Goal: Entertainment & Leisure: Consume media (video, audio)

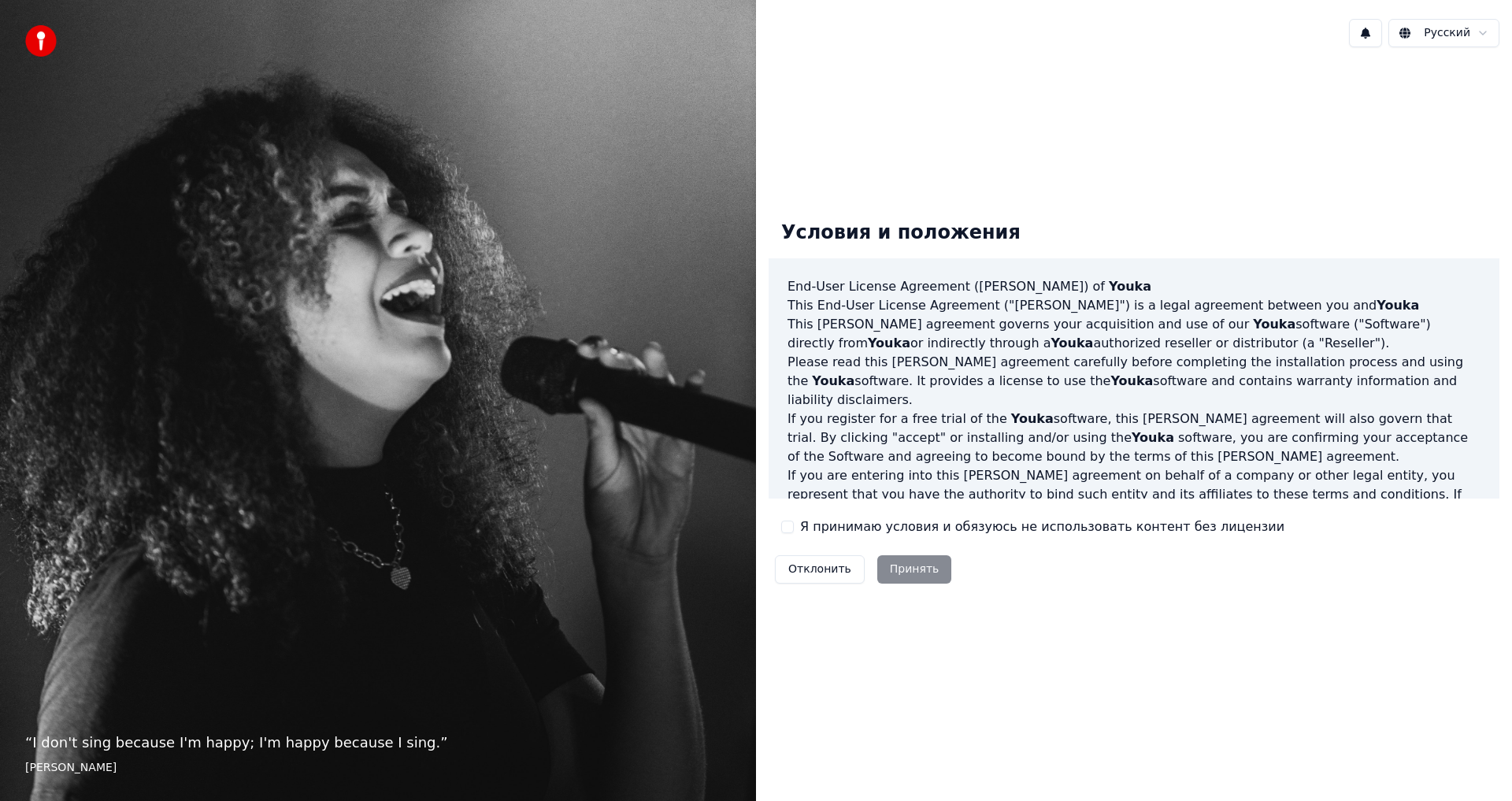
click at [903, 566] on div "Отклонить Принять" at bounding box center [862, 569] width 189 height 41
click at [788, 529] on button "Я принимаю условия и обязуюсь не использовать контент без лицензии" at bounding box center [787, 526] width 13 height 13
click at [899, 562] on button "Принять" at bounding box center [915, 569] width 75 height 29
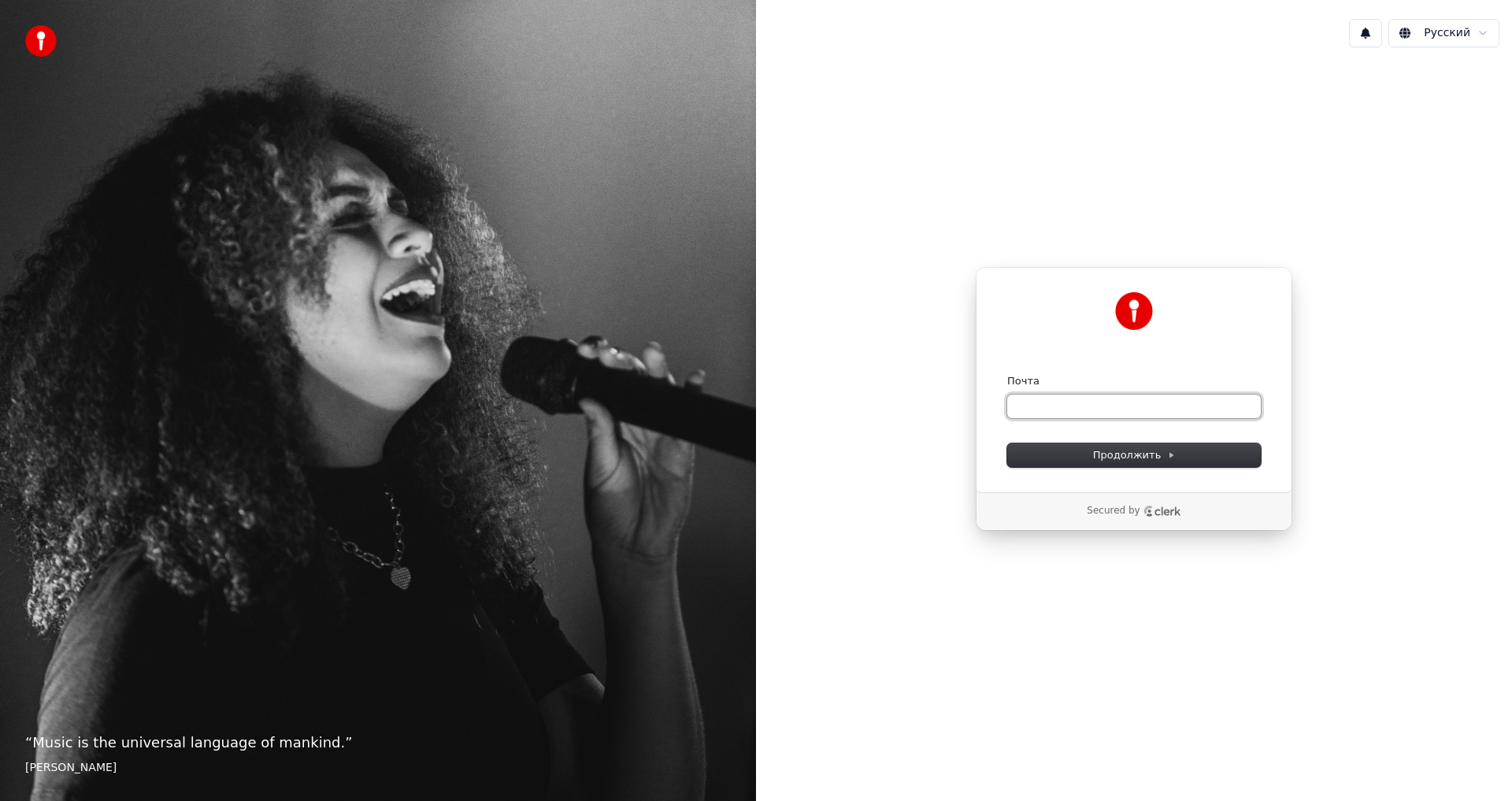
click at [1069, 415] on input "Почта" at bounding box center [1133, 406] width 253 height 24
type input "*"
click at [1118, 454] on span "Продолжить" at bounding box center [1134, 455] width 83 height 14
type input "**********"
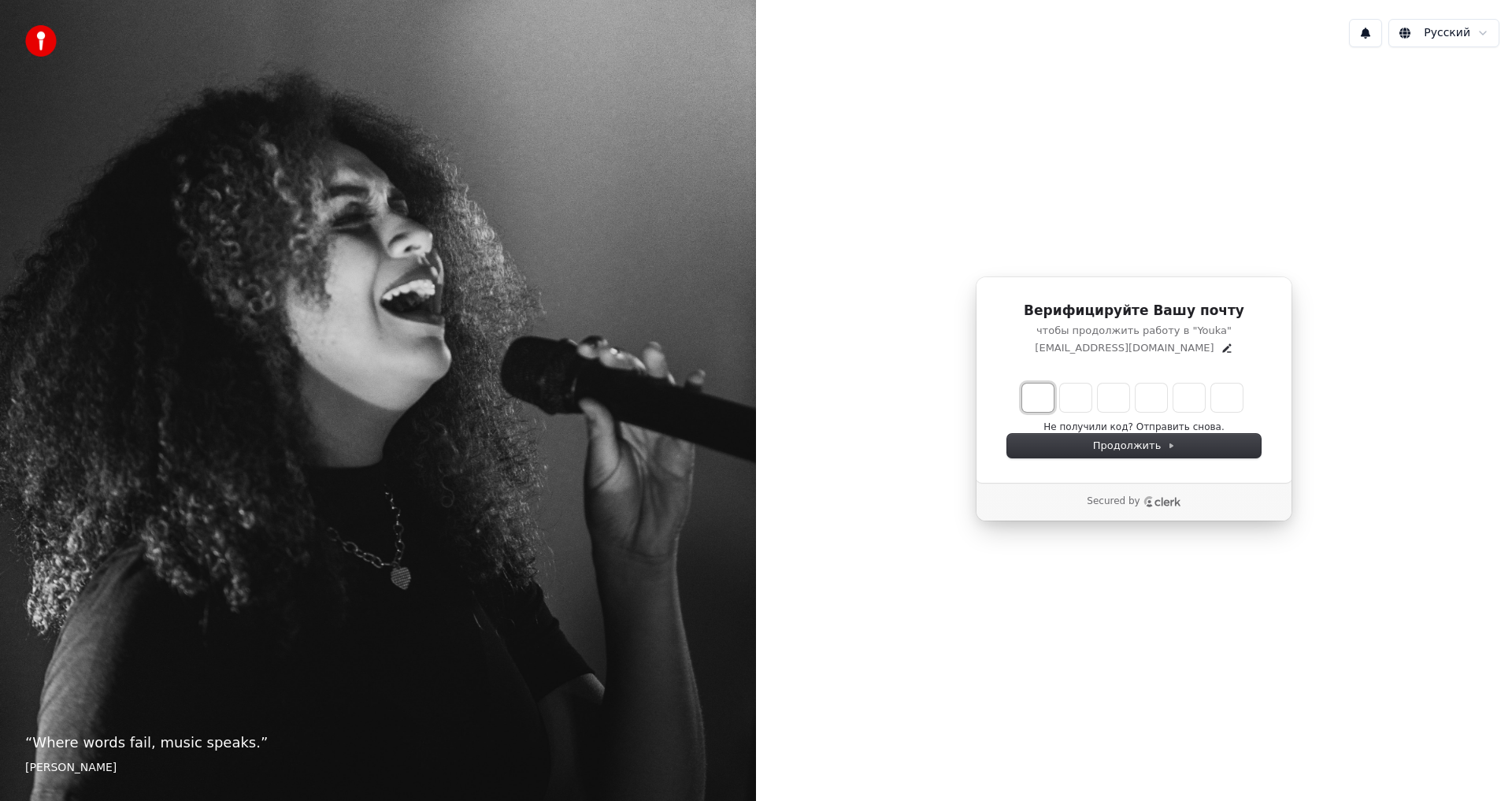
click at [1022, 403] on input "Enter verification code. Digit 1" at bounding box center [1037, 398] width 32 height 29
type input "*"
type input "**"
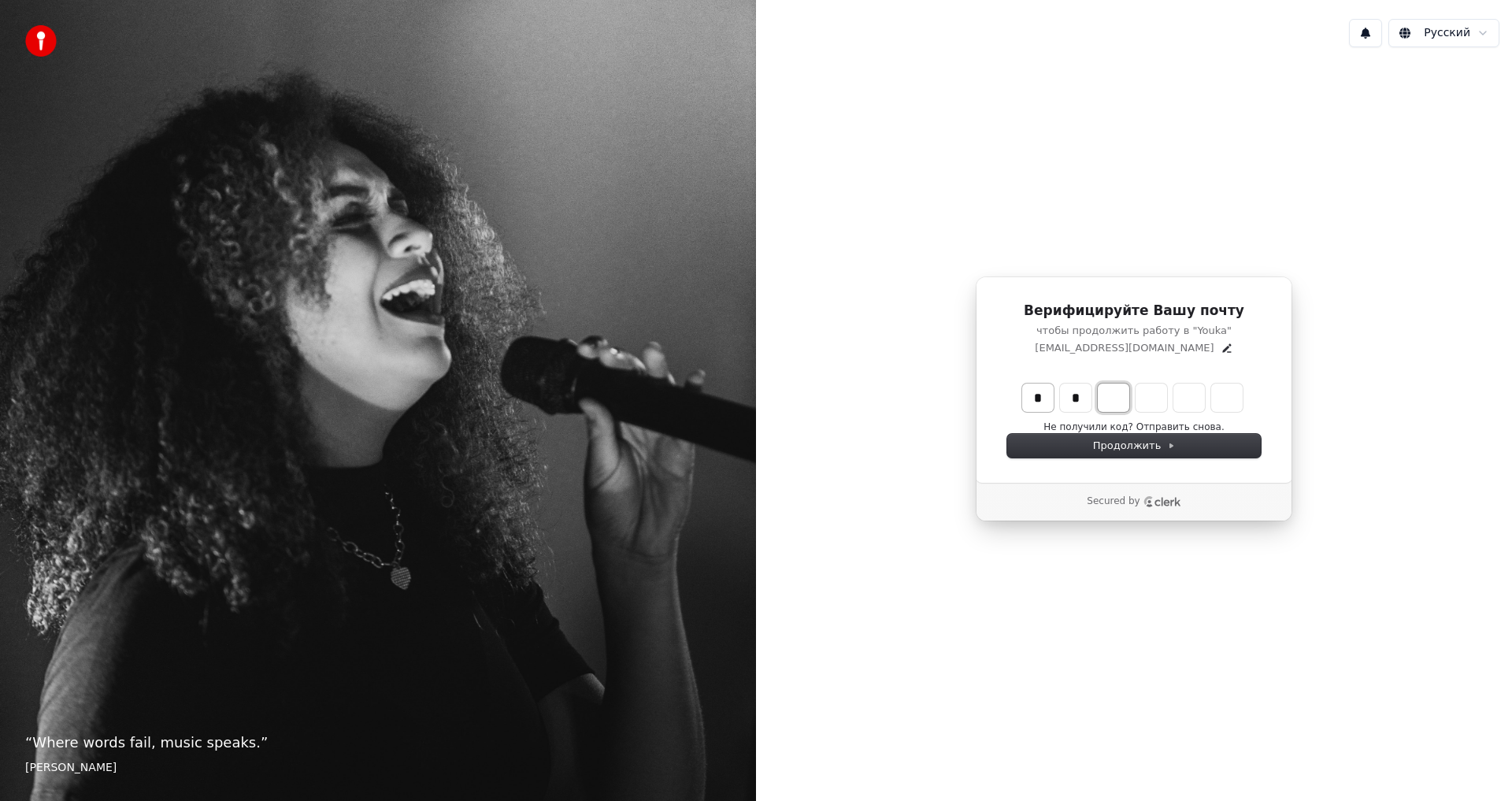
type input "*"
type input "***"
type input "*"
type input "****"
type input "*"
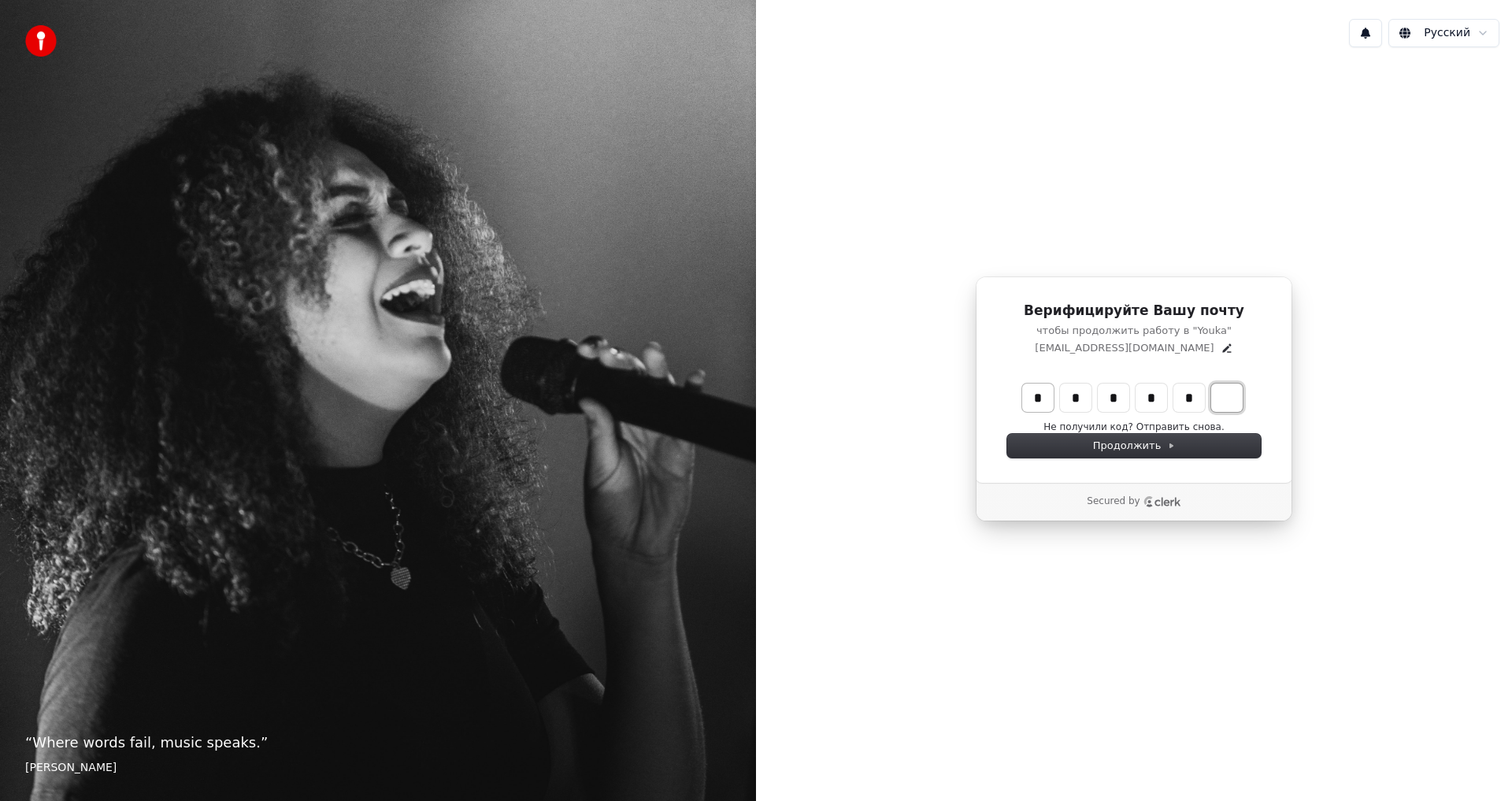
type input "******"
type input "*"
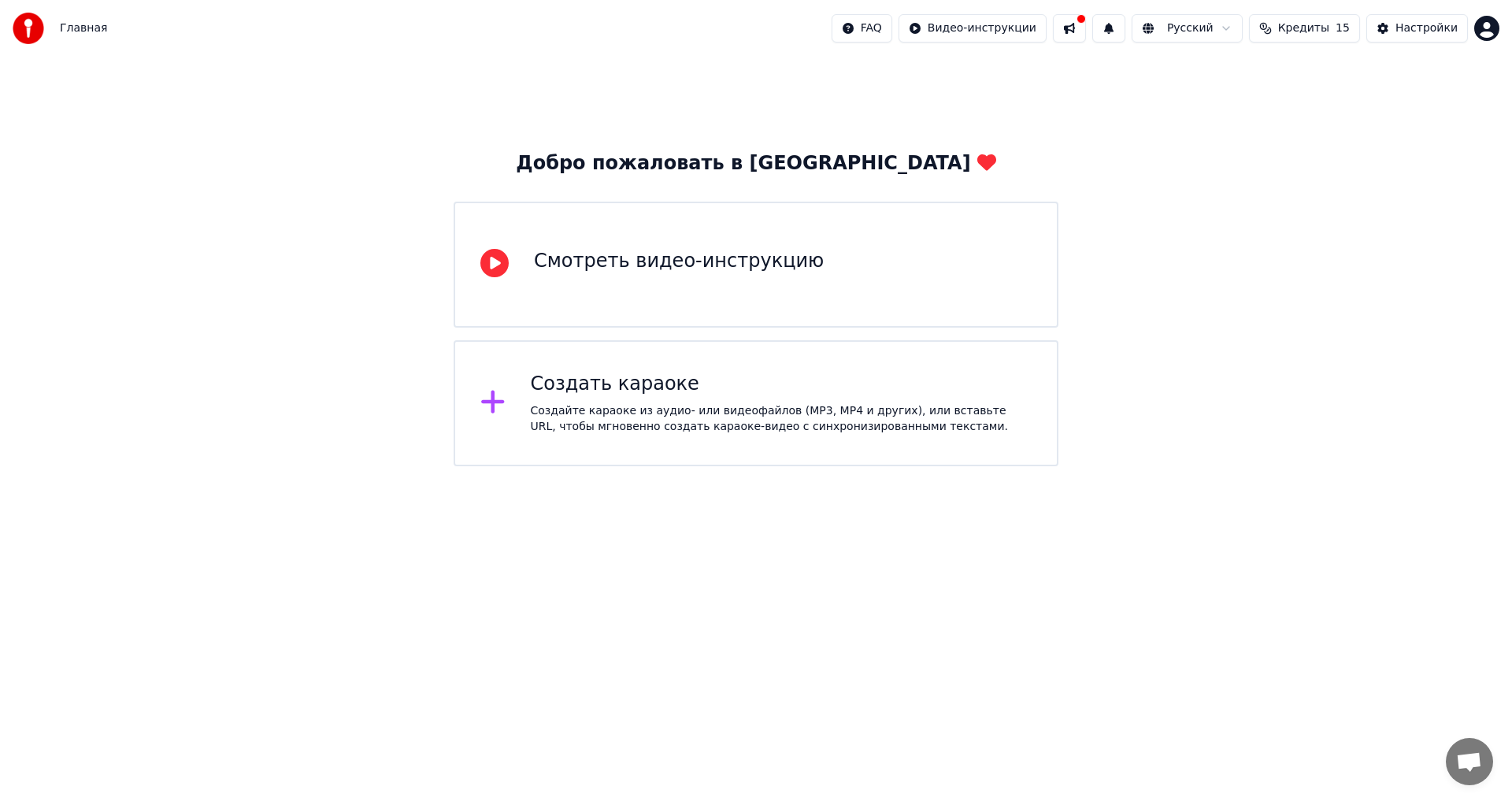
click at [620, 397] on div "Создать караоке Создайте караоке из аудио- или видеофайлов (MP3, MP4 и других),…" at bounding box center [781, 403] width 501 height 63
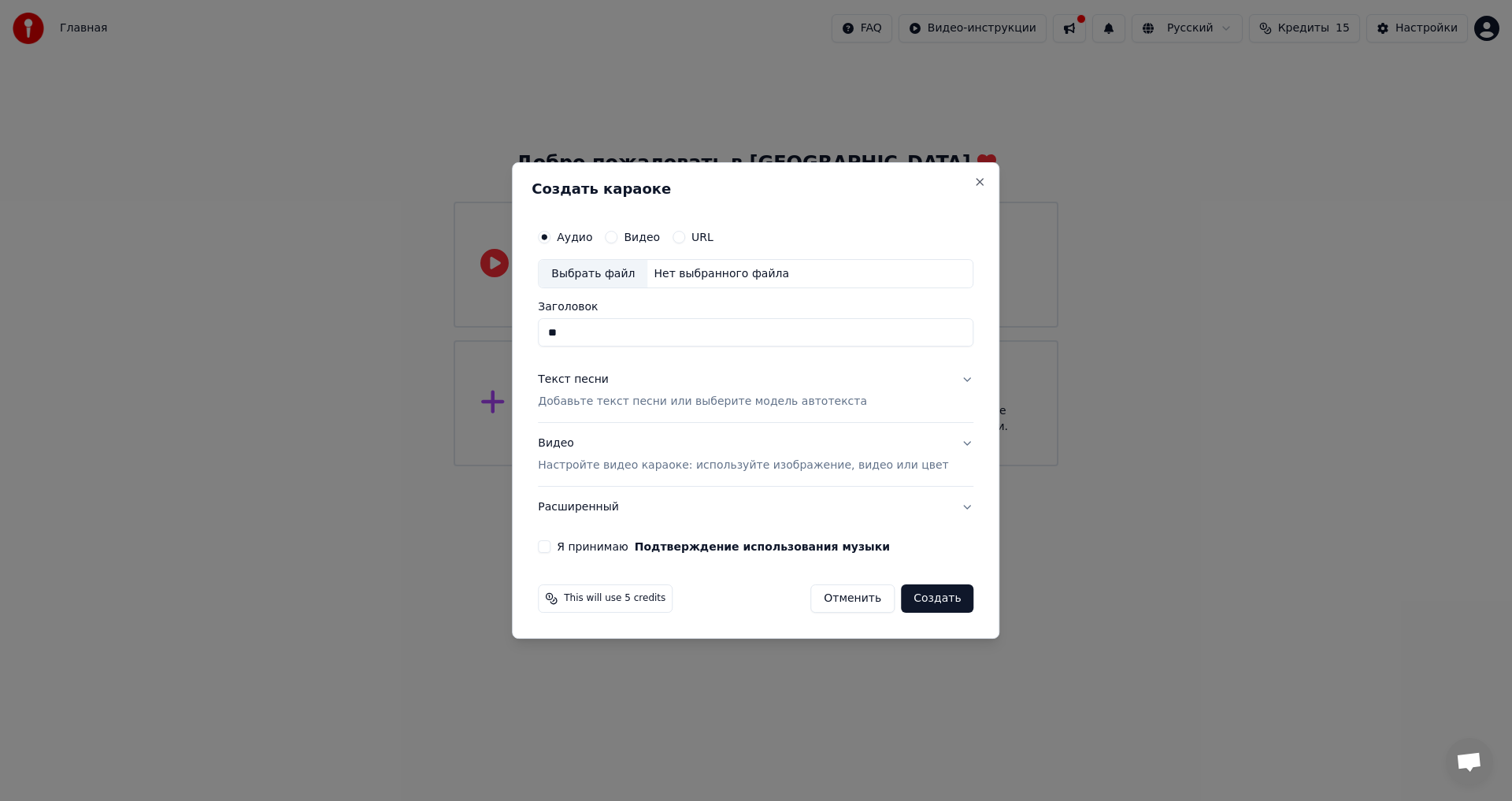
type input "*"
type input "**********"
click at [610, 400] on p "Добавьте текст песни или выберите модель автотекста" at bounding box center [702, 402] width 329 height 16
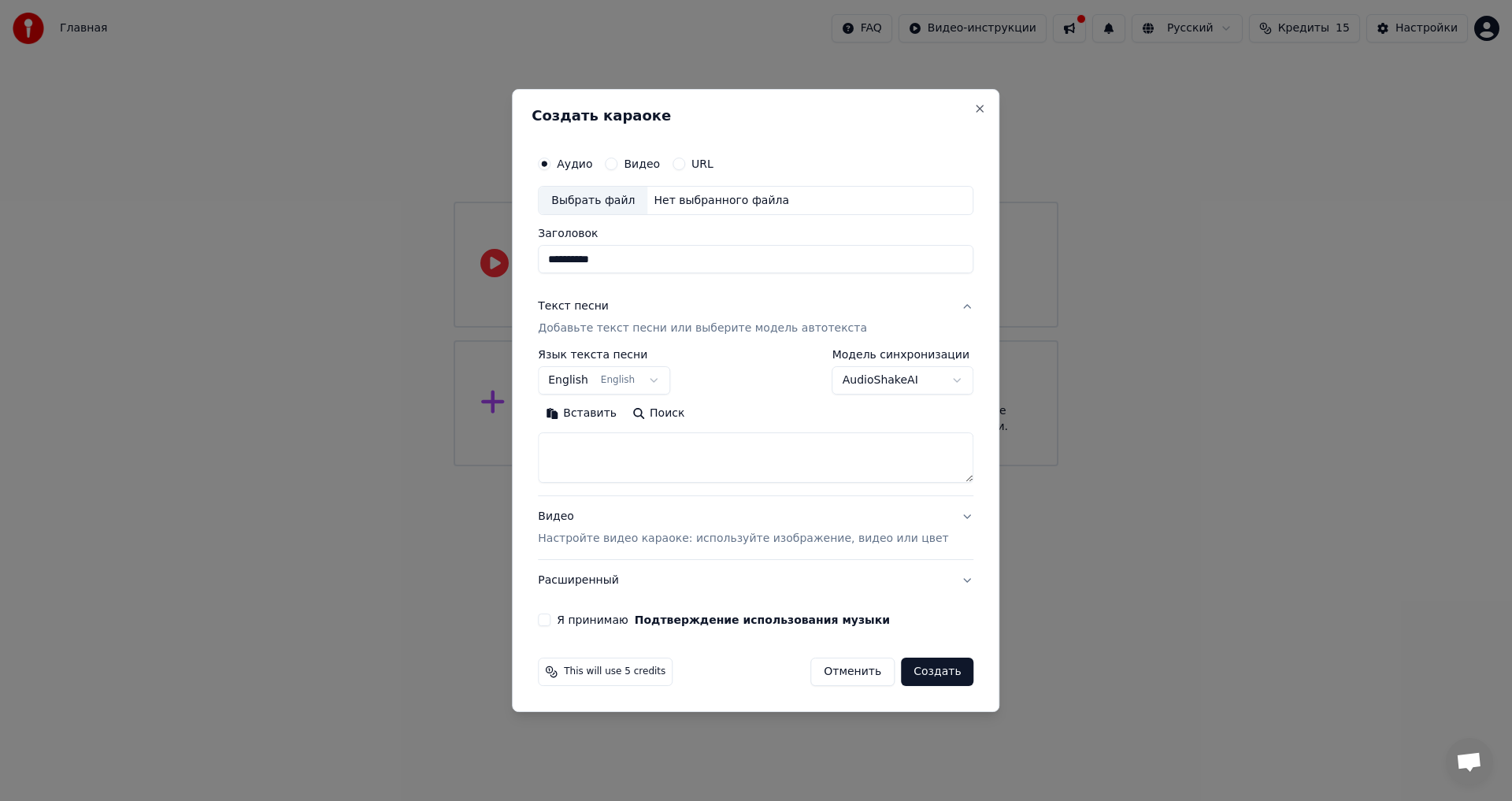
click at [663, 378] on body "**********" at bounding box center [756, 232] width 1512 height 466
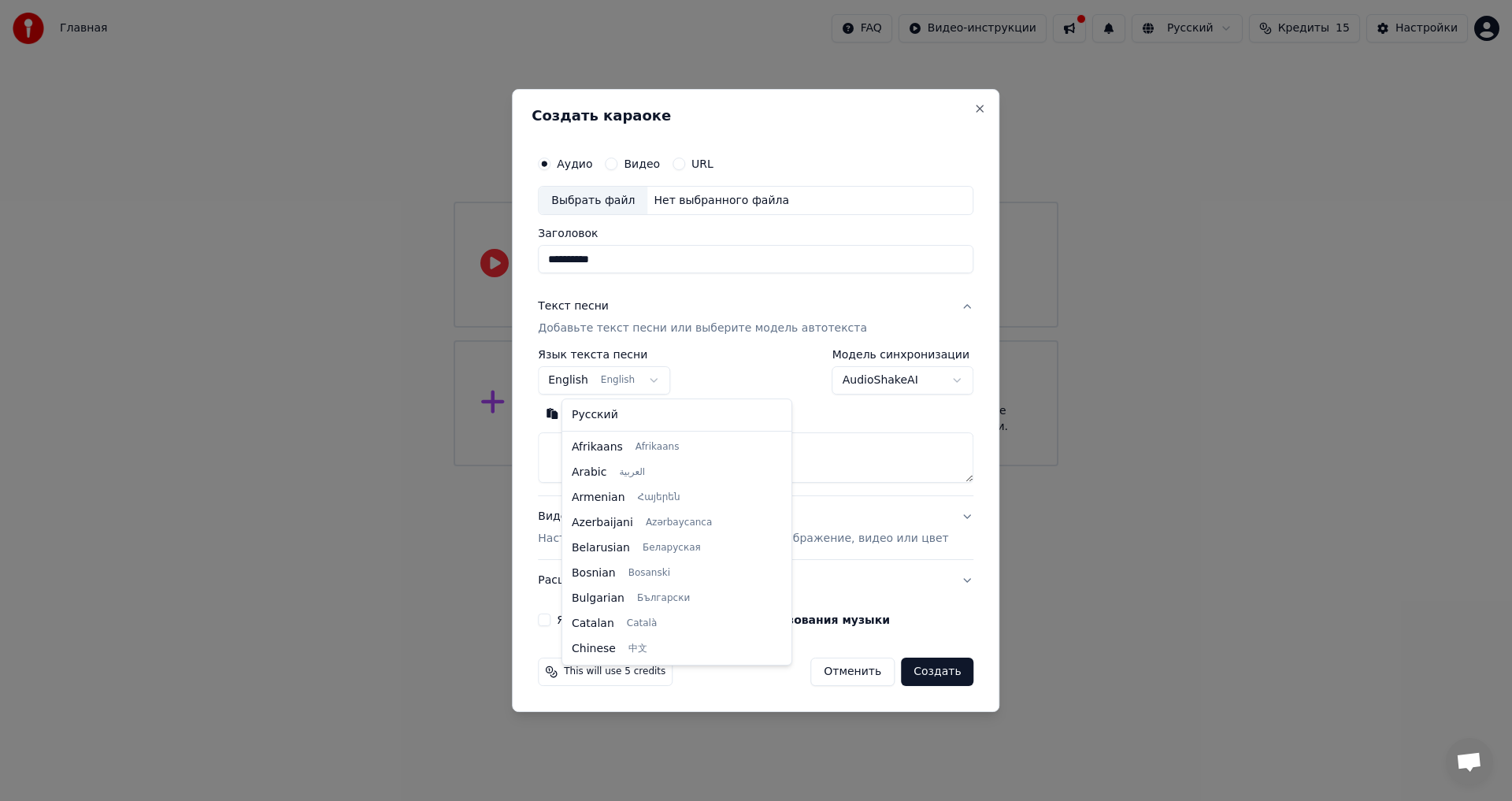
scroll to position [126, 0]
select select "**"
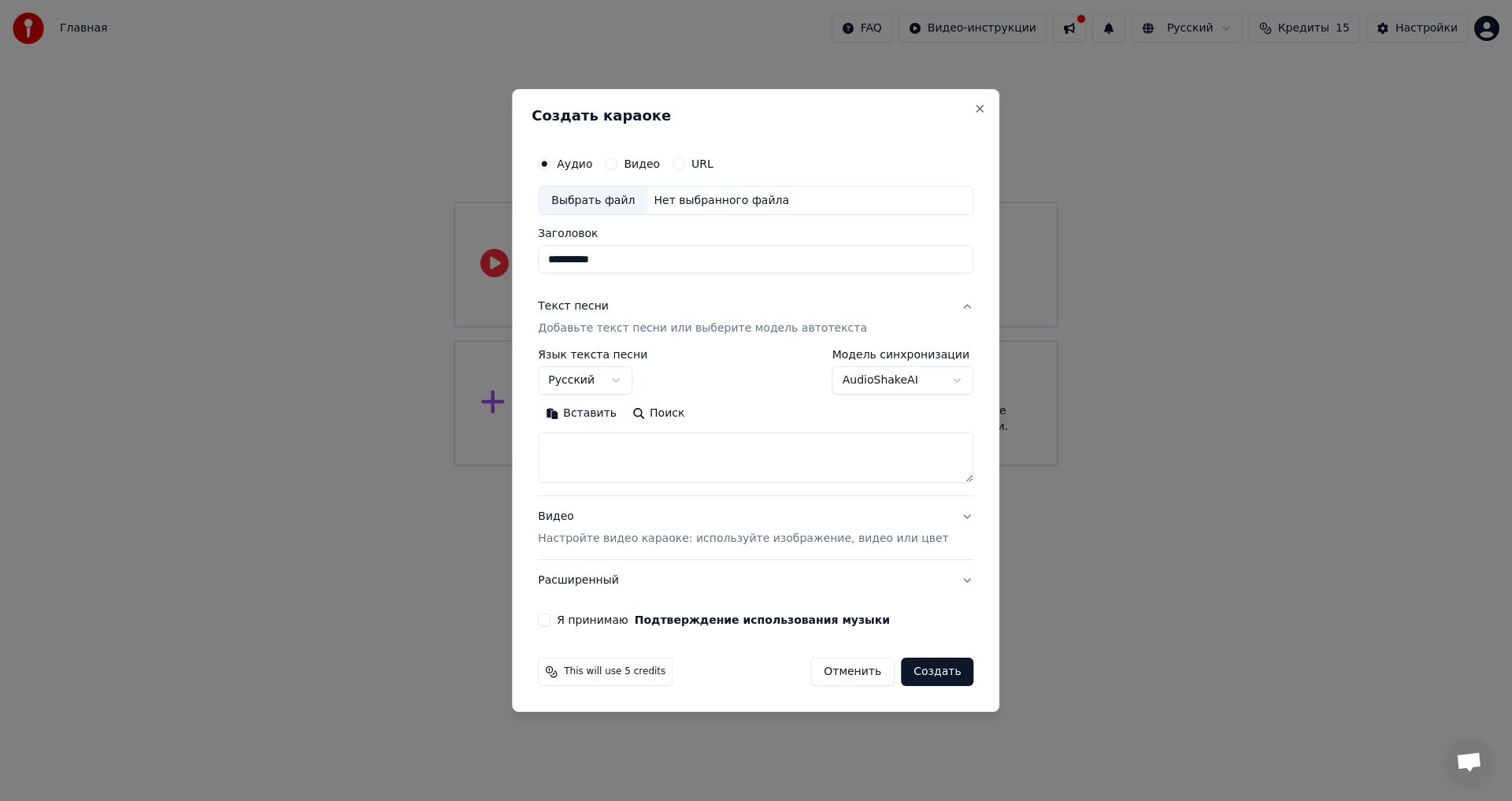
click at [593, 415] on button "Вставить" at bounding box center [581, 413] width 87 height 25
click at [615, 461] on textarea at bounding box center [732, 458] width 389 height 50
click at [575, 477] on textarea at bounding box center [732, 458] width 389 height 50
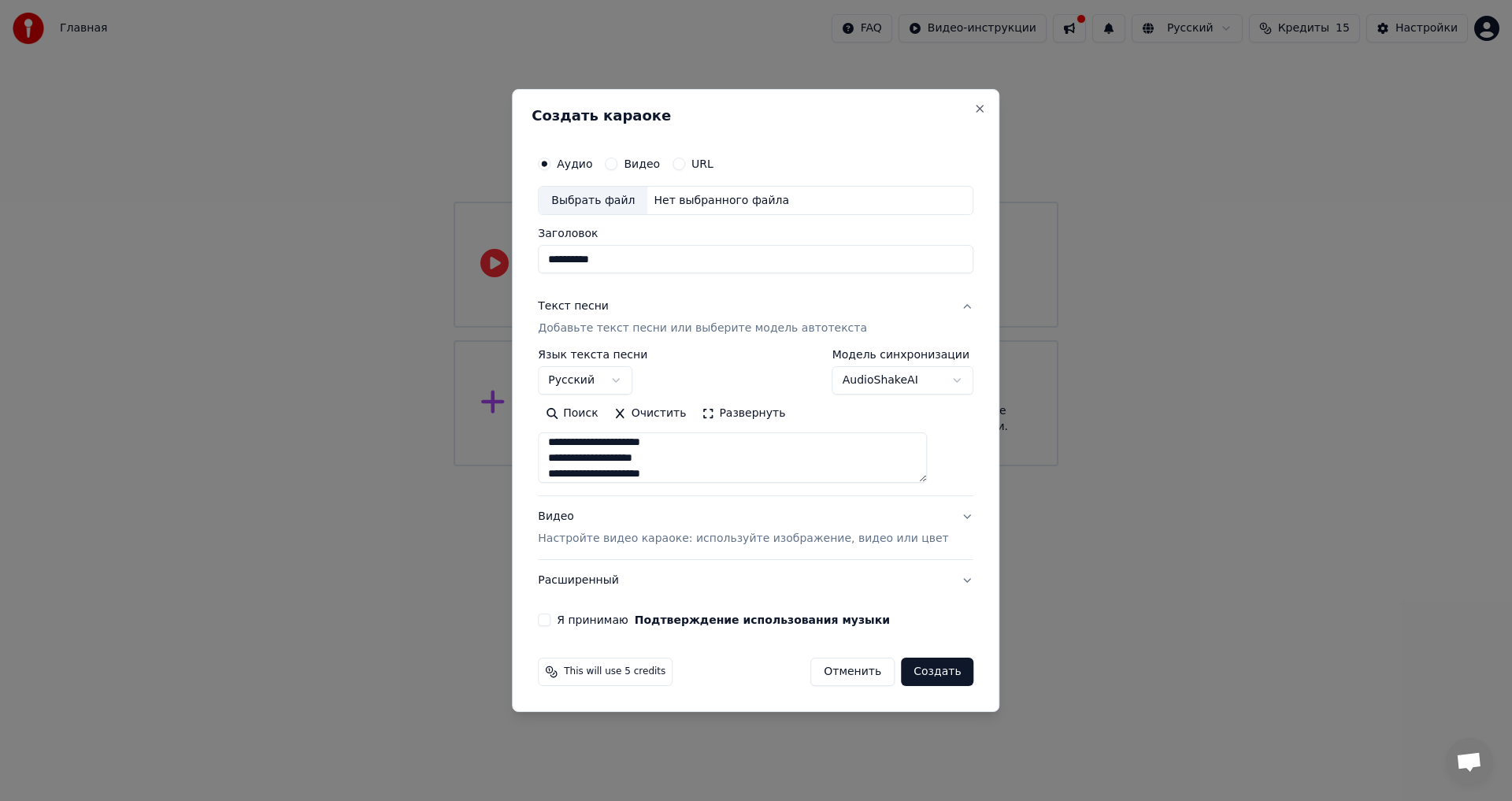
click at [577, 459] on textarea at bounding box center [732, 458] width 389 height 50
click at [575, 458] on textarea at bounding box center [732, 458] width 389 height 50
click at [594, 446] on textarea at bounding box center [732, 458] width 389 height 50
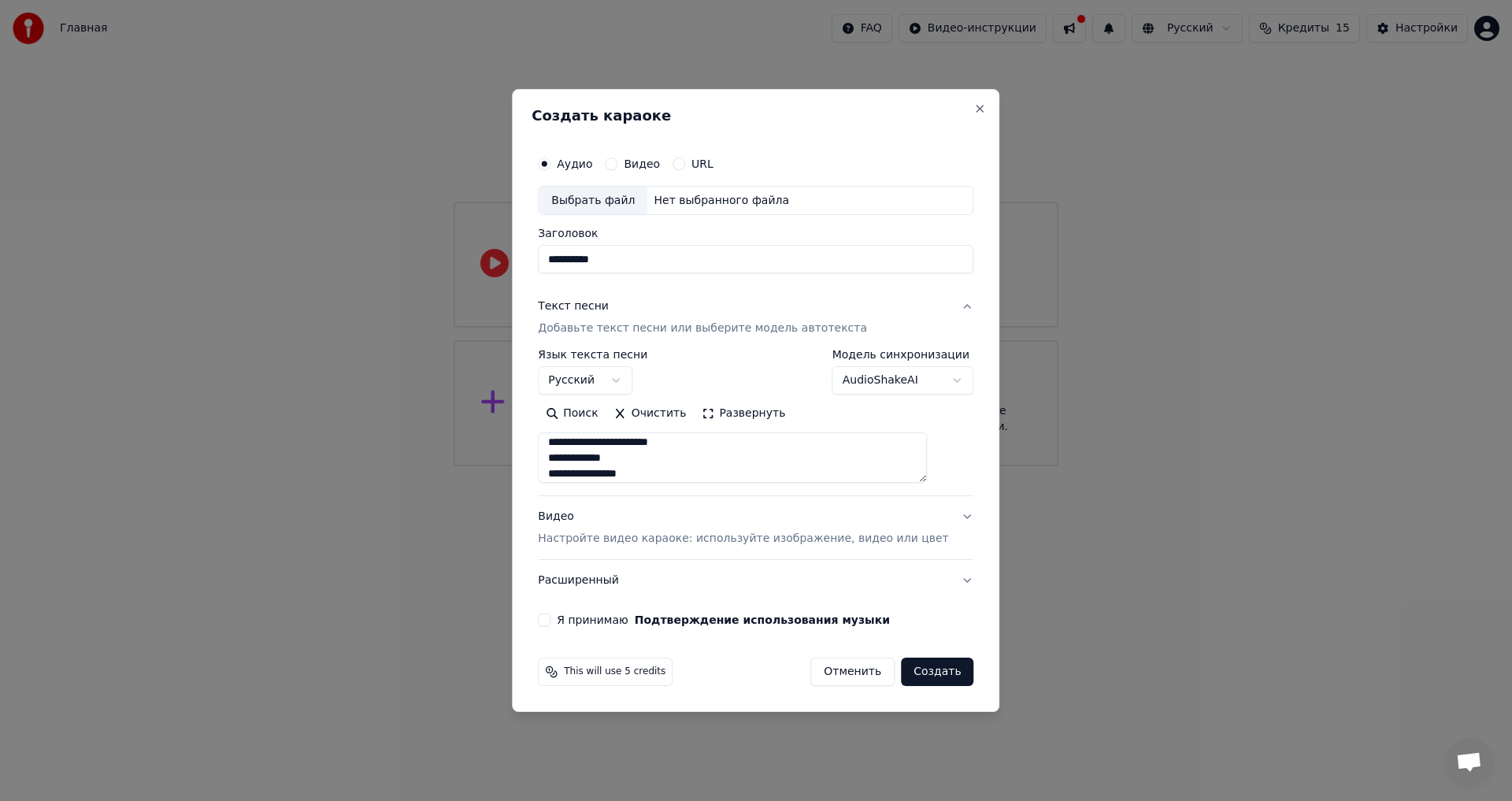
click at [594, 458] on textarea at bounding box center [732, 458] width 389 height 50
click at [576, 458] on textarea at bounding box center [732, 458] width 389 height 50
click at [574, 473] on textarea at bounding box center [732, 458] width 389 height 50
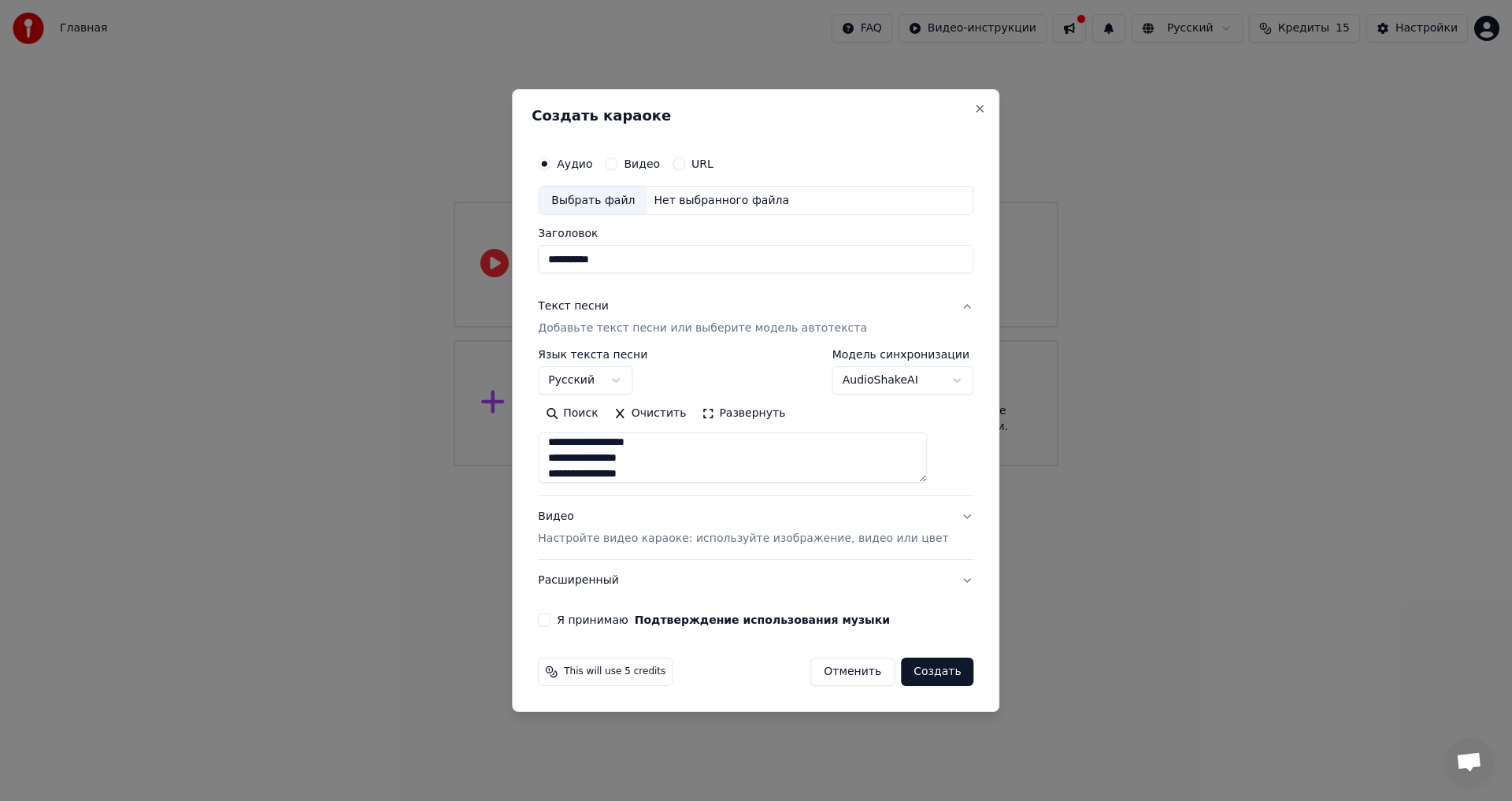
click at [574, 460] on textarea at bounding box center [732, 458] width 389 height 50
click at [577, 458] on textarea at bounding box center [732, 458] width 389 height 50
click at [578, 472] on textarea at bounding box center [732, 458] width 389 height 50
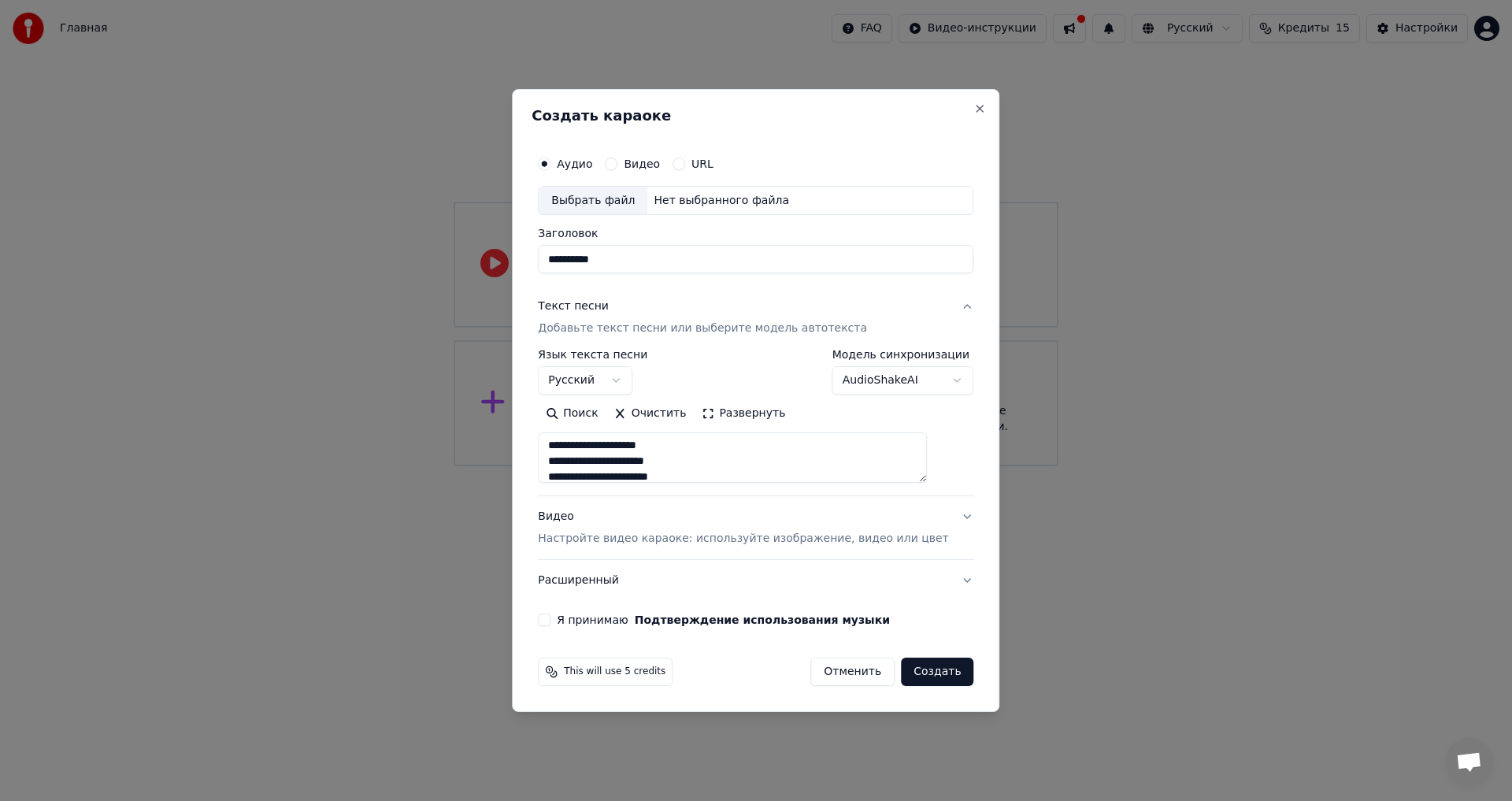
scroll to position [729, 0]
click at [575, 474] on textarea at bounding box center [732, 458] width 389 height 50
type textarea "**********"
click at [618, 203] on div "Выбрать файл" at bounding box center [593, 201] width 109 height 29
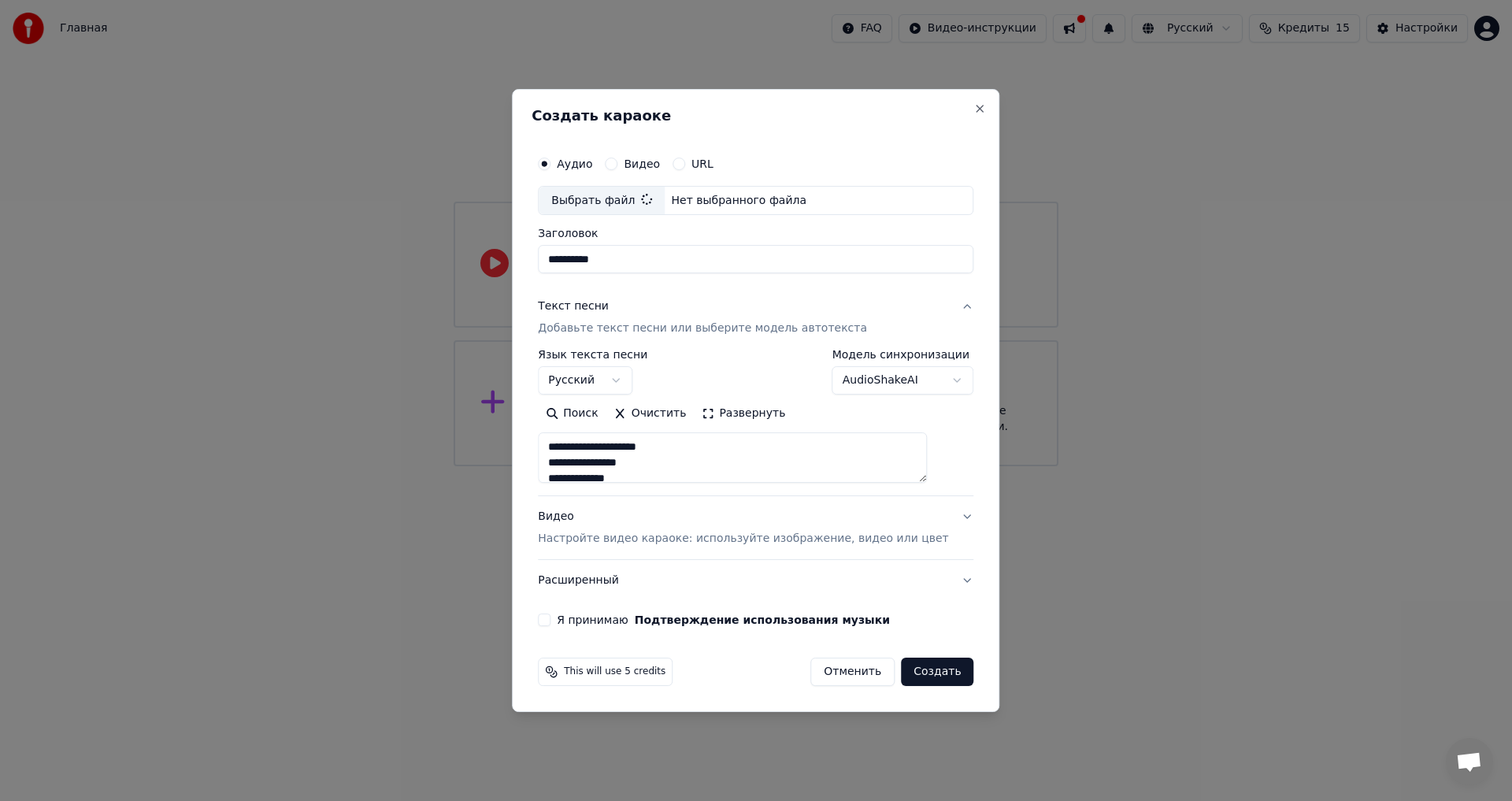
type input "**********"
click at [600, 540] on p "Настройте видео караоке: используйте изображение, видео или цвет" at bounding box center [743, 539] width 410 height 16
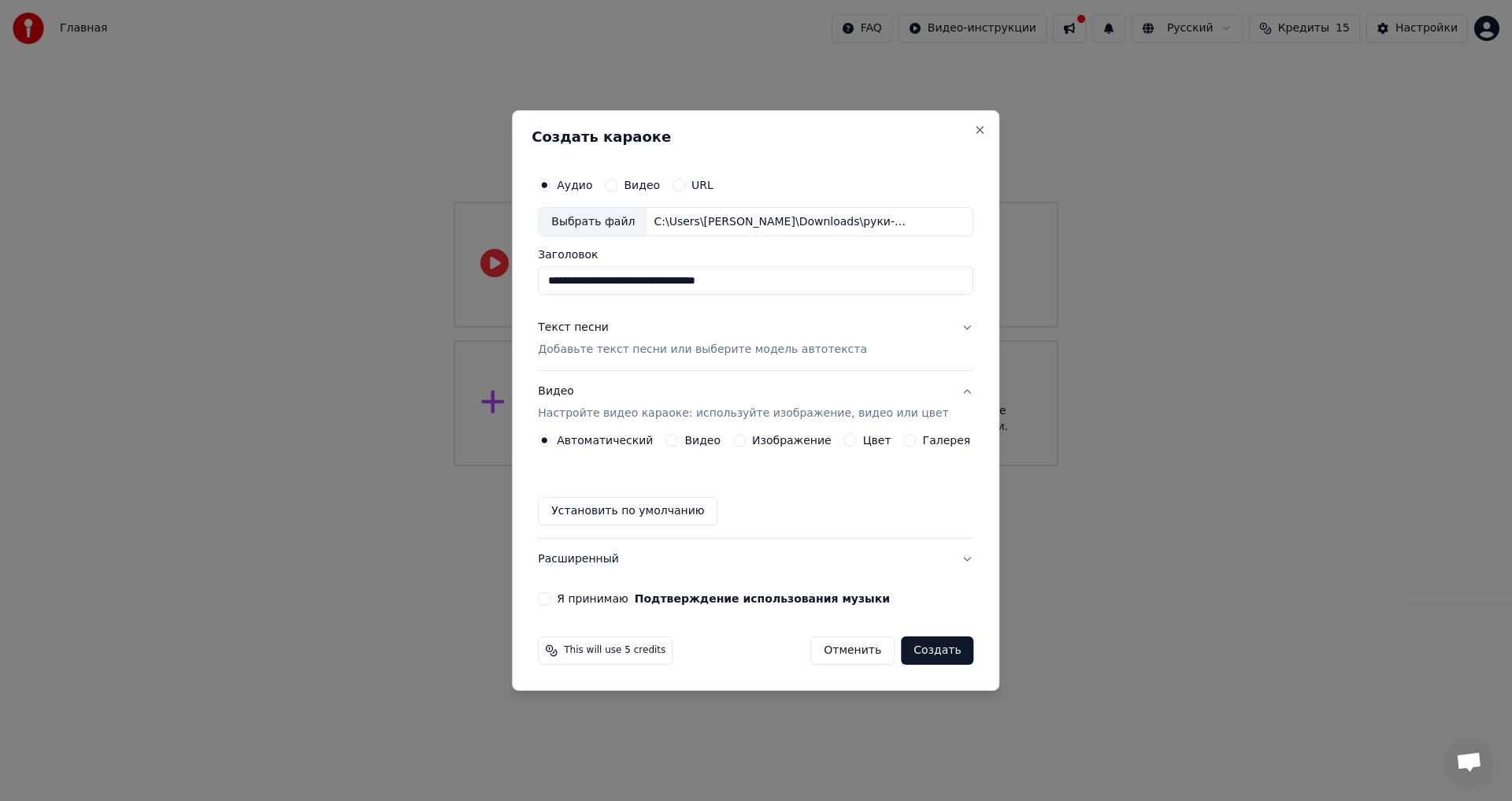
click at [713, 443] on label "Видео" at bounding box center [702, 439] width 37 height 11
click at [677, 443] on button "Видео" at bounding box center [671, 440] width 13 height 13
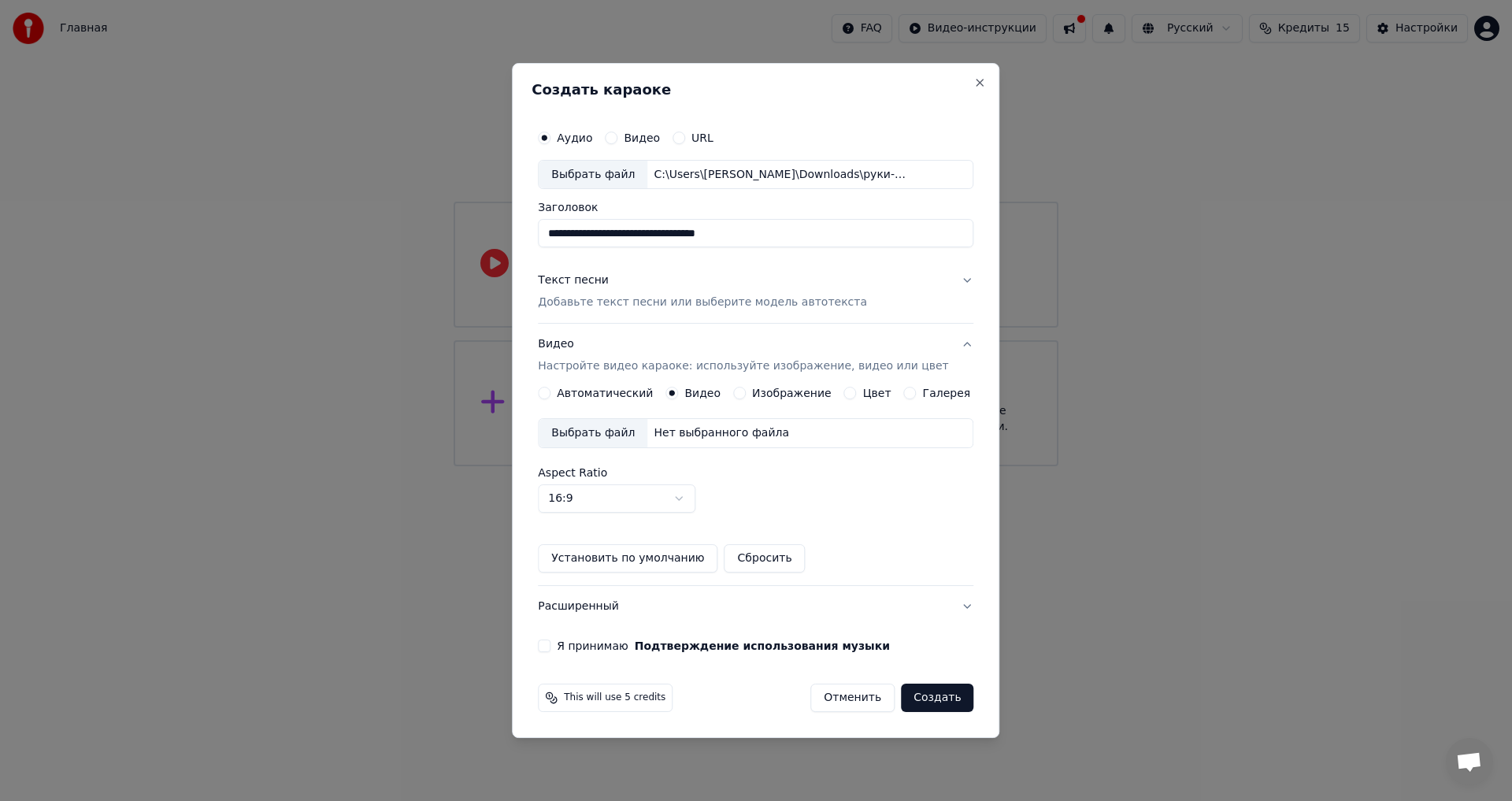
click at [643, 395] on label "Автоматический" at bounding box center [604, 393] width 96 height 11
click at [551, 395] on button "Автоматический" at bounding box center [544, 393] width 13 height 13
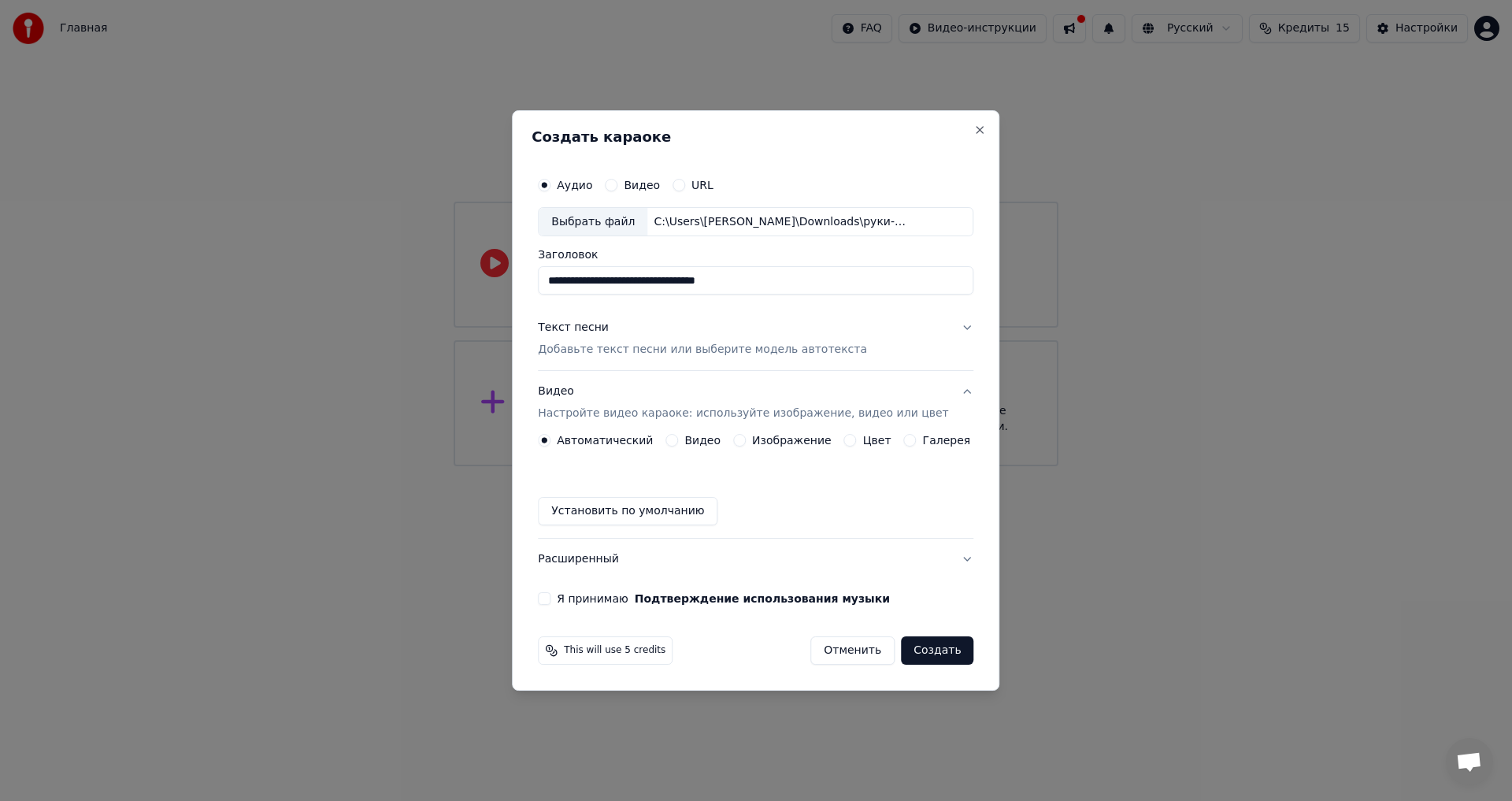
click at [918, 651] on button "Создать" at bounding box center [936, 650] width 72 height 29
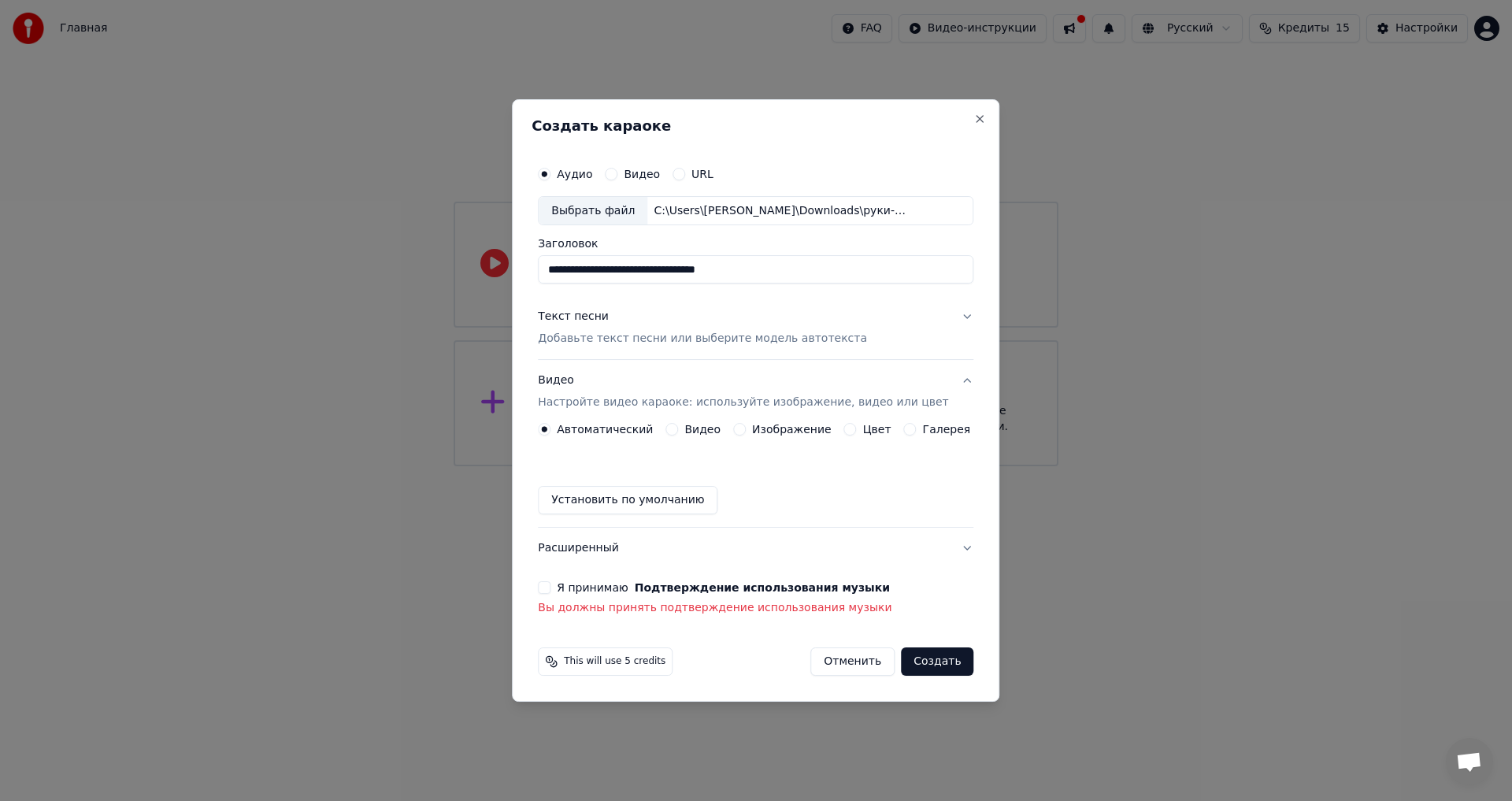
click at [551, 585] on button "Я принимаю Подтверждение использования музыки" at bounding box center [544, 587] width 13 height 13
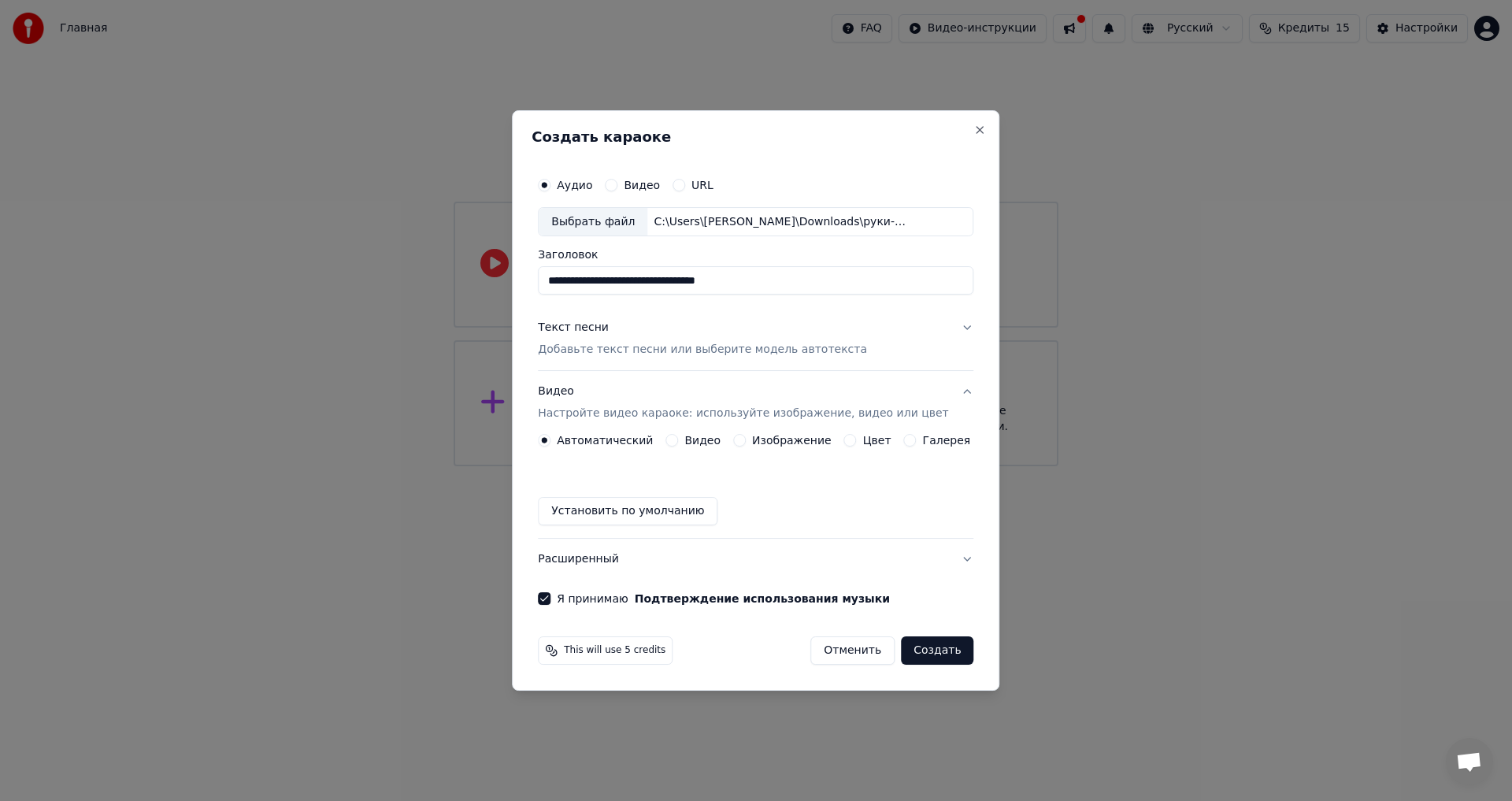
click at [914, 647] on button "Создать" at bounding box center [936, 650] width 72 height 29
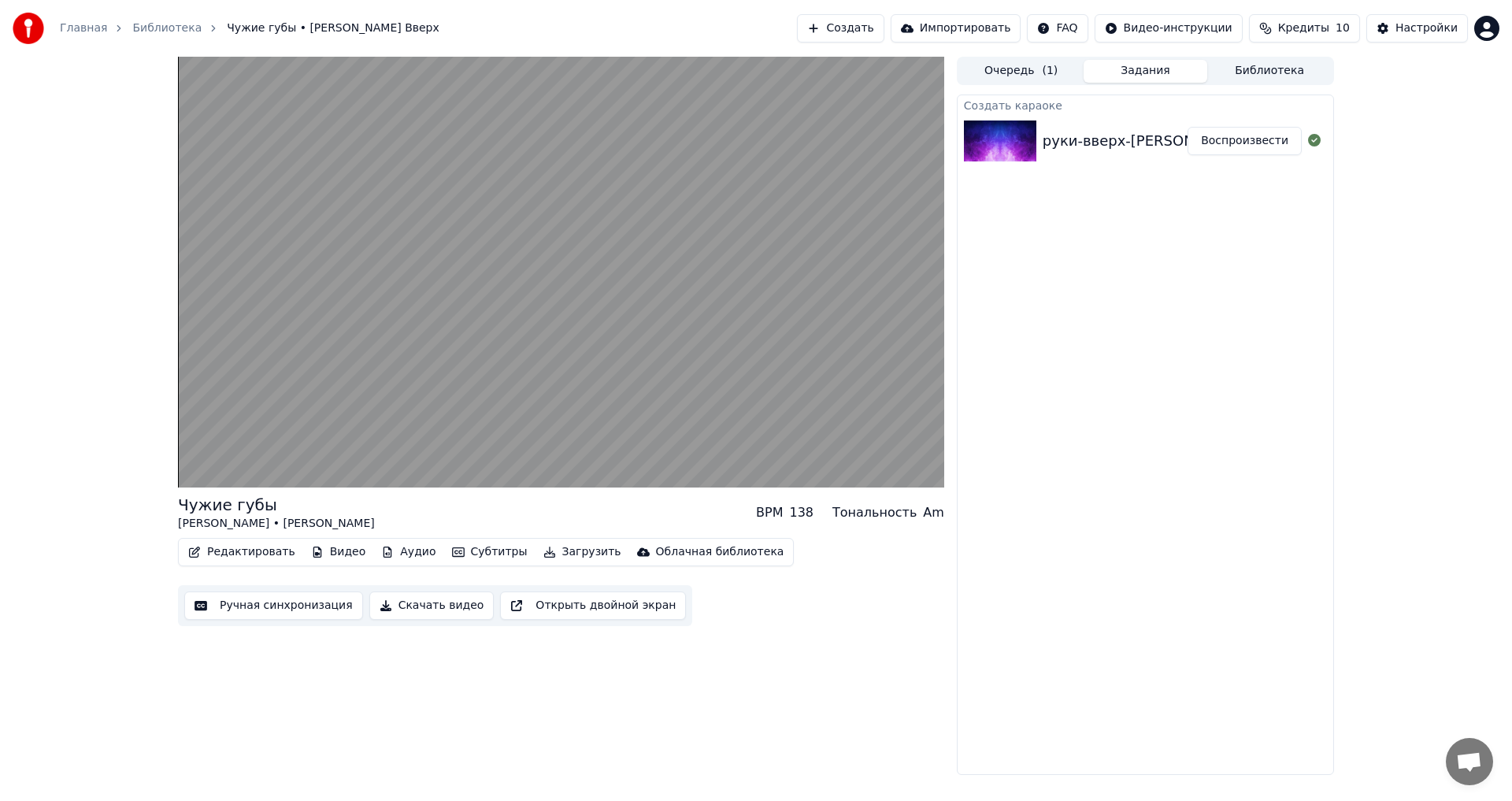
click at [301, 604] on button "Ручная синхронизация" at bounding box center [273, 605] width 179 height 29
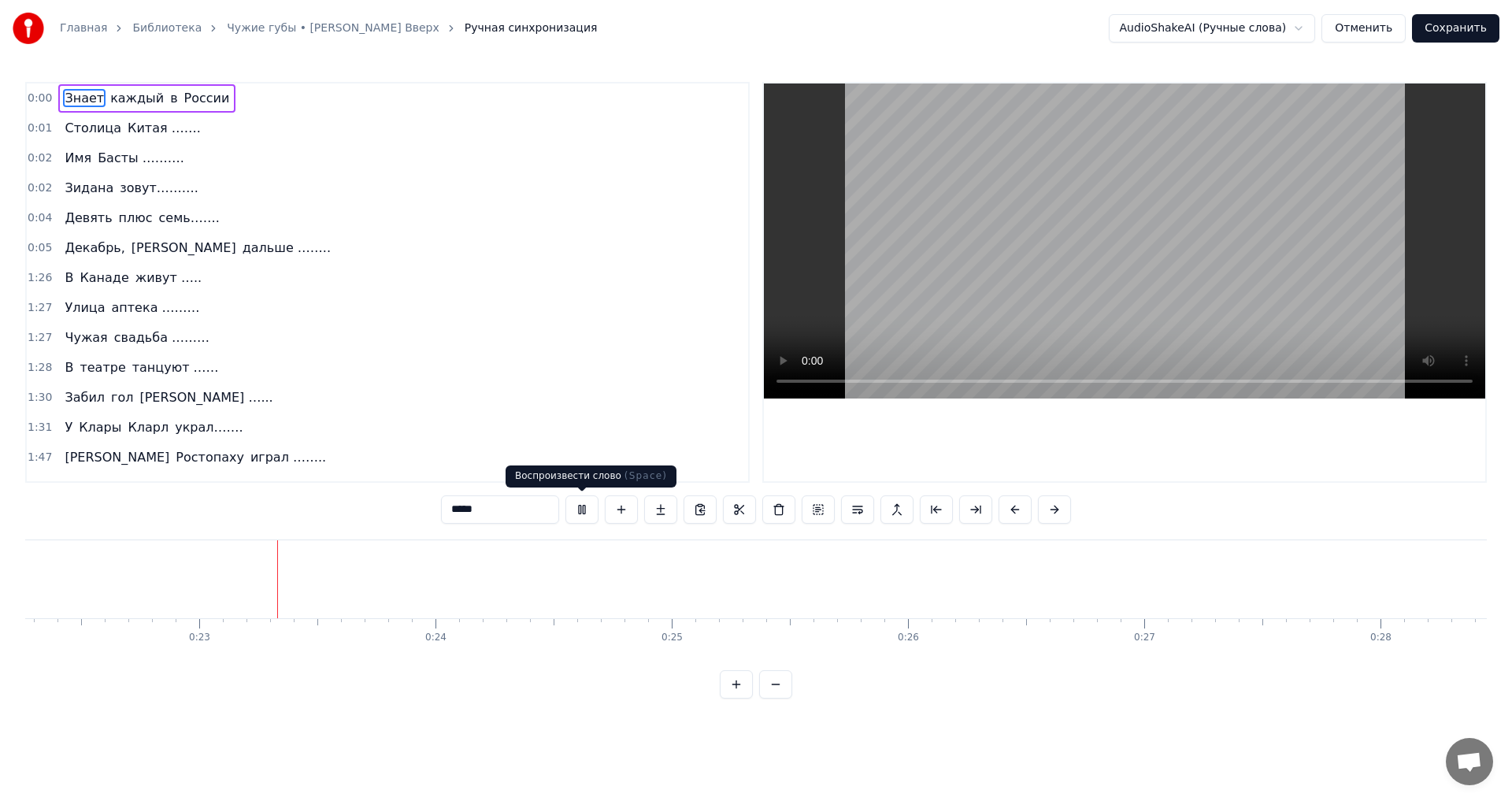
scroll to position [0, 5315]
click at [582, 508] on button at bounding box center [581, 509] width 33 height 29
click at [86, 99] on span "Знает" at bounding box center [84, 98] width 43 height 18
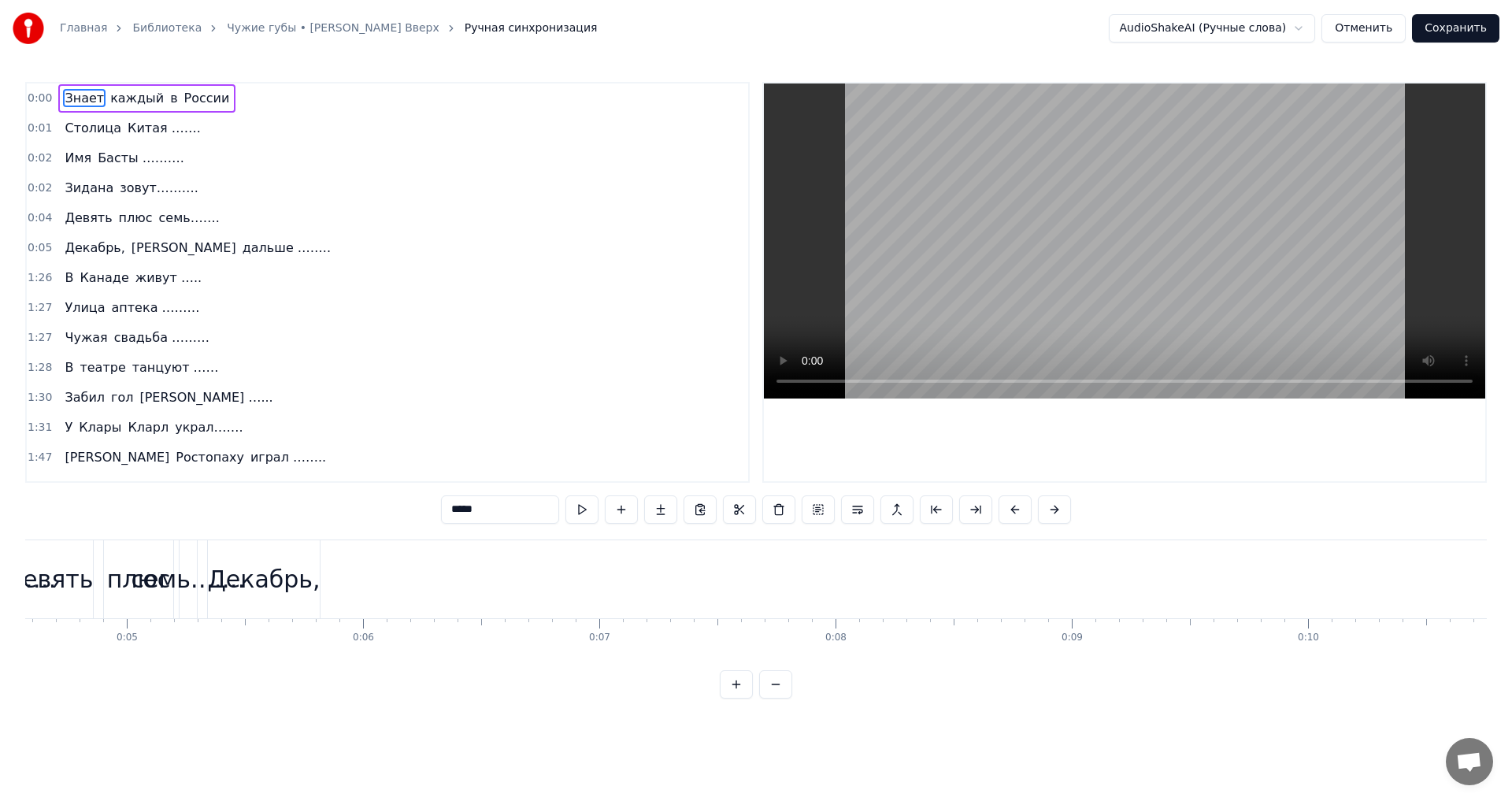
scroll to position [0, 119]
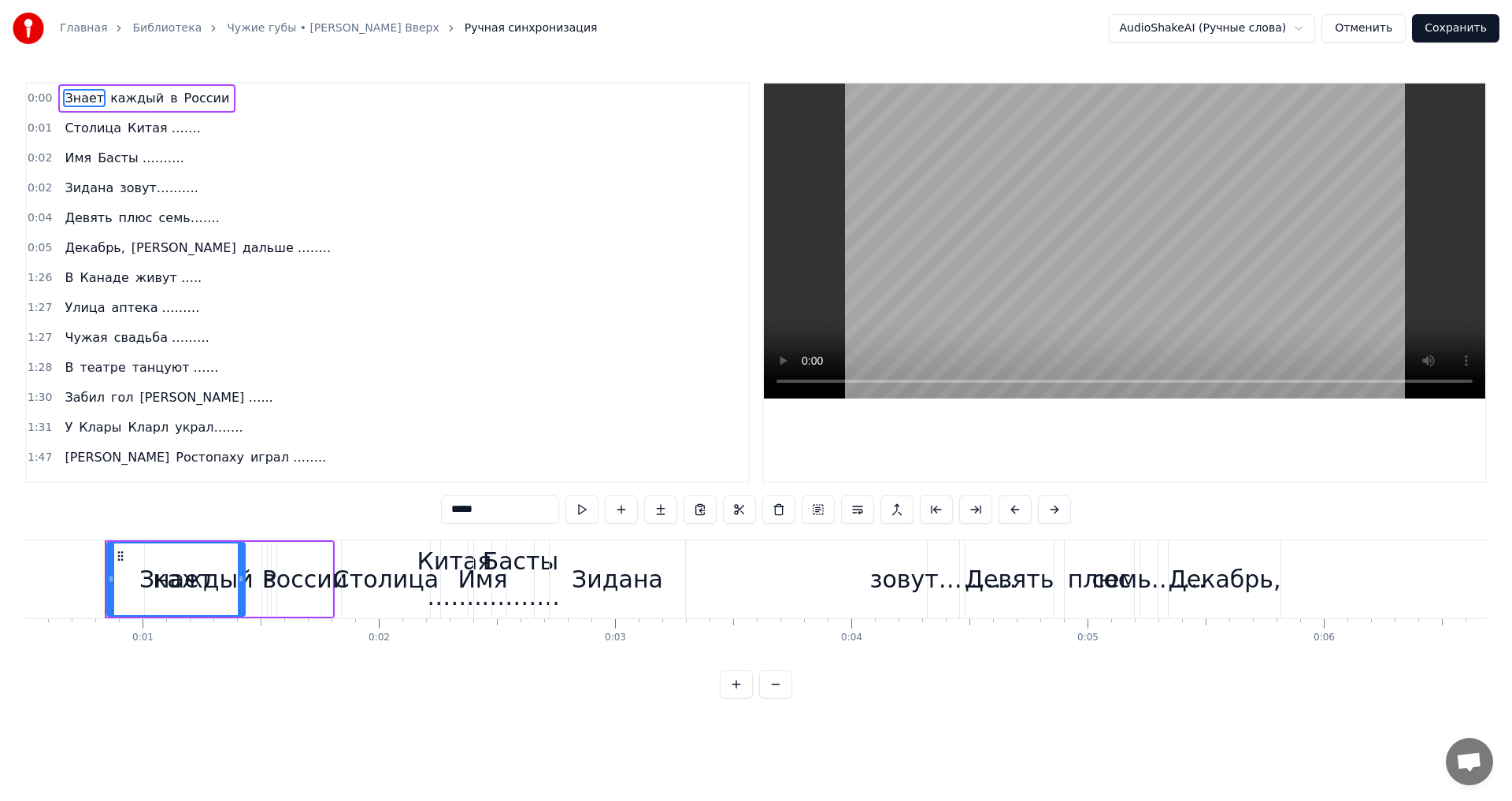
drag, startPoint x: 135, startPoint y: 562, endPoint x: 241, endPoint y: 578, distance: 107.2
click at [241, 578] on div at bounding box center [240, 578] width 6 height 71
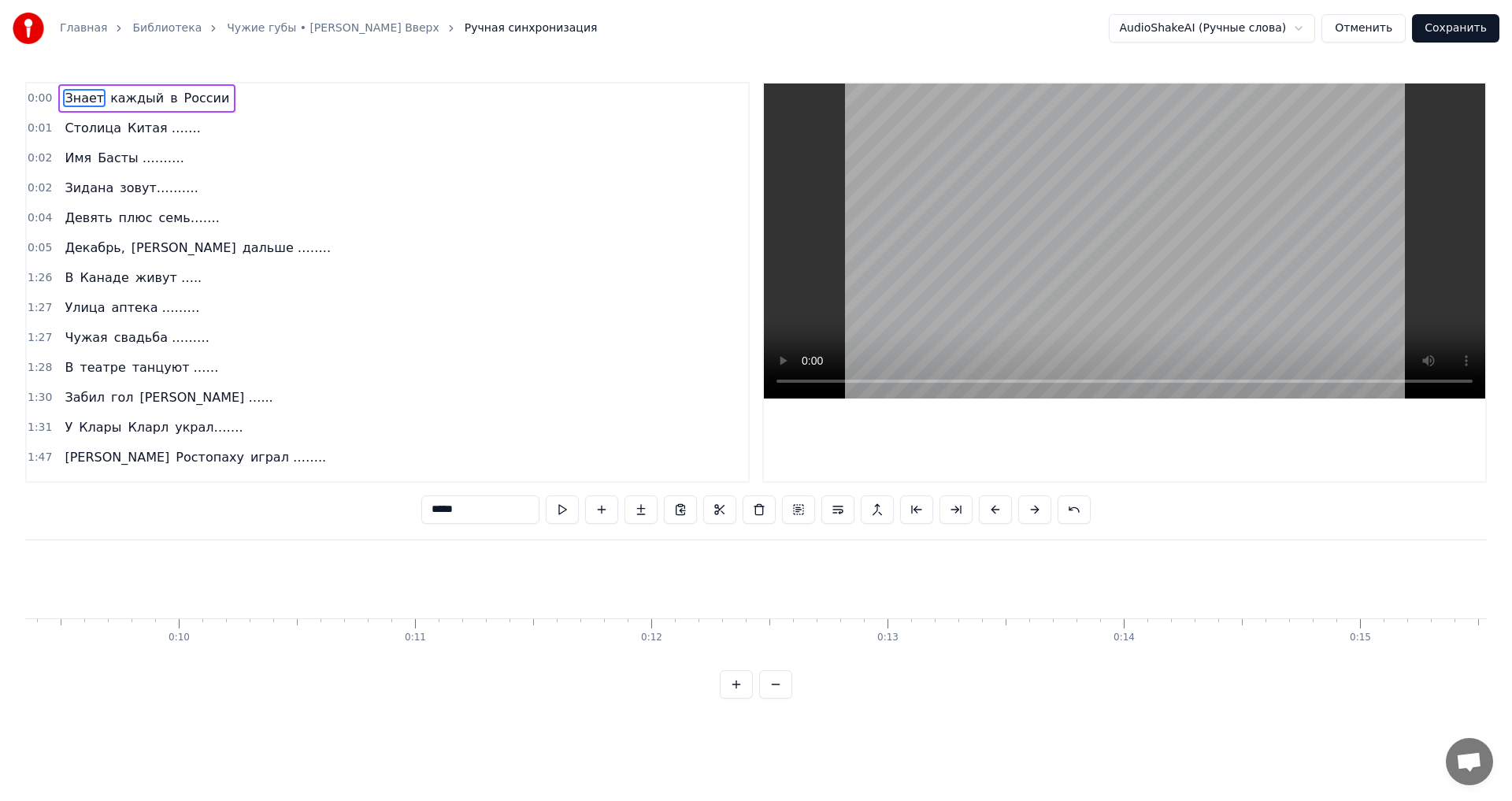
scroll to position [0, 3322]
drag, startPoint x: 186, startPoint y: 596, endPoint x: 1192, endPoint y: 626, distance: 1006.4
click at [1192, 626] on div "Знает каждый в [GEOGRAPHIC_DATA] Столица [GEOGRAPHIC_DATA] ……. Имя Басты ………. З…" at bounding box center [756, 597] width 1462 height 118
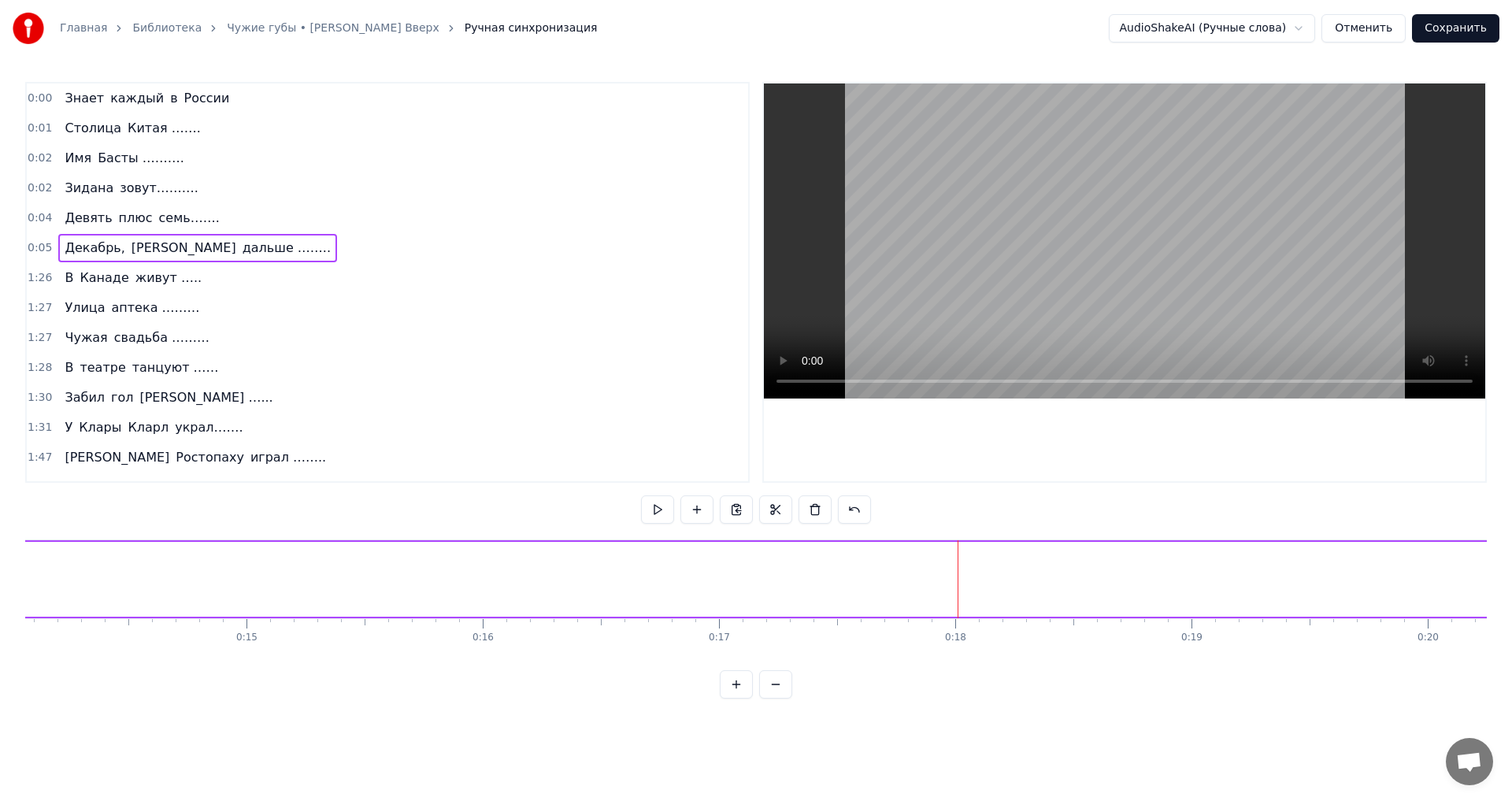
click at [652, 513] on button at bounding box center [657, 509] width 33 height 29
click at [31, 101] on span "0:00" at bounding box center [40, 99] width 25 height 16
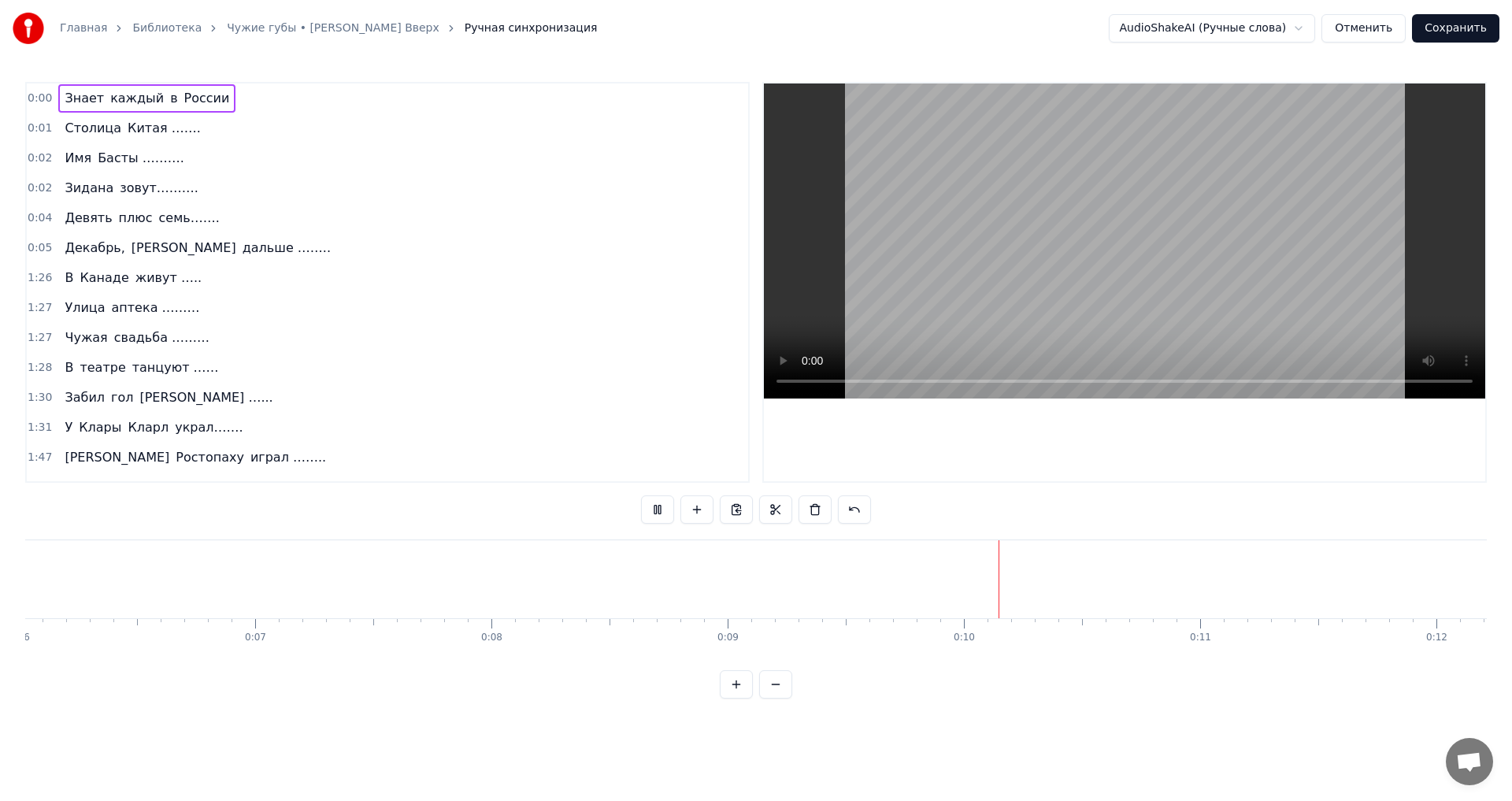
click at [34, 99] on span "0:00" at bounding box center [40, 99] width 25 height 16
click at [655, 504] on button at bounding box center [657, 509] width 33 height 29
click at [75, 88] on html "Главная Библиотека Чужие губы • [PERSON_NAME] Вверх Ручная синхронизация AudioS…" at bounding box center [756, 362] width 1512 height 724
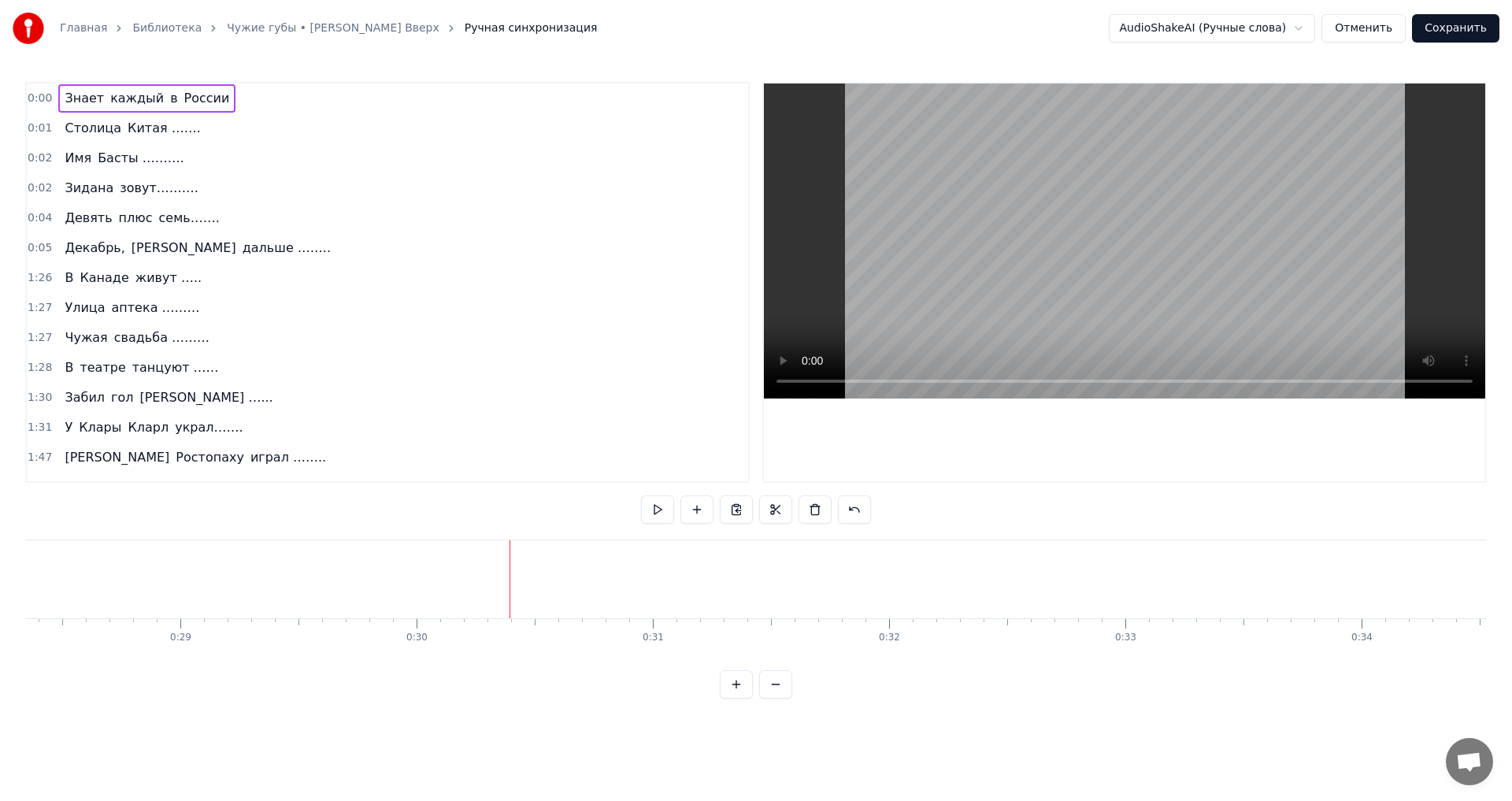
click at [111, 91] on span "каждый" at bounding box center [136, 98] width 56 height 18
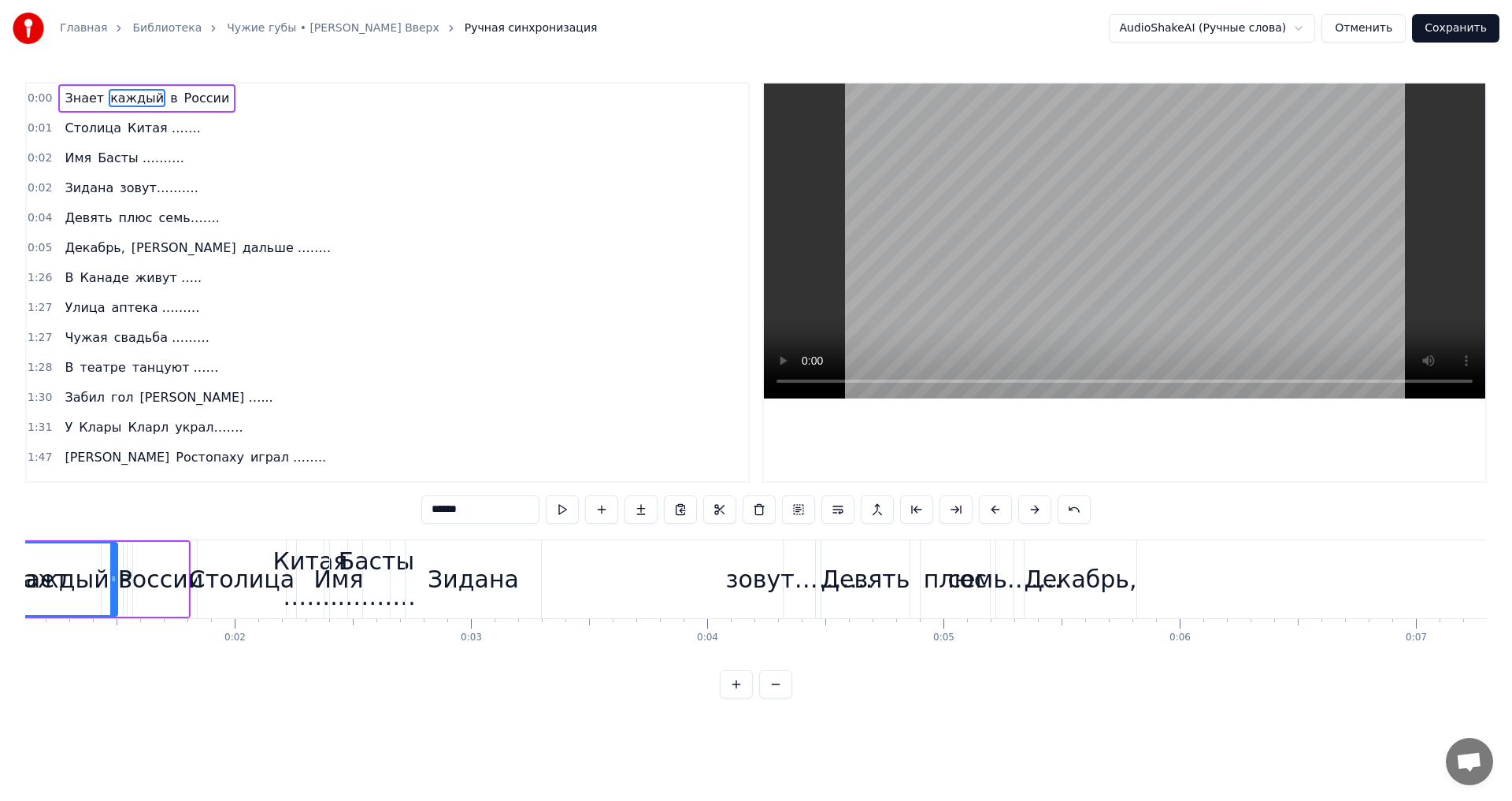
scroll to position [0, 156]
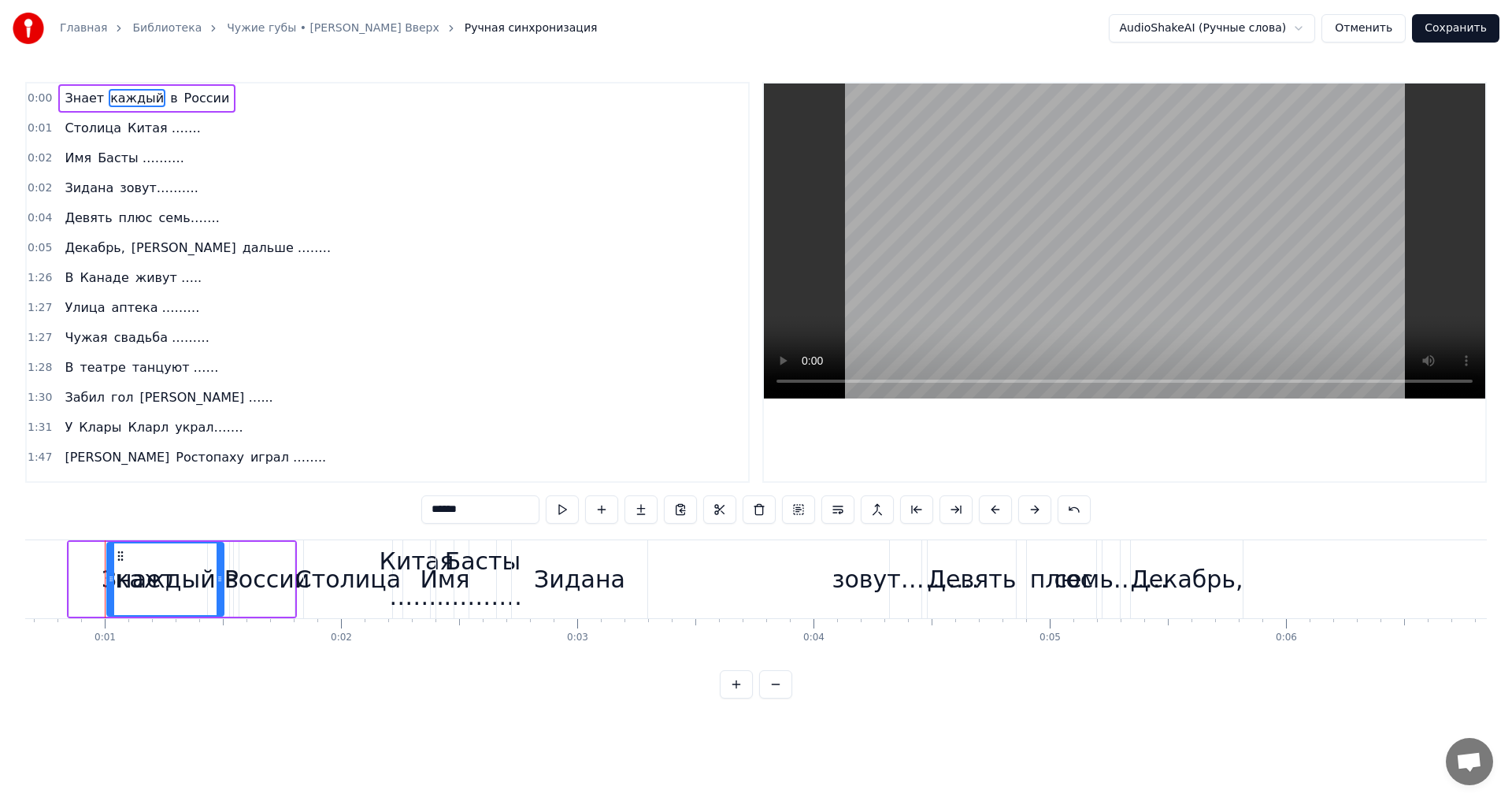
click at [77, 96] on span "Знает" at bounding box center [84, 98] width 43 height 18
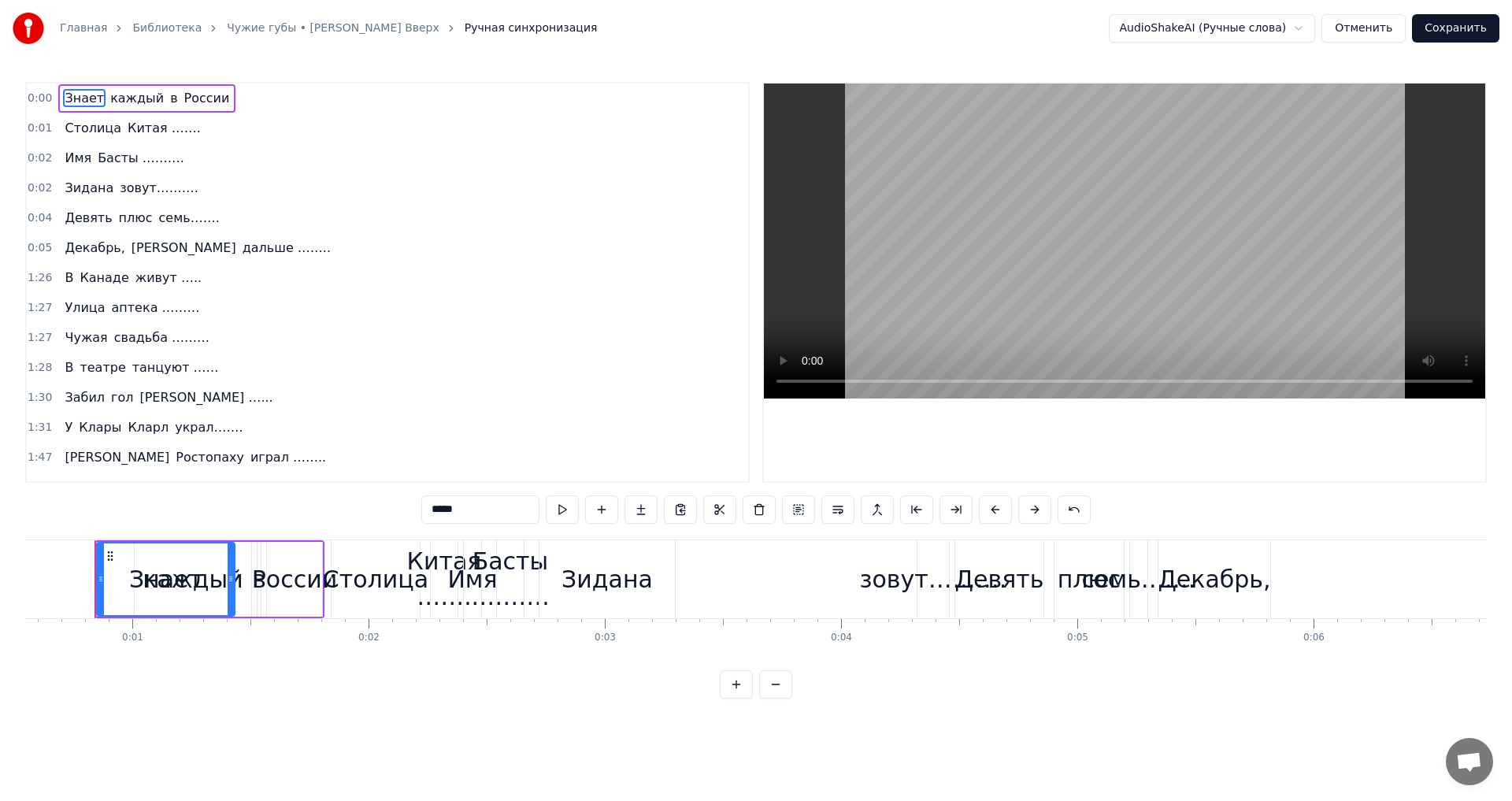
scroll to position [0, 119]
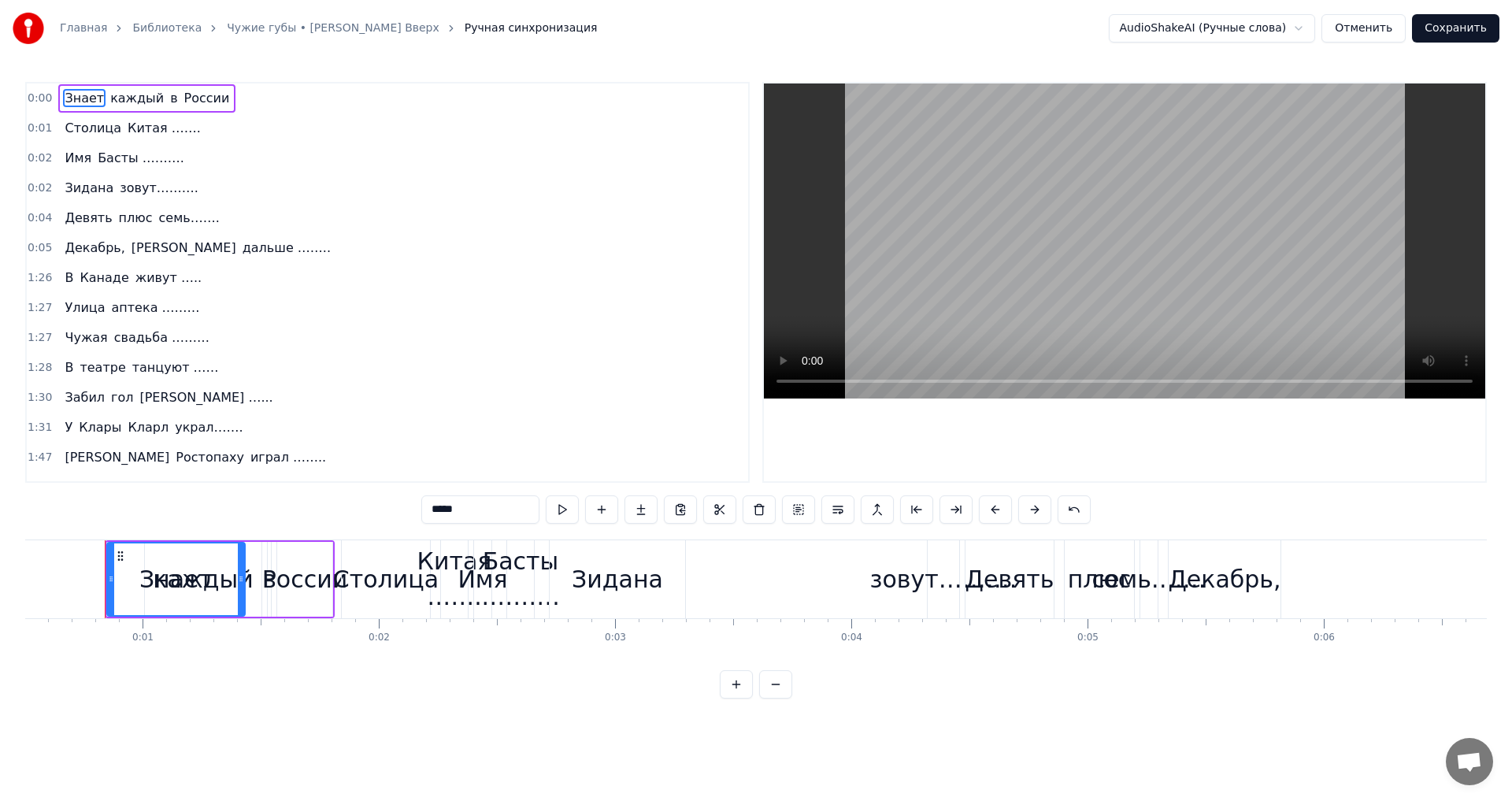
click at [116, 96] on span "каждый" at bounding box center [136, 98] width 56 height 18
click at [73, 94] on span "Знает" at bounding box center [84, 98] width 43 height 18
click at [109, 97] on span "каждый" at bounding box center [136, 98] width 56 height 18
click at [87, 95] on span "Знает" at bounding box center [84, 98] width 43 height 18
type input "*****"
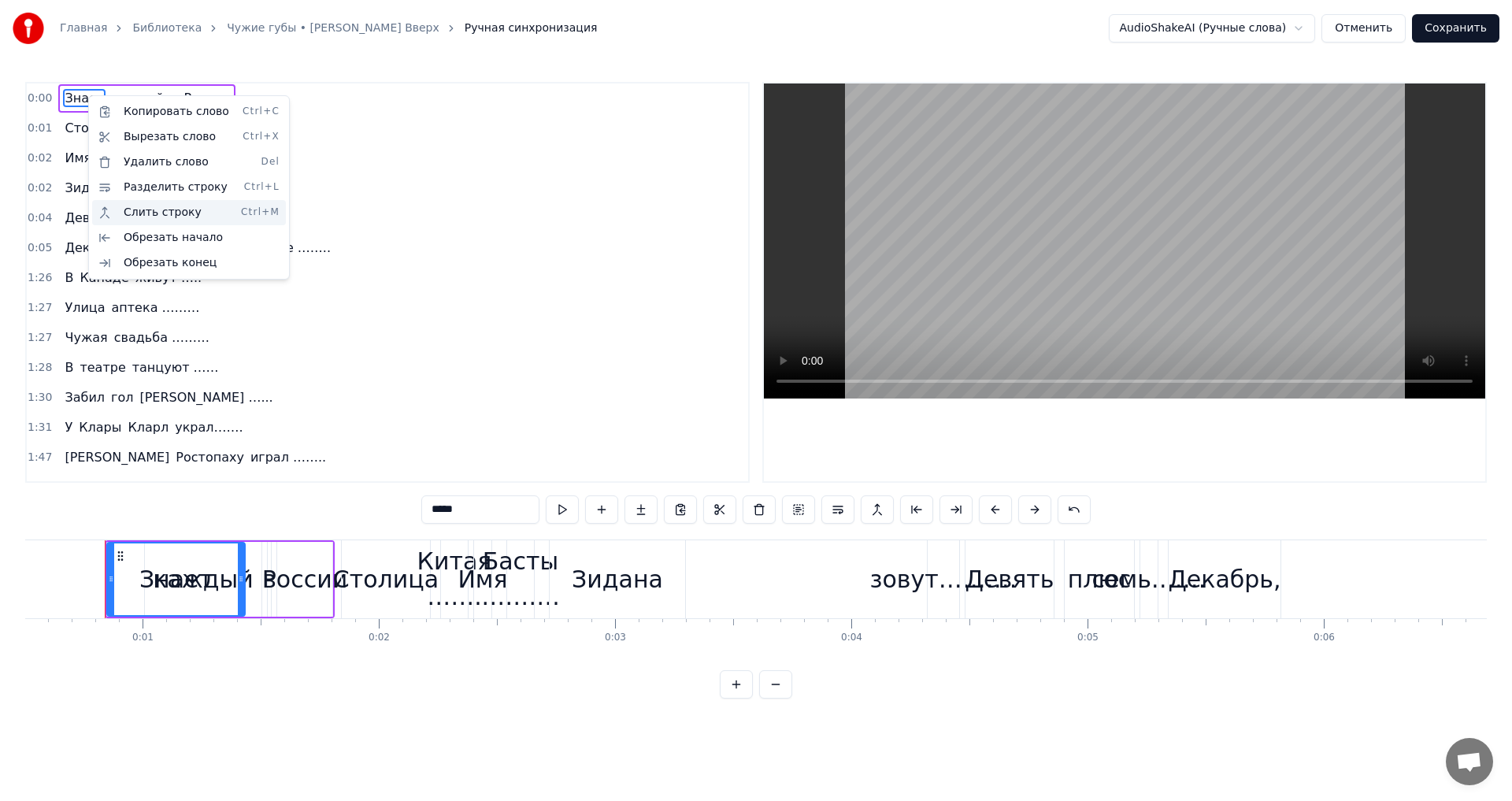
click at [153, 213] on div "Слить строку Ctrl+M" at bounding box center [189, 212] width 194 height 25
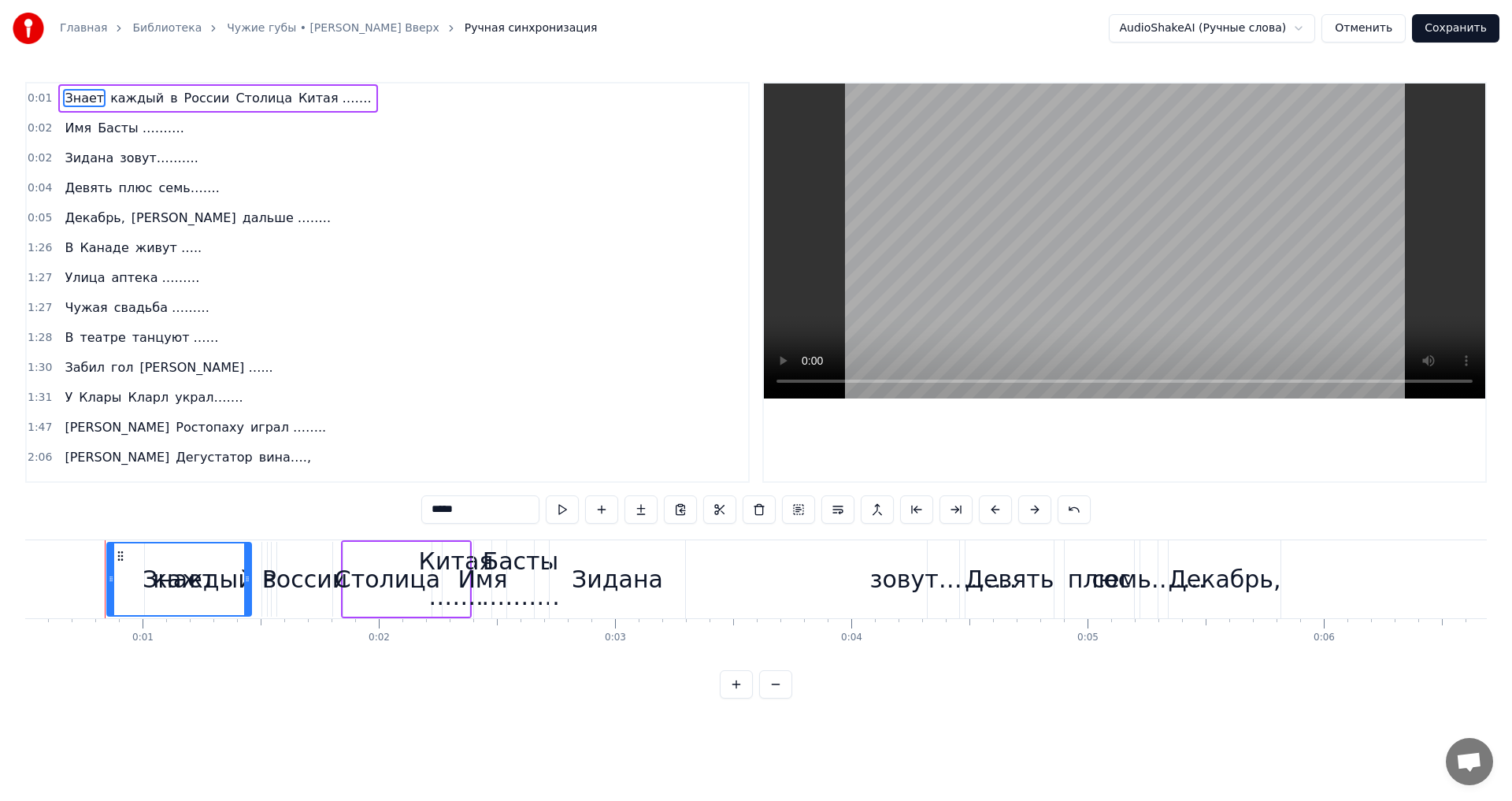
drag, startPoint x: 241, startPoint y: 572, endPoint x: 247, endPoint y: 565, distance: 9.2
click at [247, 565] on div at bounding box center [247, 578] width 6 height 71
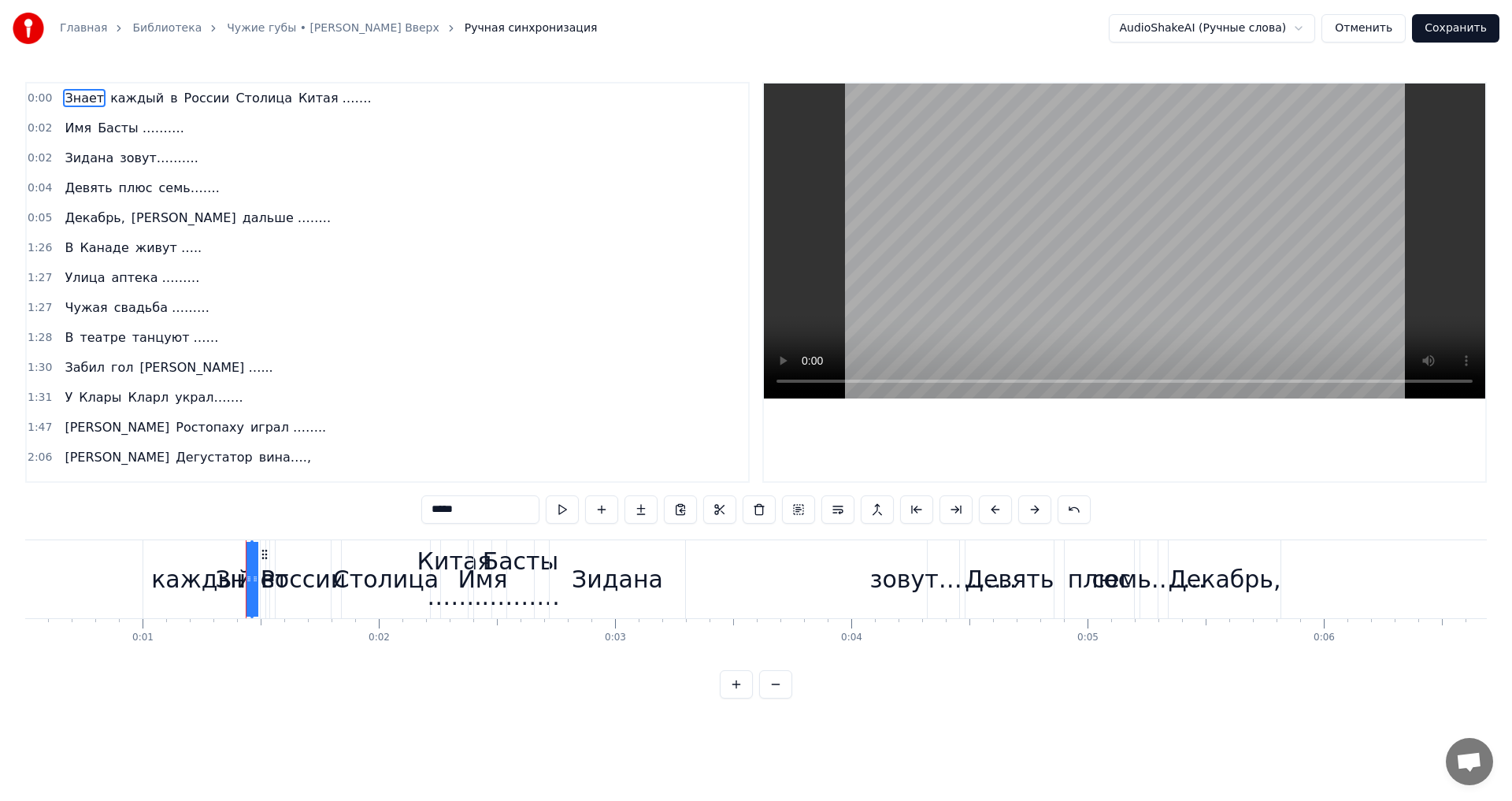
drag, startPoint x: 110, startPoint y: 573, endPoint x: 334, endPoint y: 569, distance: 224.0
drag, startPoint x: 253, startPoint y: 574, endPoint x: 297, endPoint y: 577, distance: 44.1
click at [297, 577] on div "каждый Знает в [GEOGRAPHIC_DATA] Столица [GEOGRAPHIC_DATA] ……." at bounding box center [361, 578] width 222 height 78
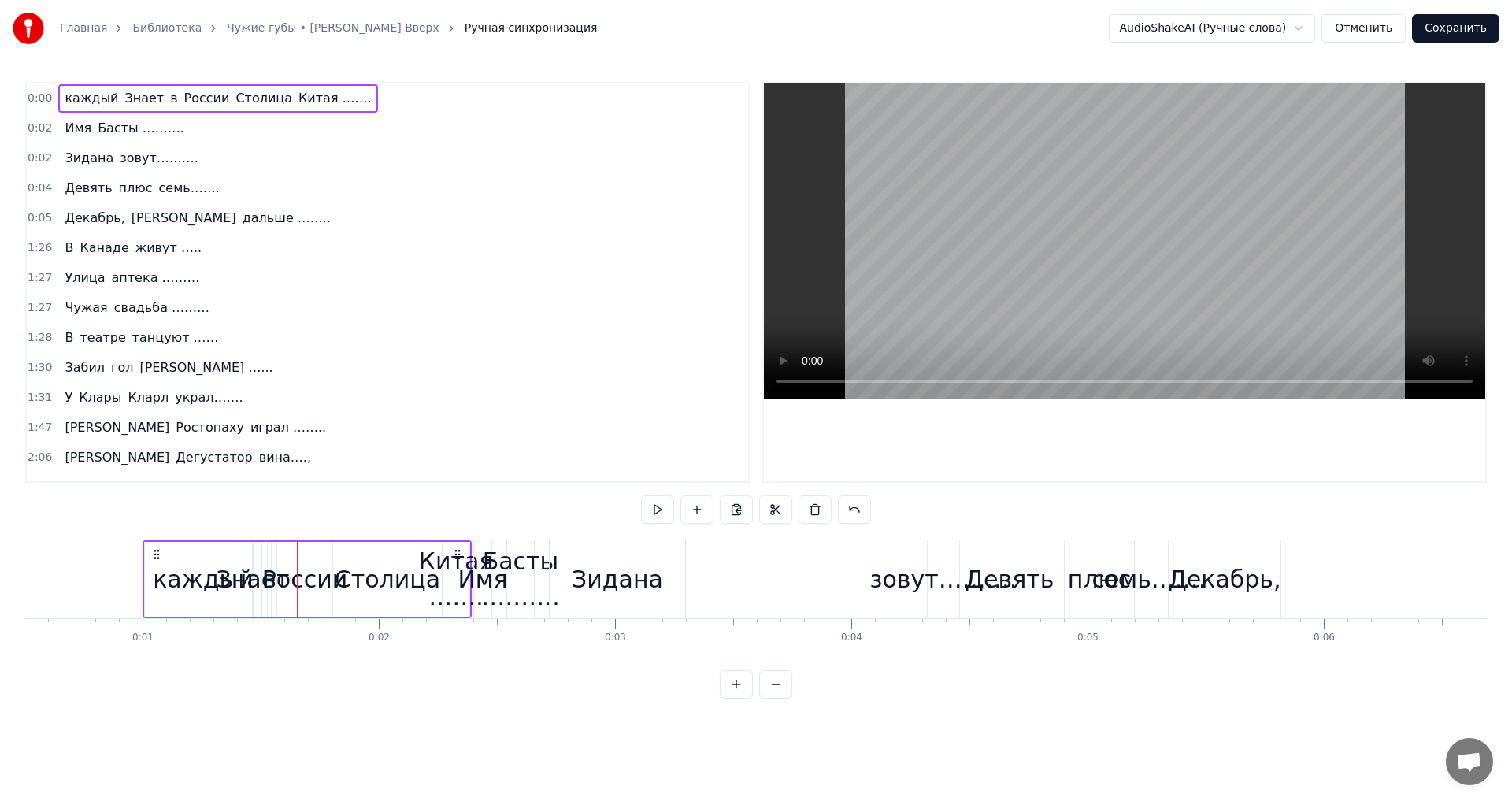
drag, startPoint x: 350, startPoint y: 579, endPoint x: 238, endPoint y: 570, distance: 112.4
click at [238, 570] on div "каждый Знает в [GEOGRAPHIC_DATA] Столица [GEOGRAPHIC_DATA] ……." at bounding box center [307, 578] width 329 height 78
click at [1380, 30] on button "Отменить" at bounding box center [1363, 28] width 84 height 29
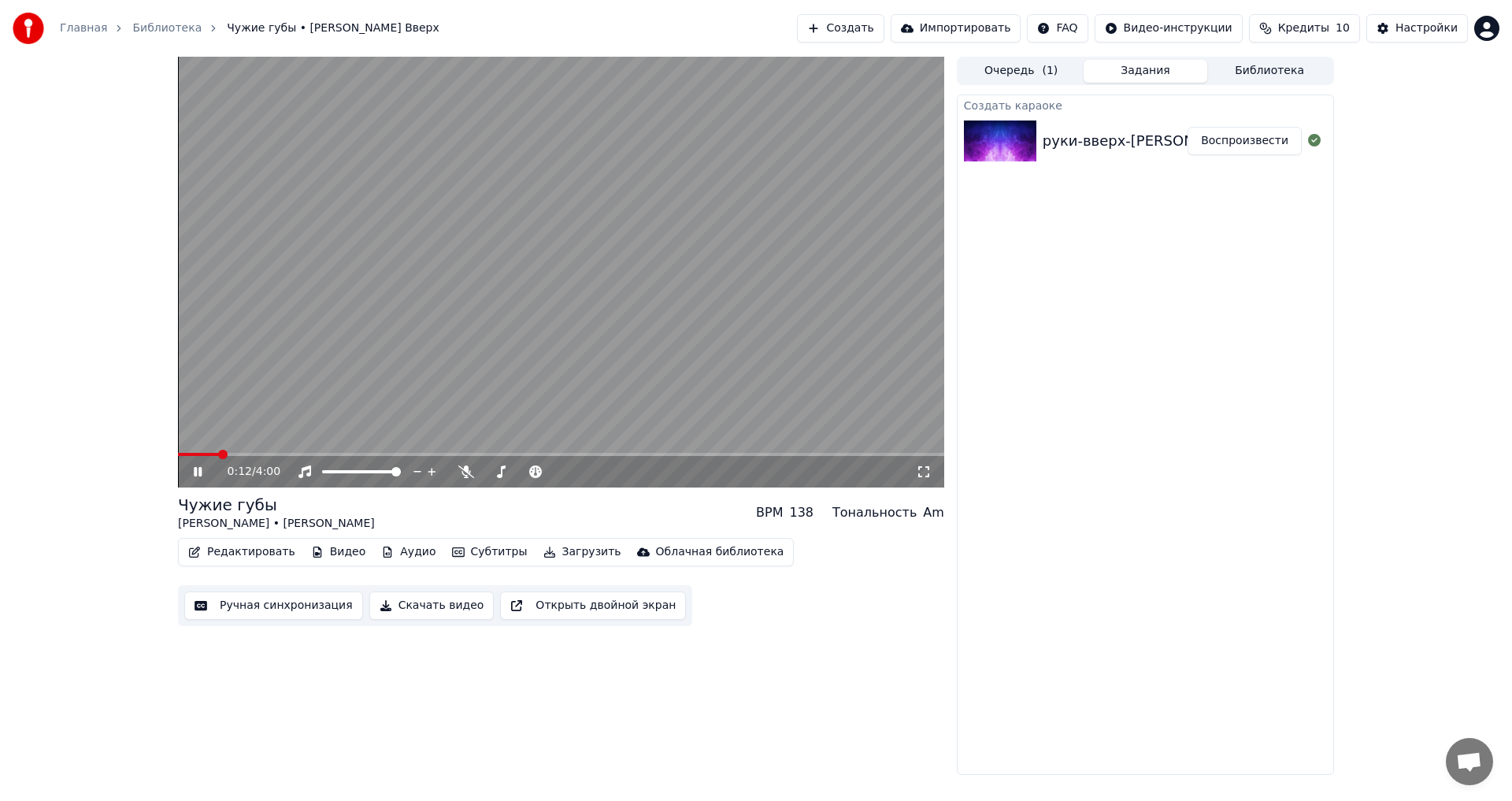
click at [241, 552] on button "Редактировать" at bounding box center [241, 552] width 120 height 22
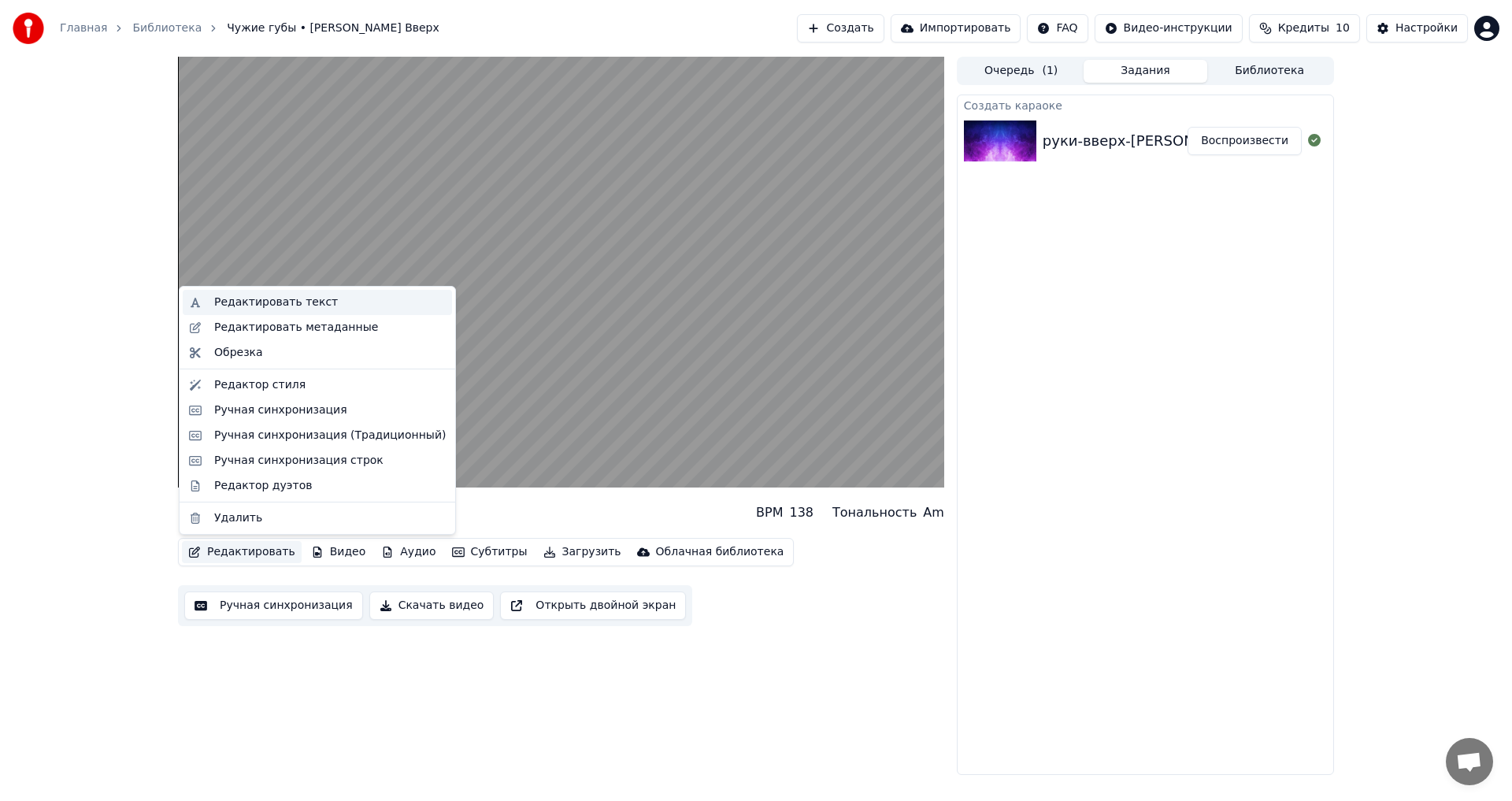
click at [297, 304] on div "Редактировать текст" at bounding box center [276, 303] width 124 height 16
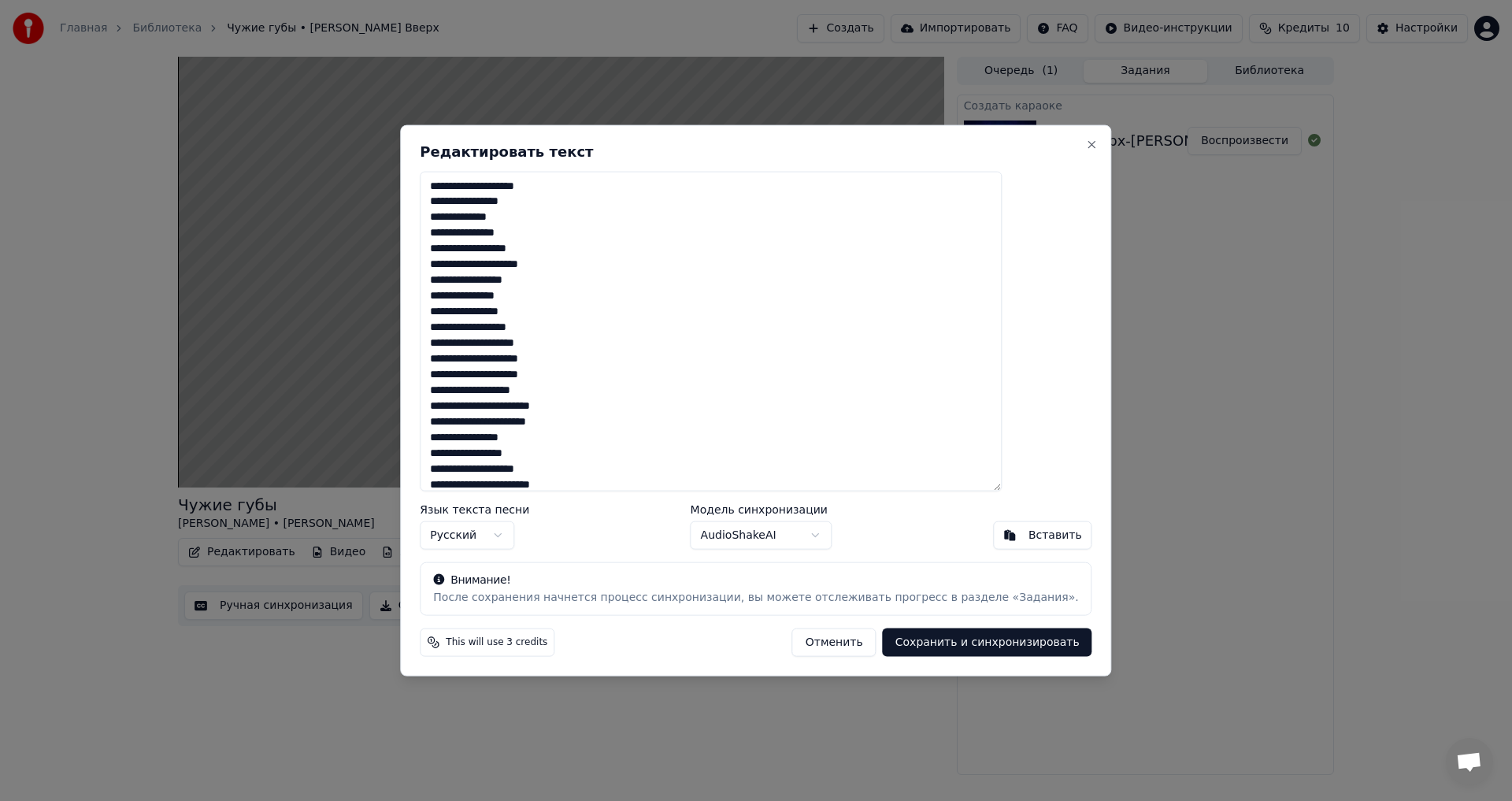
click at [477, 263] on textarea at bounding box center [710, 331] width 581 height 320
type textarea "**********"
click at [927, 635] on button "Сохранить и синхронизировать" at bounding box center [987, 642] width 210 height 29
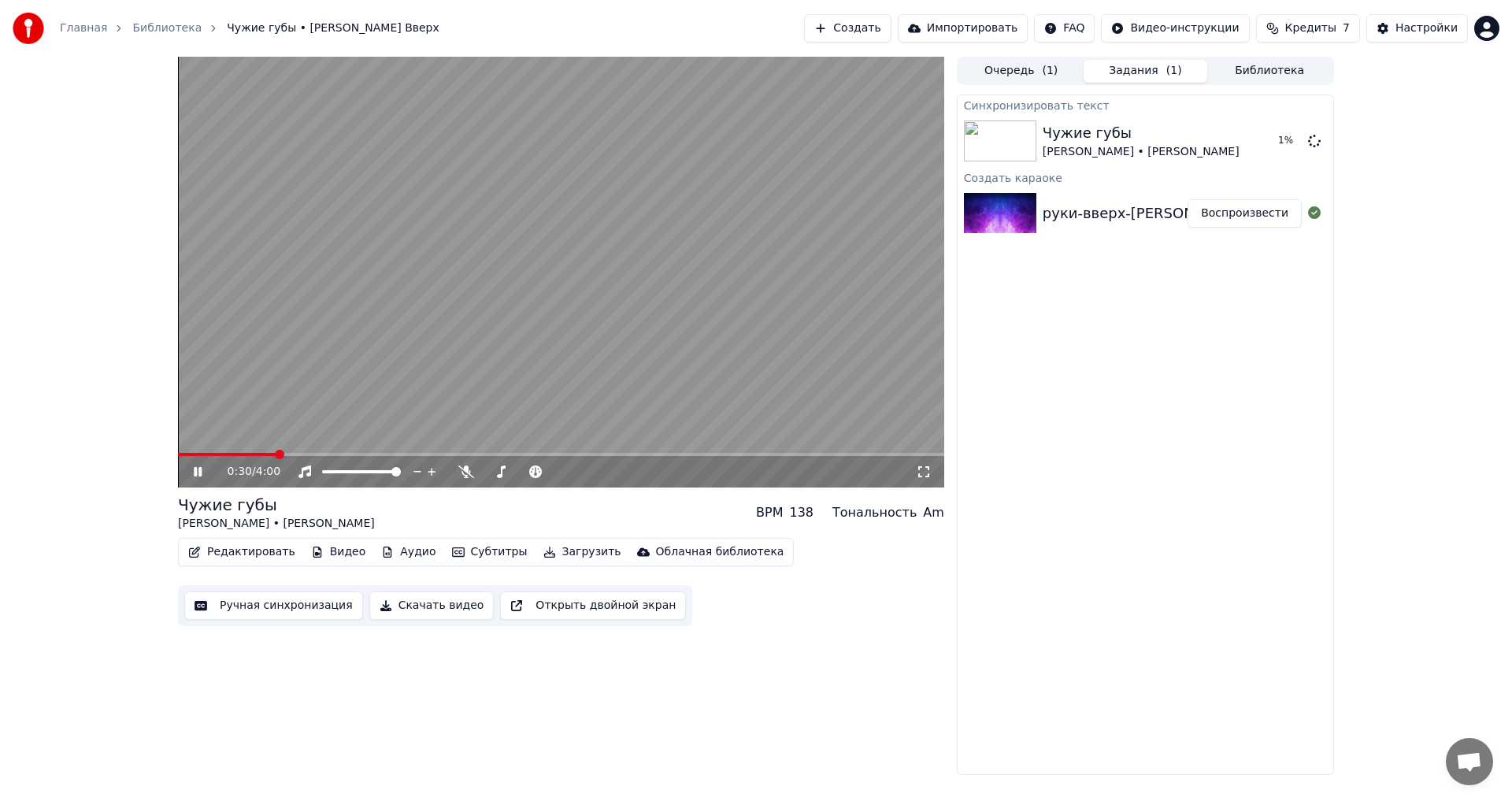
click at [199, 470] on icon at bounding box center [209, 472] width 37 height 13
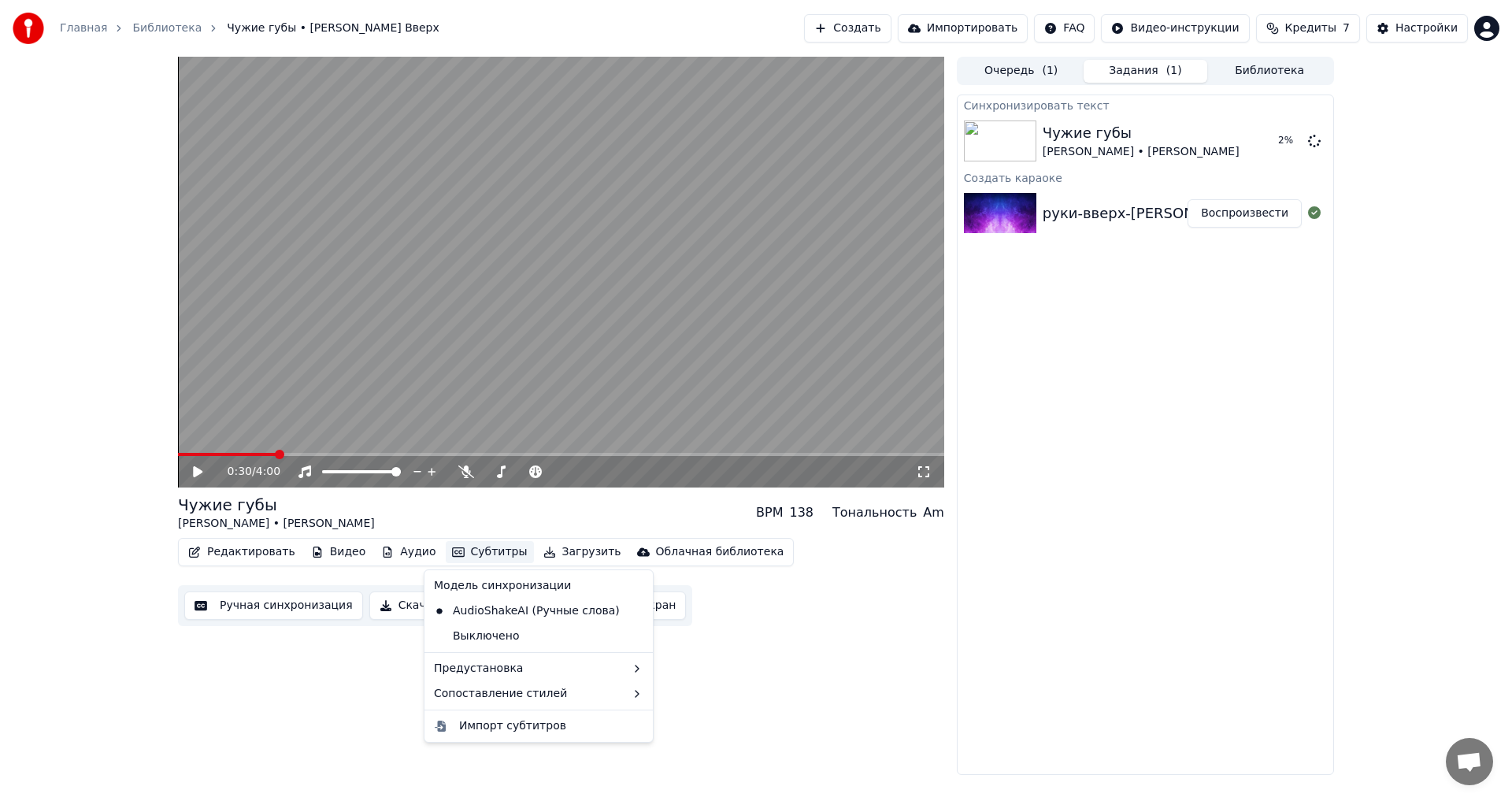
click at [486, 551] on button "Субтитры" at bounding box center [489, 552] width 88 height 22
click at [709, 700] on div "2 Lines - Dynamic (Horizontal)" at bounding box center [733, 697] width 199 height 25
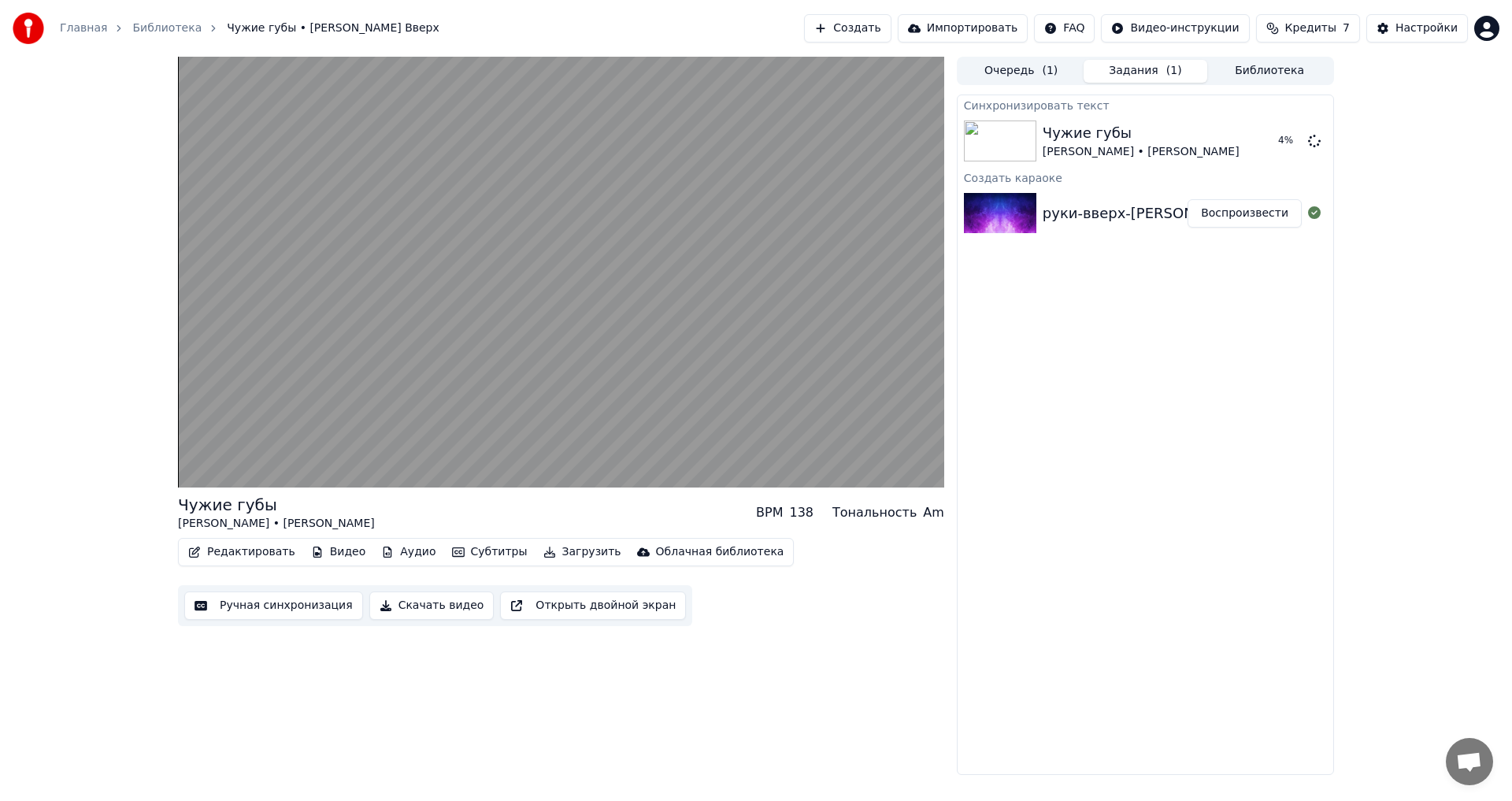
click at [238, 551] on button "Редактировать" at bounding box center [241, 552] width 120 height 22
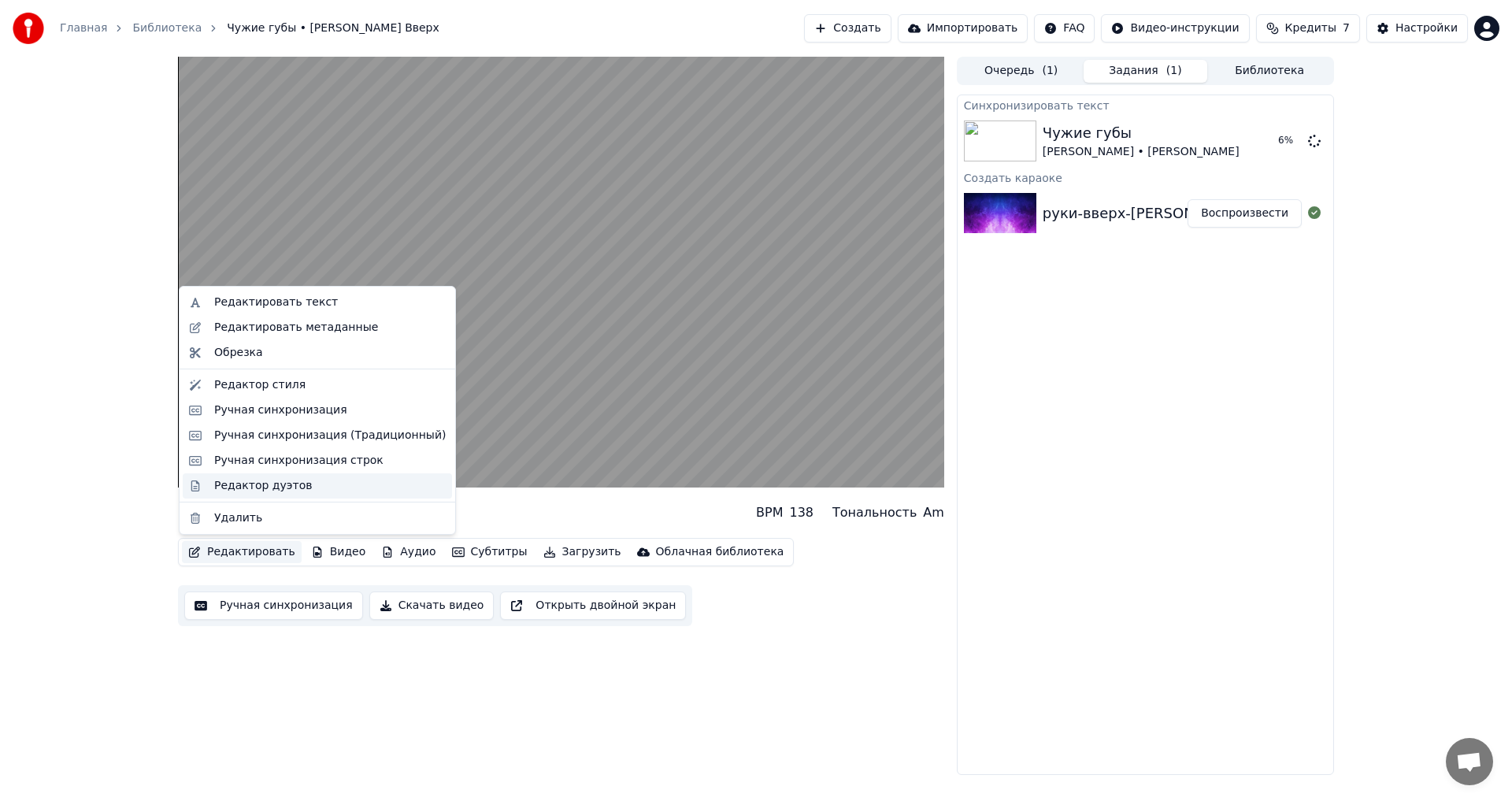
click at [269, 485] on div "Редактор дуэтов" at bounding box center [263, 486] width 98 height 16
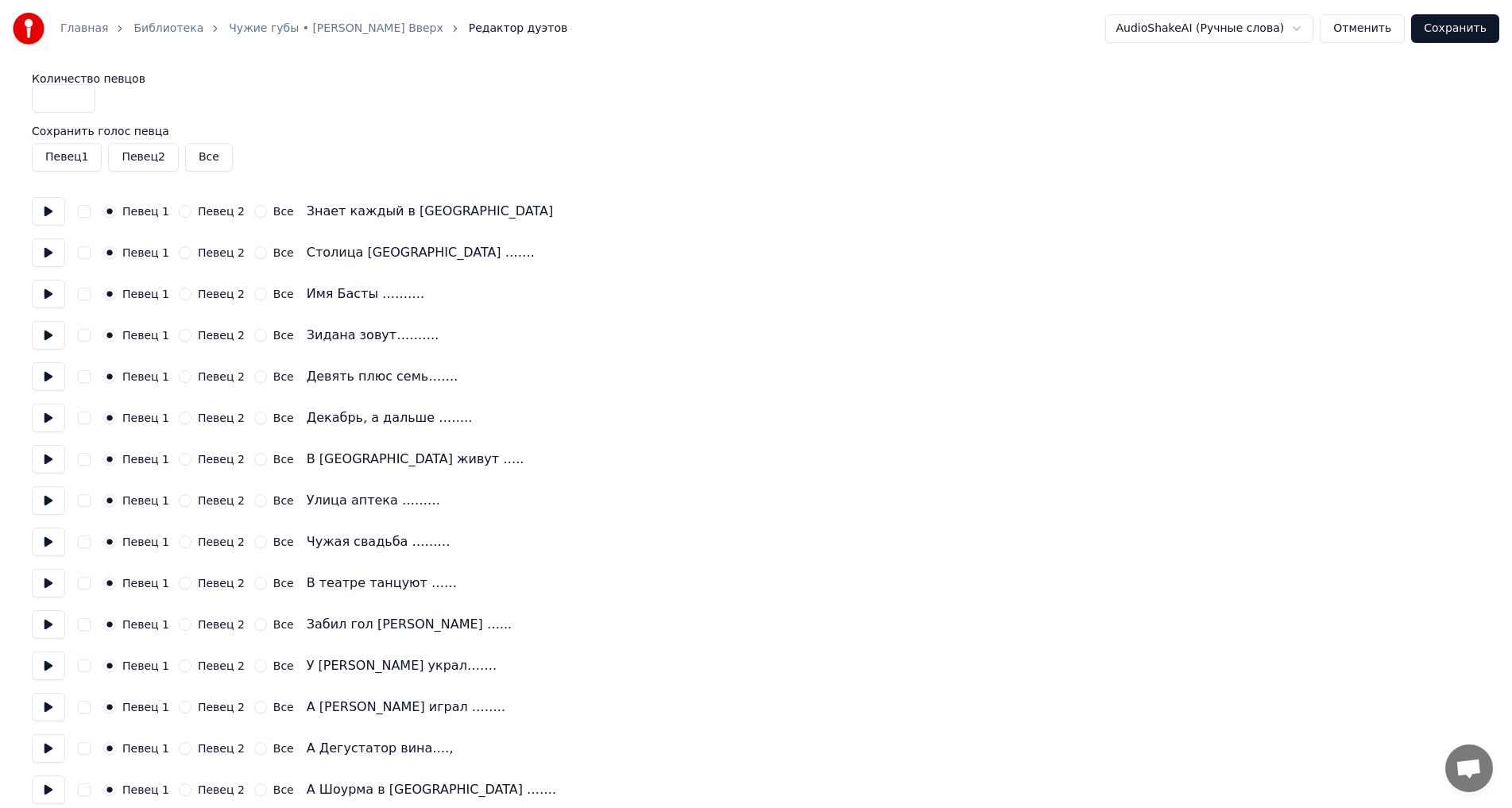
click at [1360, 29] on button "Отменить" at bounding box center [1361, 28] width 85 height 29
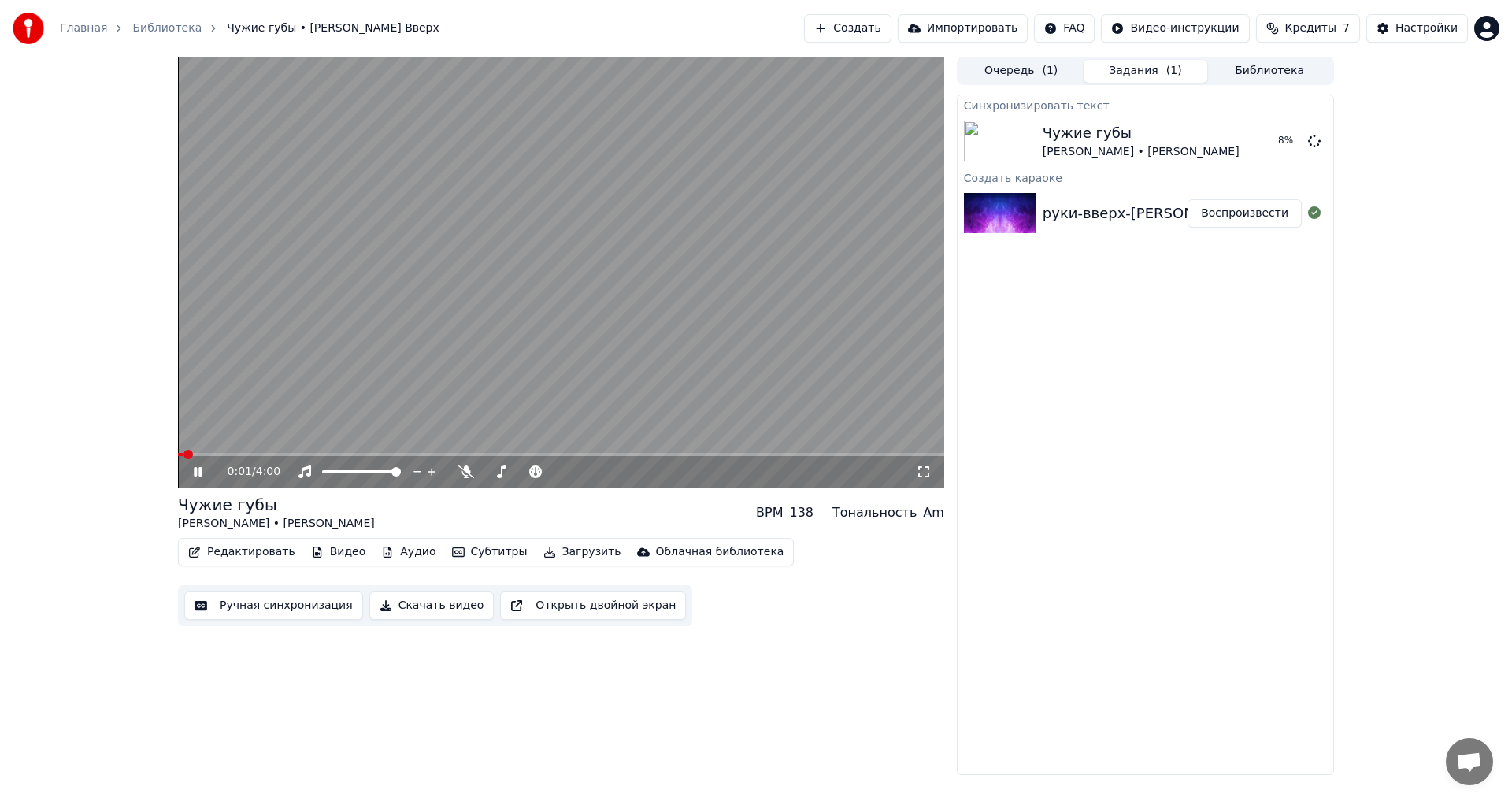
click at [195, 466] on icon at bounding box center [209, 472] width 37 height 13
click at [252, 604] on button "Ручная синхронизация" at bounding box center [273, 605] width 179 height 29
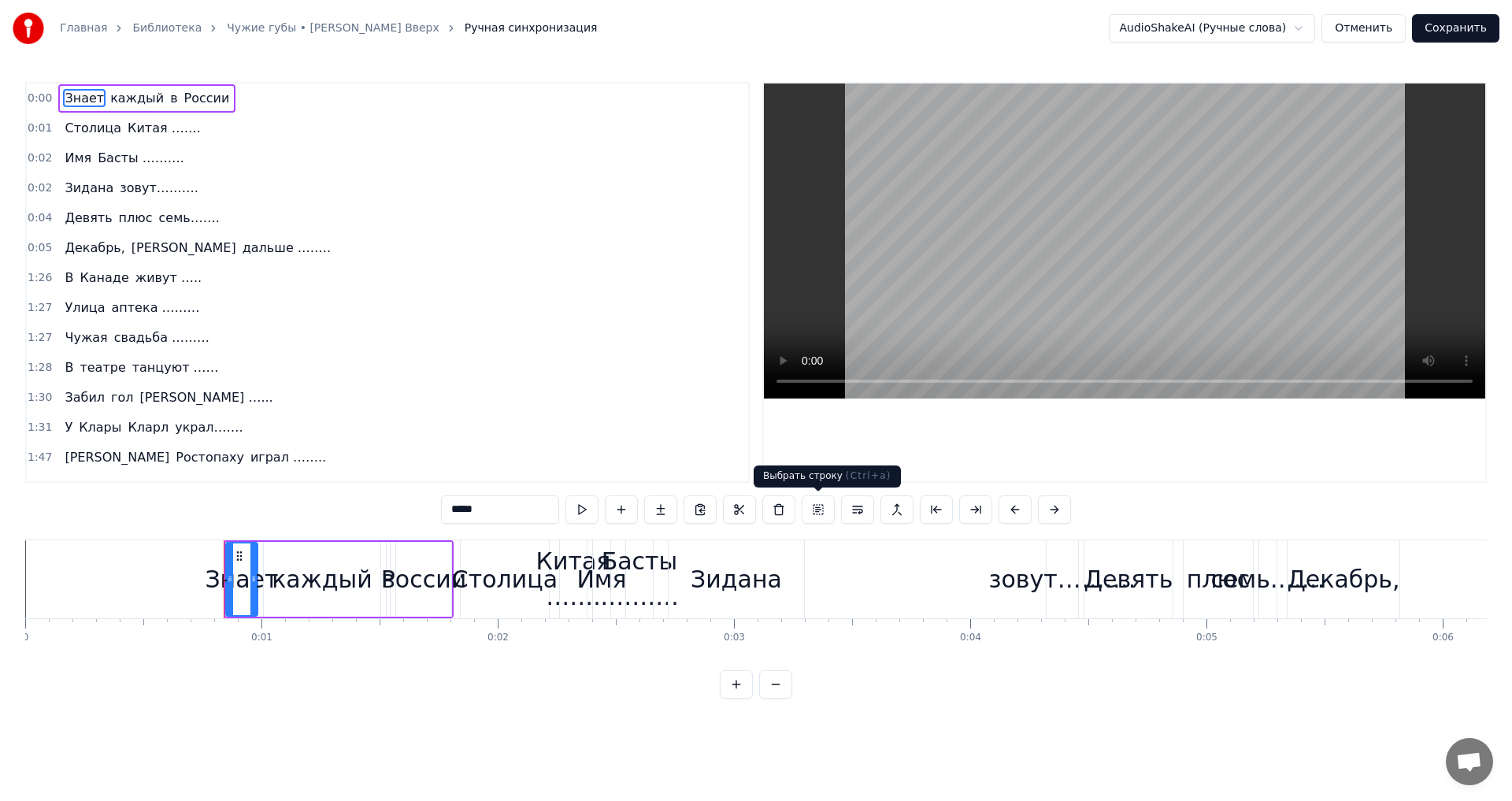
click at [817, 507] on button at bounding box center [817, 509] width 33 height 29
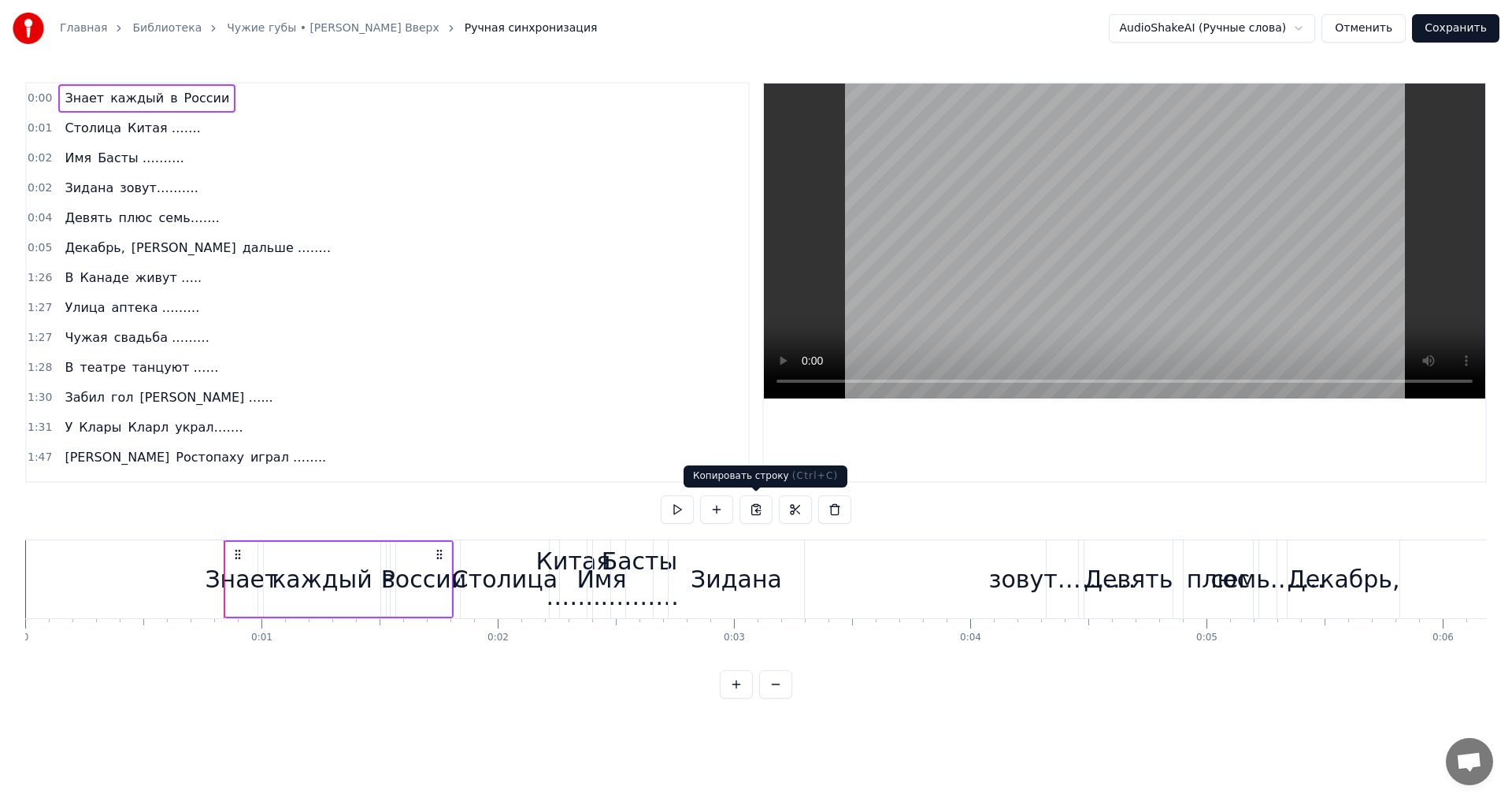
click at [753, 508] on button at bounding box center [756, 509] width 33 height 29
click at [40, 99] on span "0:00" at bounding box center [40, 99] width 25 height 16
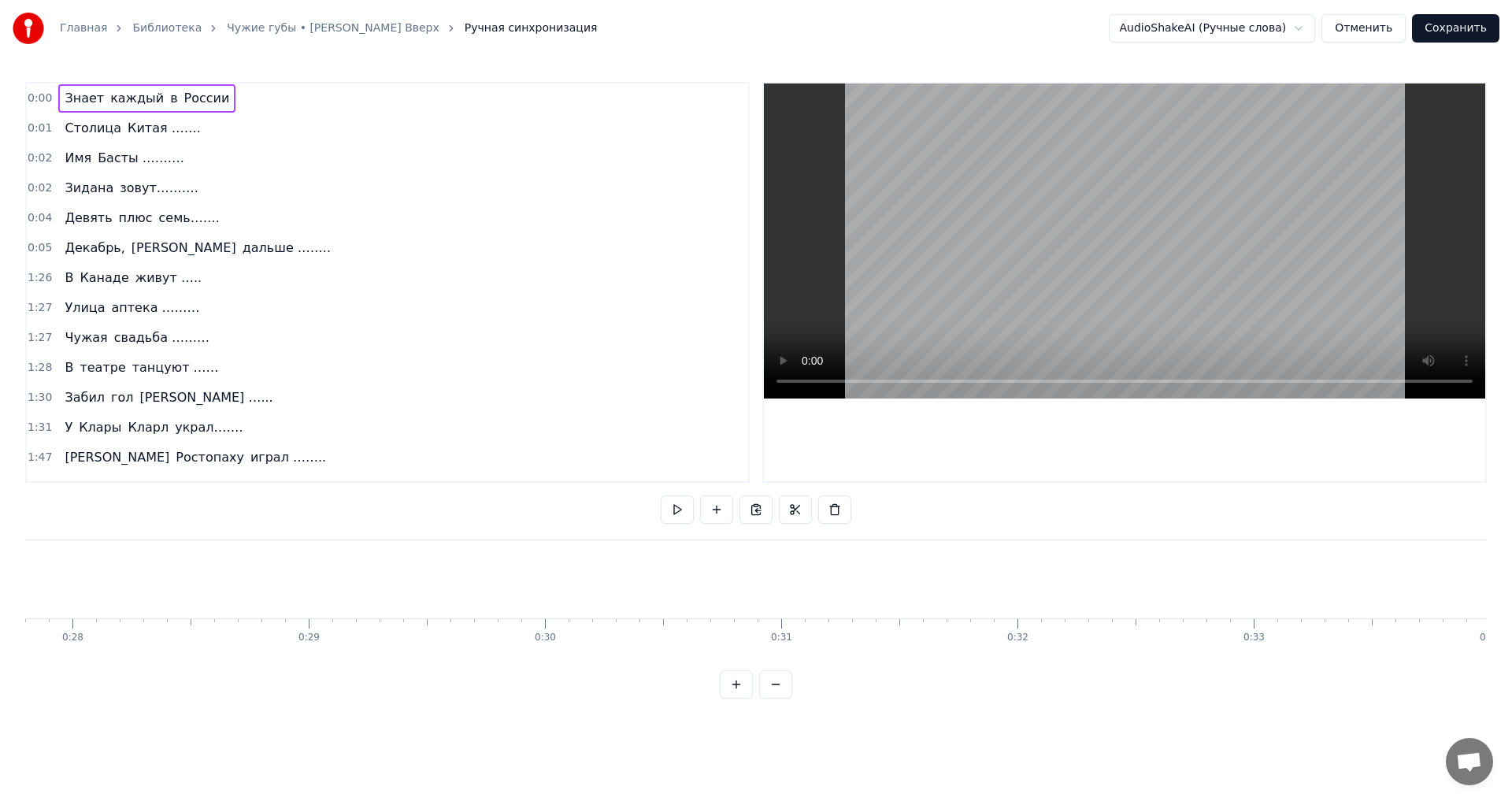
scroll to position [0, 6627]
click at [484, 619] on div "0:30" at bounding box center [484, 624] width 1 height 10
click at [484, 623] on div "0:30" at bounding box center [484, 624] width 1 height 10
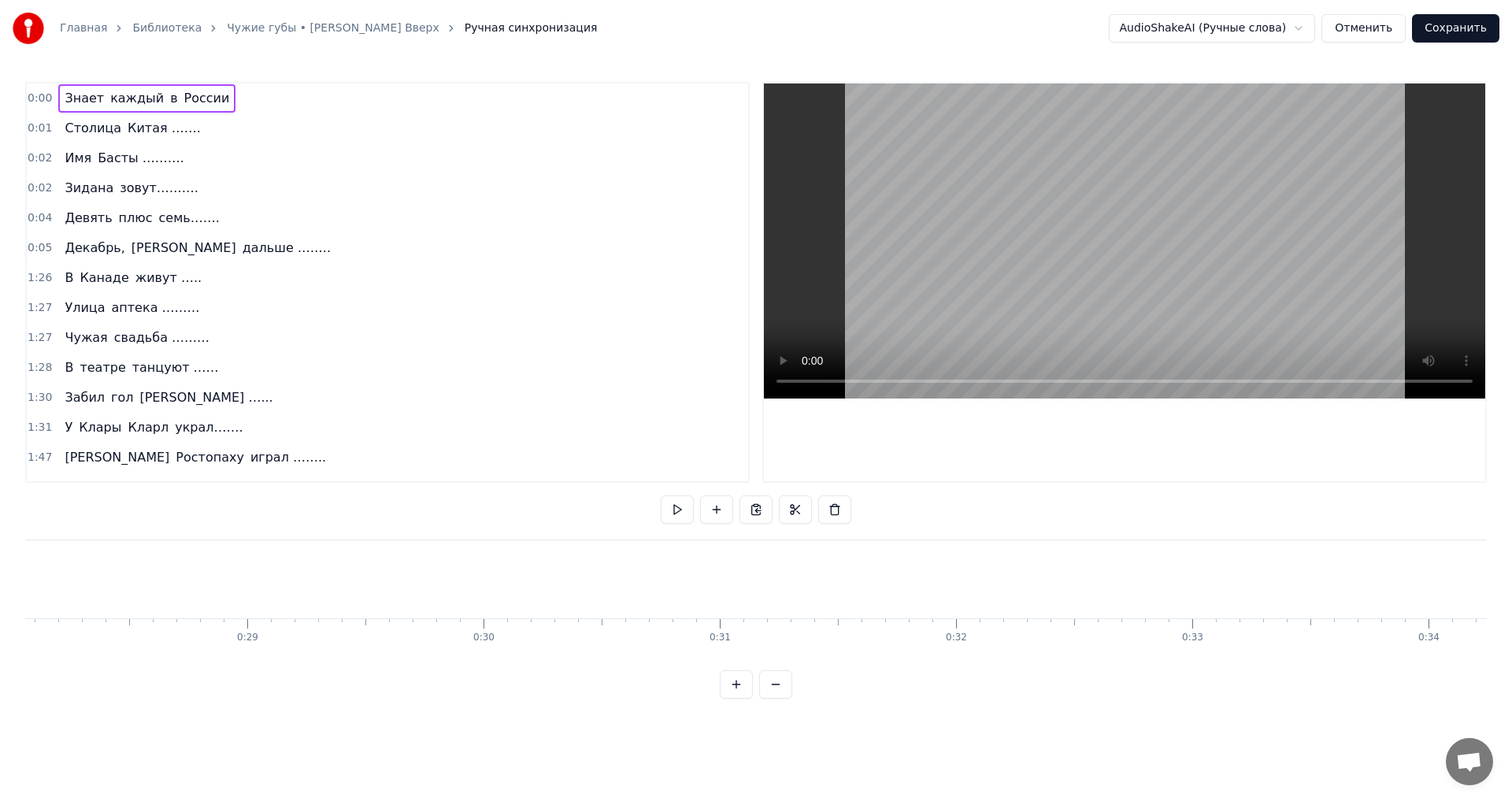
drag, startPoint x: 54, startPoint y: 96, endPoint x: 494, endPoint y: 618, distance: 682.7
click at [494, 618] on div "0:00 Знает каждый в [GEOGRAPHIC_DATA] 0:01 Столица [GEOGRAPHIC_DATA] ……. 0:02 И…" at bounding box center [756, 390] width 1462 height 616
click at [715, 509] on button at bounding box center [716, 509] width 33 height 29
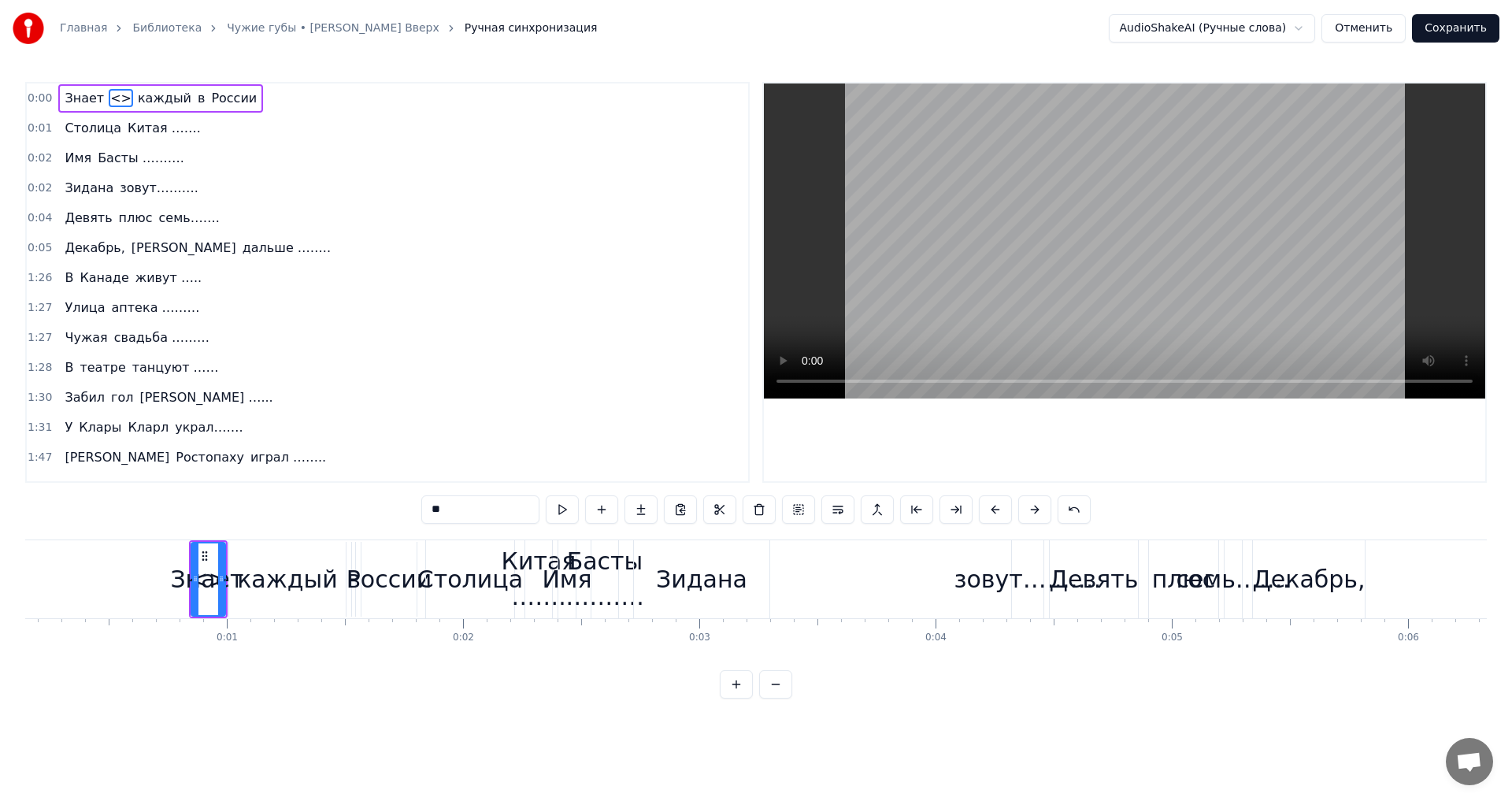
scroll to position [0, 0]
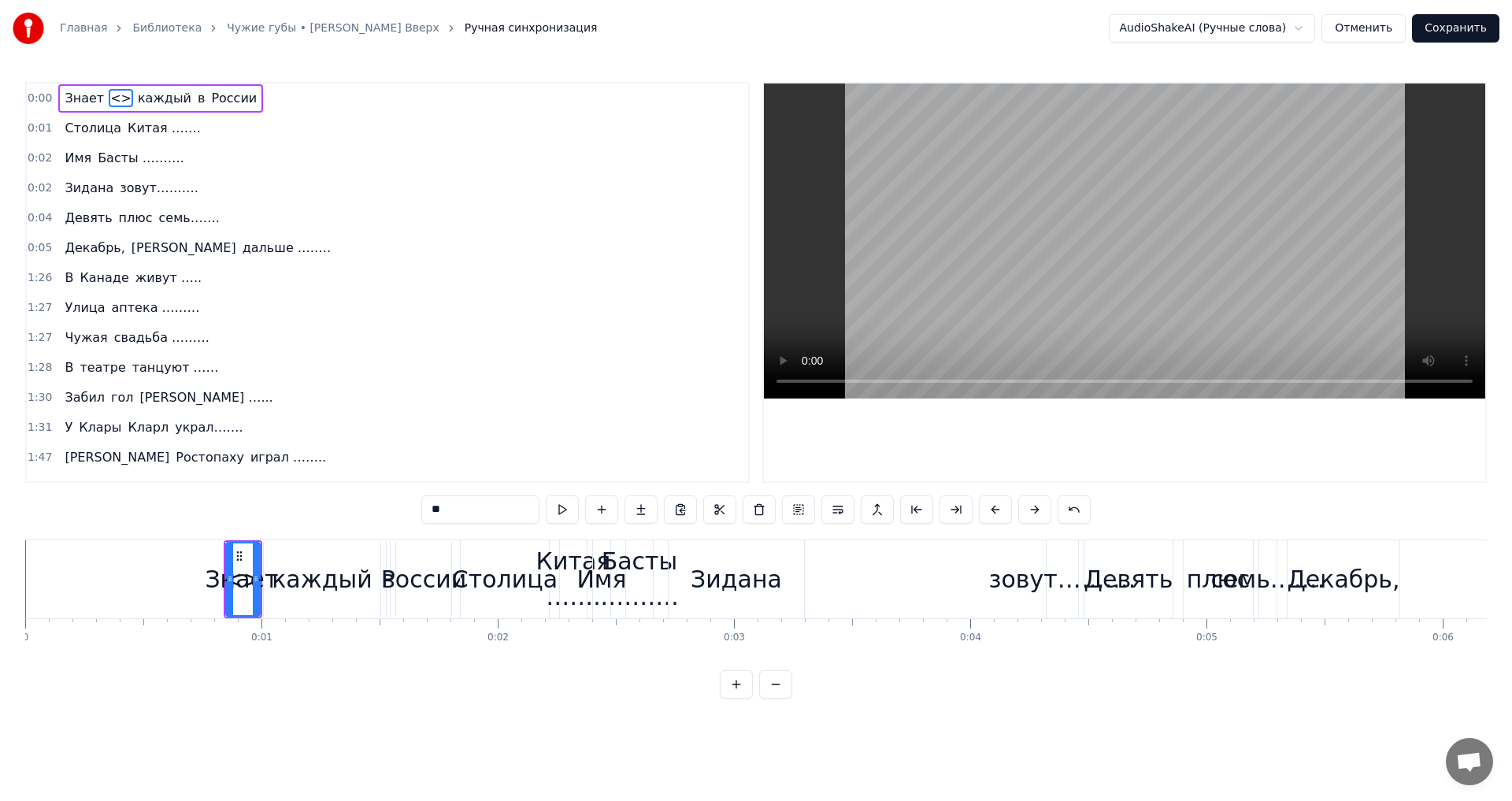
click at [163, 29] on link "Библиотека" at bounding box center [167, 29] width 69 height 16
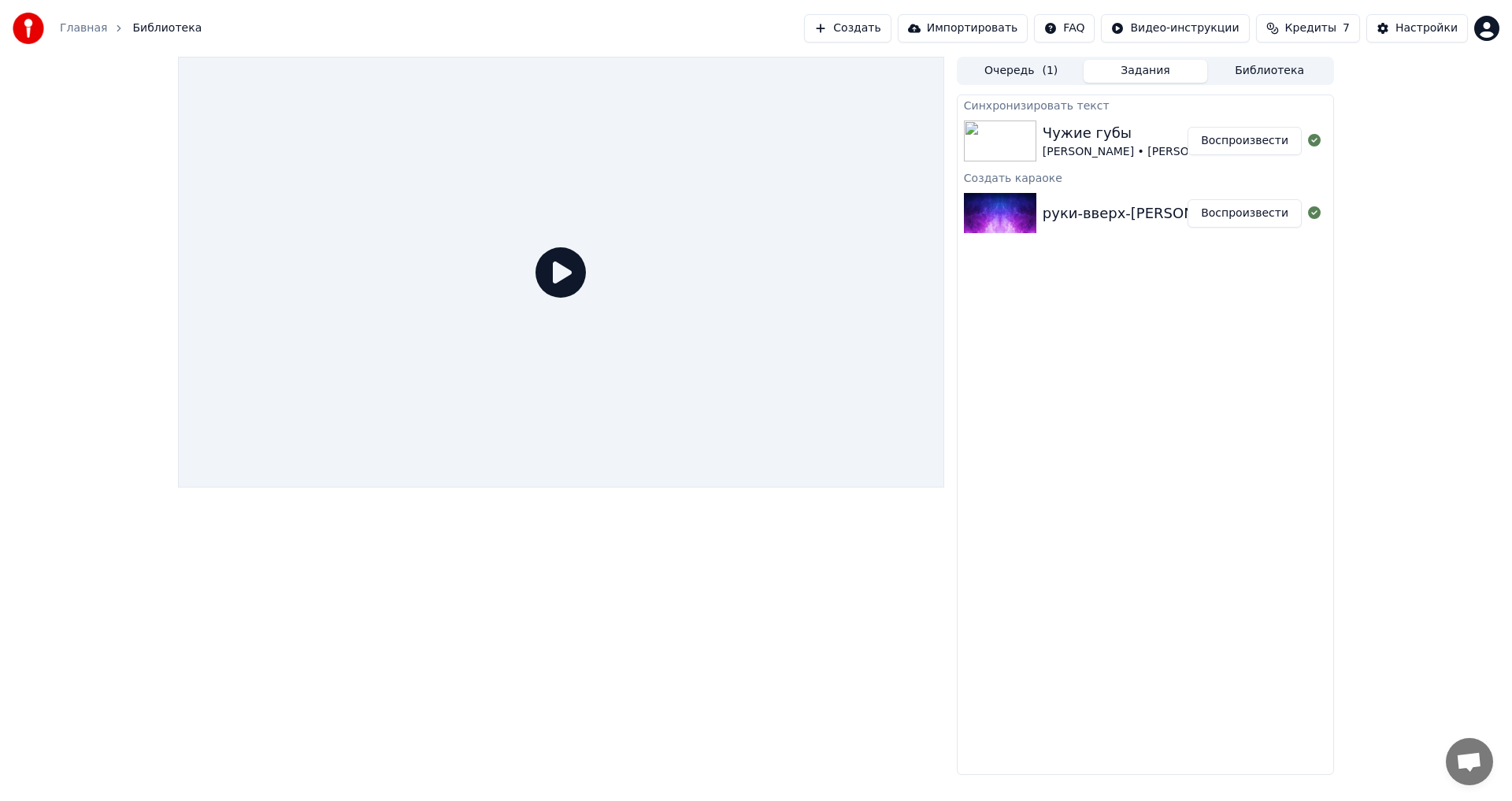
click at [1018, 142] on img at bounding box center [999, 140] width 72 height 41
click at [1233, 139] on button "Воспроизвести" at bounding box center [1244, 140] width 114 height 29
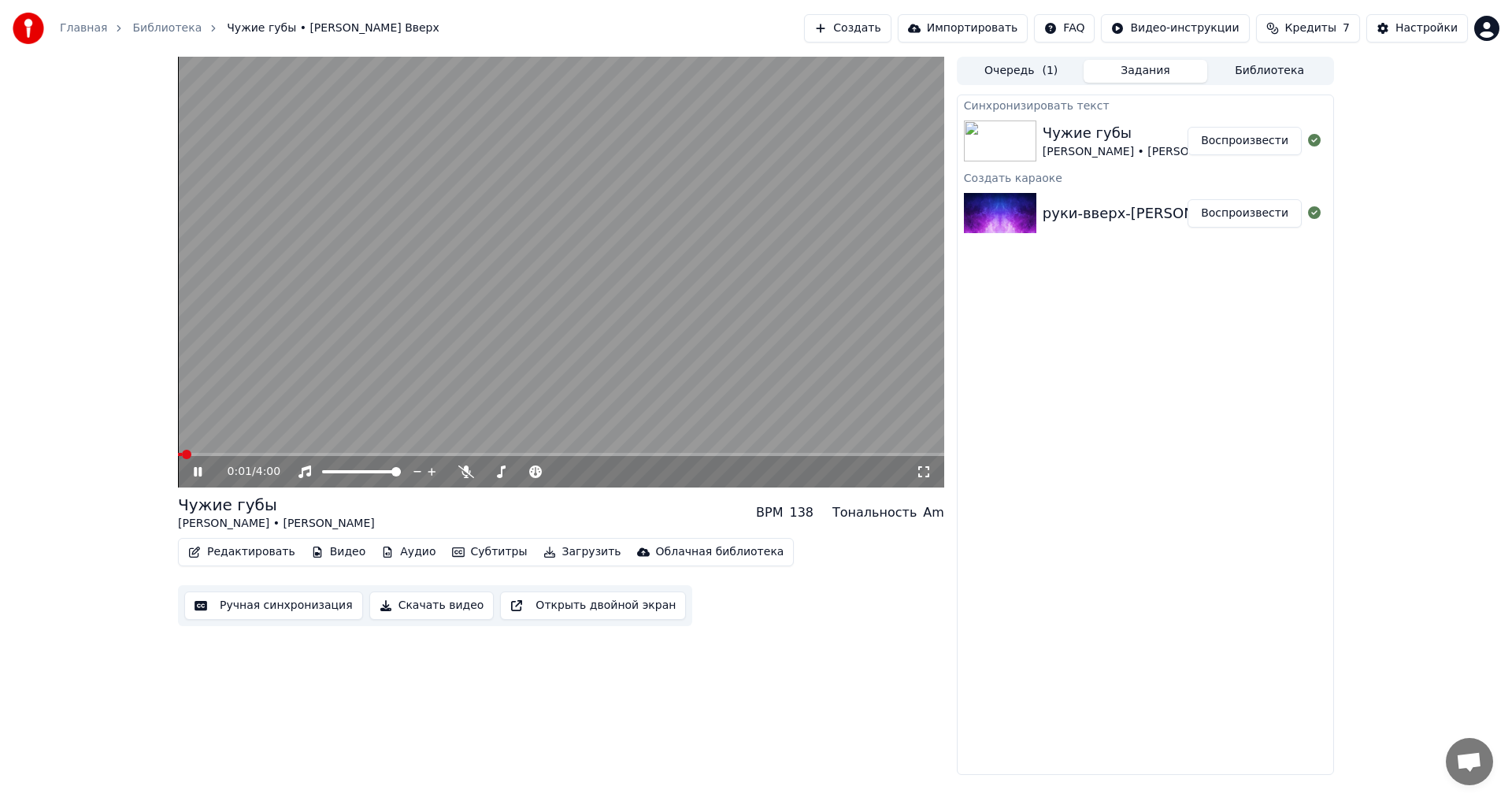
click at [192, 469] on icon at bounding box center [209, 472] width 37 height 13
click at [273, 604] on button "Ручная синхронизация" at bounding box center [273, 605] width 179 height 29
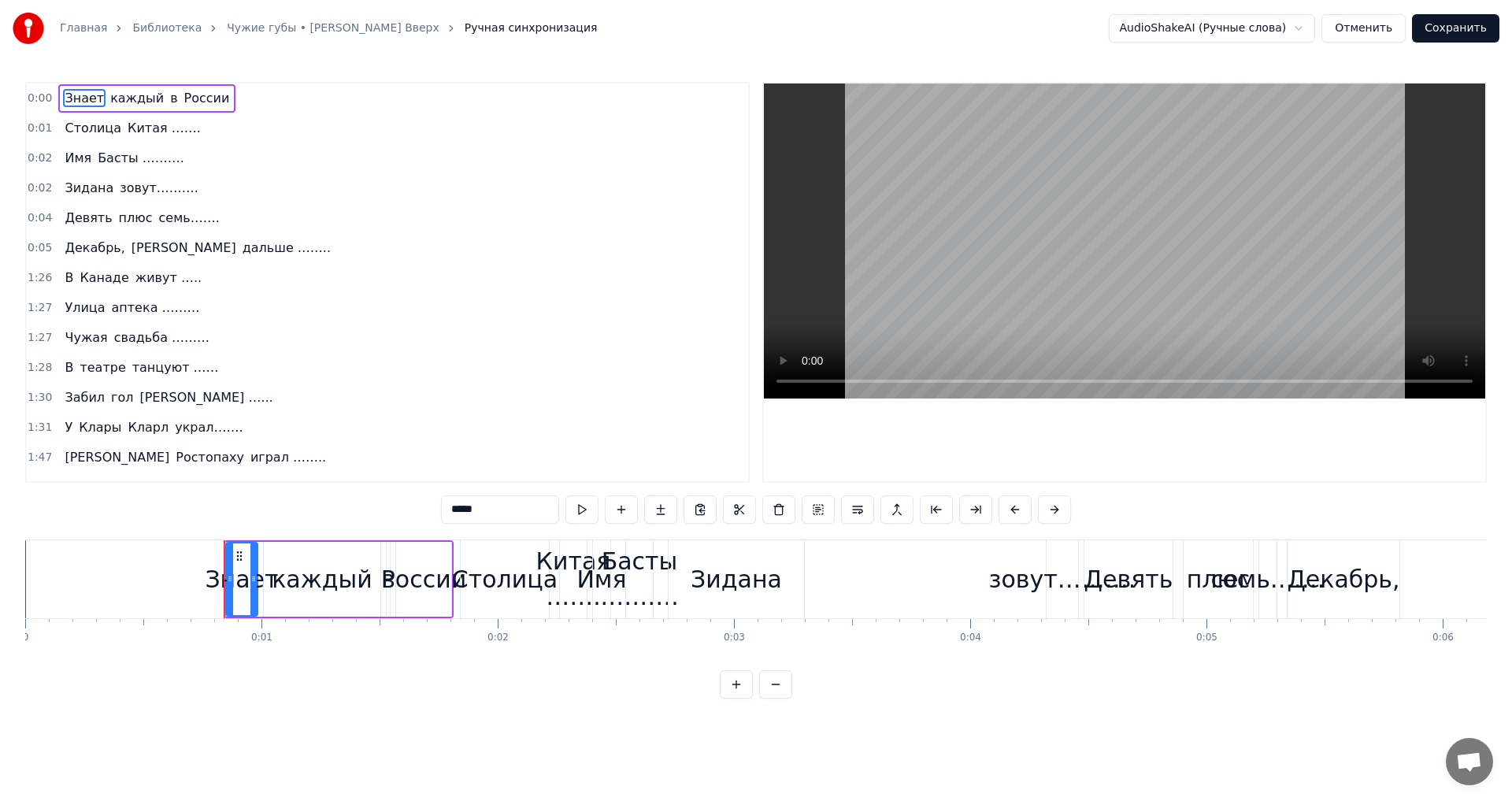
click at [160, 33] on link "Библиотека" at bounding box center [167, 29] width 69 height 16
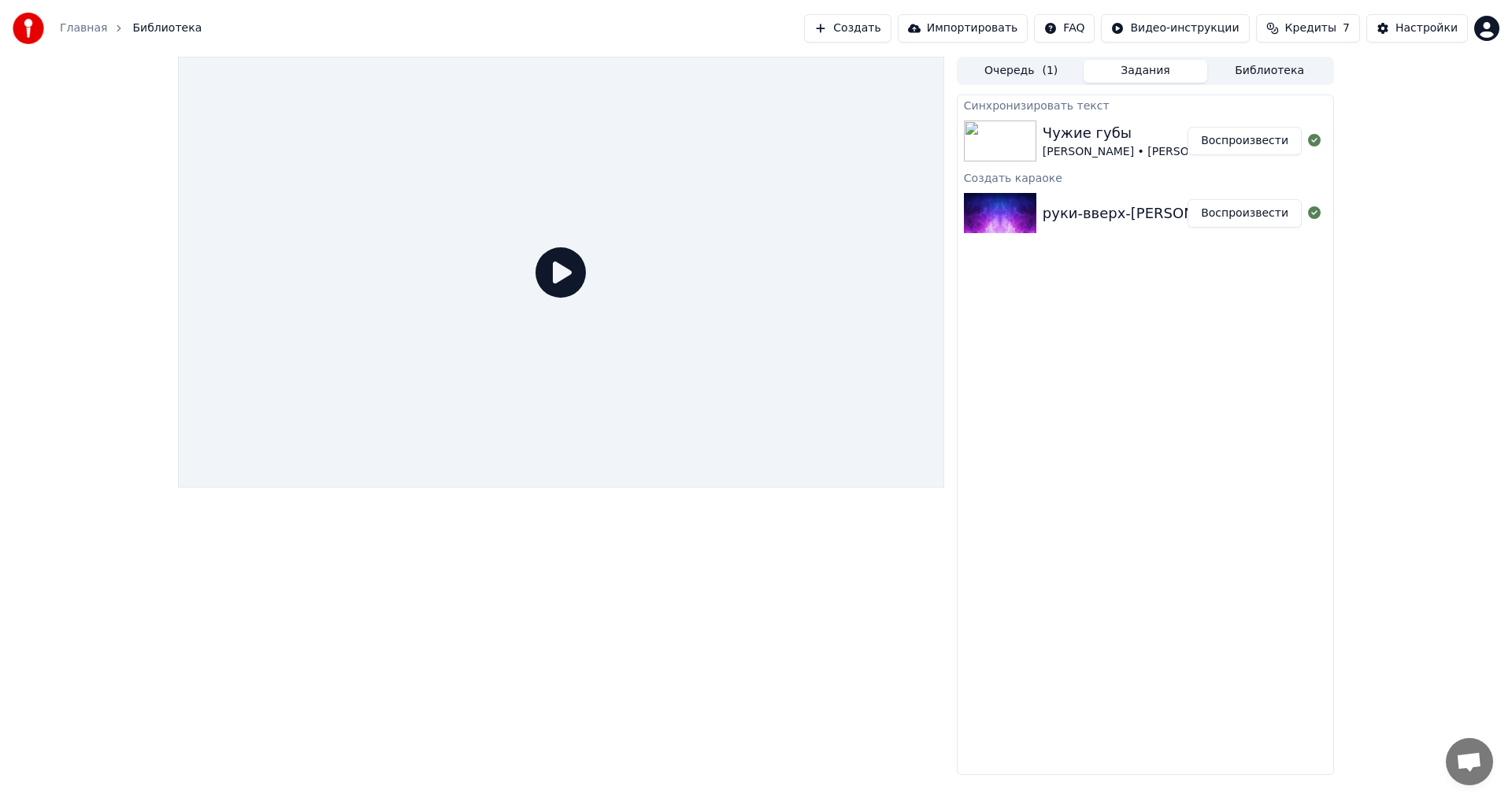
click at [1144, 72] on button "Задания" at bounding box center [1145, 71] width 125 height 23
click at [1257, 70] on button "Библиотека" at bounding box center [1269, 71] width 125 height 23
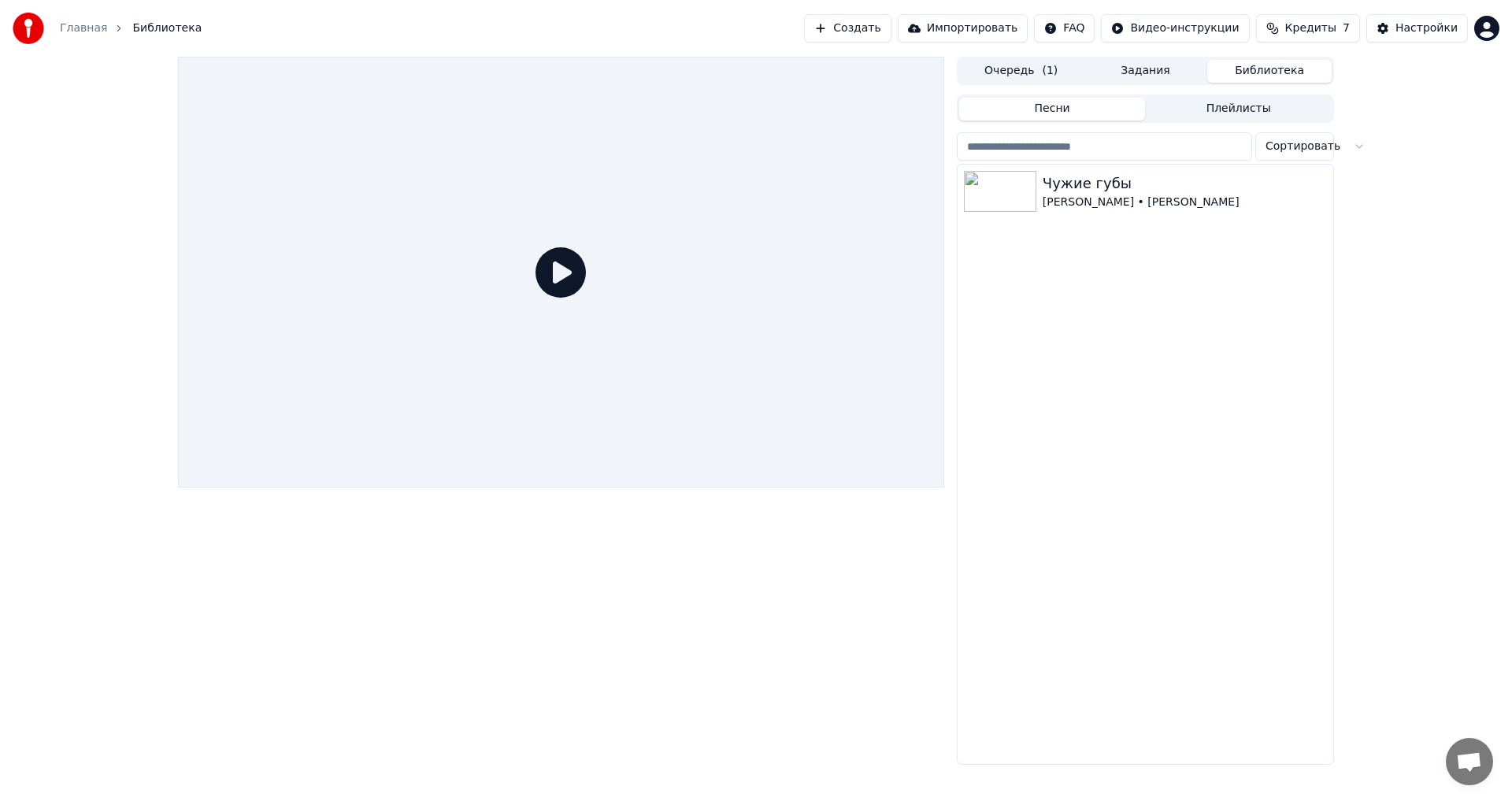
click at [1024, 67] on button "Очередь ( 1 )" at bounding box center [1022, 71] width 125 height 23
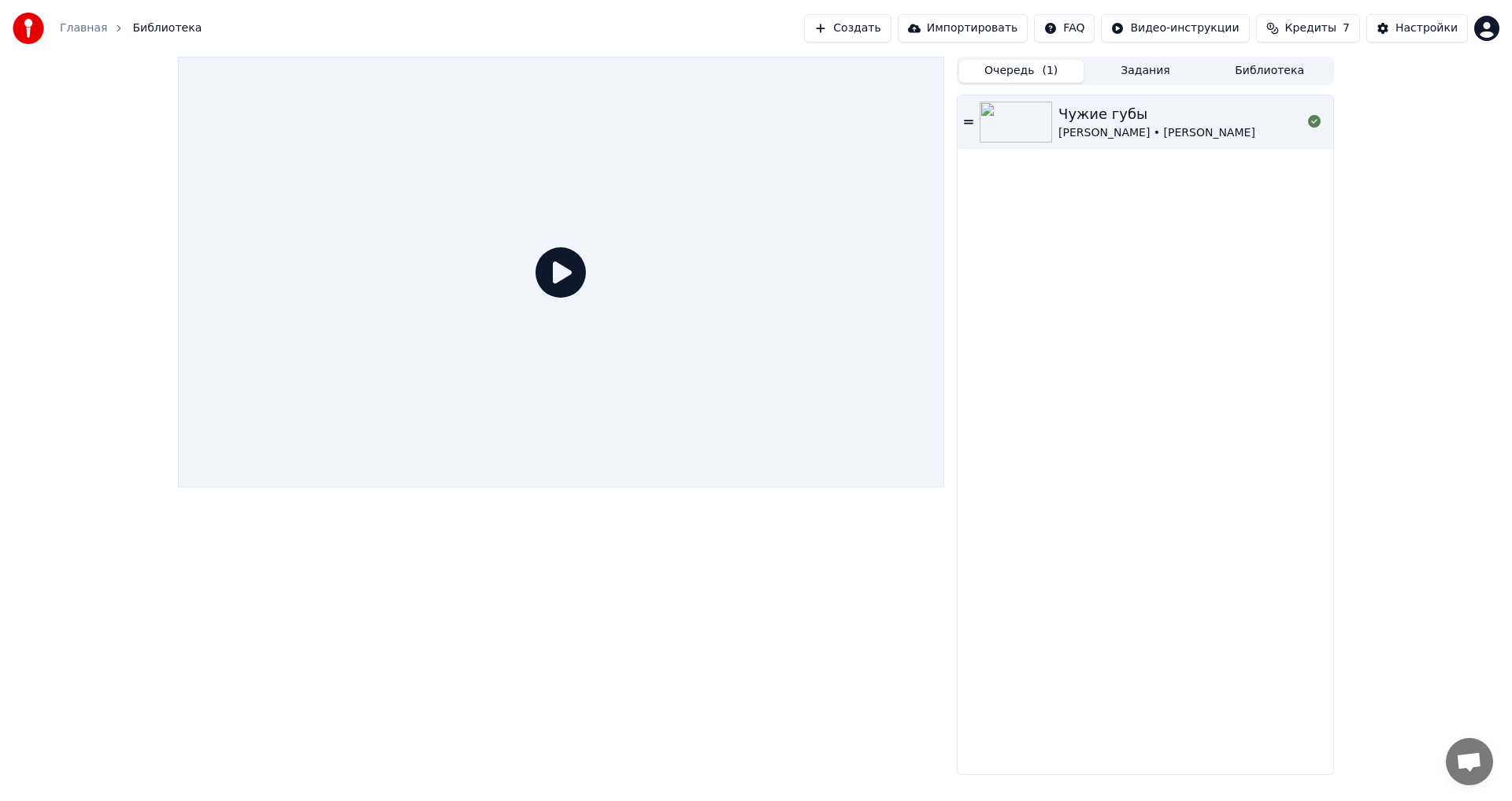
click at [970, 120] on icon at bounding box center [968, 122] width 10 height 11
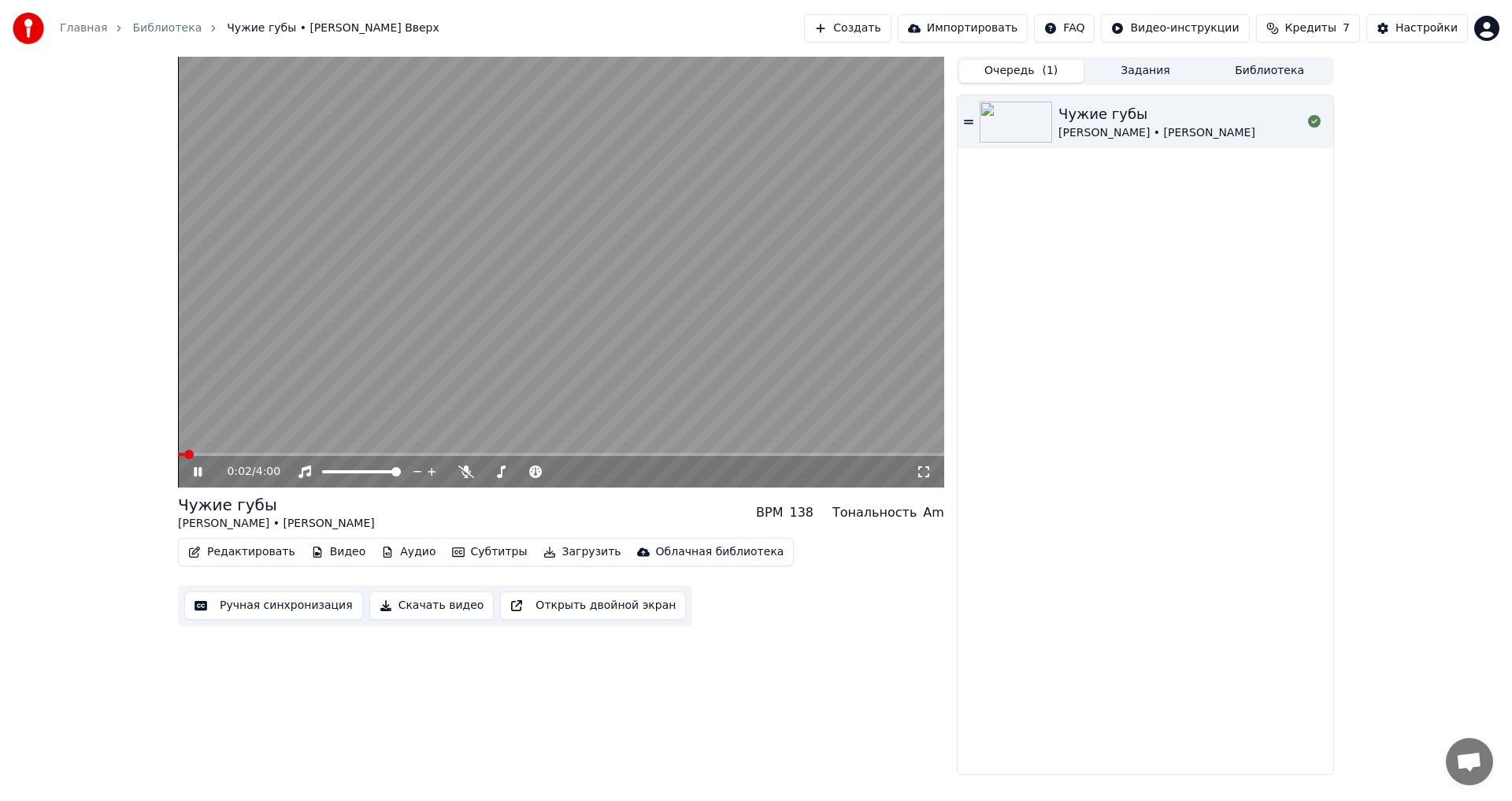
click at [191, 467] on icon at bounding box center [209, 472] width 37 height 13
click at [327, 554] on button "Видео" at bounding box center [338, 552] width 67 height 22
click at [400, 552] on button "Аудио" at bounding box center [408, 552] width 67 height 22
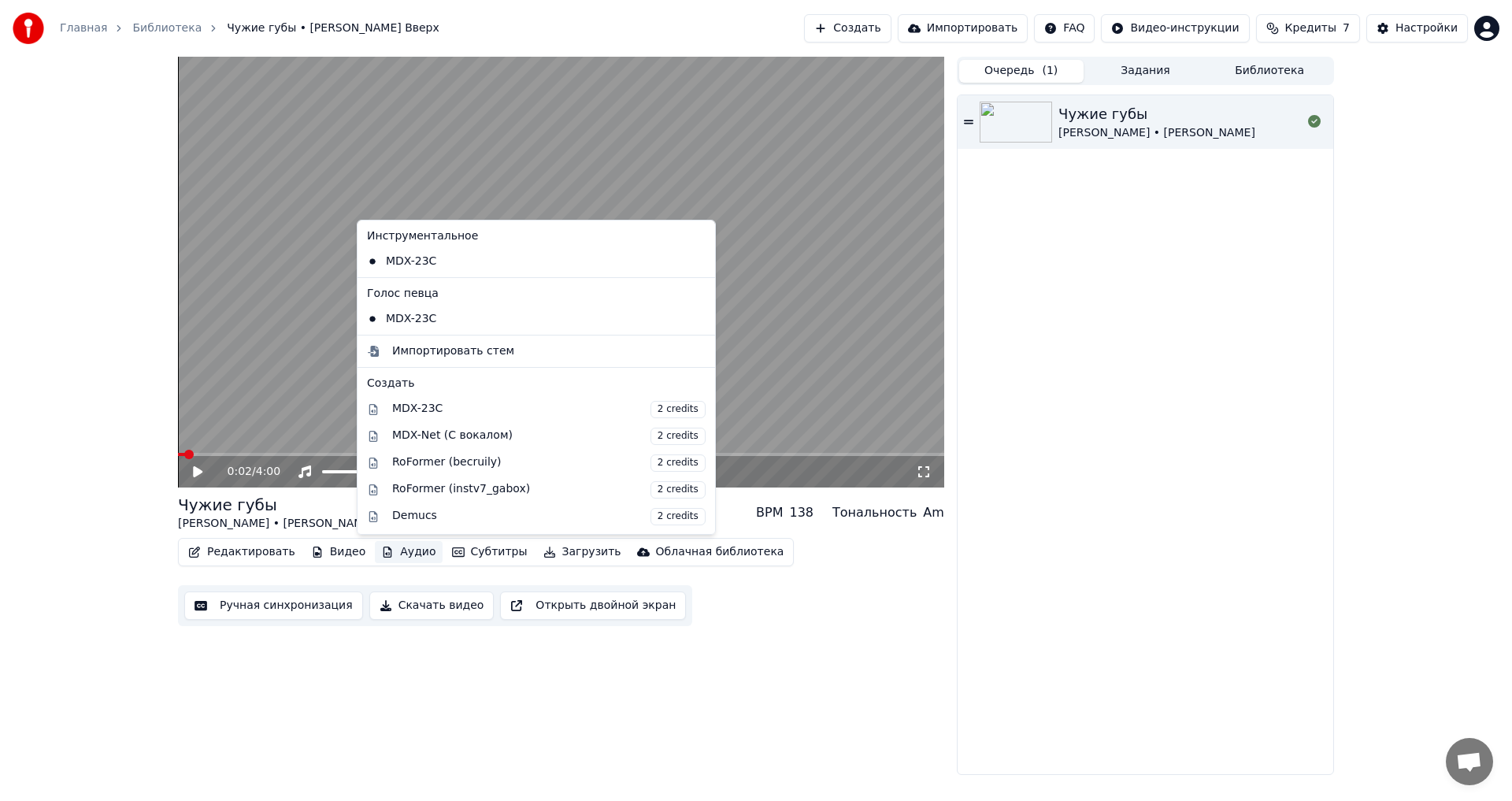
click at [384, 550] on icon "button" at bounding box center [388, 552] width 9 height 11
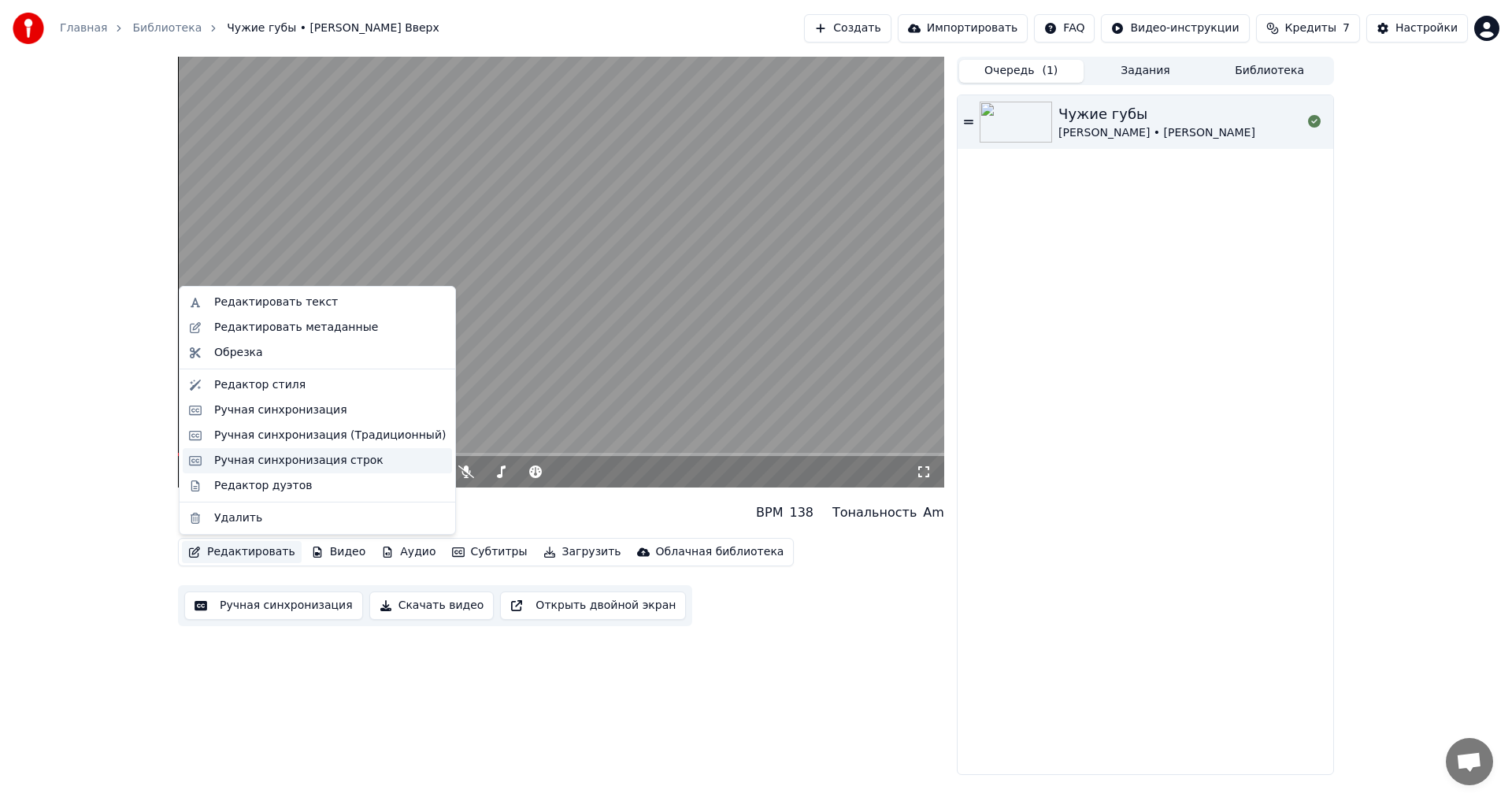
click at [287, 458] on div "Ручная синхронизация строк" at bounding box center [299, 461] width 169 height 16
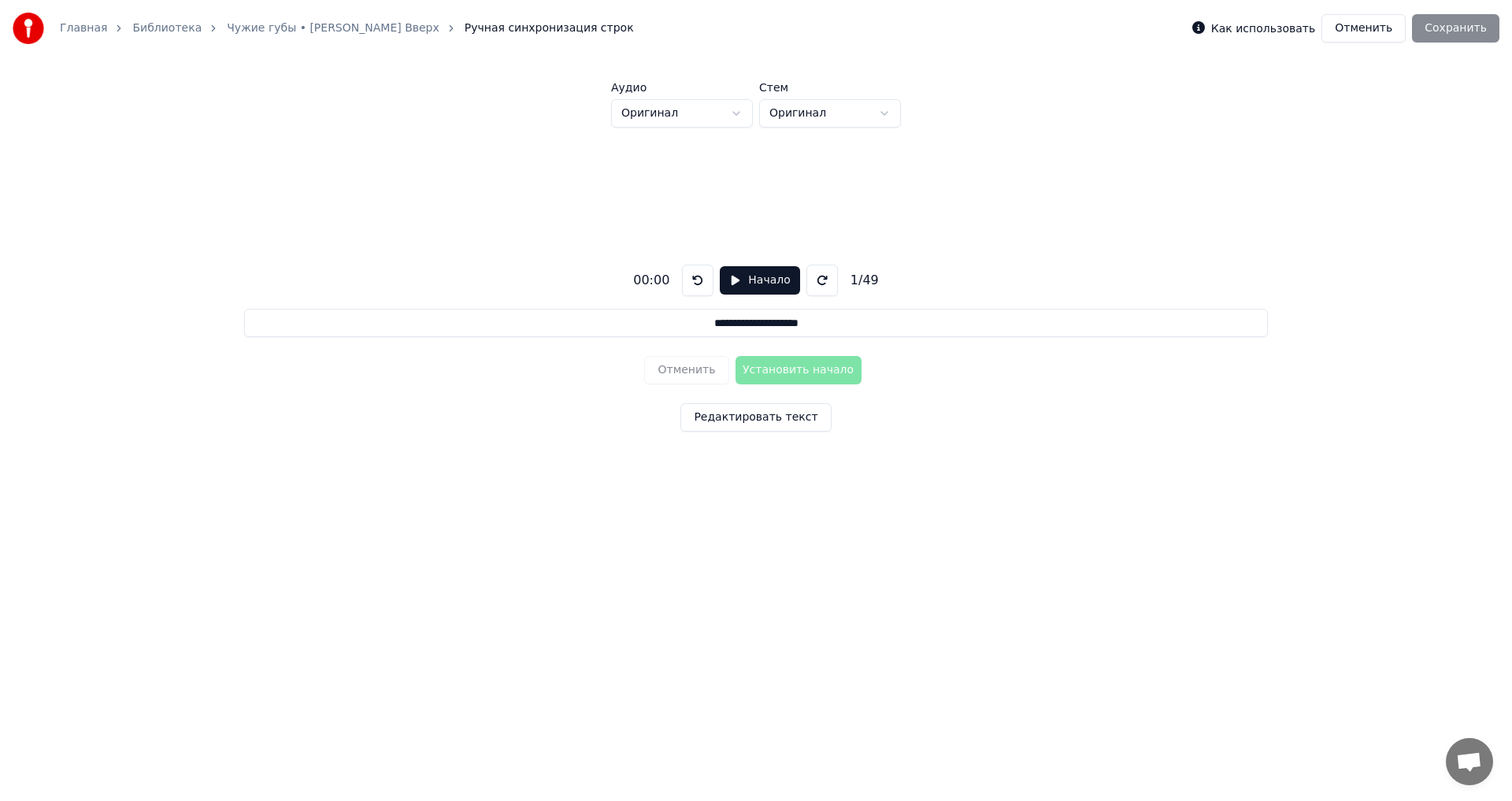
click at [739, 281] on button "Начало" at bounding box center [759, 280] width 79 height 29
click at [812, 279] on button at bounding box center [818, 281] width 32 height 32
click at [786, 370] on button "Установить начало" at bounding box center [798, 370] width 126 height 29
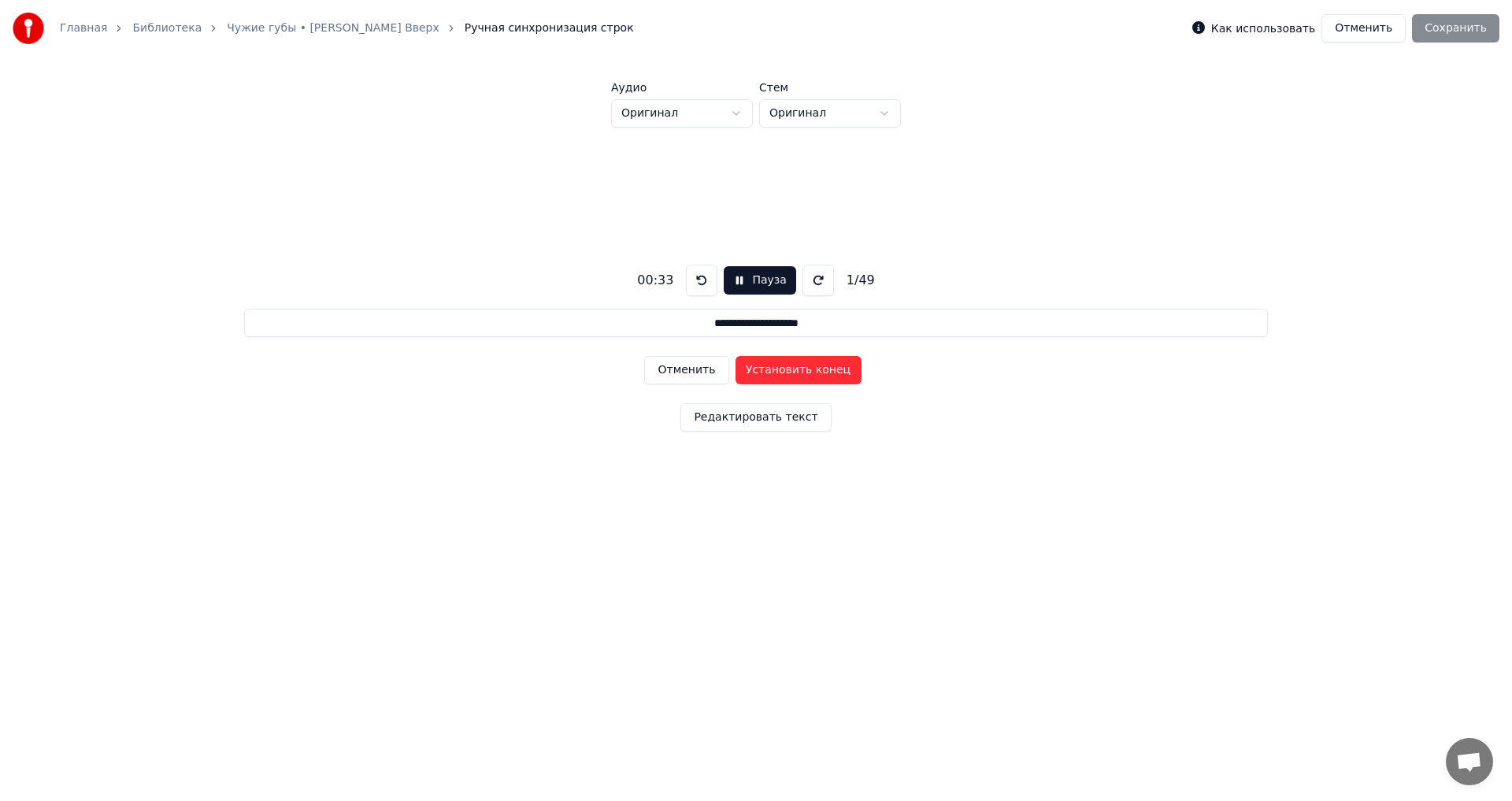
click at [786, 370] on button "Установить конец" at bounding box center [798, 370] width 126 height 29
click at [699, 365] on button "Отменить" at bounding box center [685, 370] width 84 height 29
click at [686, 371] on button "Отменить" at bounding box center [685, 370] width 84 height 29
click at [676, 371] on div "Отменить Установить начало" at bounding box center [755, 369] width 222 height 41
click at [704, 371] on div "Отменить Установить начало" at bounding box center [755, 369] width 222 height 41
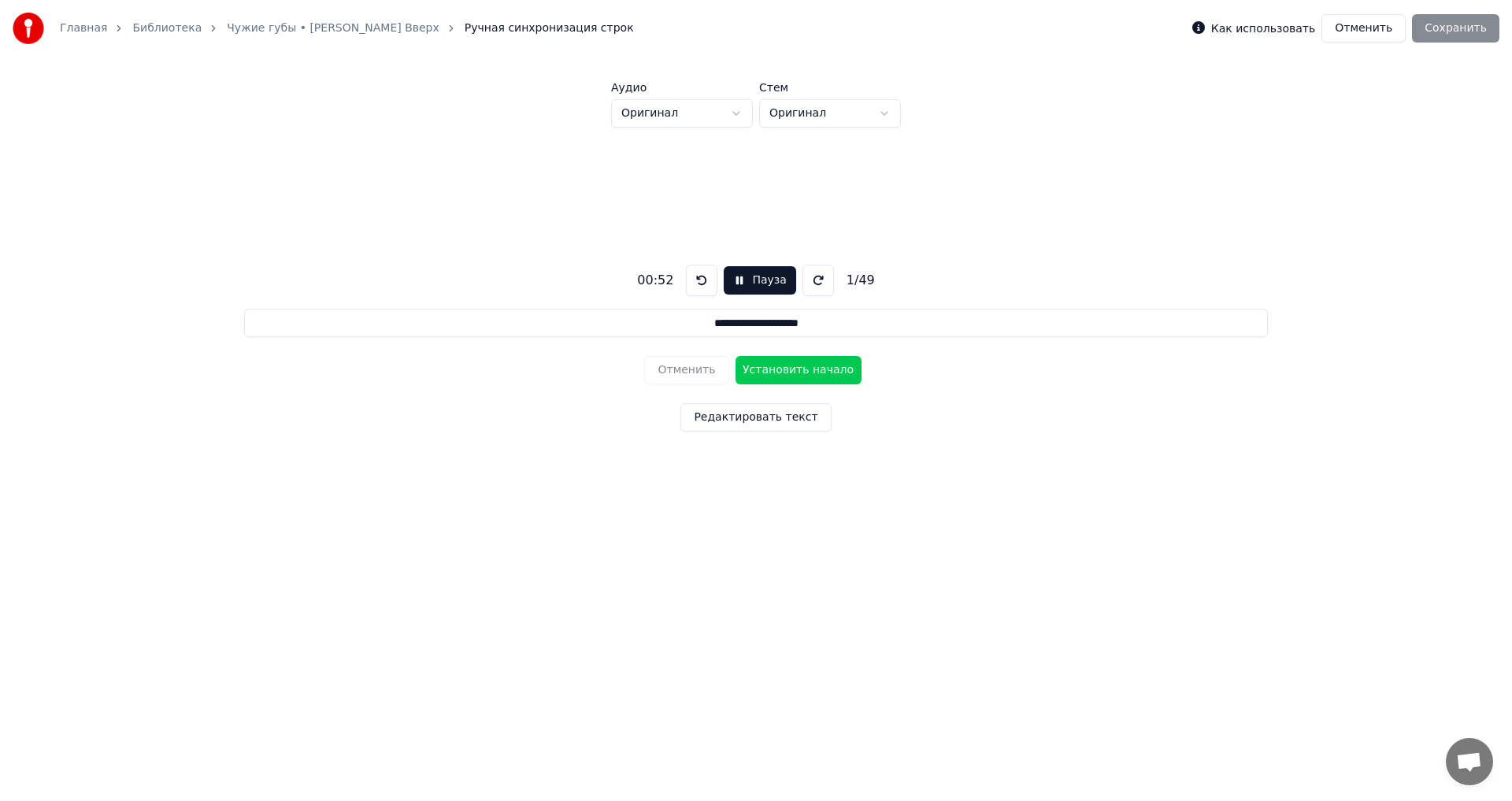
click at [696, 280] on button at bounding box center [701, 281] width 32 height 32
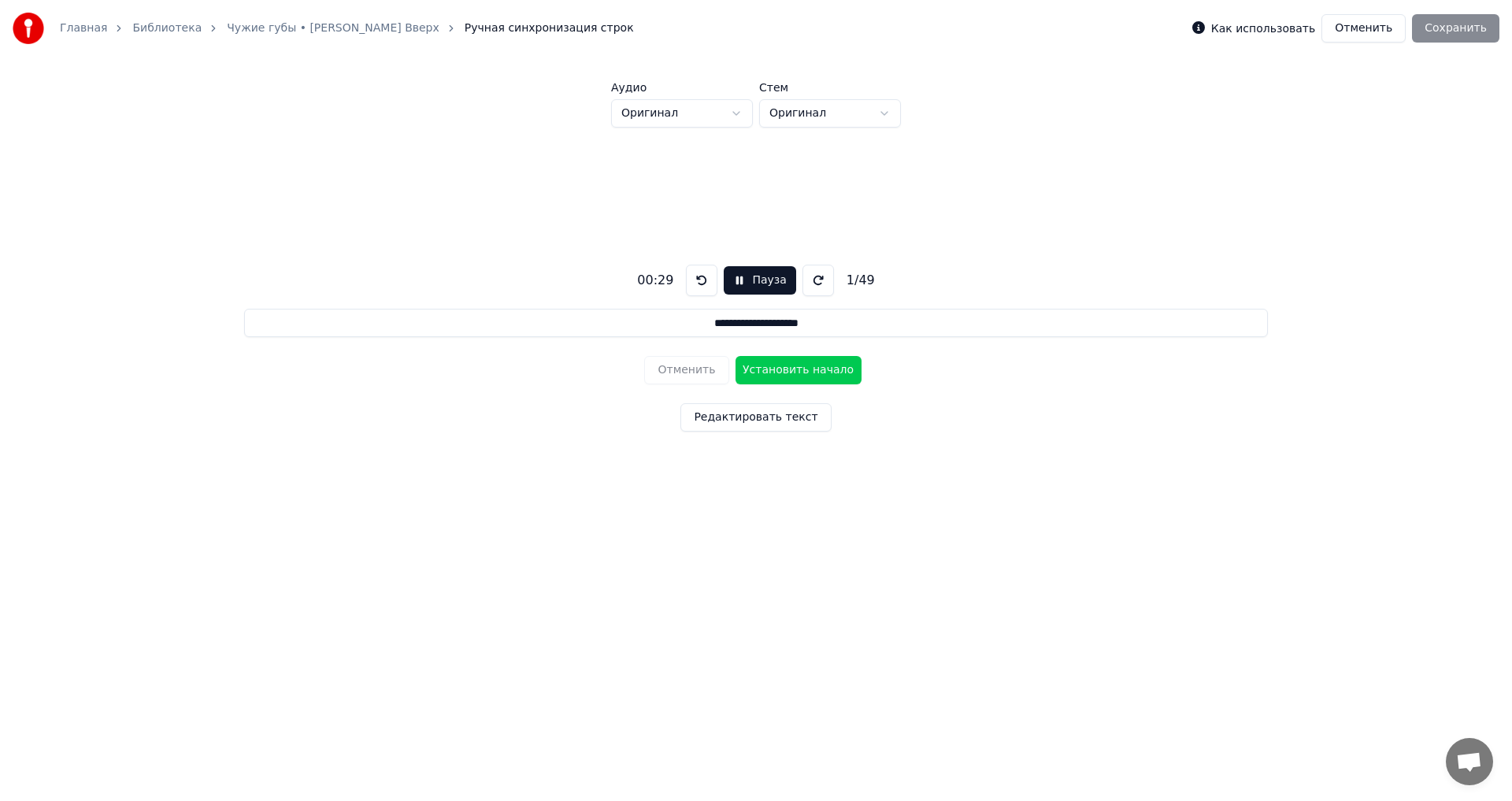
click at [696, 280] on button at bounding box center [701, 281] width 32 height 32
click at [743, 285] on button "Пауза" at bounding box center [759, 280] width 71 height 29
click at [800, 371] on div "Отменить Установить начало" at bounding box center [755, 369] width 222 height 41
click at [747, 284] on button "Начало" at bounding box center [759, 280] width 79 height 29
click at [776, 349] on div "**********" at bounding box center [756, 344] width 1462 height 434
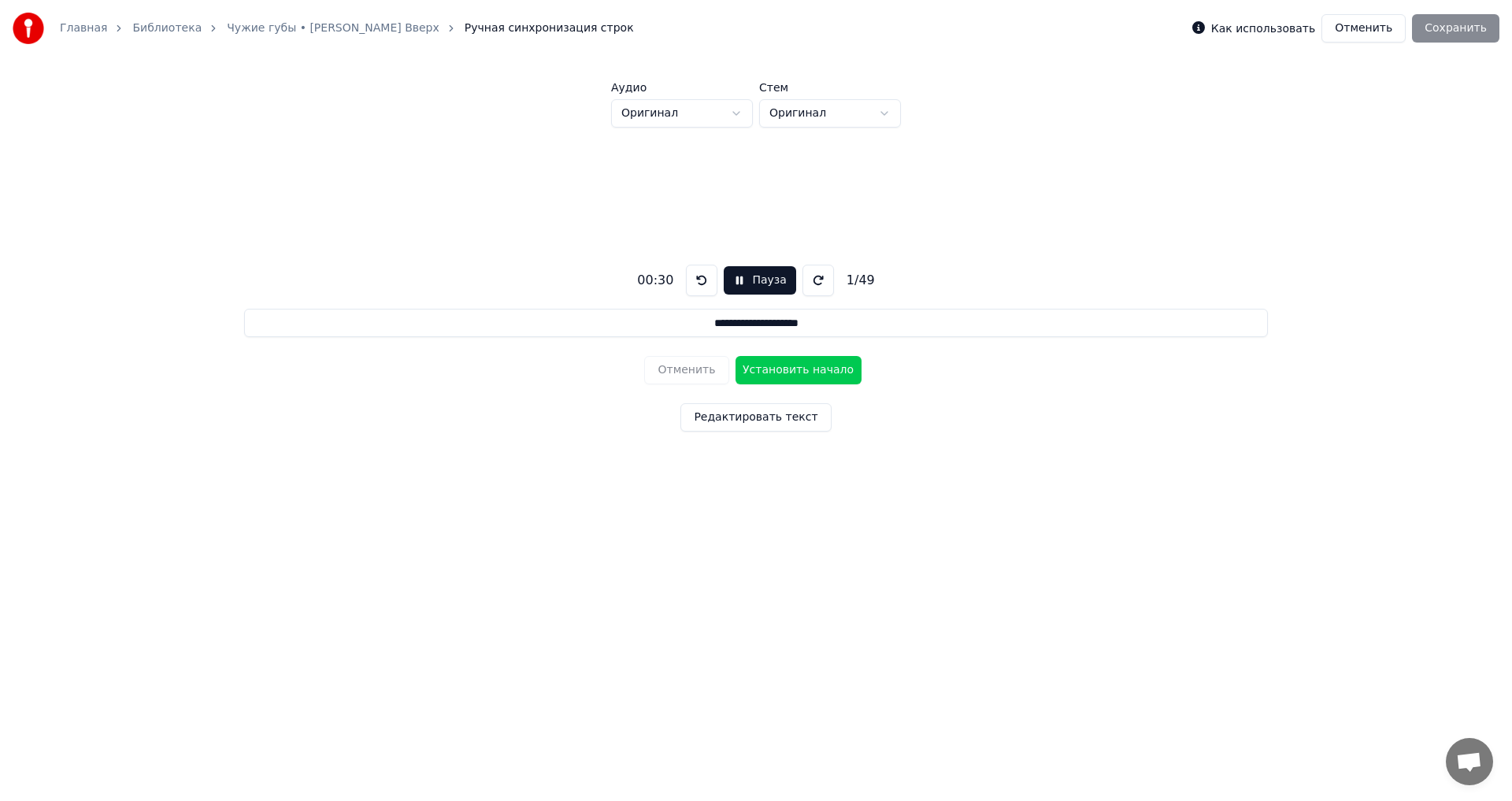
click at [774, 372] on button "Установить начало" at bounding box center [798, 370] width 126 height 29
click at [773, 369] on button "Установить конец" at bounding box center [798, 370] width 126 height 29
click at [773, 369] on button "Установить начало" at bounding box center [798, 370] width 126 height 29
click at [759, 284] on button "Пауза" at bounding box center [759, 280] width 71 height 29
click at [690, 278] on button at bounding box center [697, 281] width 32 height 32
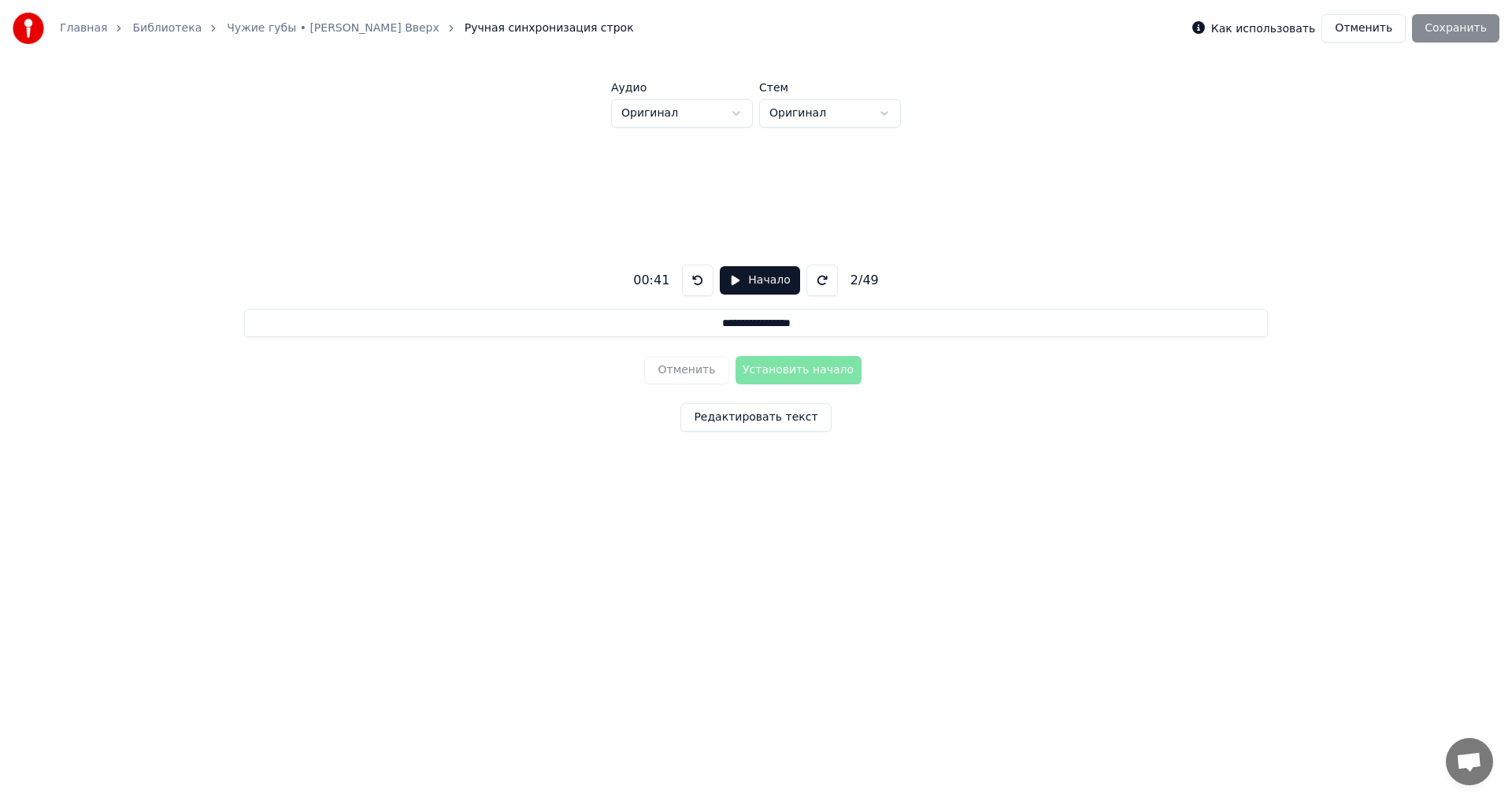
click at [690, 278] on button at bounding box center [697, 281] width 32 height 32
click at [748, 288] on button "Начало" at bounding box center [759, 280] width 79 height 29
click at [691, 370] on button "Отменить" at bounding box center [685, 370] width 84 height 29
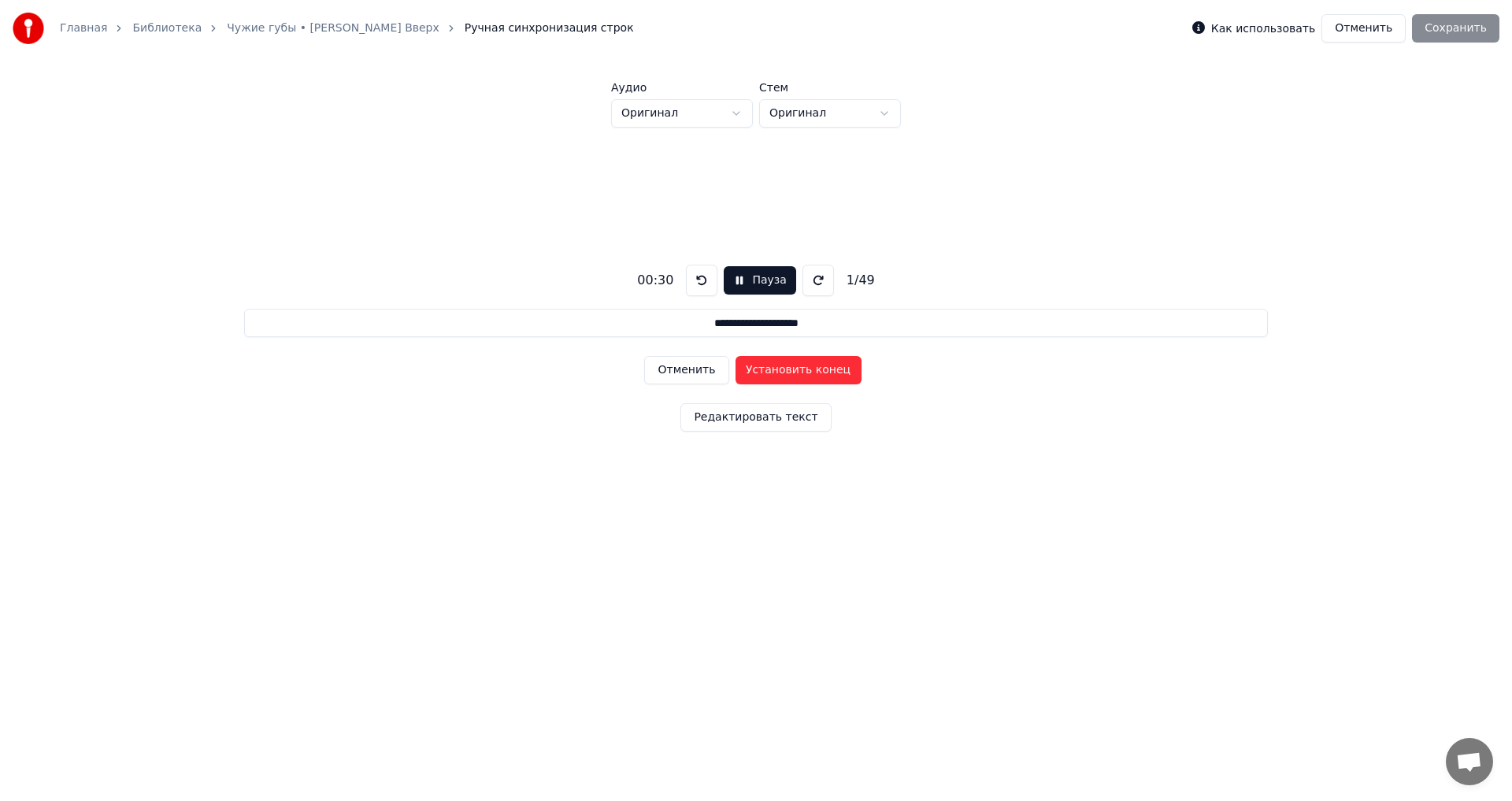
click at [787, 369] on button "Установить конец" at bounding box center [798, 370] width 126 height 29
click at [787, 369] on button "Установить начало" at bounding box center [798, 370] width 126 height 29
click at [685, 366] on button "Отменить" at bounding box center [685, 370] width 84 height 29
click at [696, 281] on button at bounding box center [701, 281] width 32 height 32
click at [682, 366] on button "Отменить" at bounding box center [685, 370] width 84 height 29
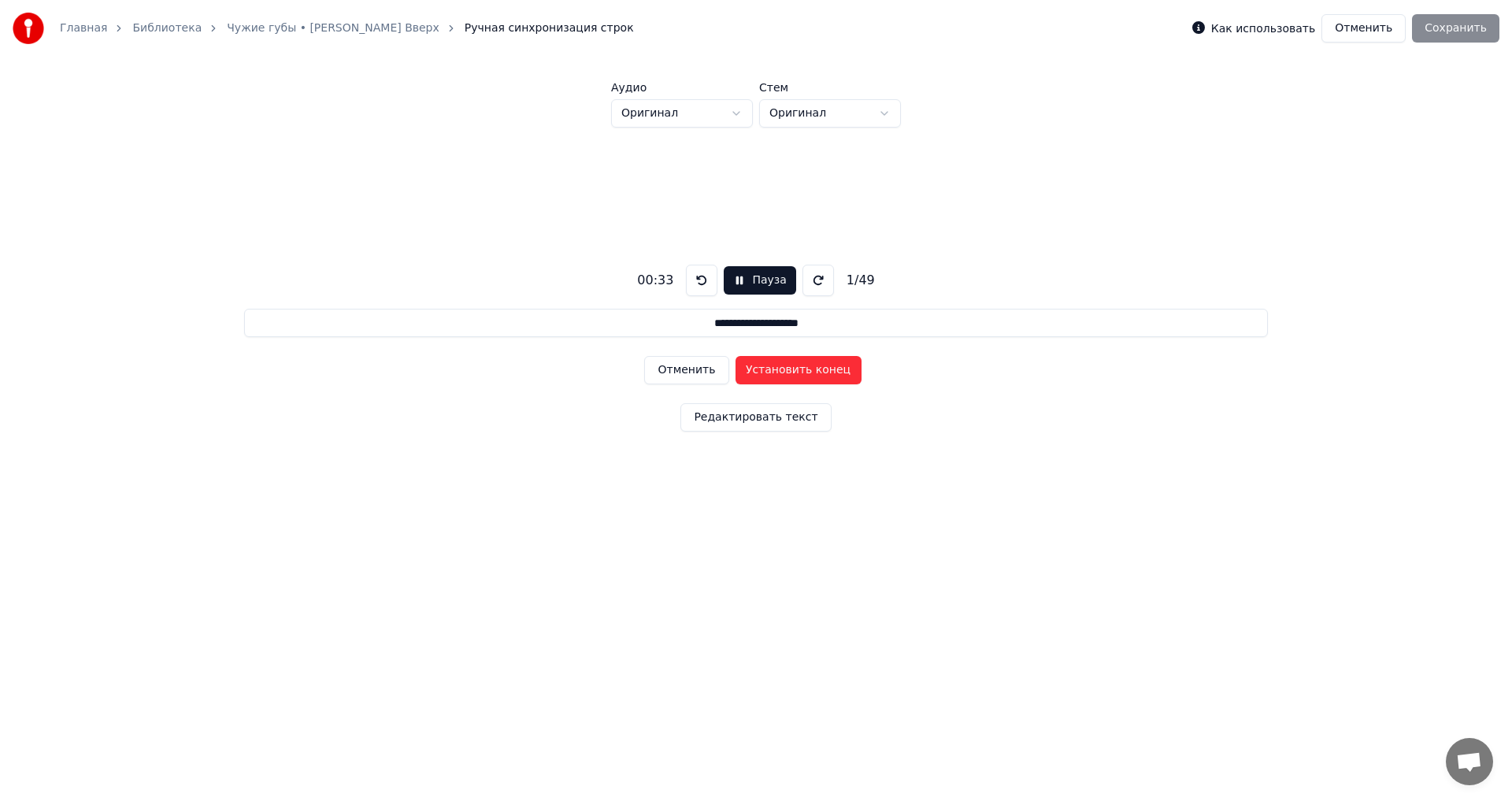
click at [781, 368] on button "Установить конец" at bounding box center [798, 370] width 126 height 29
click at [745, 369] on button "Установить начало" at bounding box center [798, 370] width 126 height 29
click at [739, 414] on button "Редактировать текст" at bounding box center [756, 417] width 150 height 29
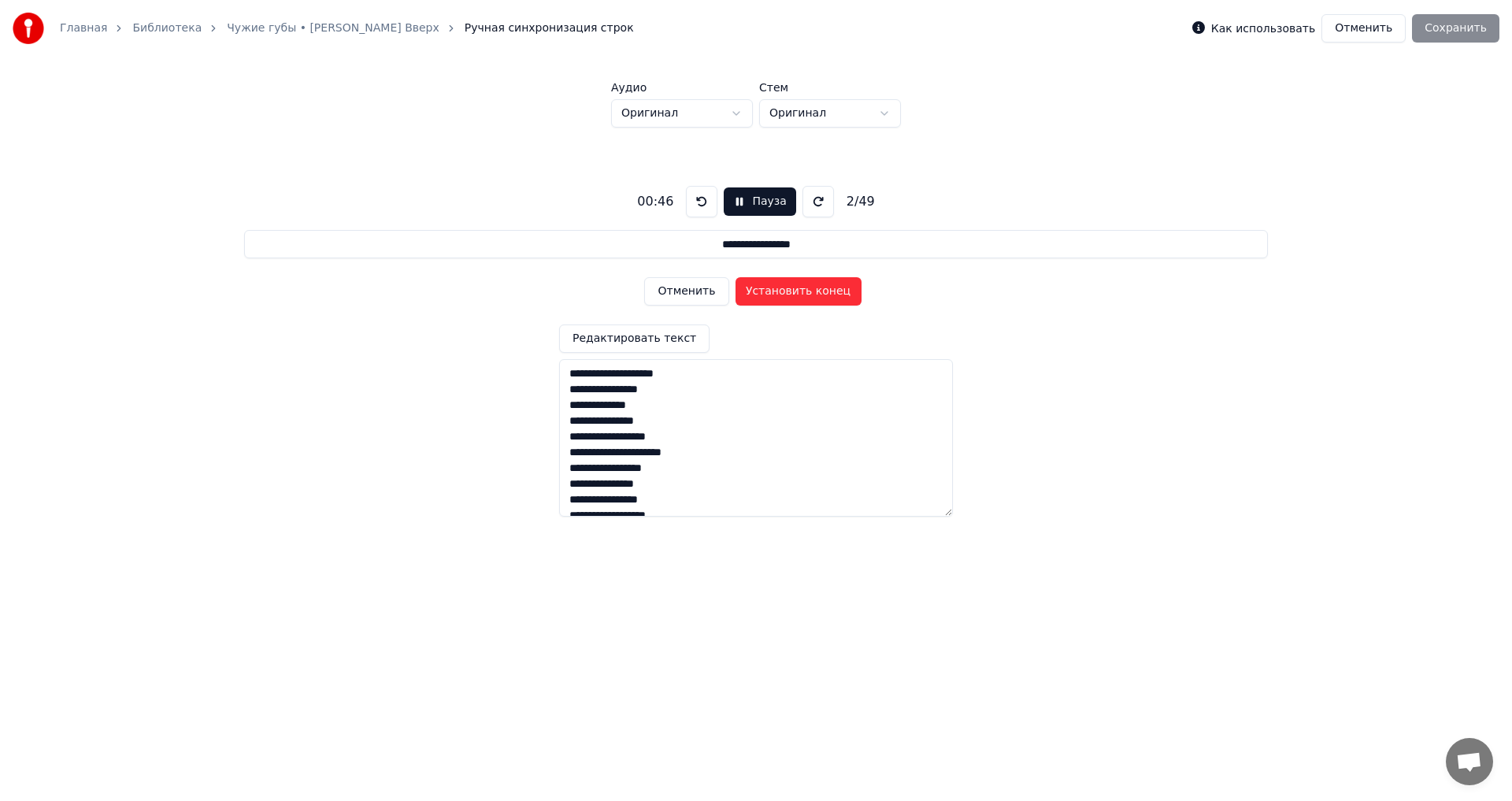
click at [1458, 38] on div "Как использовать Отменить Сохранить" at bounding box center [1345, 28] width 307 height 29
click at [1112, 215] on div "**********" at bounding box center [756, 344] width 1462 height 434
click at [697, 200] on button at bounding box center [701, 202] width 32 height 32
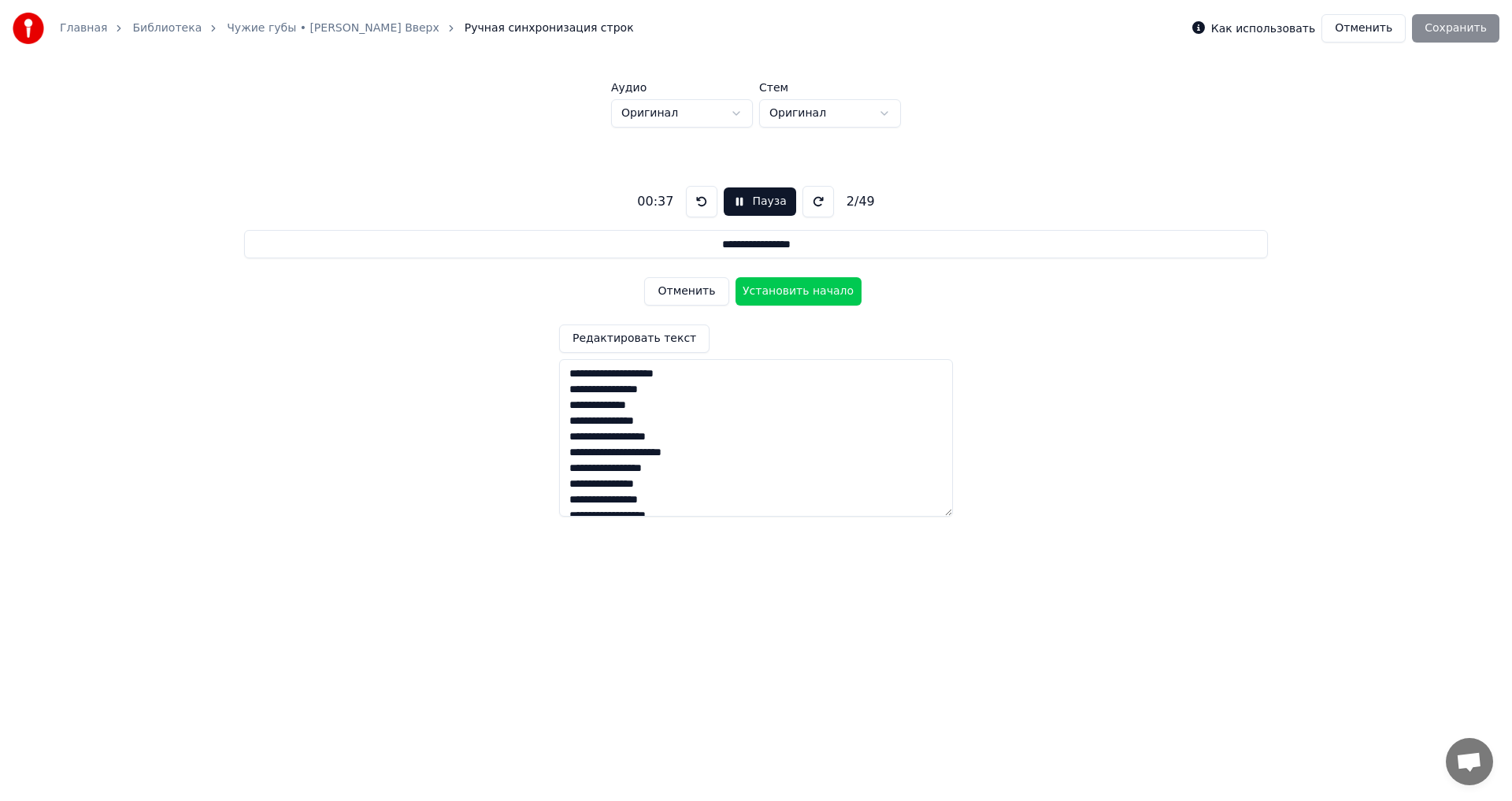
click at [697, 200] on button at bounding box center [701, 202] width 32 height 32
click at [675, 286] on button "Отменить" at bounding box center [685, 291] width 84 height 29
click at [696, 198] on button at bounding box center [701, 202] width 32 height 32
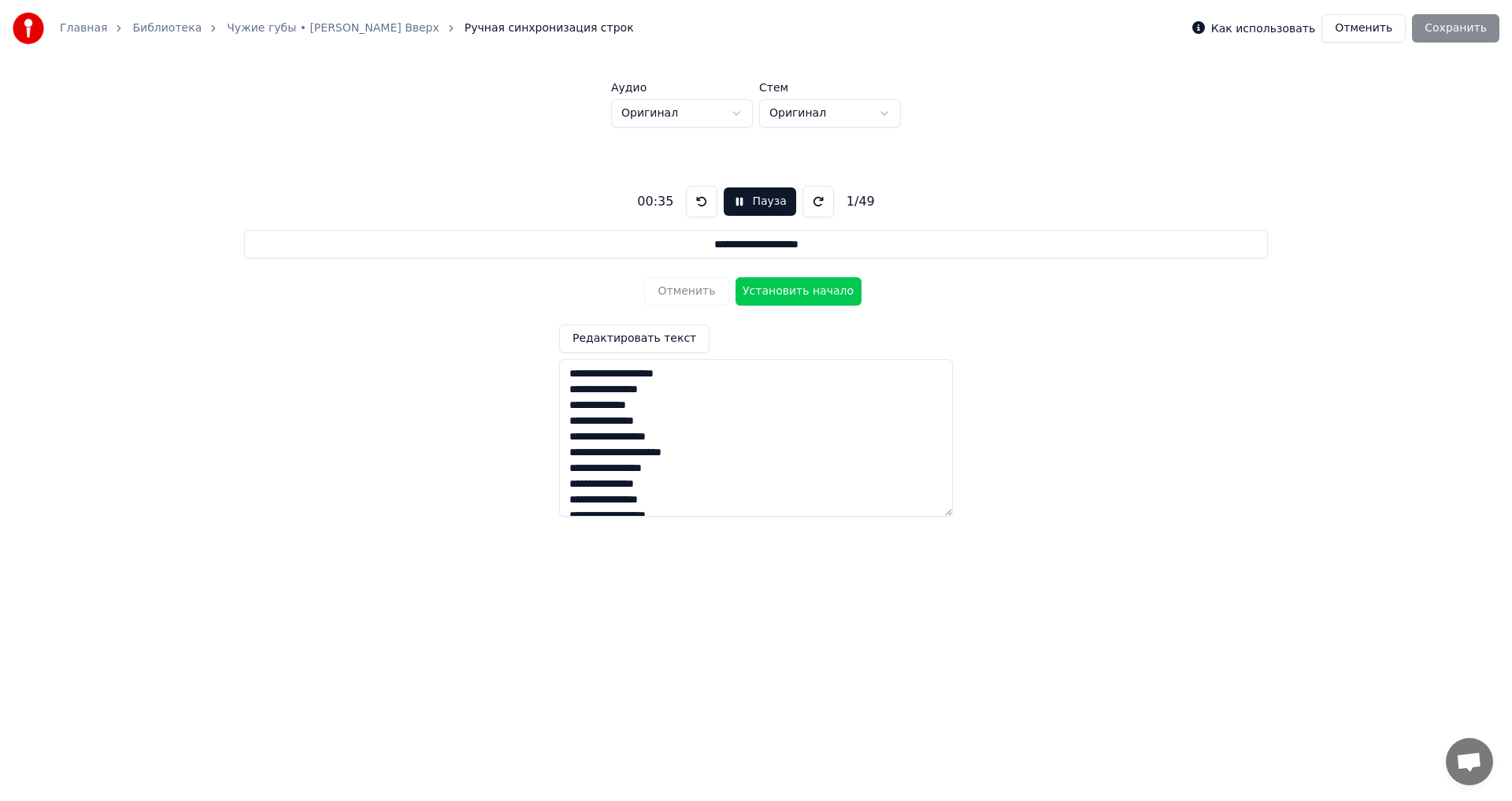
click at [696, 198] on button at bounding box center [701, 202] width 32 height 32
click at [774, 292] on button "Установить начало" at bounding box center [798, 291] width 126 height 29
click at [774, 292] on button "Установить конец" at bounding box center [798, 291] width 126 height 29
click at [774, 292] on button "Установить начало" at bounding box center [798, 291] width 126 height 29
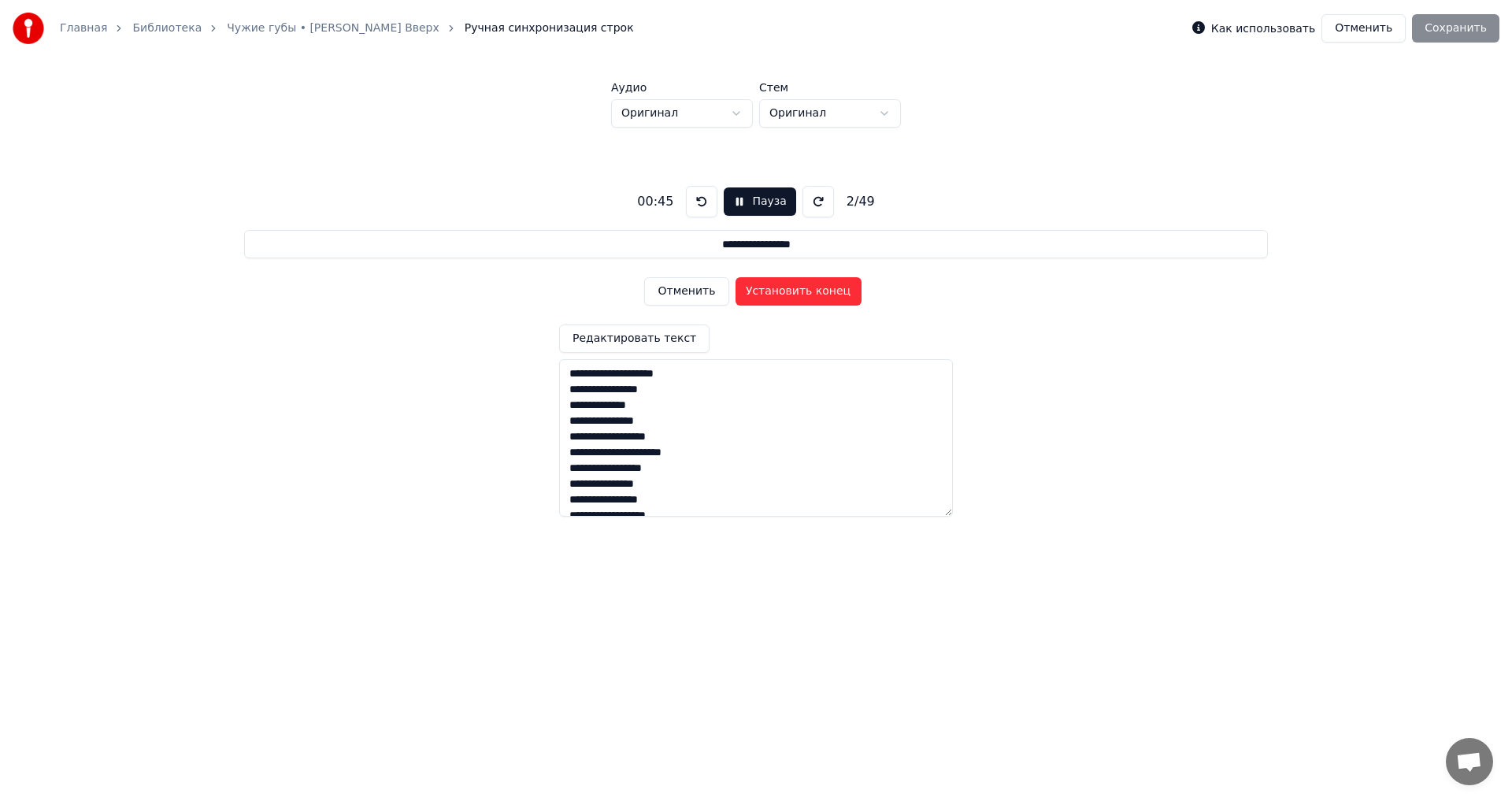
click at [1237, 120] on div "**********" at bounding box center [756, 322] width 1462 height 481
click at [1457, 31] on div "Как использовать Отменить Сохранить" at bounding box center [1345, 28] width 307 height 29
click at [1179, 195] on div "**********" at bounding box center [756, 344] width 1462 height 434
click at [648, 114] on html "**********" at bounding box center [756, 294] width 1512 height 587
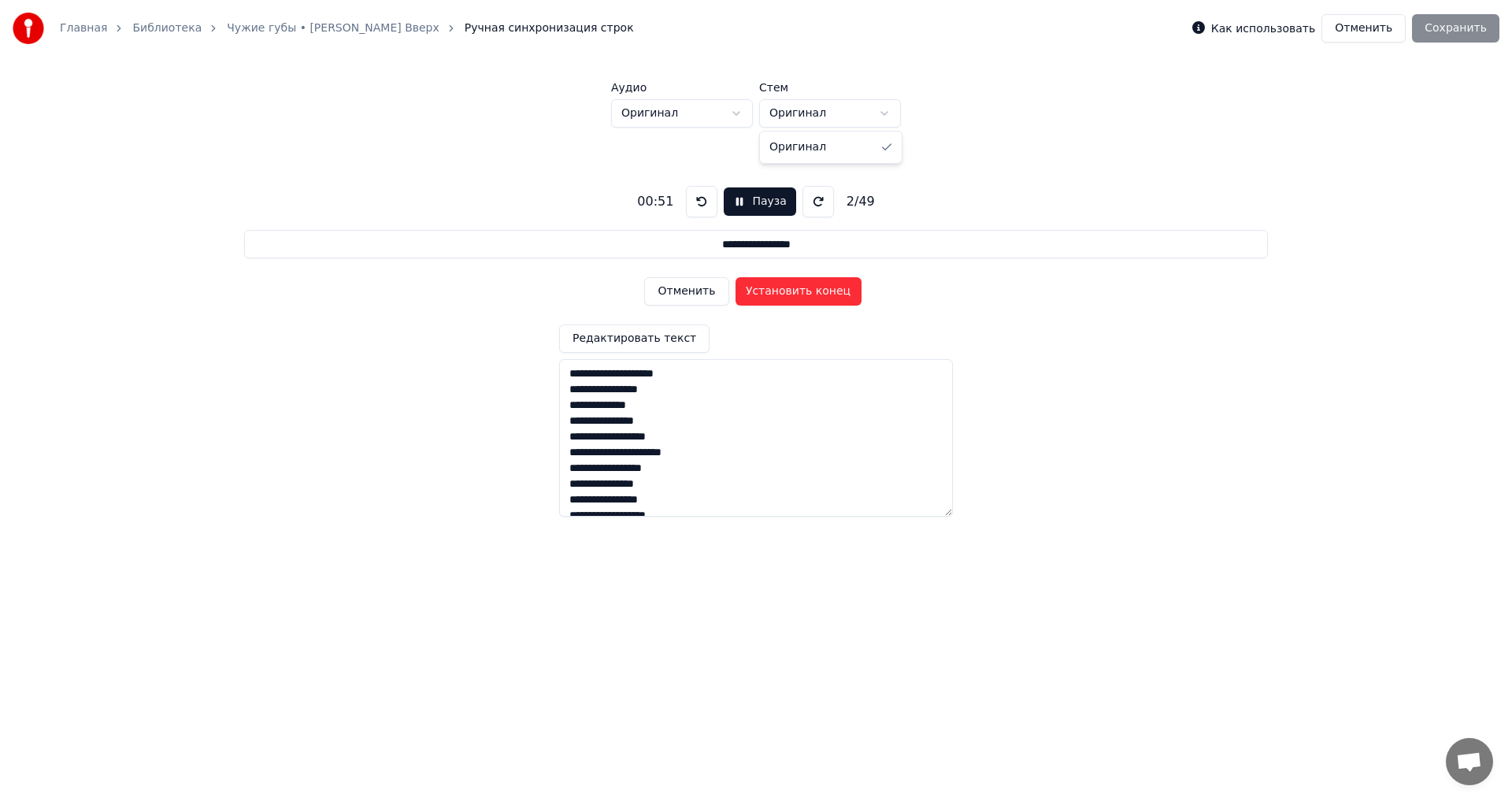
click at [798, 106] on html "**********" at bounding box center [756, 294] width 1512 height 587
click at [1055, 247] on input "**********" at bounding box center [756, 243] width 1023 height 29
click at [804, 288] on button "Установить конец" at bounding box center [798, 291] width 126 height 29
click at [689, 200] on button at bounding box center [701, 202] width 32 height 32
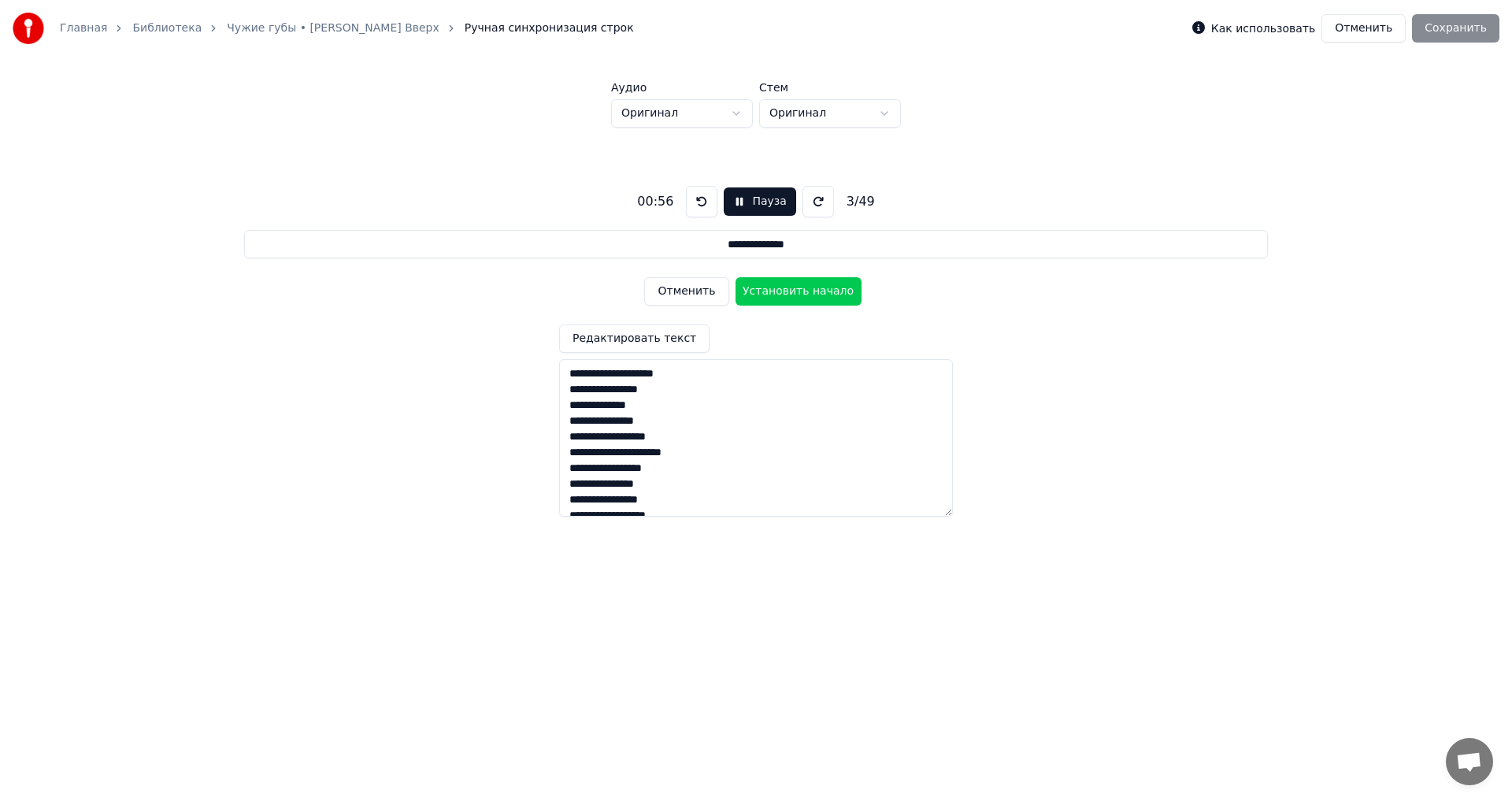
click at [689, 200] on button at bounding box center [701, 202] width 32 height 32
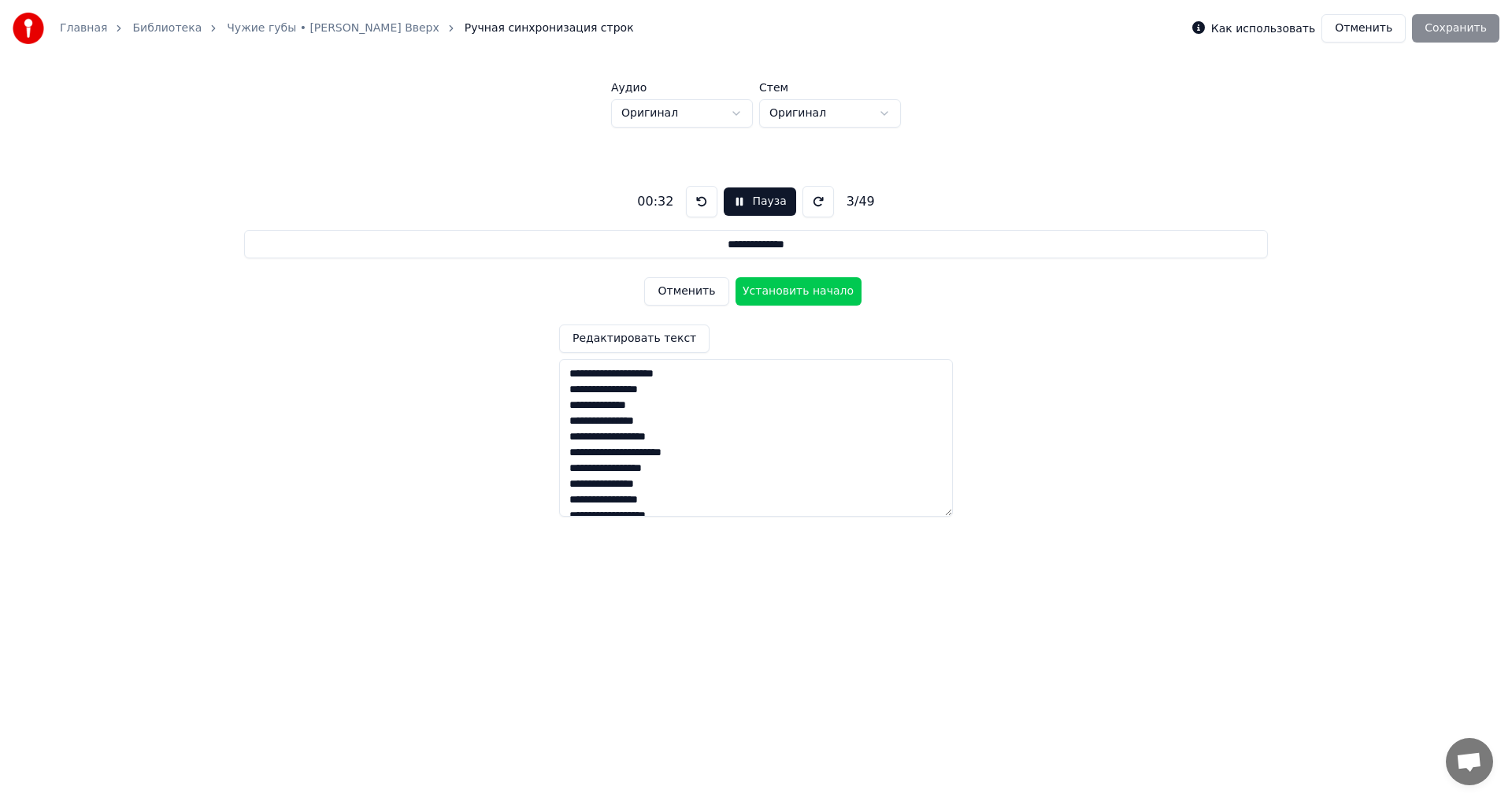
click at [689, 200] on button at bounding box center [701, 202] width 32 height 32
click at [681, 291] on button "Отменить" at bounding box center [685, 291] width 84 height 29
click at [681, 290] on button "Отменить" at bounding box center [685, 291] width 84 height 29
click at [696, 205] on button at bounding box center [701, 202] width 32 height 32
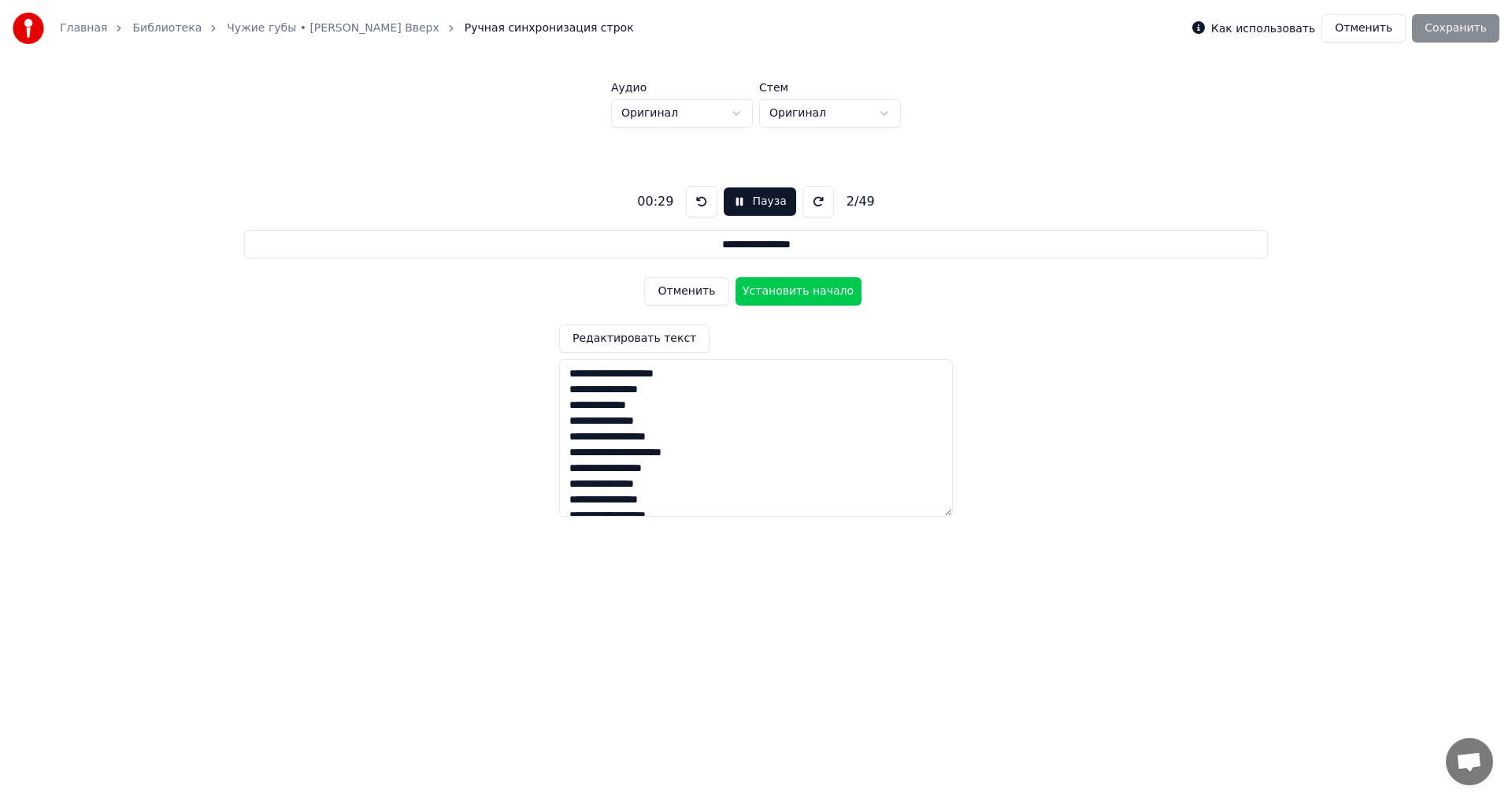
click at [696, 205] on button at bounding box center [701, 202] width 32 height 32
click at [673, 292] on button "Отменить" at bounding box center [685, 291] width 84 height 29
click at [798, 292] on button "Установить конец" at bounding box center [798, 291] width 126 height 29
click at [798, 292] on button "Установить начало" at bounding box center [798, 291] width 126 height 29
click at [798, 292] on button "Установить конец" at bounding box center [798, 291] width 126 height 29
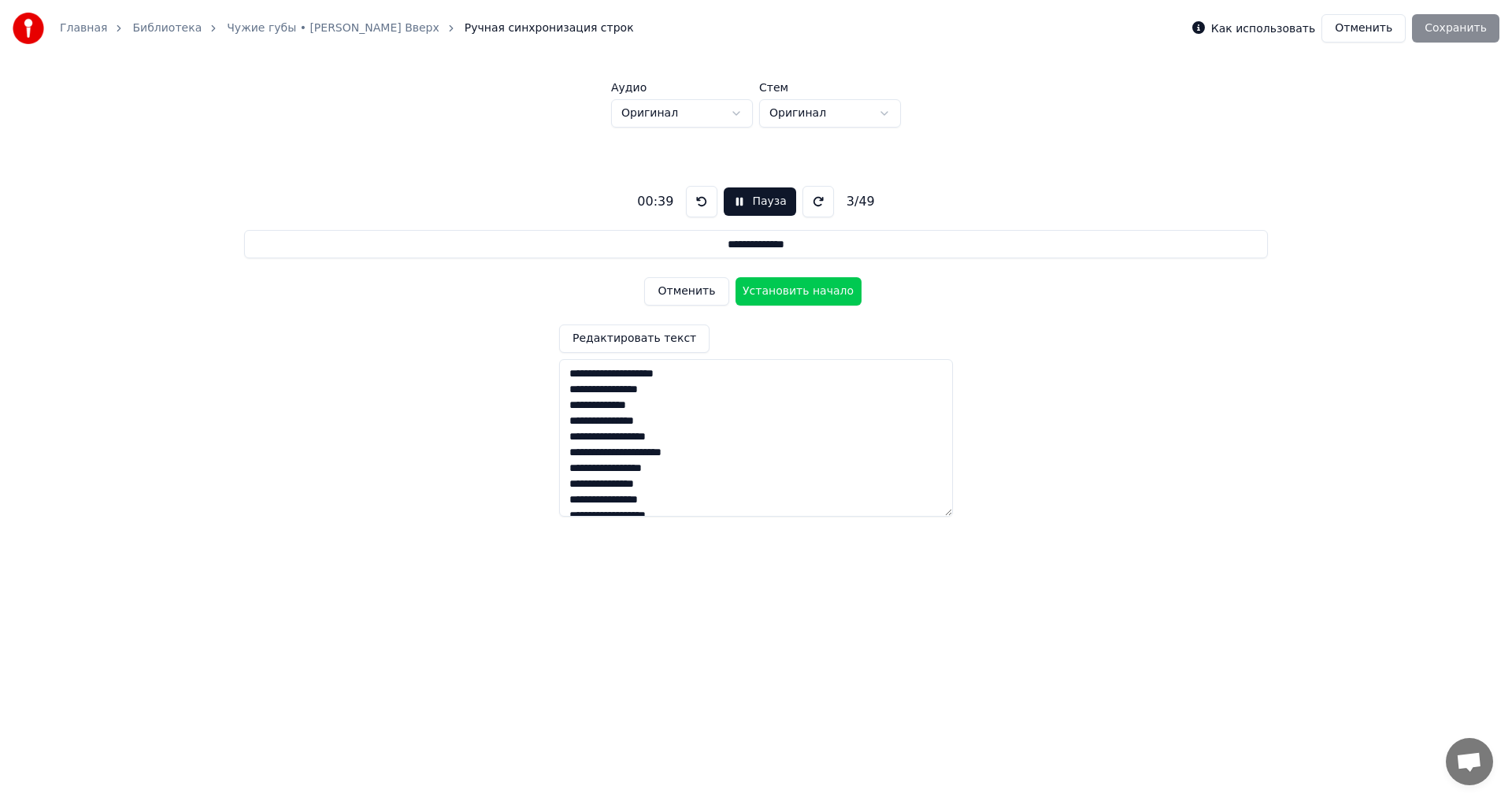
click at [798, 292] on button "Установить начало" at bounding box center [798, 291] width 126 height 29
click at [798, 292] on button "Установить конец" at bounding box center [798, 291] width 126 height 29
click at [798, 292] on button "Установить начало" at bounding box center [798, 291] width 126 height 29
click at [798, 292] on button "Установить конец" at bounding box center [798, 291] width 126 height 29
click at [798, 292] on button "Установить начало" at bounding box center [798, 291] width 126 height 29
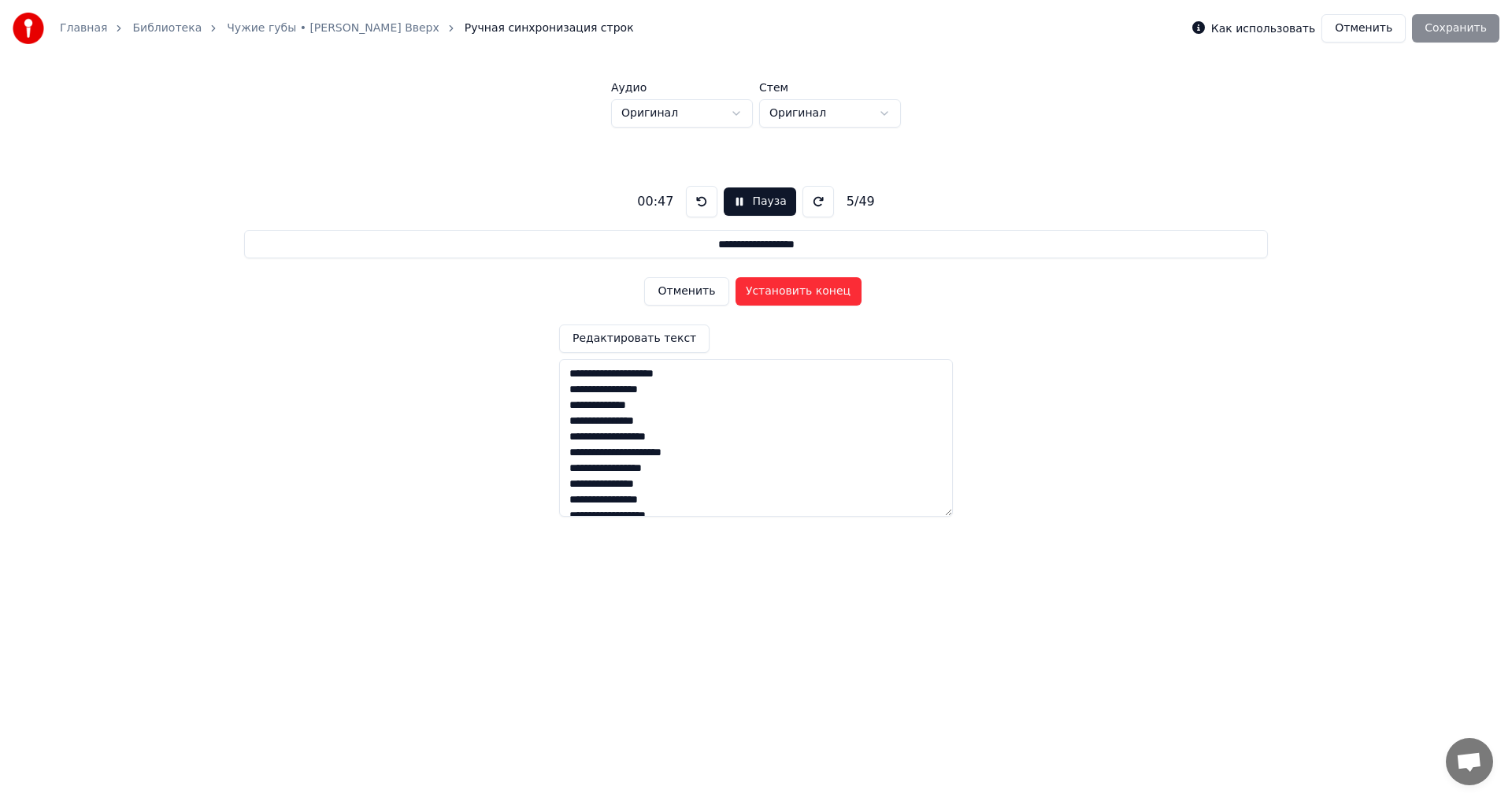
click at [798, 292] on button "Установить конец" at bounding box center [798, 291] width 126 height 29
click at [798, 292] on button "Установить начало" at bounding box center [798, 291] width 126 height 29
click at [798, 292] on button "Установить конец" at bounding box center [798, 291] width 126 height 29
click at [798, 292] on button "Установить начало" at bounding box center [798, 291] width 126 height 29
click at [798, 292] on button "Установить конец" at bounding box center [798, 291] width 126 height 29
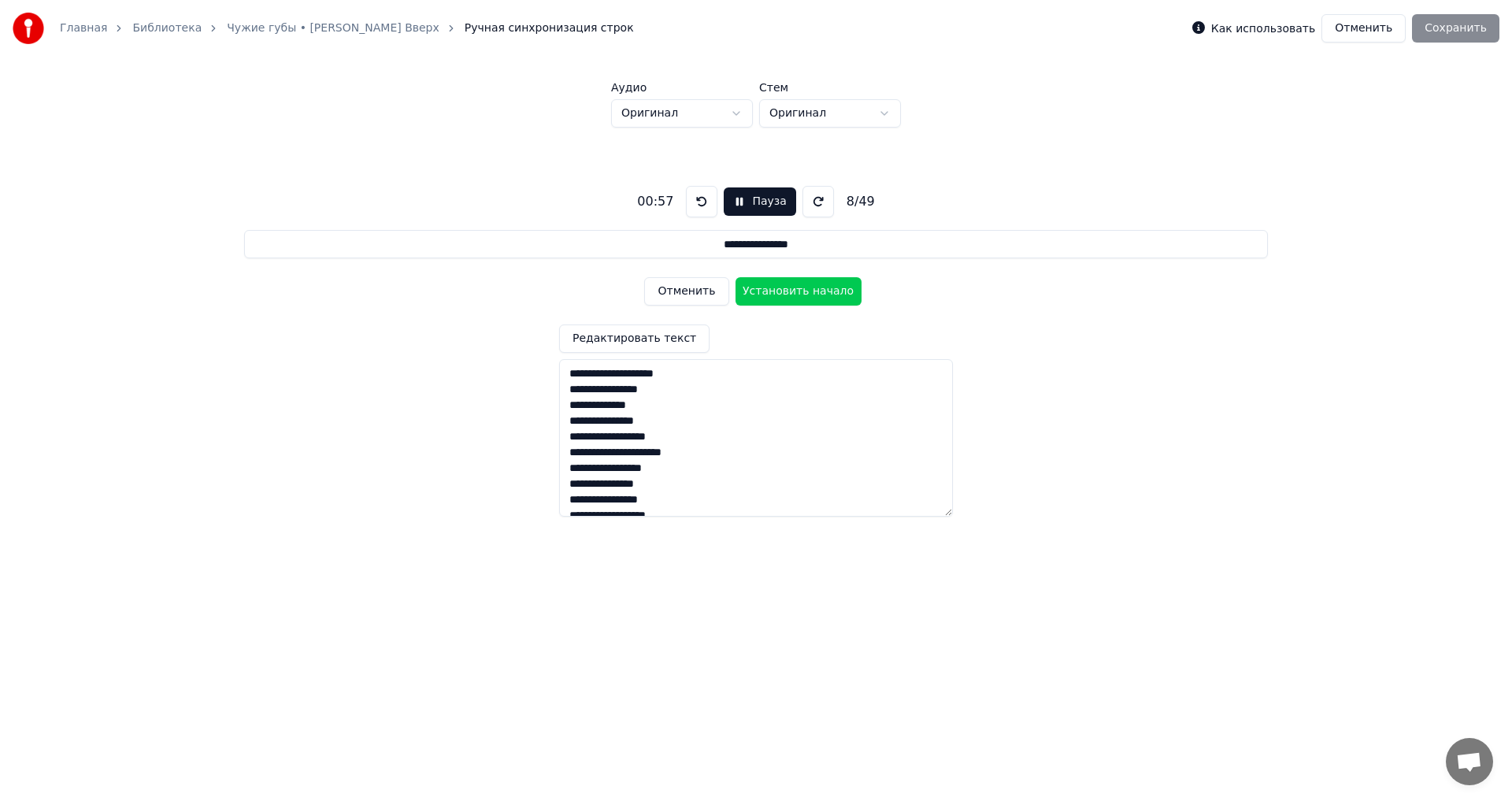
click at [798, 292] on button "Установить начало" at bounding box center [798, 291] width 126 height 29
click at [798, 292] on button "Установить конец" at bounding box center [798, 291] width 126 height 29
click at [791, 295] on button "Установить начало" at bounding box center [798, 291] width 126 height 29
click at [791, 295] on button "Установить конец" at bounding box center [798, 291] width 126 height 29
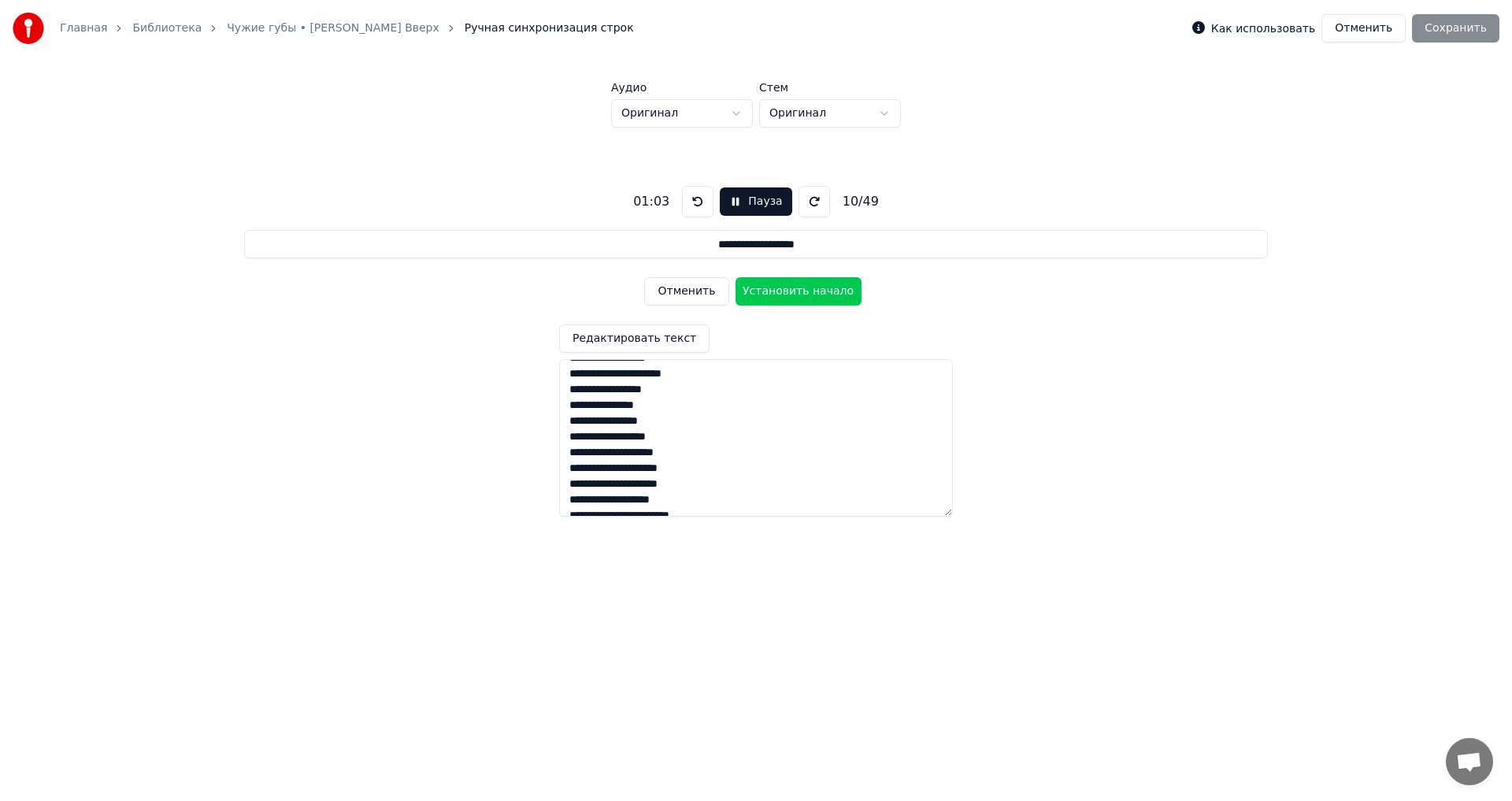
click at [791, 295] on button "Установить начало" at bounding box center [798, 291] width 126 height 29
click at [791, 295] on button "Установить конец" at bounding box center [798, 291] width 126 height 29
click at [791, 295] on button "Установить начало" at bounding box center [798, 291] width 126 height 29
click at [791, 295] on button "Установить конец" at bounding box center [798, 291] width 126 height 29
click at [791, 295] on button "Установить начало" at bounding box center [798, 291] width 126 height 29
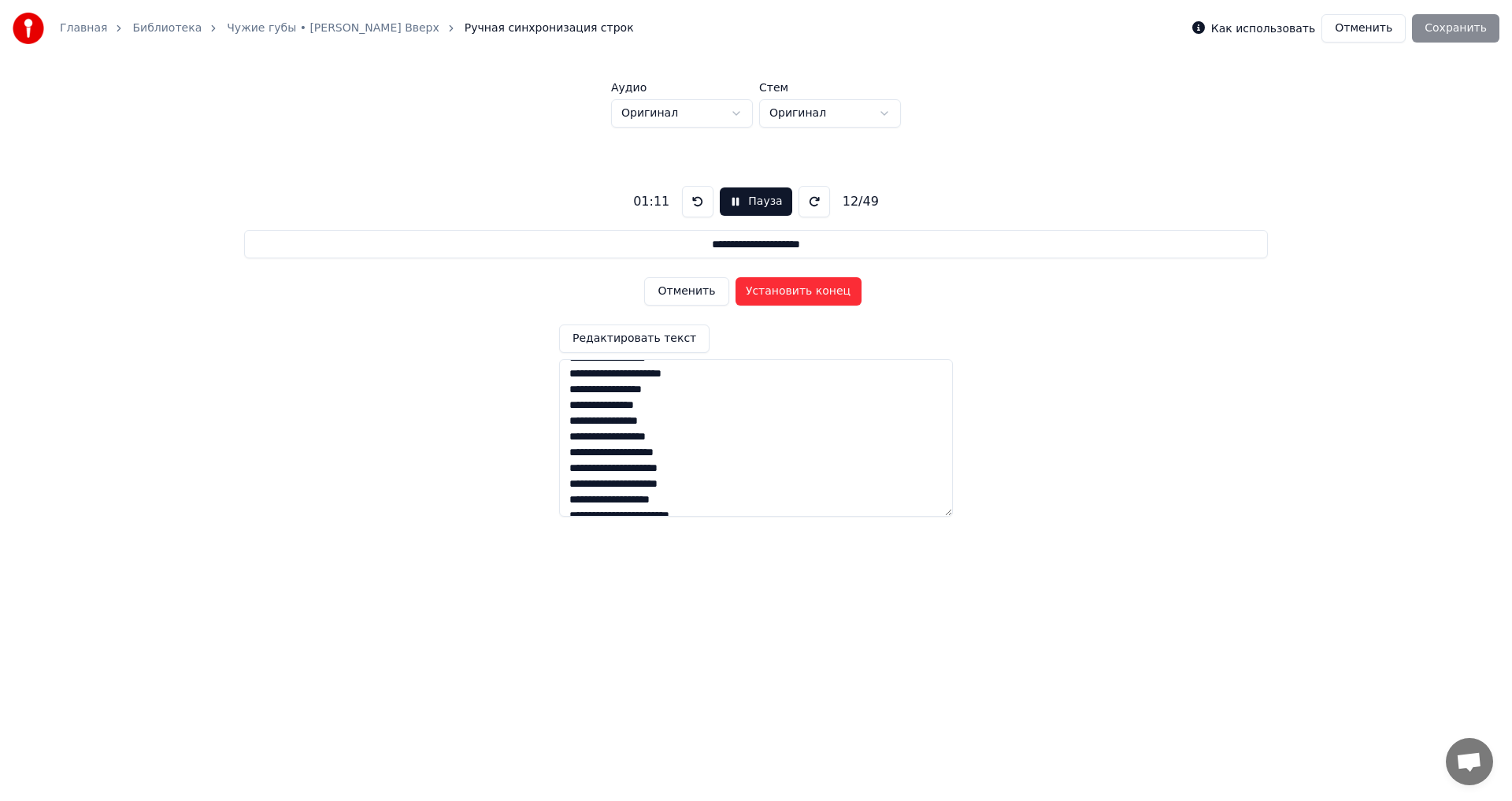
click at [791, 295] on button "Установить конец" at bounding box center [798, 291] width 126 height 29
click at [791, 295] on button "Установить начало" at bounding box center [798, 291] width 126 height 29
click at [807, 293] on button "Установить конец" at bounding box center [798, 291] width 126 height 29
click at [807, 293] on button "Установить начало" at bounding box center [798, 291] width 126 height 29
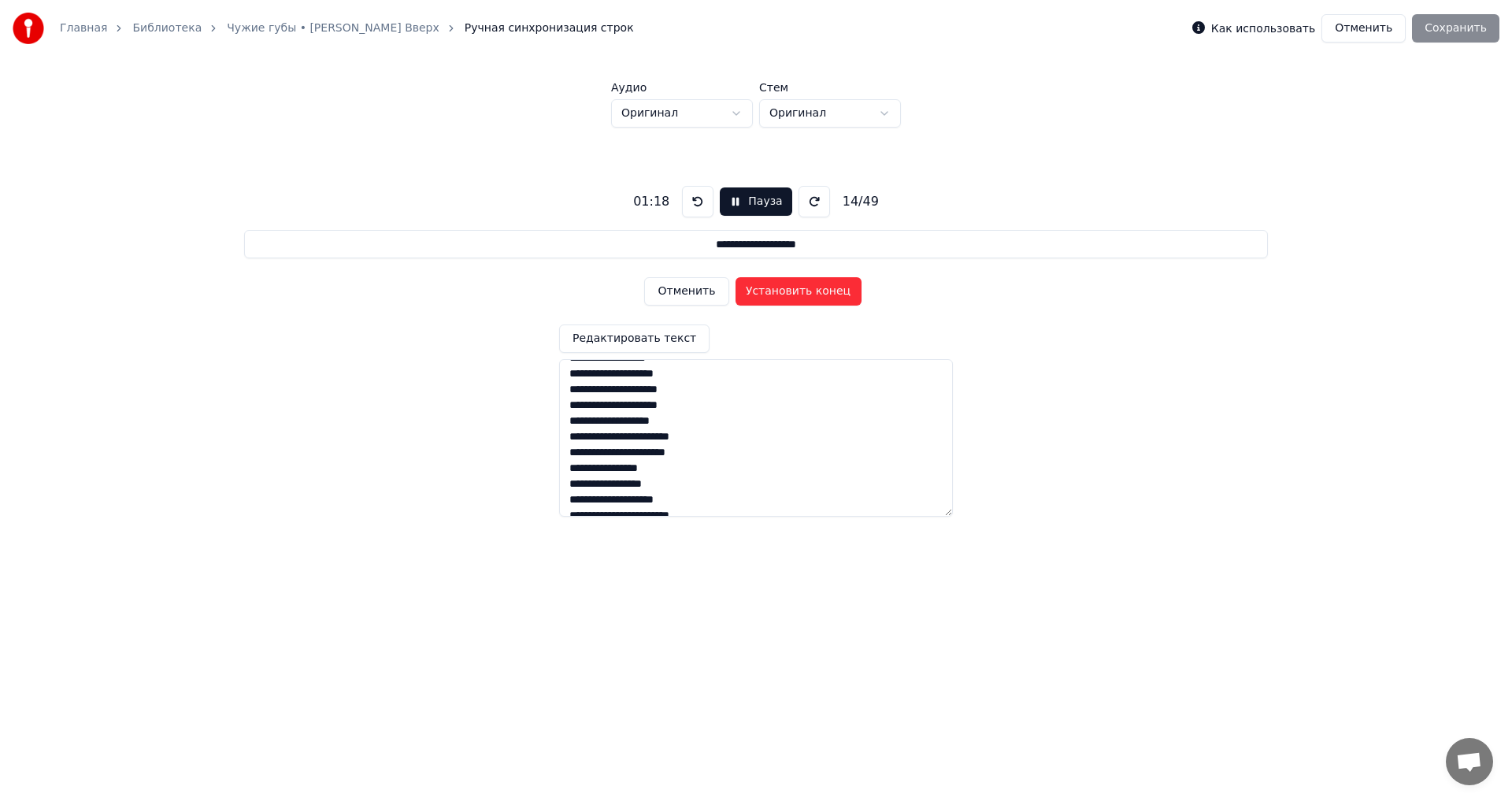
click at [807, 293] on button "Установить конец" at bounding box center [798, 291] width 126 height 29
click at [807, 293] on button "Установить начало" at bounding box center [798, 291] width 126 height 29
click at [807, 293] on button "Установить конец" at bounding box center [798, 291] width 126 height 29
click at [807, 293] on button "Установить начало" at bounding box center [798, 291] width 126 height 29
click at [807, 293] on button "Установить конец" at bounding box center [798, 291] width 126 height 29
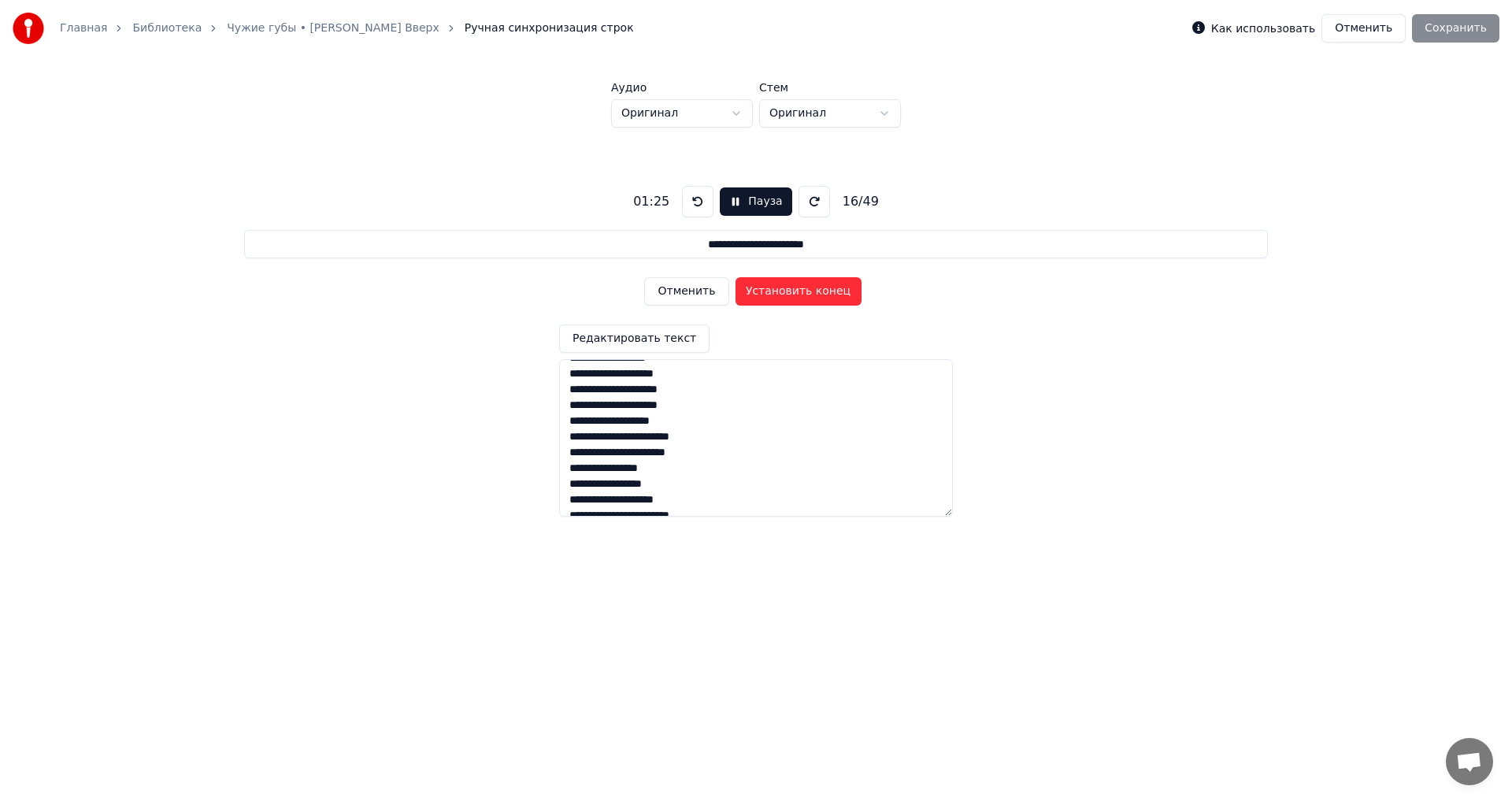
type input "**********"
click at [807, 293] on button "Установить начало" at bounding box center [798, 291] width 126 height 29
click at [751, 202] on button "Пауза" at bounding box center [756, 201] width 71 height 29
click at [809, 200] on button at bounding box center [818, 202] width 32 height 32
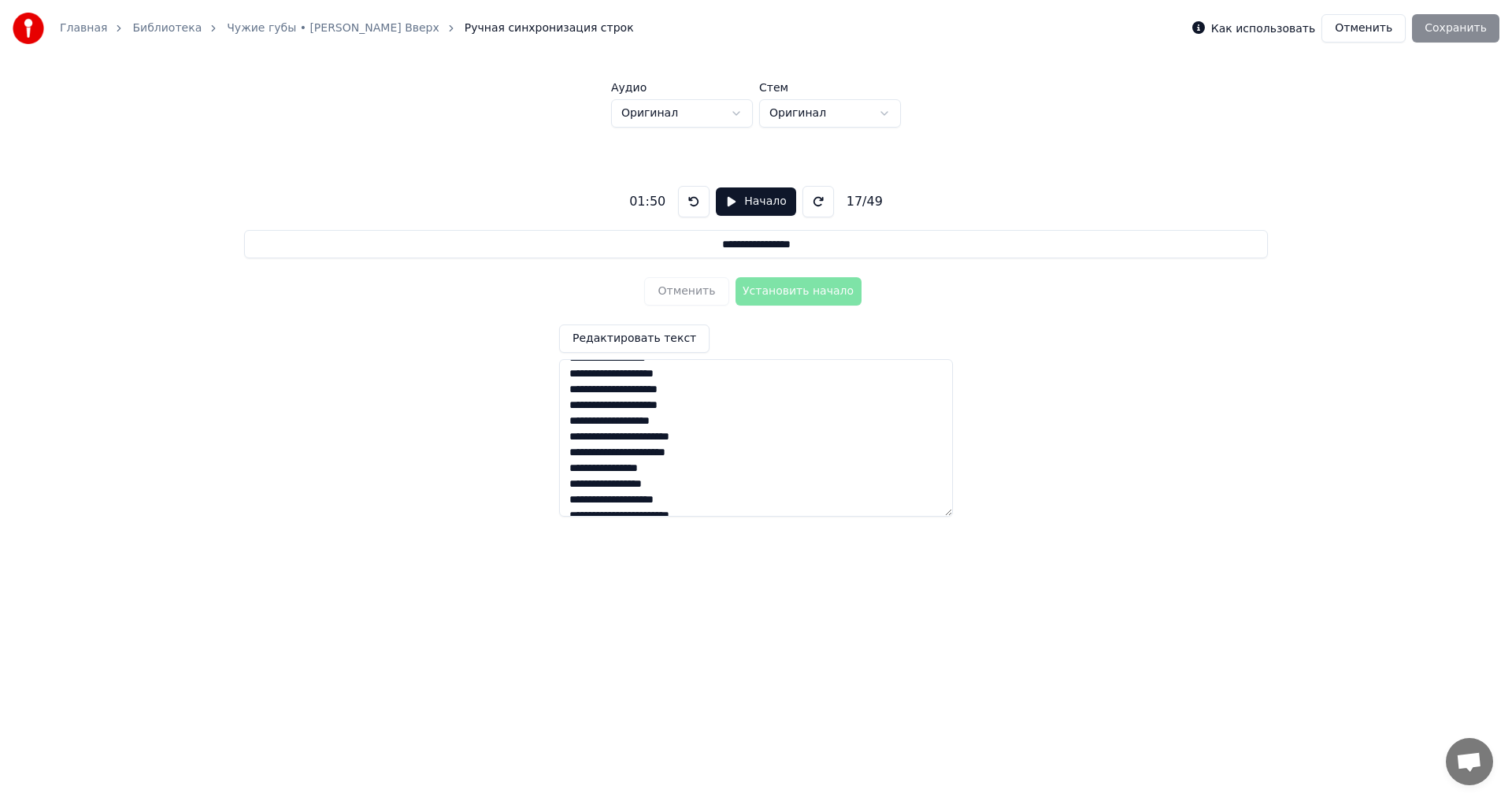
click at [809, 200] on button at bounding box center [818, 202] width 32 height 32
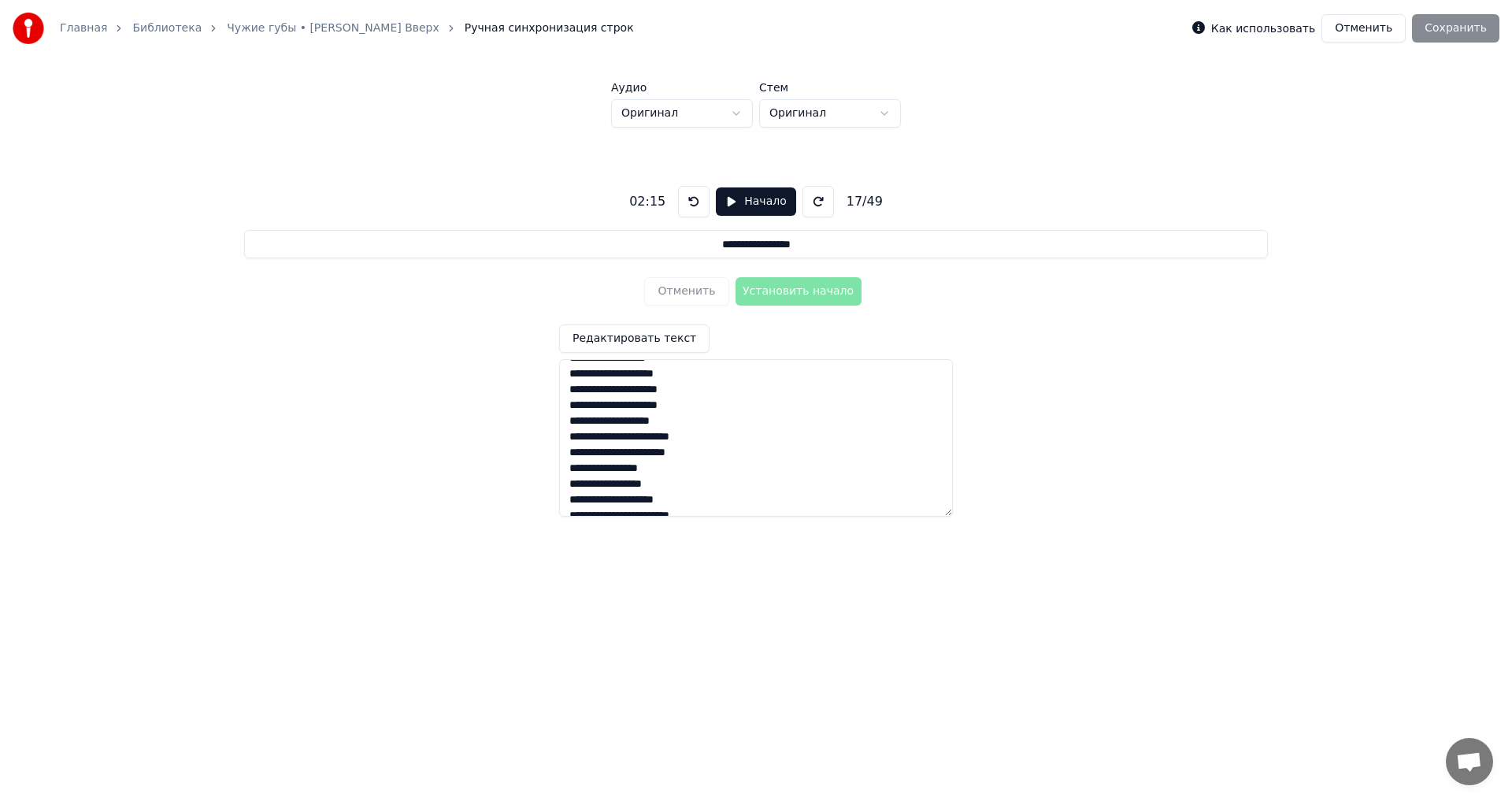
click at [809, 200] on button at bounding box center [818, 202] width 32 height 32
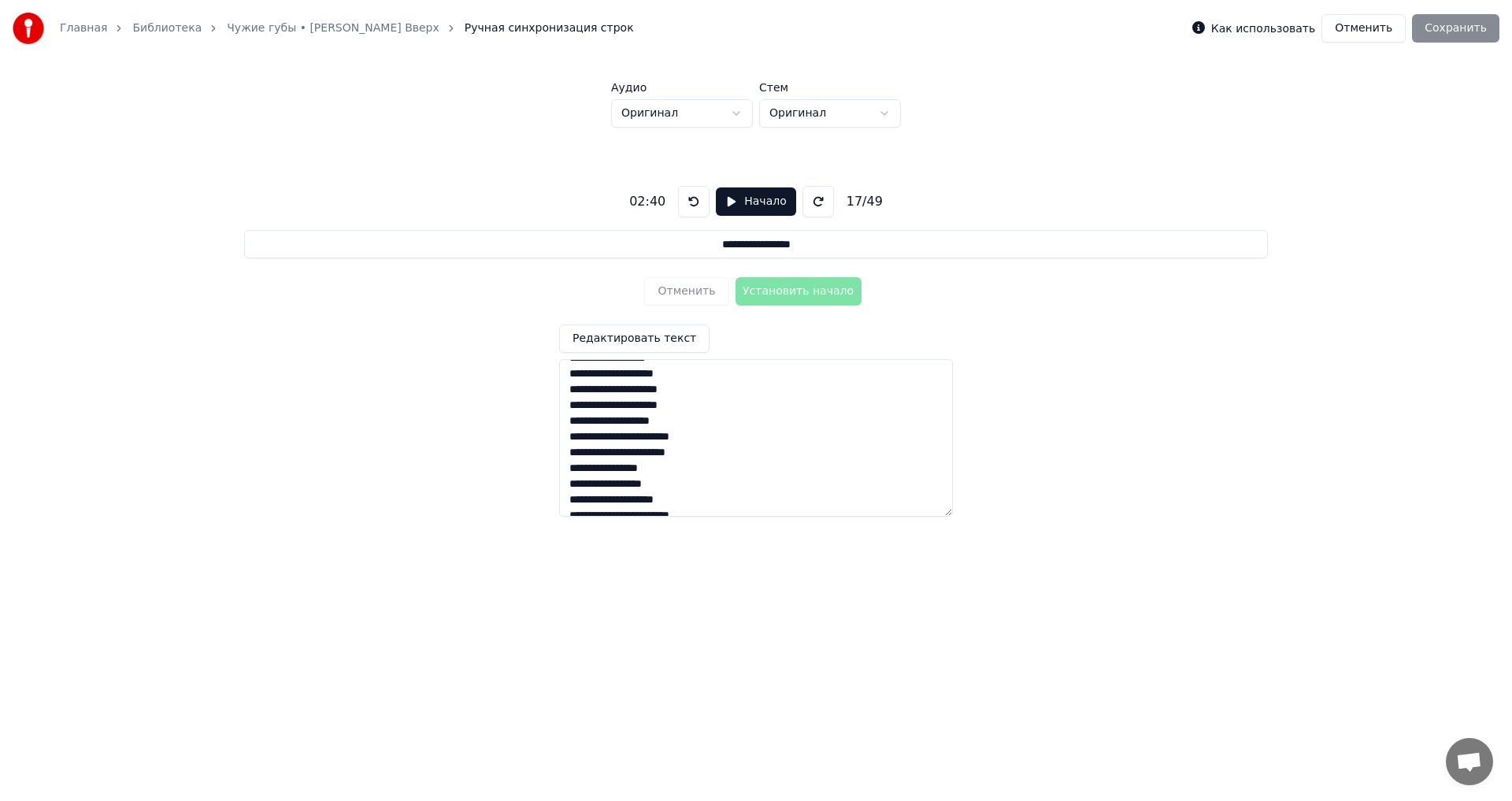
click at [809, 200] on button at bounding box center [818, 202] width 32 height 32
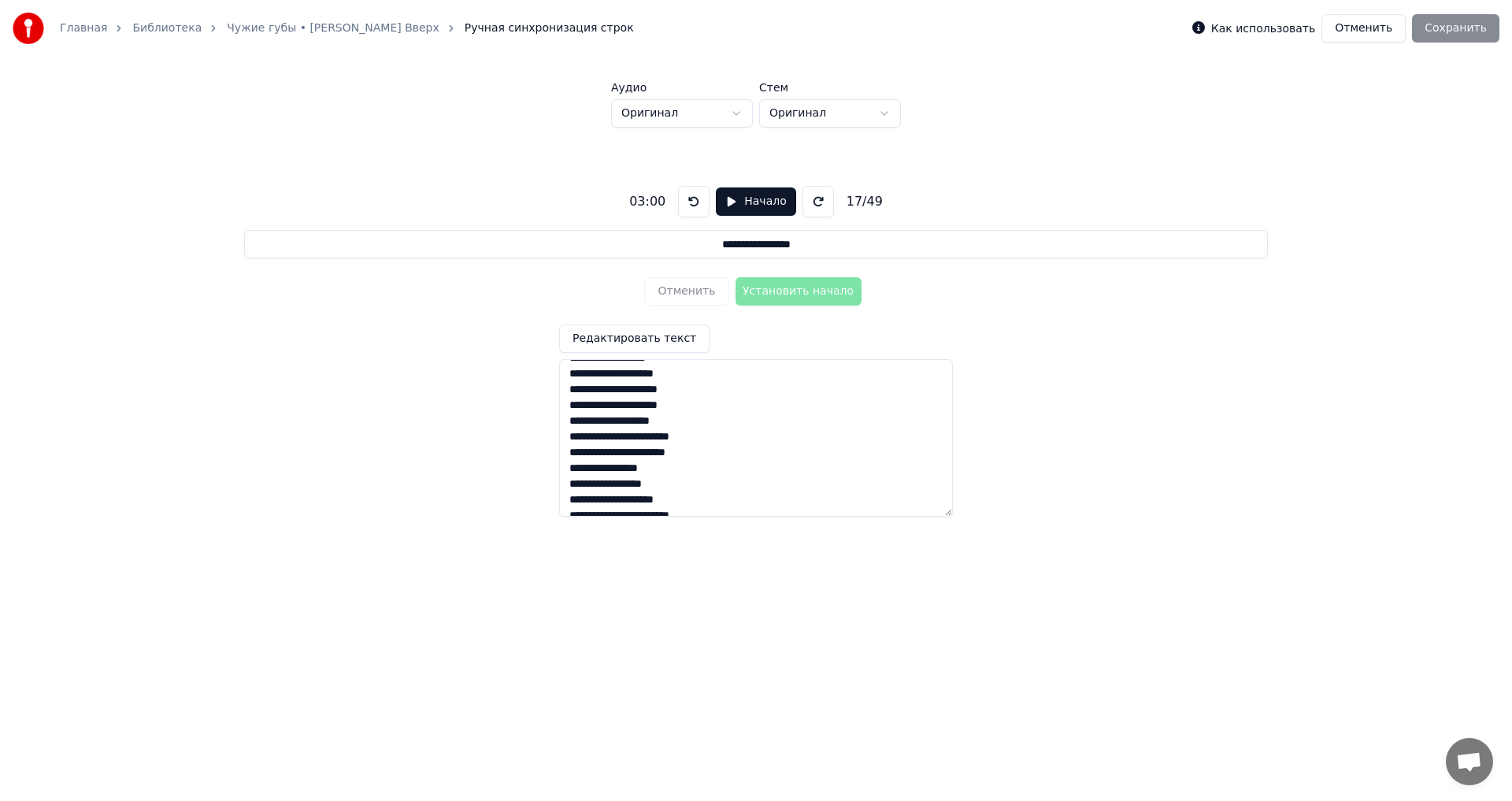
click at [809, 200] on button at bounding box center [818, 202] width 32 height 32
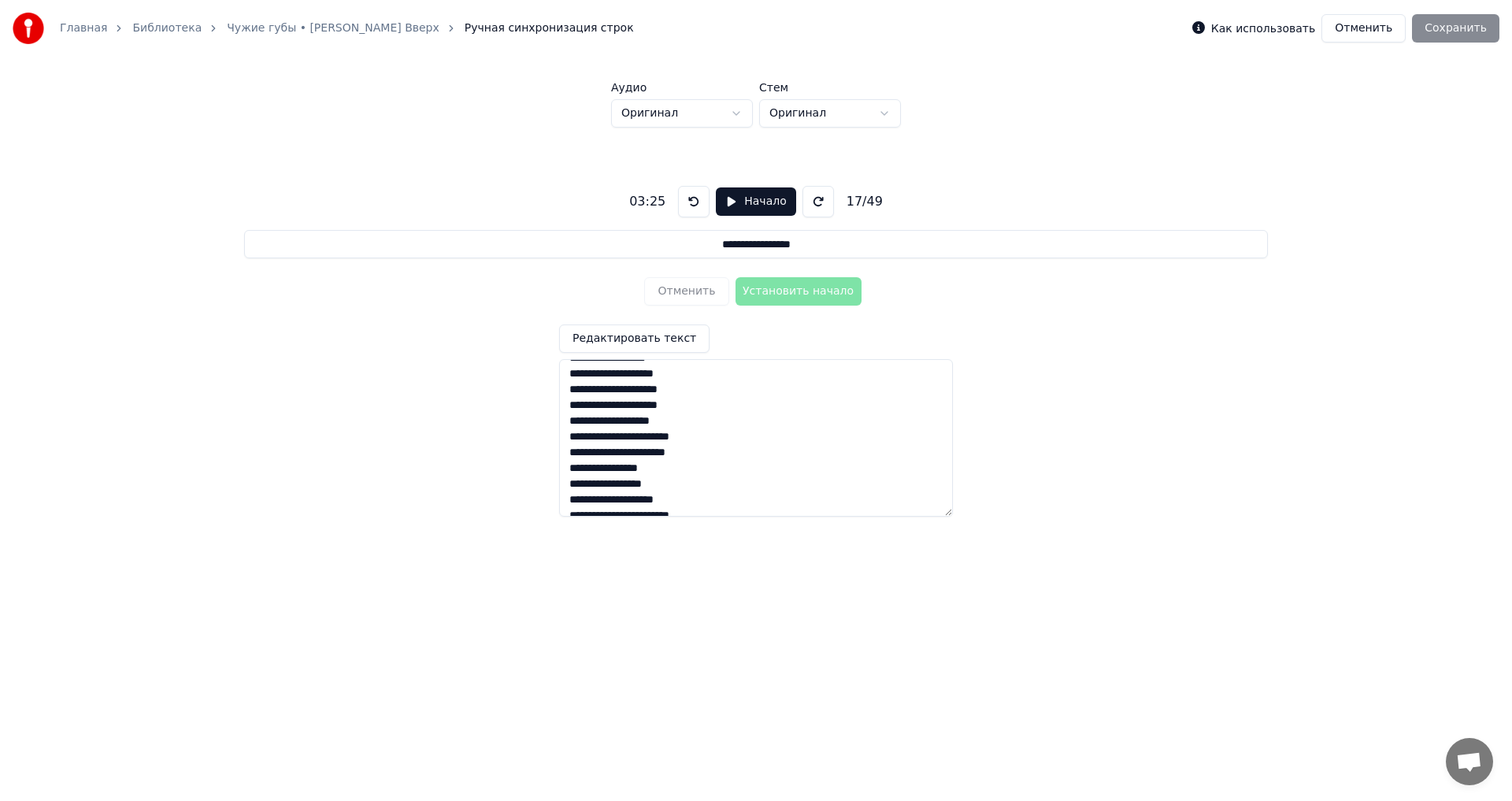
click at [809, 200] on button at bounding box center [818, 202] width 32 height 32
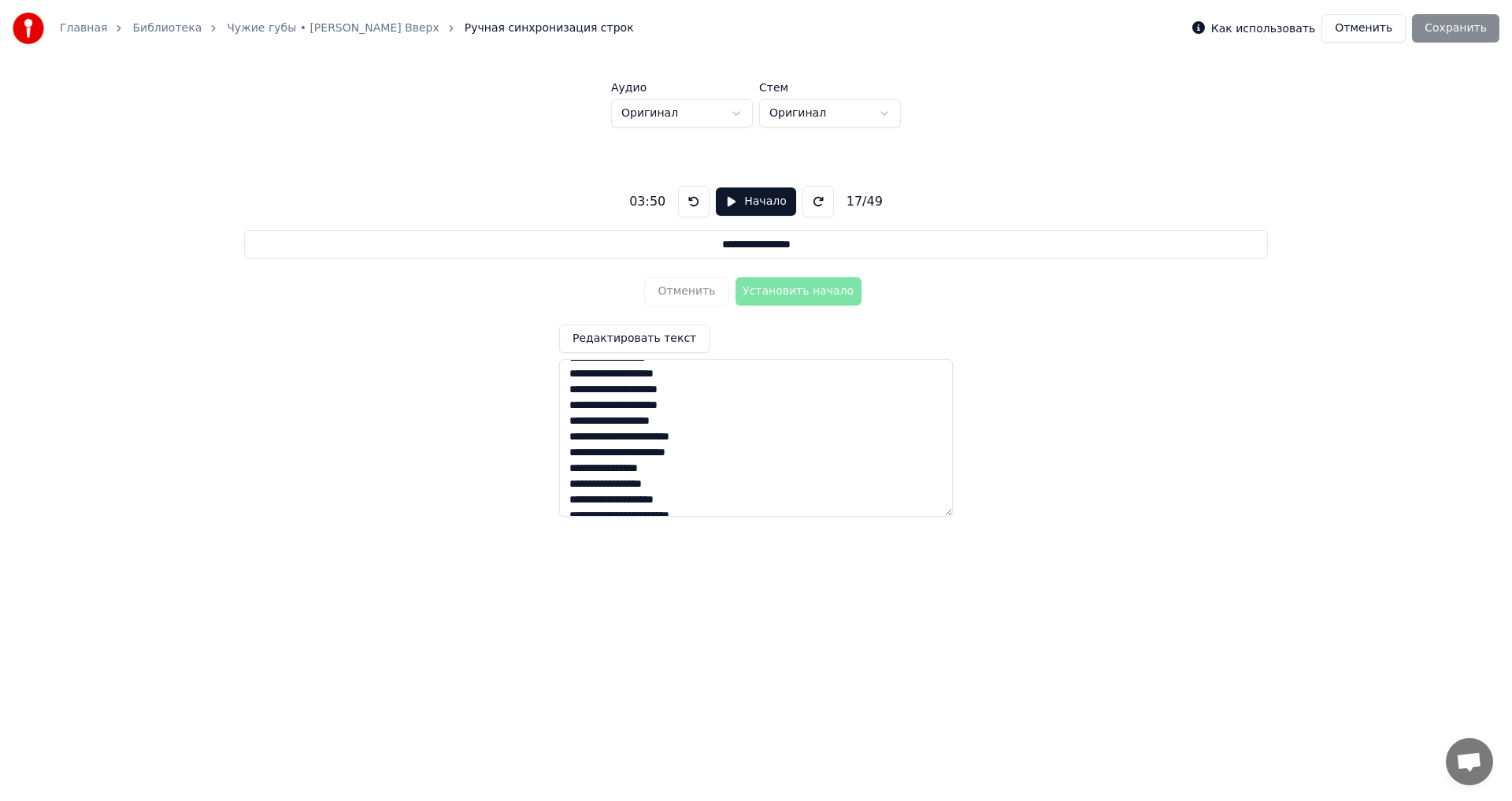
click at [809, 200] on button at bounding box center [818, 202] width 32 height 32
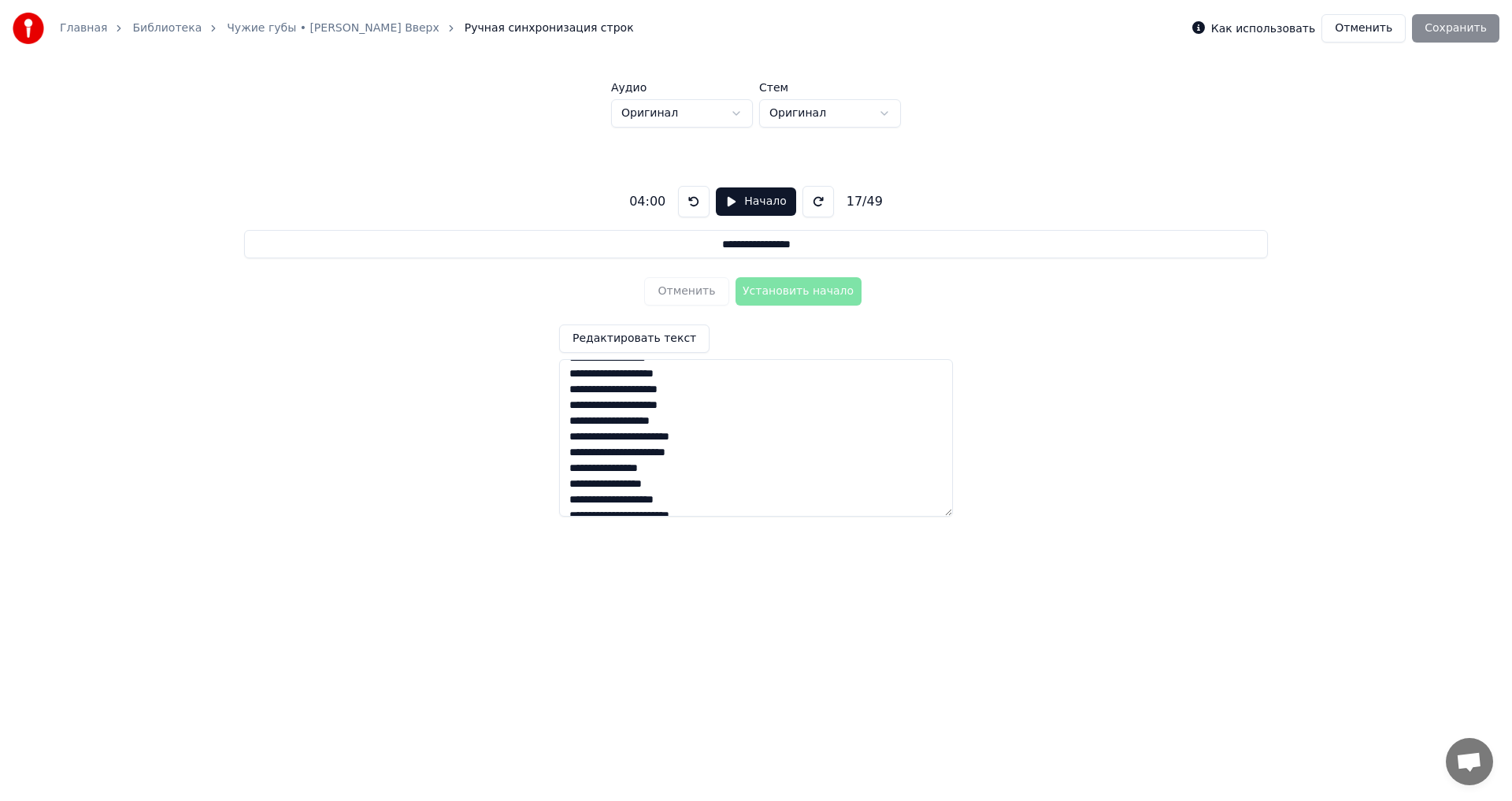
click at [1227, 228] on div "**********" at bounding box center [756, 344] width 1462 height 434
click at [818, 286] on div "Отменить Установить начало" at bounding box center [755, 291] width 222 height 41
drag, startPoint x: 1339, startPoint y: 235, endPoint x: 1323, endPoint y: 231, distance: 16.5
click at [1338, 235] on div "**********" at bounding box center [756, 344] width 1462 height 434
click at [1454, 32] on div "Как использовать Отменить Сохранить" at bounding box center [1345, 28] width 307 height 29
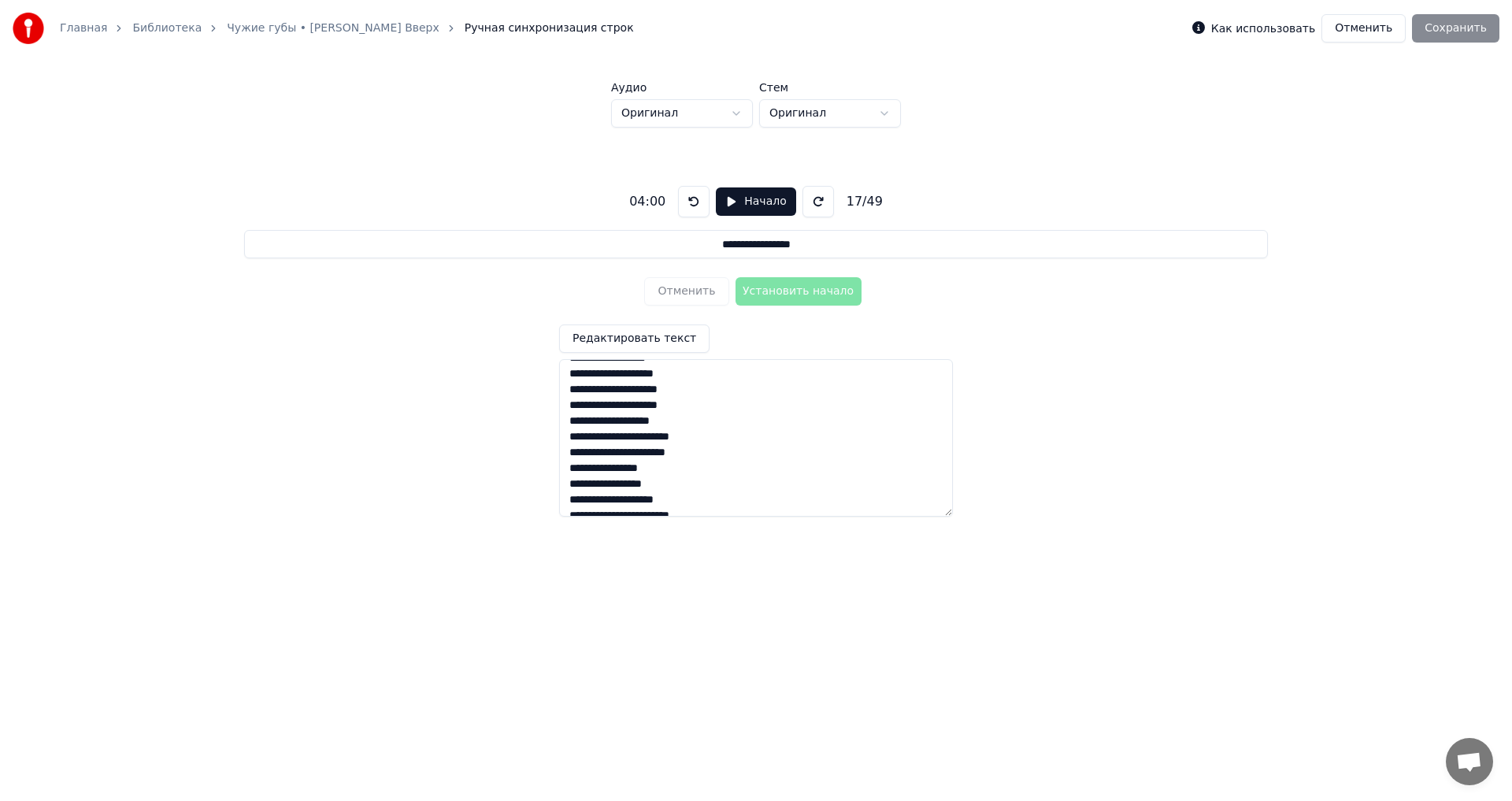
click at [1362, 30] on button "Отменить" at bounding box center [1363, 28] width 84 height 29
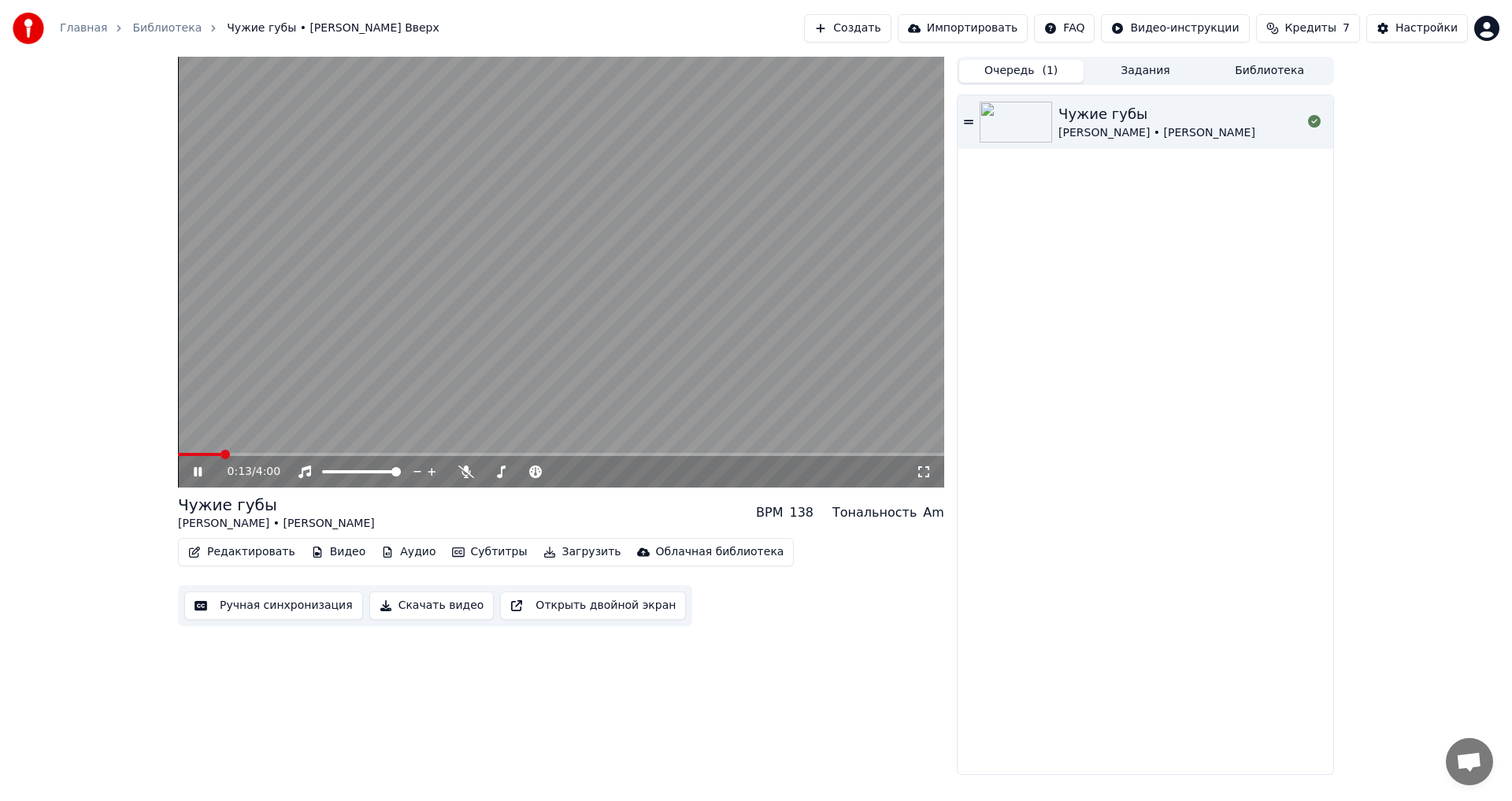
click at [963, 125] on icon at bounding box center [968, 122] width 10 height 11
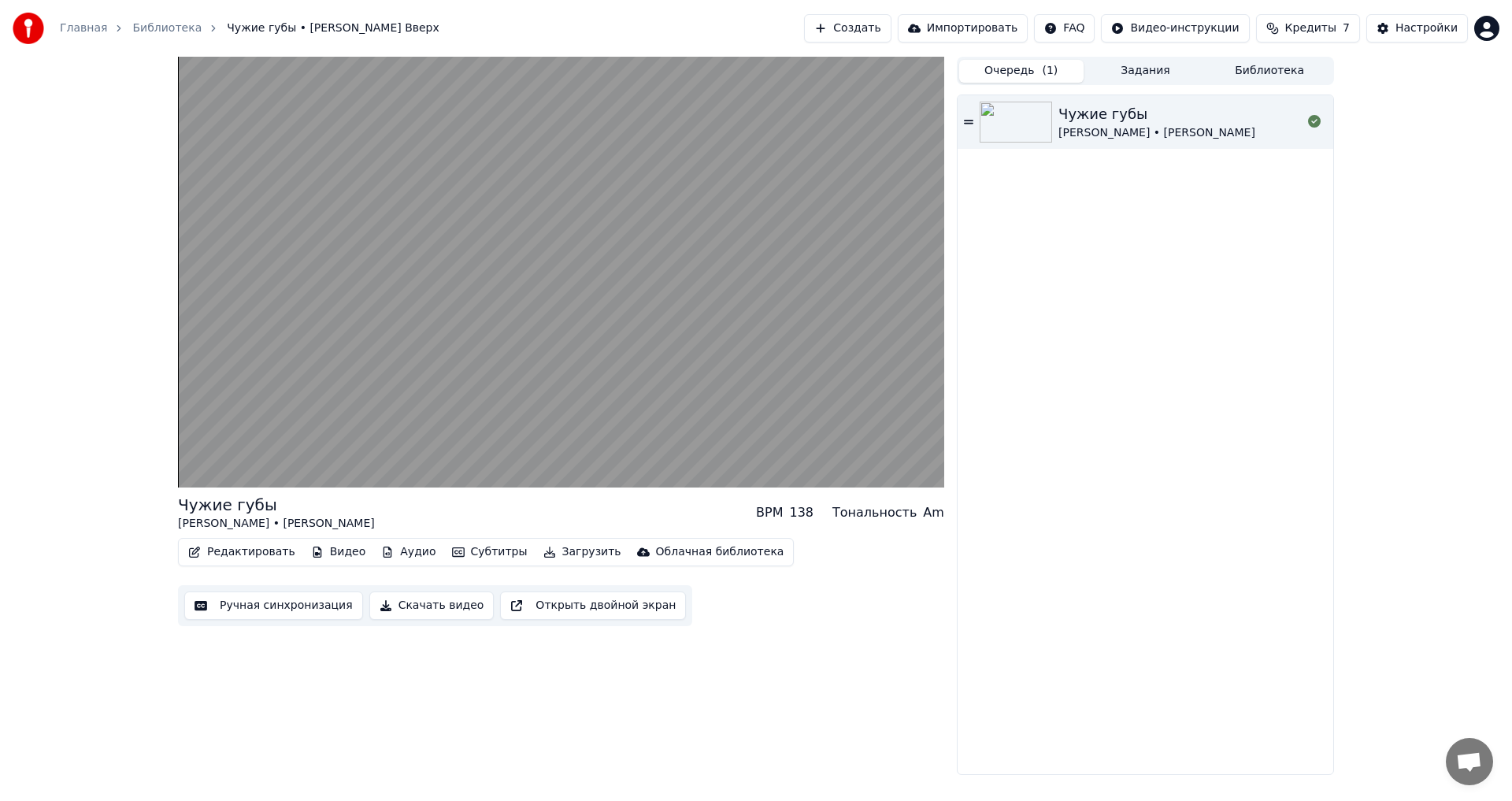
click at [888, 30] on button "Создать" at bounding box center [847, 28] width 87 height 29
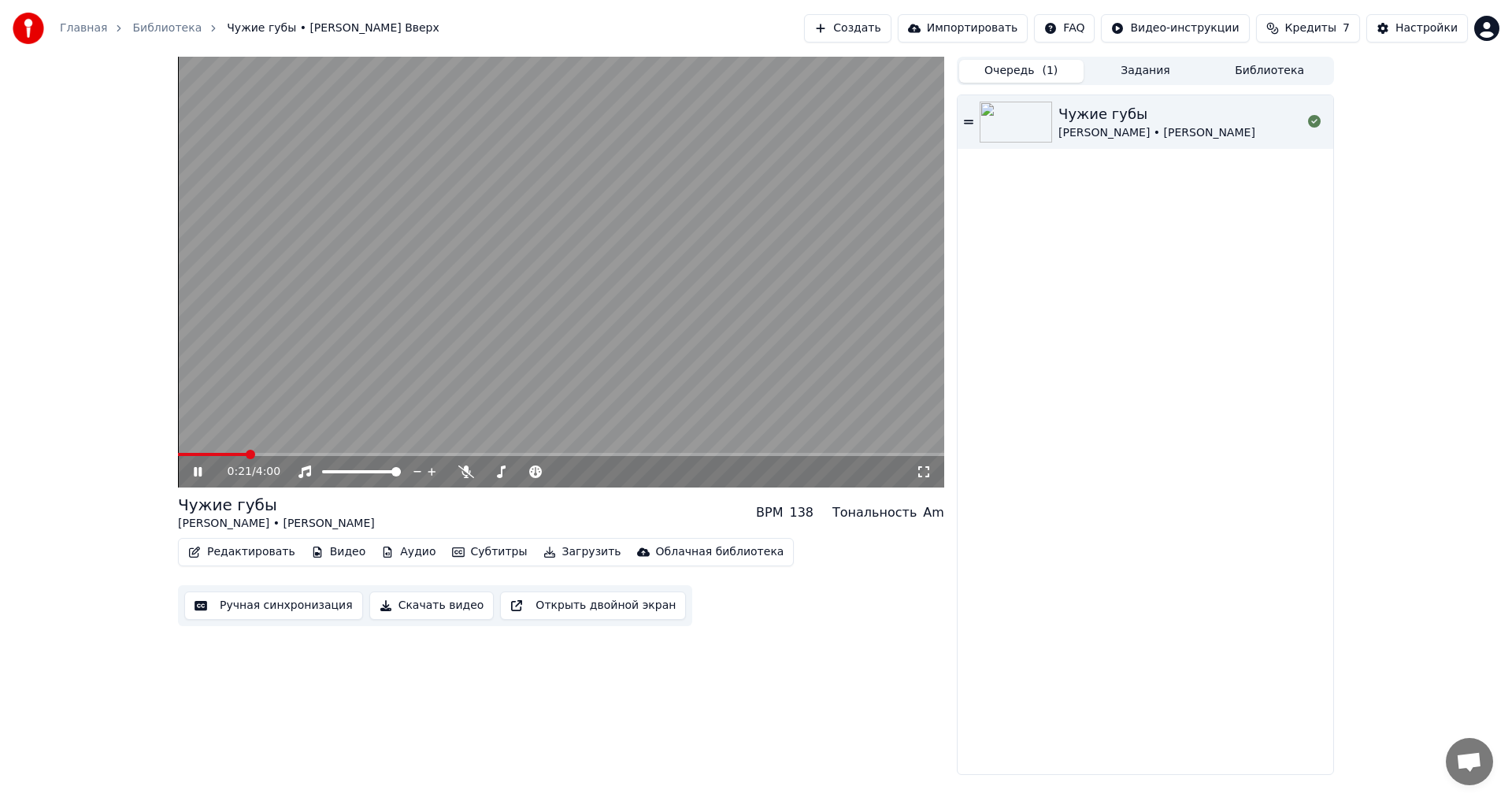
click at [520, 214] on video at bounding box center [561, 271] width 766 height 430
click at [886, 28] on button "Создать" at bounding box center [847, 28] width 87 height 29
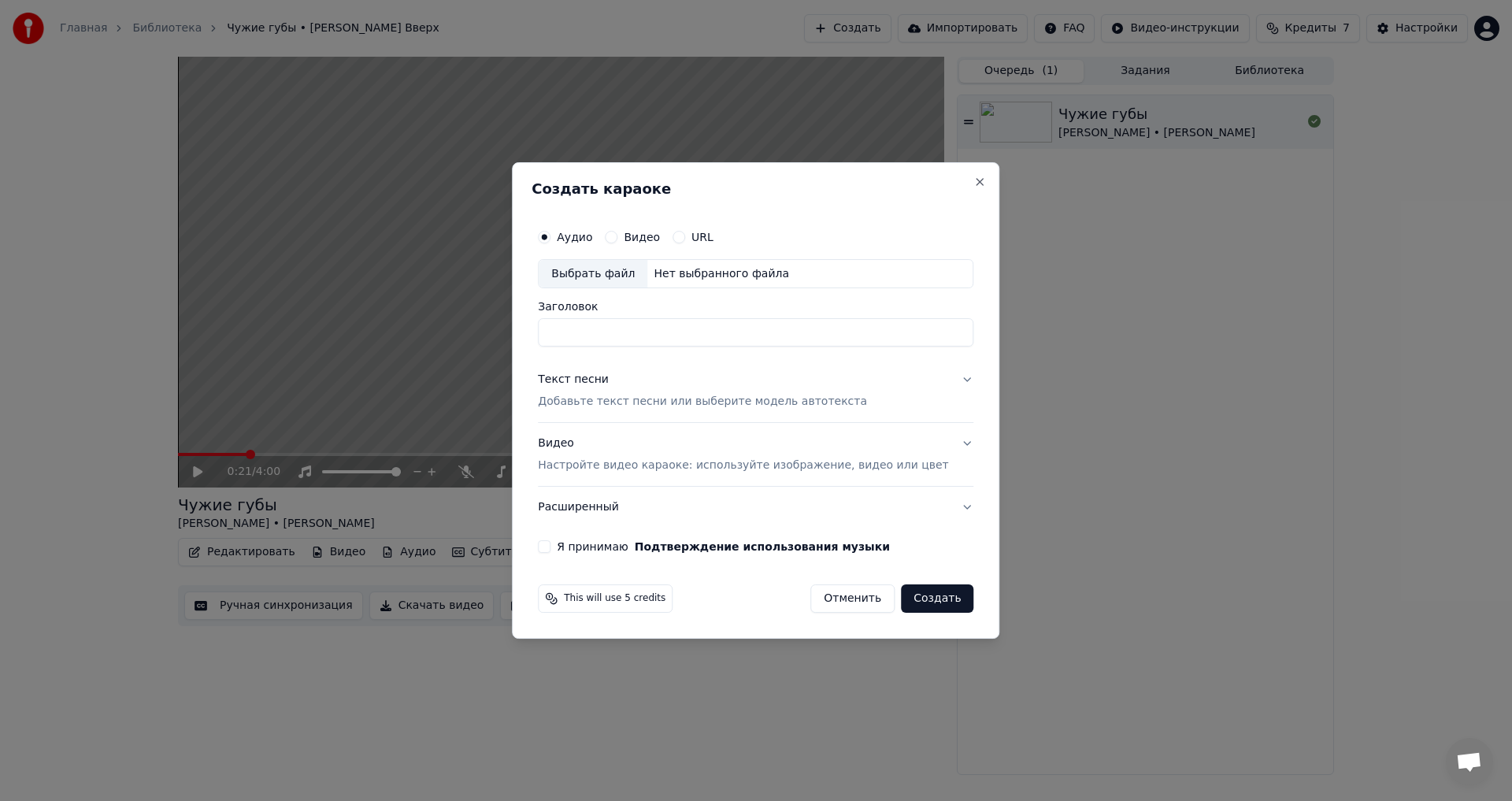
click at [581, 331] on input "Заголовок" at bounding box center [756, 332] width 435 height 29
type input "****"
click at [601, 380] on div "Текст песни" at bounding box center [574, 381] width 71 height 16
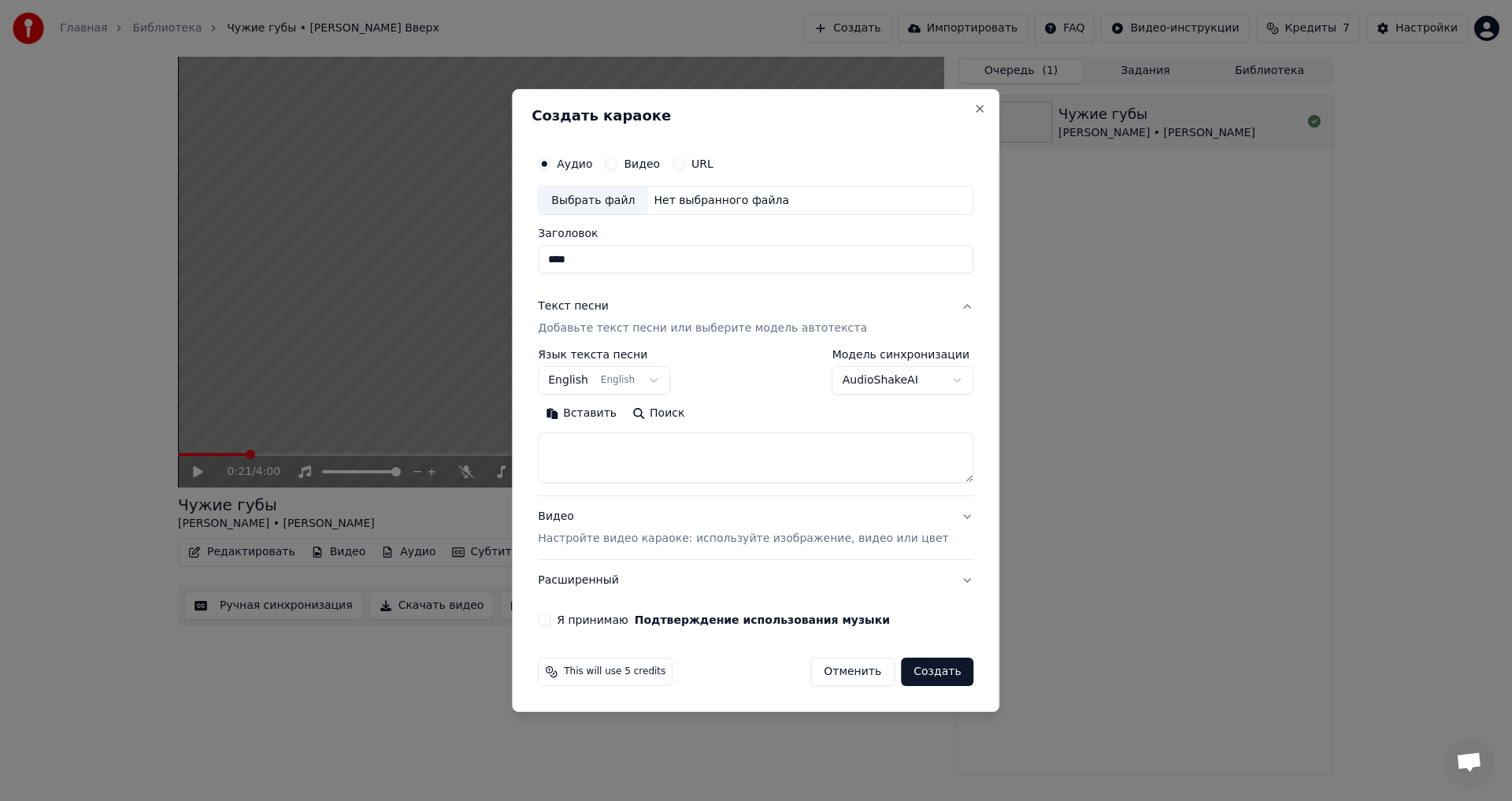
click at [602, 382] on body "Главная Библиотека Чужие губы • [PERSON_NAME] • Руки Вверх Создать Импортироват…" at bounding box center [756, 400] width 1512 height 801
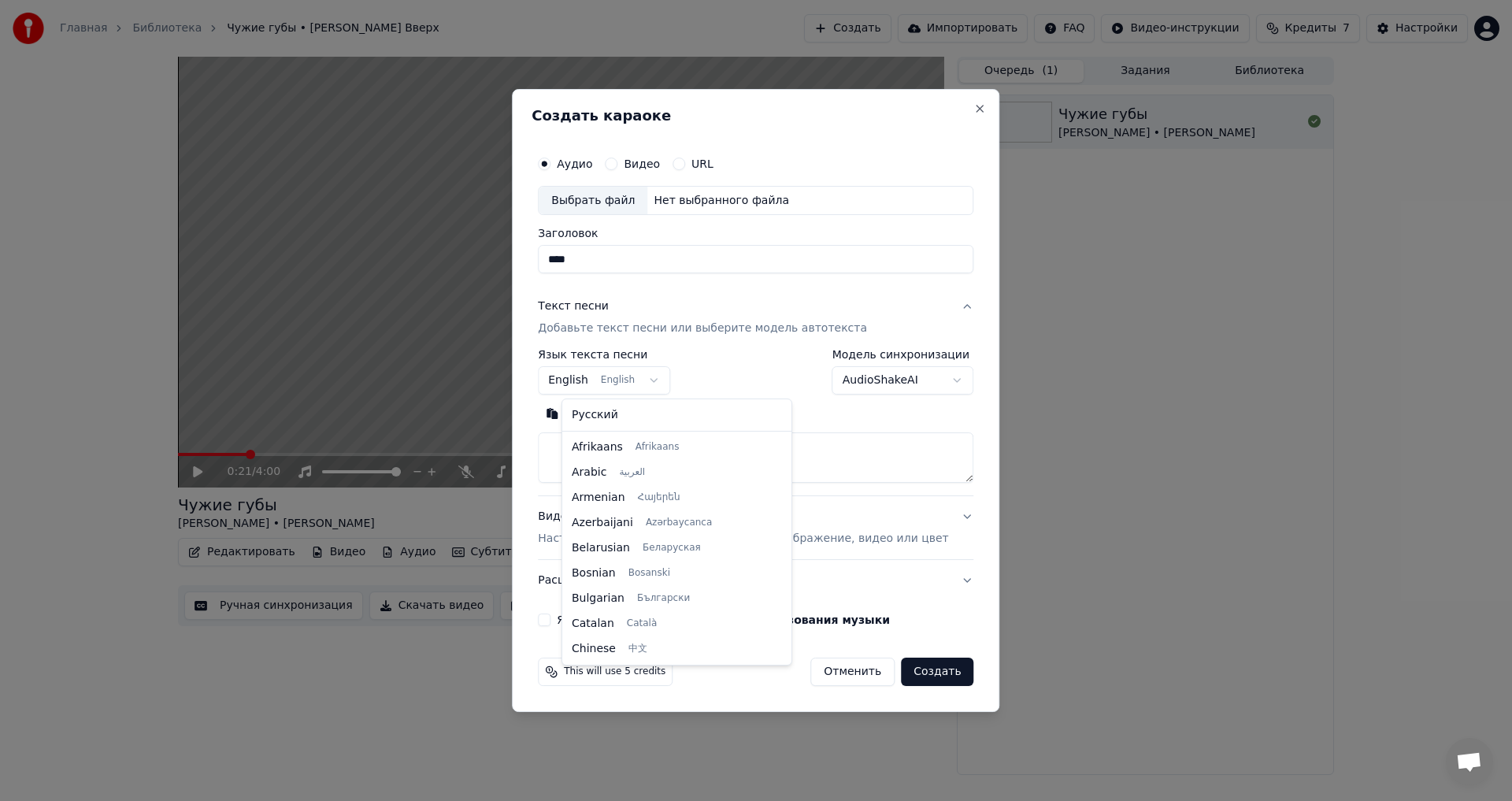
scroll to position [126, 0]
select select "**"
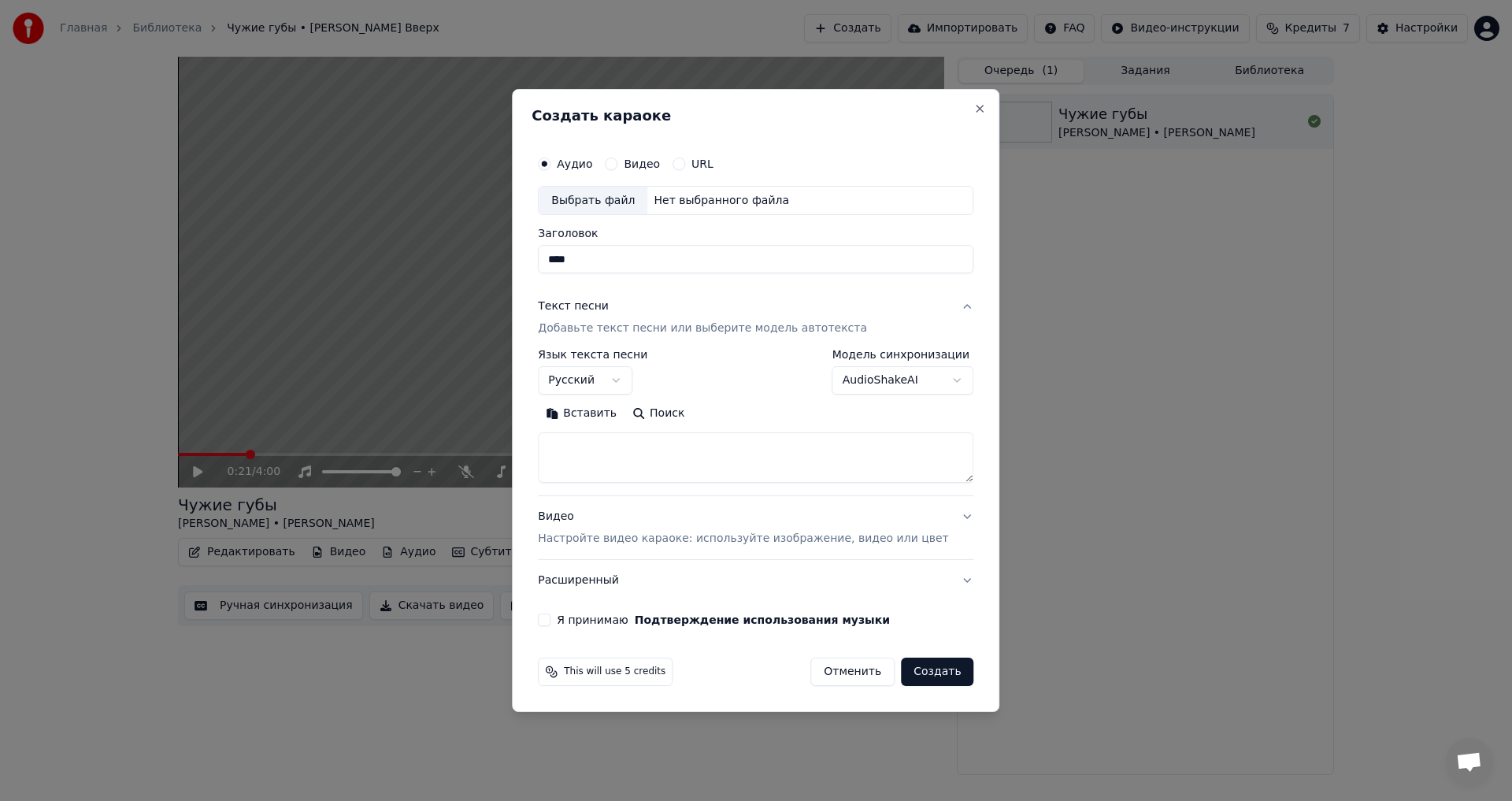
click at [594, 279] on div "**********" at bounding box center [755, 387] width 448 height 491
click at [594, 425] on button "Вставить" at bounding box center [581, 413] width 87 height 25
type textarea "**********"
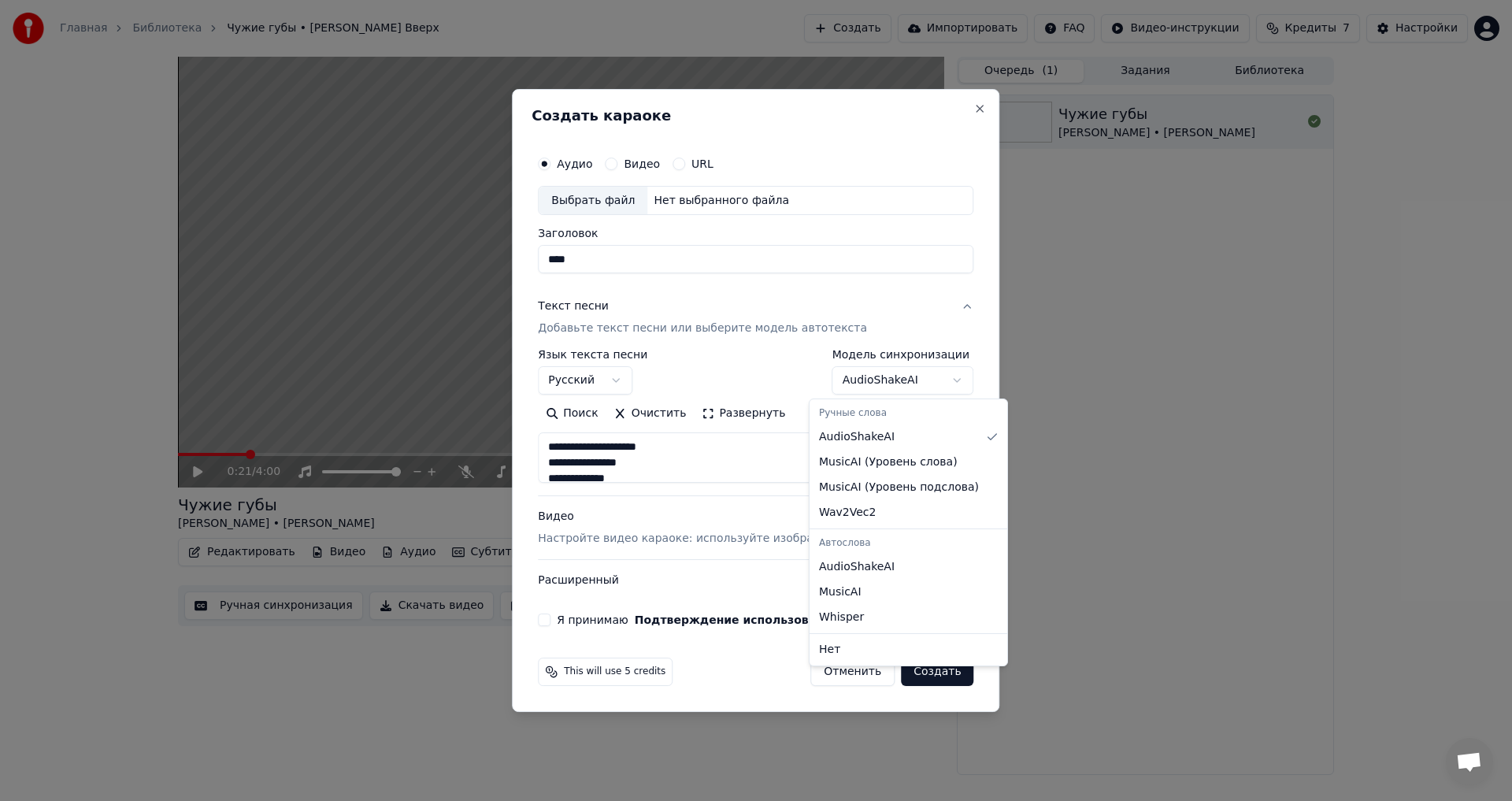
click at [927, 383] on body "**********" at bounding box center [756, 400] width 1512 height 801
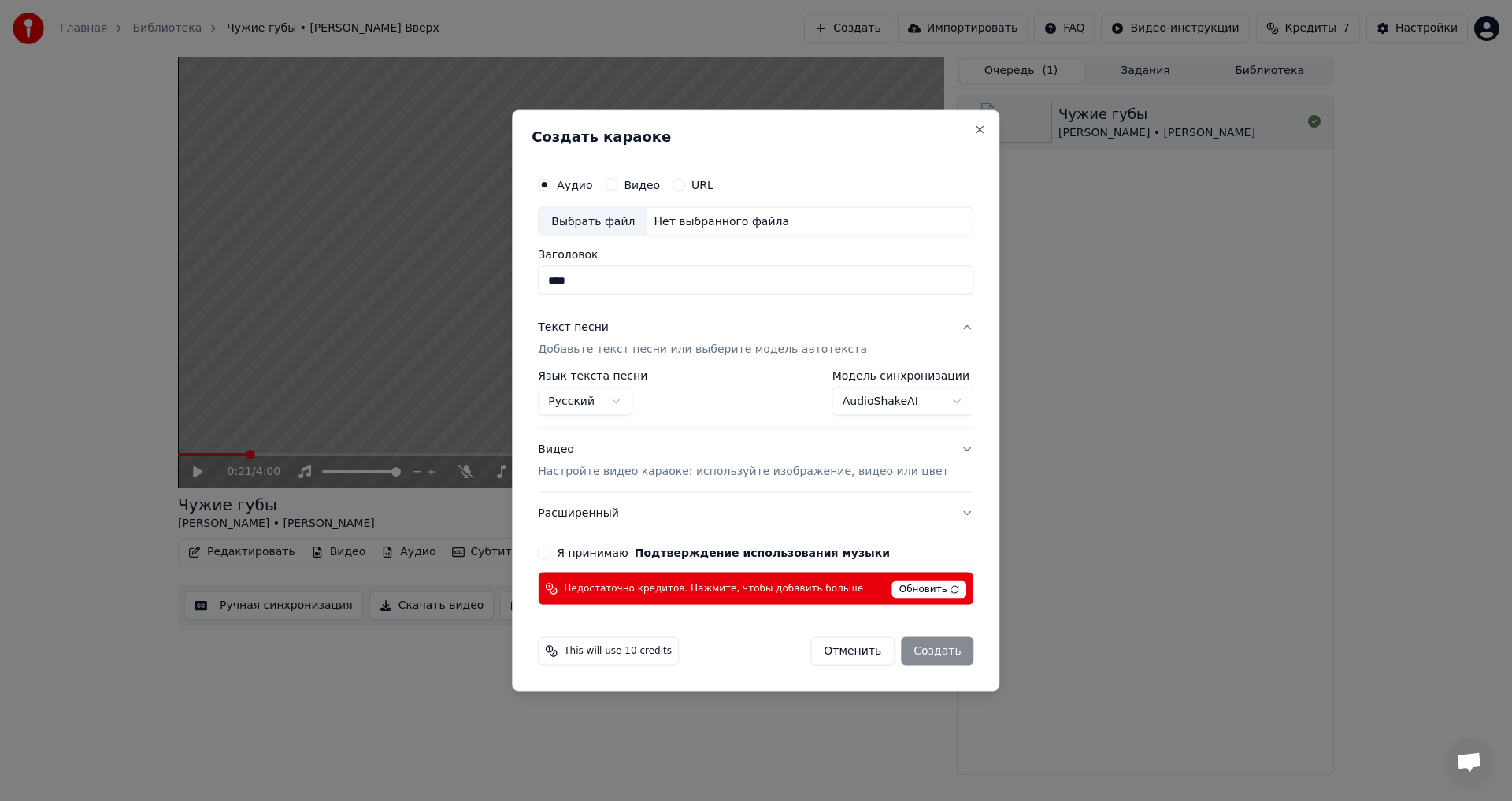
click at [903, 400] on body "**********" at bounding box center [756, 400] width 1512 height 801
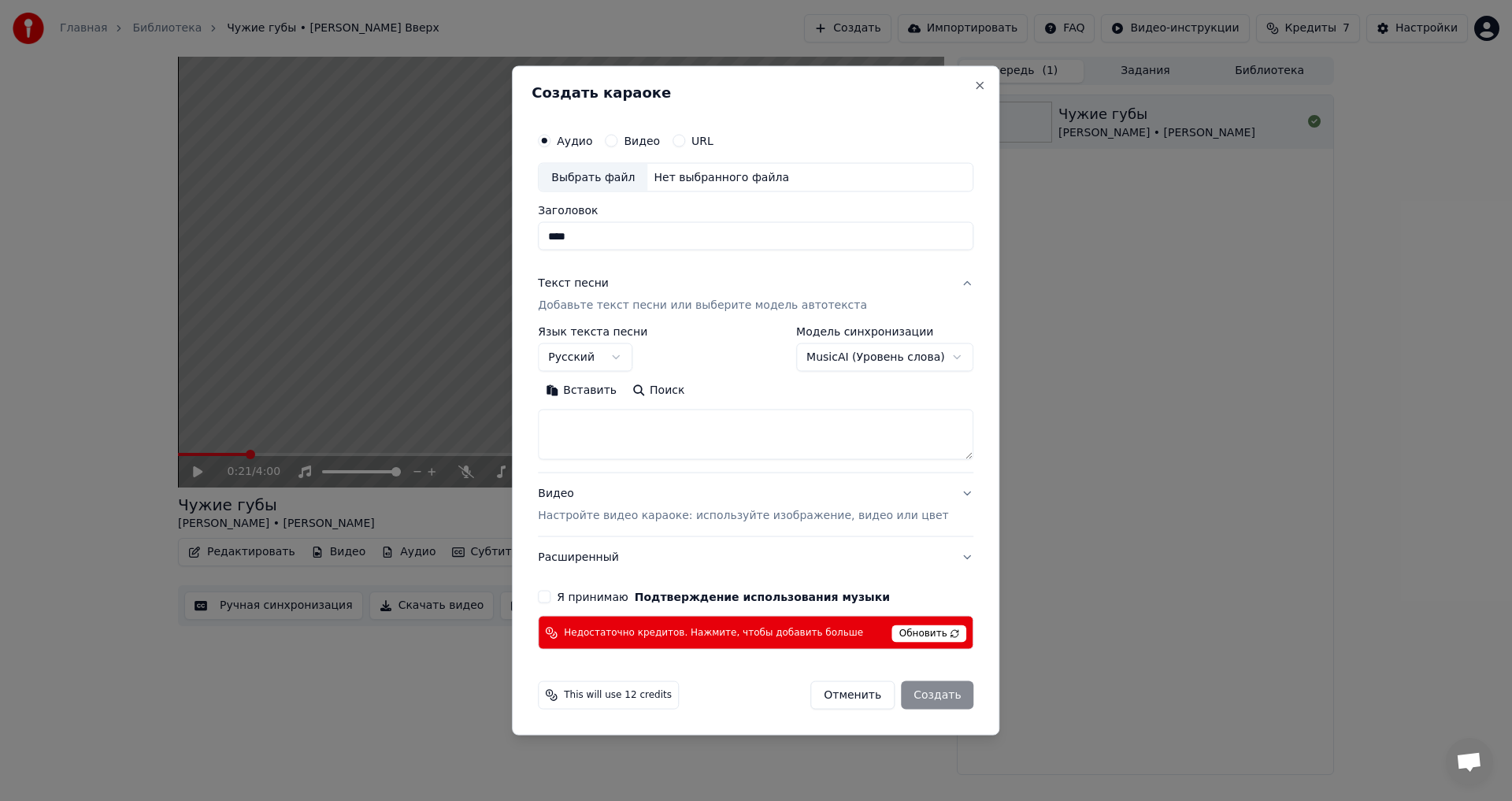
click at [911, 631] on span "Обновить" at bounding box center [930, 634] width 75 height 18
click at [902, 358] on body "**********" at bounding box center [756, 400] width 1512 height 801
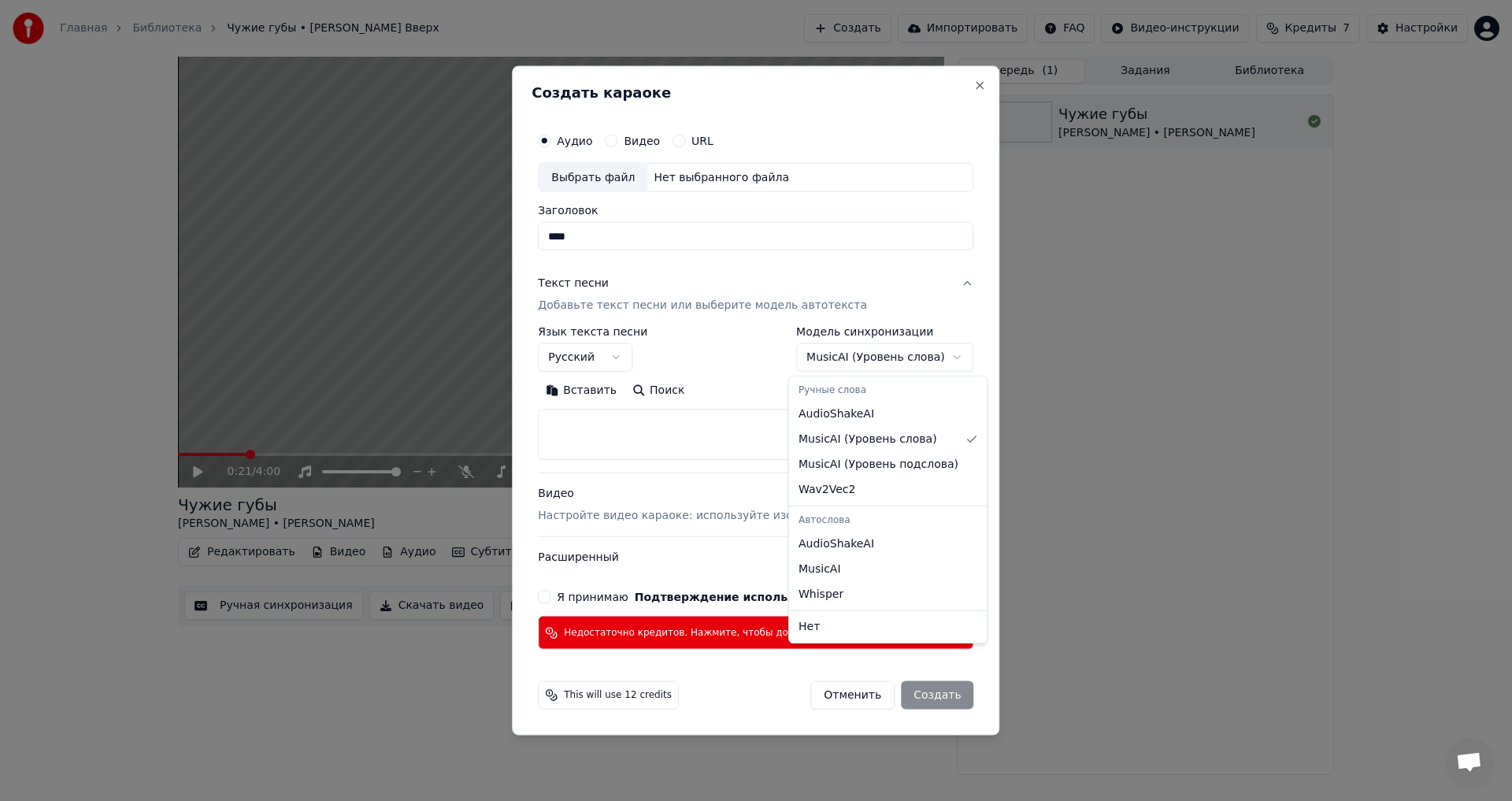
select select "**********"
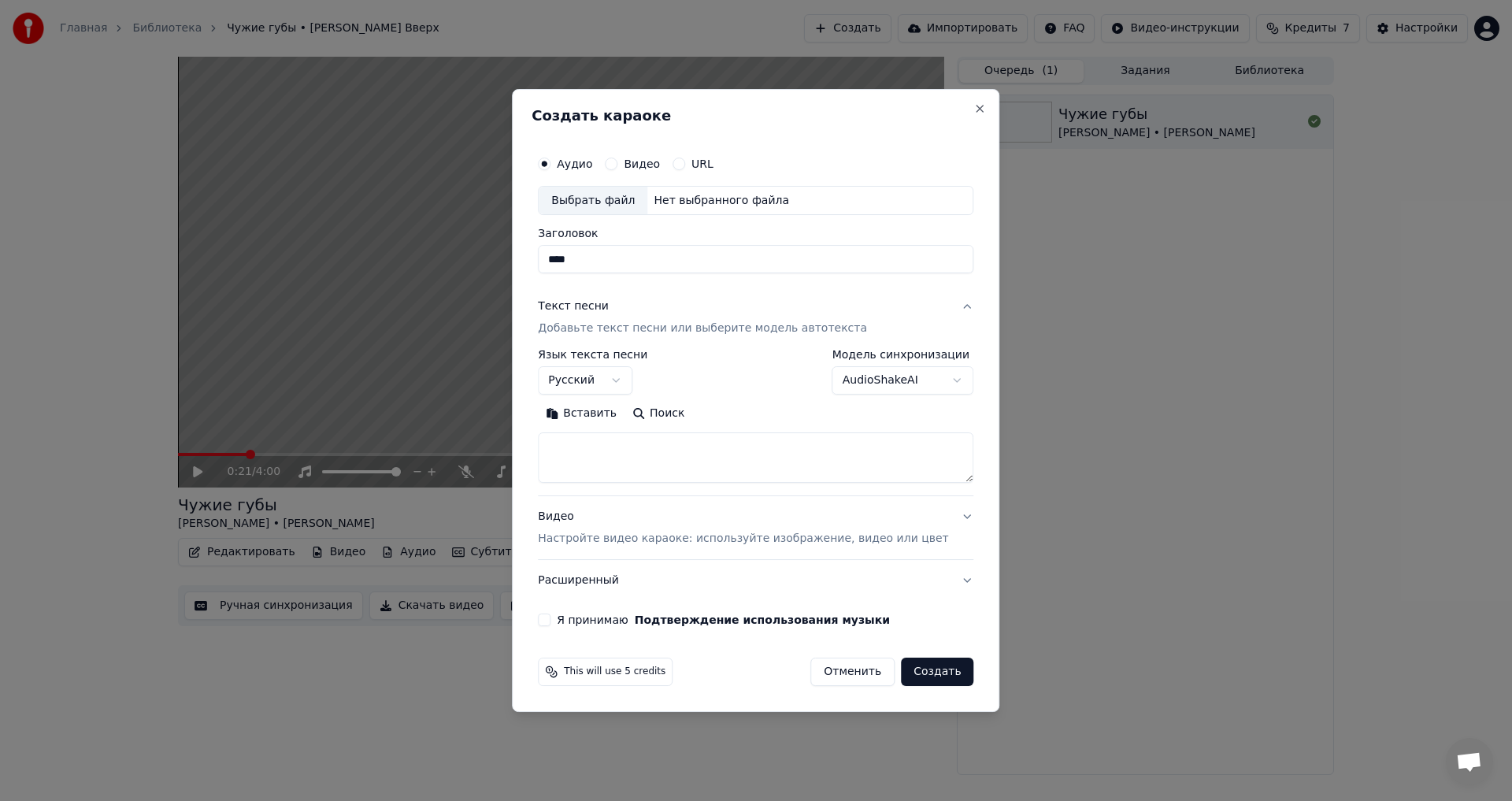
click at [576, 448] on textarea at bounding box center [756, 458] width 435 height 50
click at [585, 409] on button "Вставить" at bounding box center [581, 413] width 87 height 25
click at [690, 541] on p "Настройте видео караоке: используйте изображение, видео или цвет" at bounding box center [743, 539] width 410 height 16
type textarea "**********"
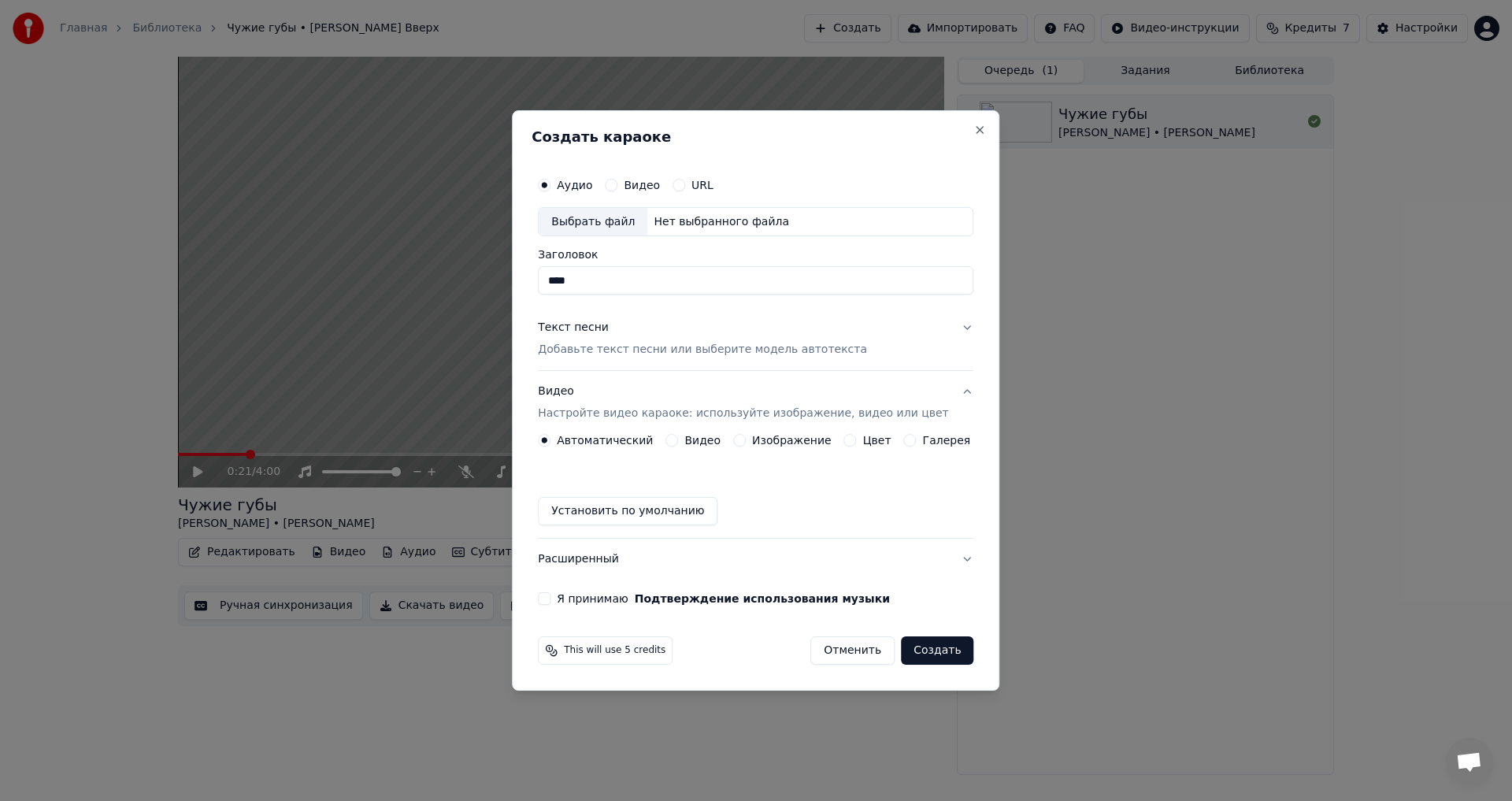
click at [719, 436] on label "Видео" at bounding box center [702, 439] width 37 height 11
click at [677, 436] on button "Видео" at bounding box center [671, 440] width 13 height 13
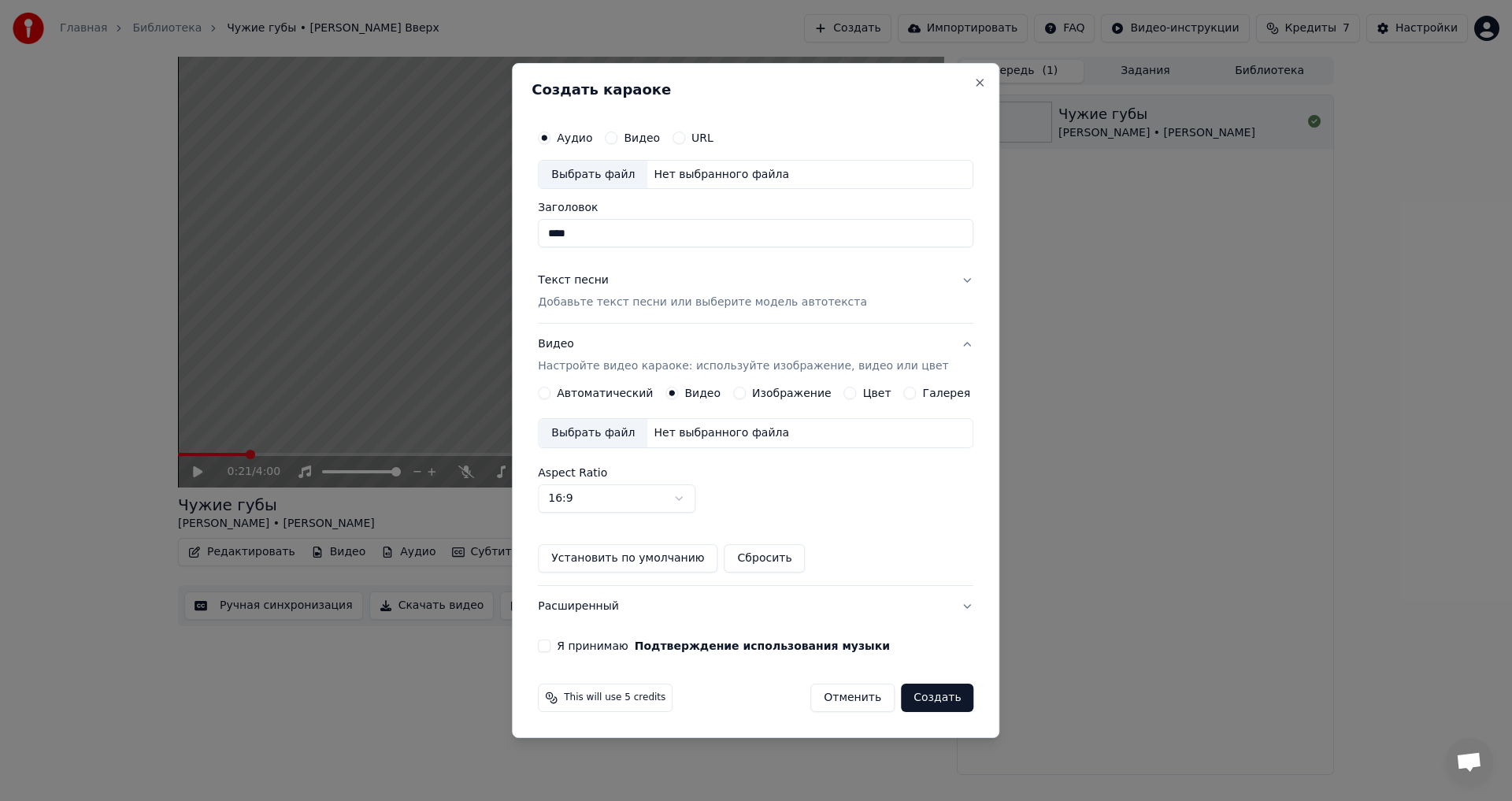
click at [794, 389] on label "Изображение" at bounding box center [791, 393] width 79 height 11
click at [746, 389] on button "Изображение" at bounding box center [739, 393] width 13 height 13
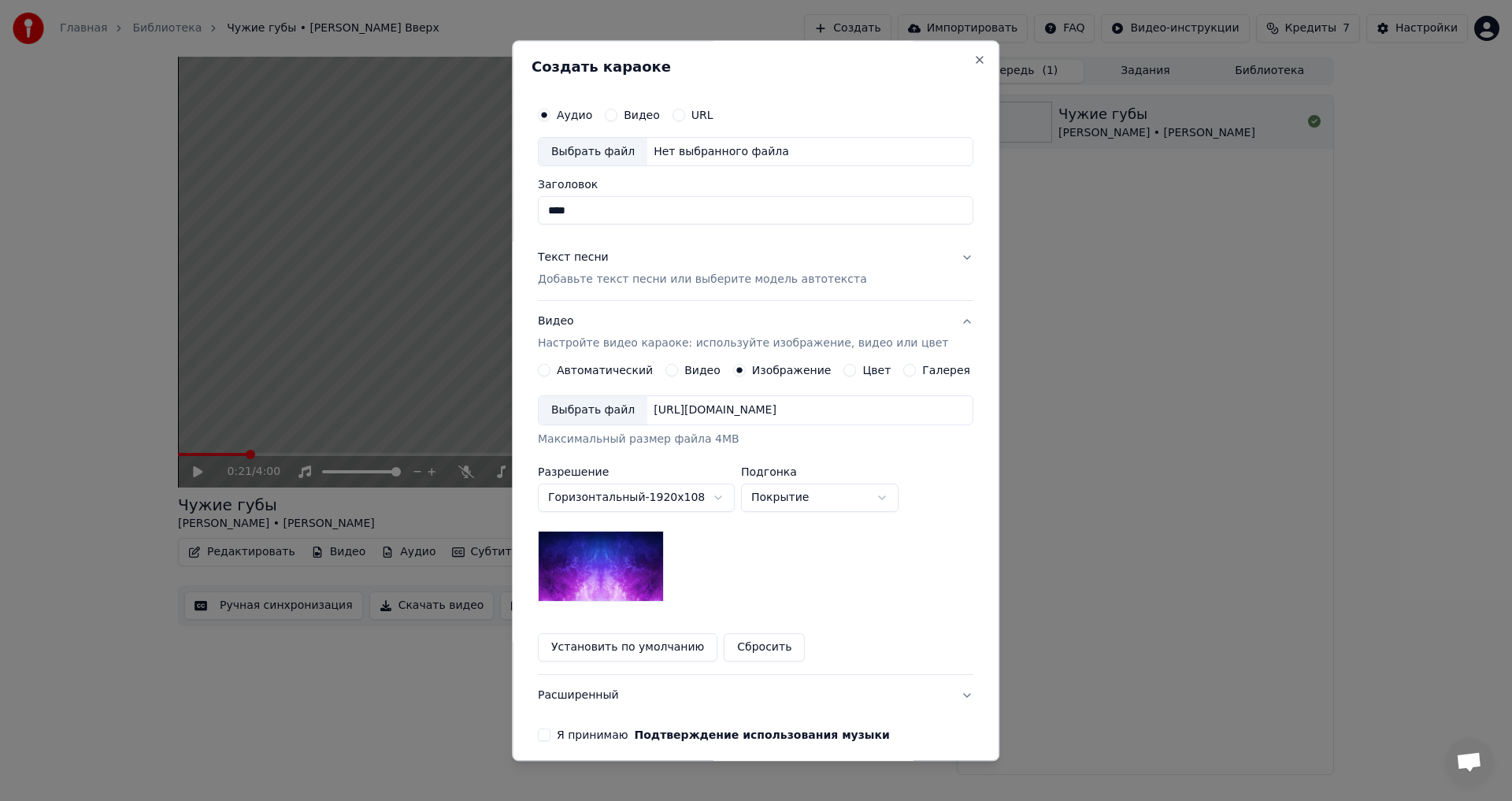
click at [863, 373] on label "Цвет" at bounding box center [877, 370] width 29 height 11
click at [856, 373] on button "Цвет" at bounding box center [849, 371] width 13 height 13
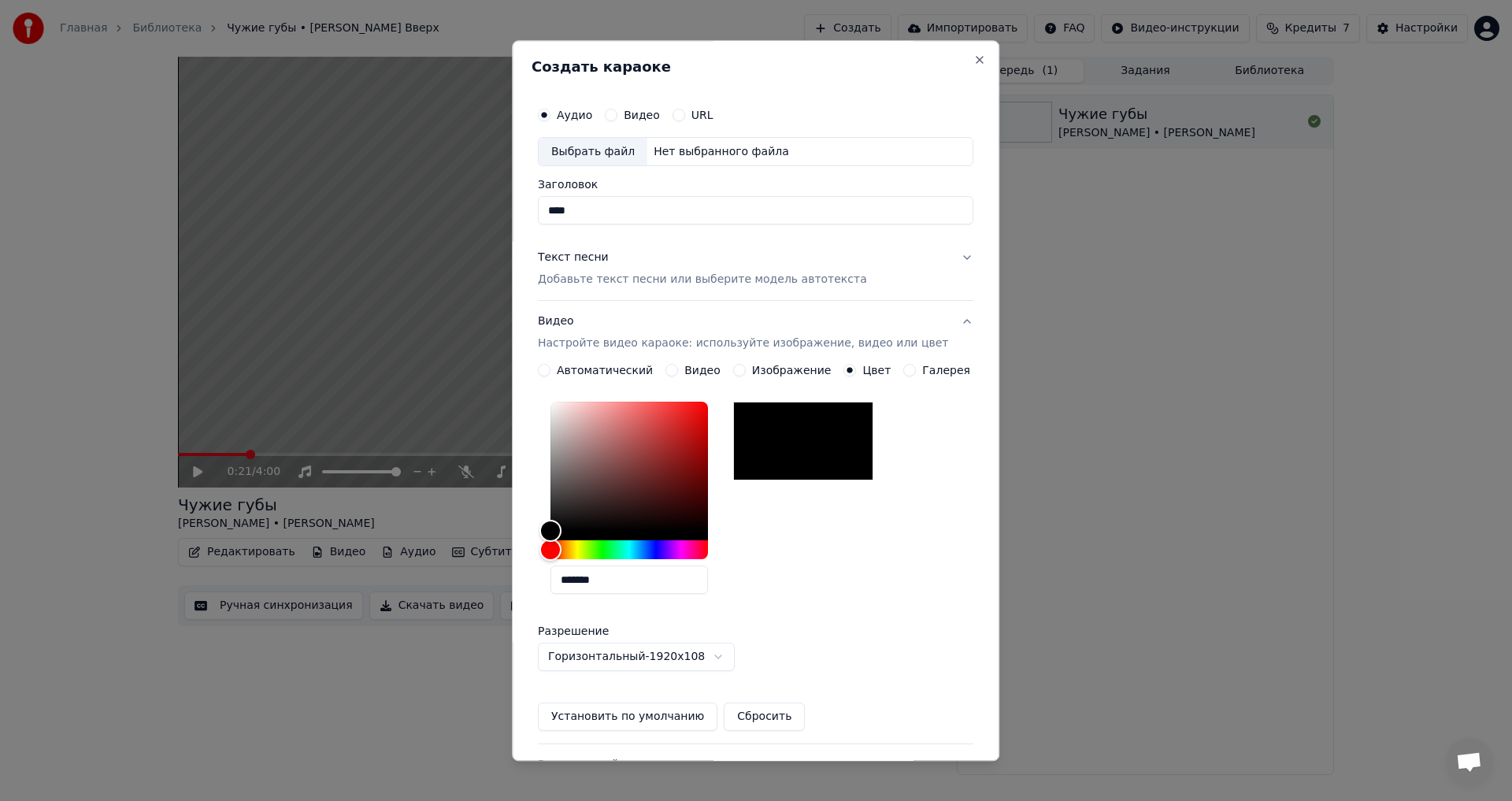
click at [797, 369] on label "Изображение" at bounding box center [791, 370] width 79 height 11
click at [746, 369] on button "Изображение" at bounding box center [739, 371] width 13 height 13
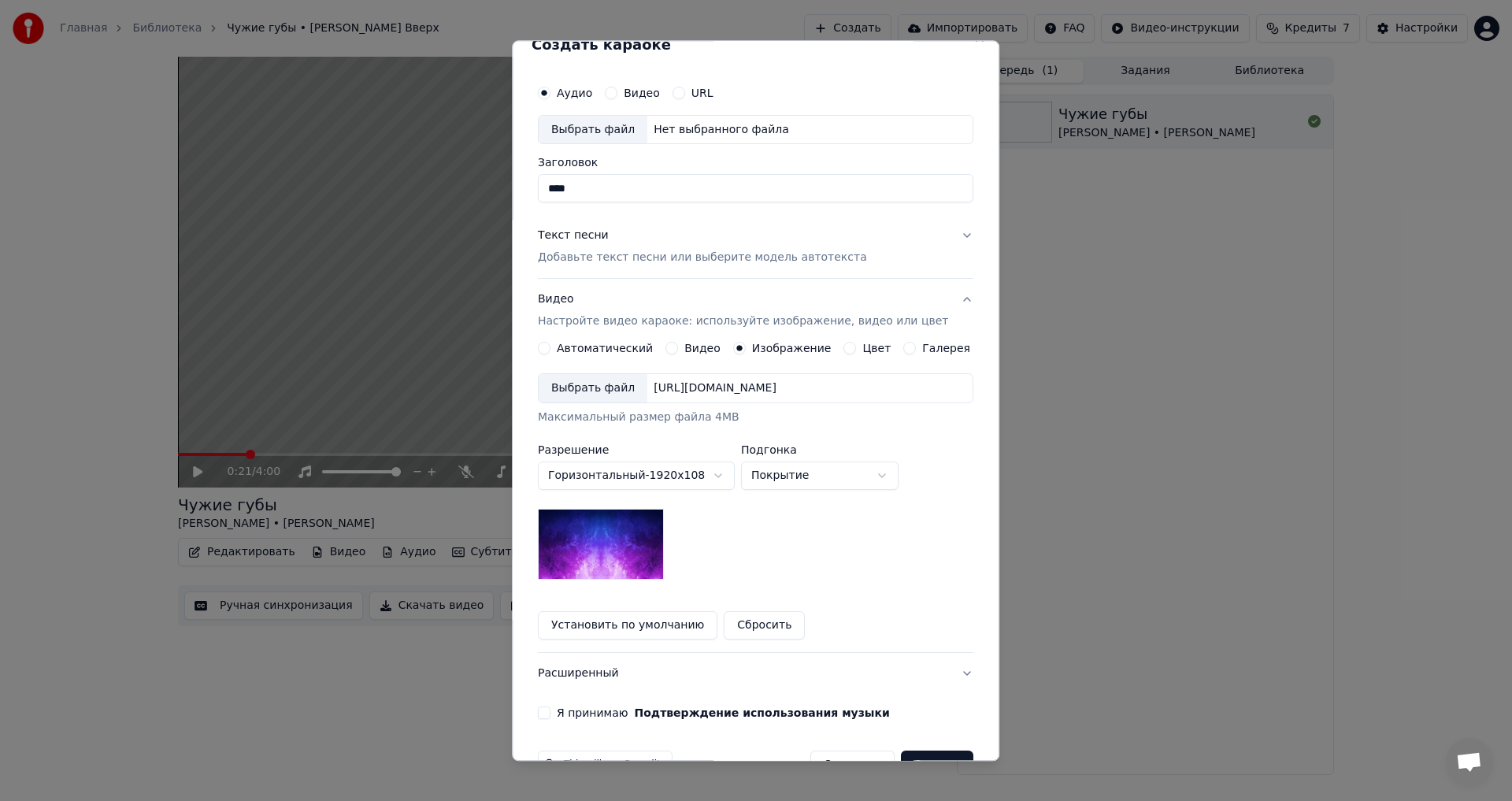
scroll to position [66, 0]
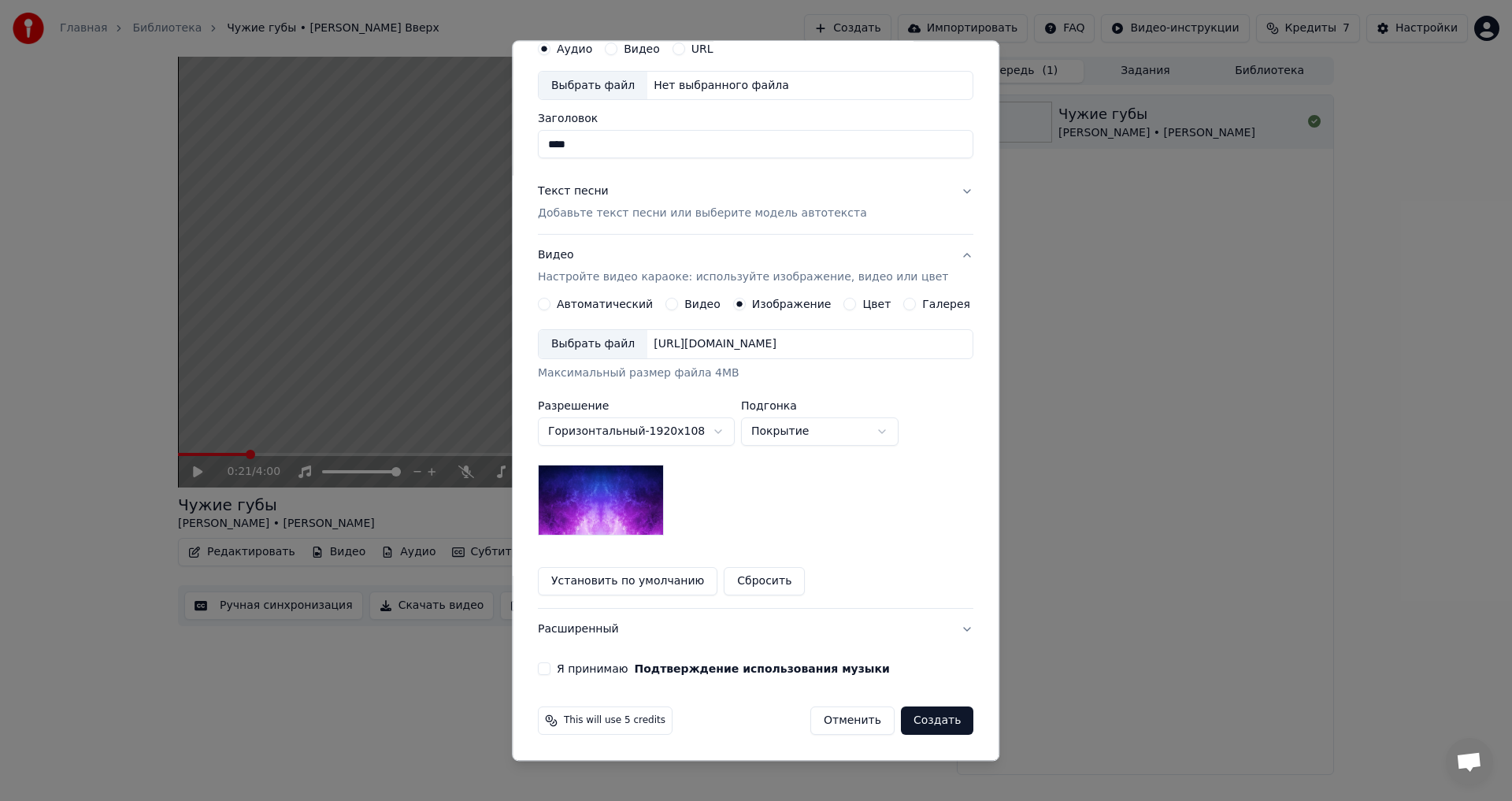
click at [809, 616] on button "Расширенный" at bounding box center [756, 629] width 435 height 41
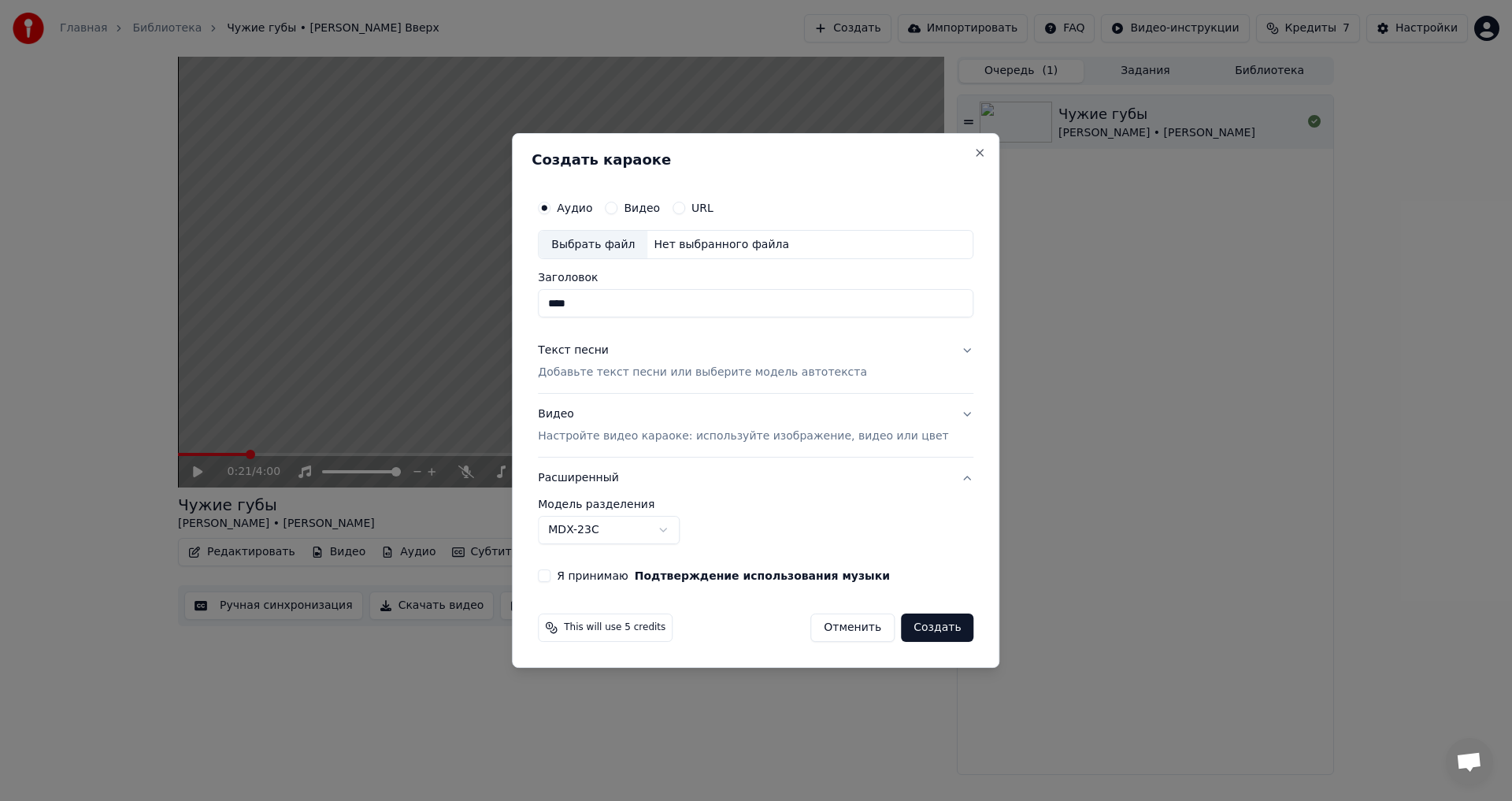
click at [594, 529] on body "Главная Библиотека Чужие губы • [PERSON_NAME] • Руки Вверх Создать Импортироват…" at bounding box center [756, 400] width 1512 height 801
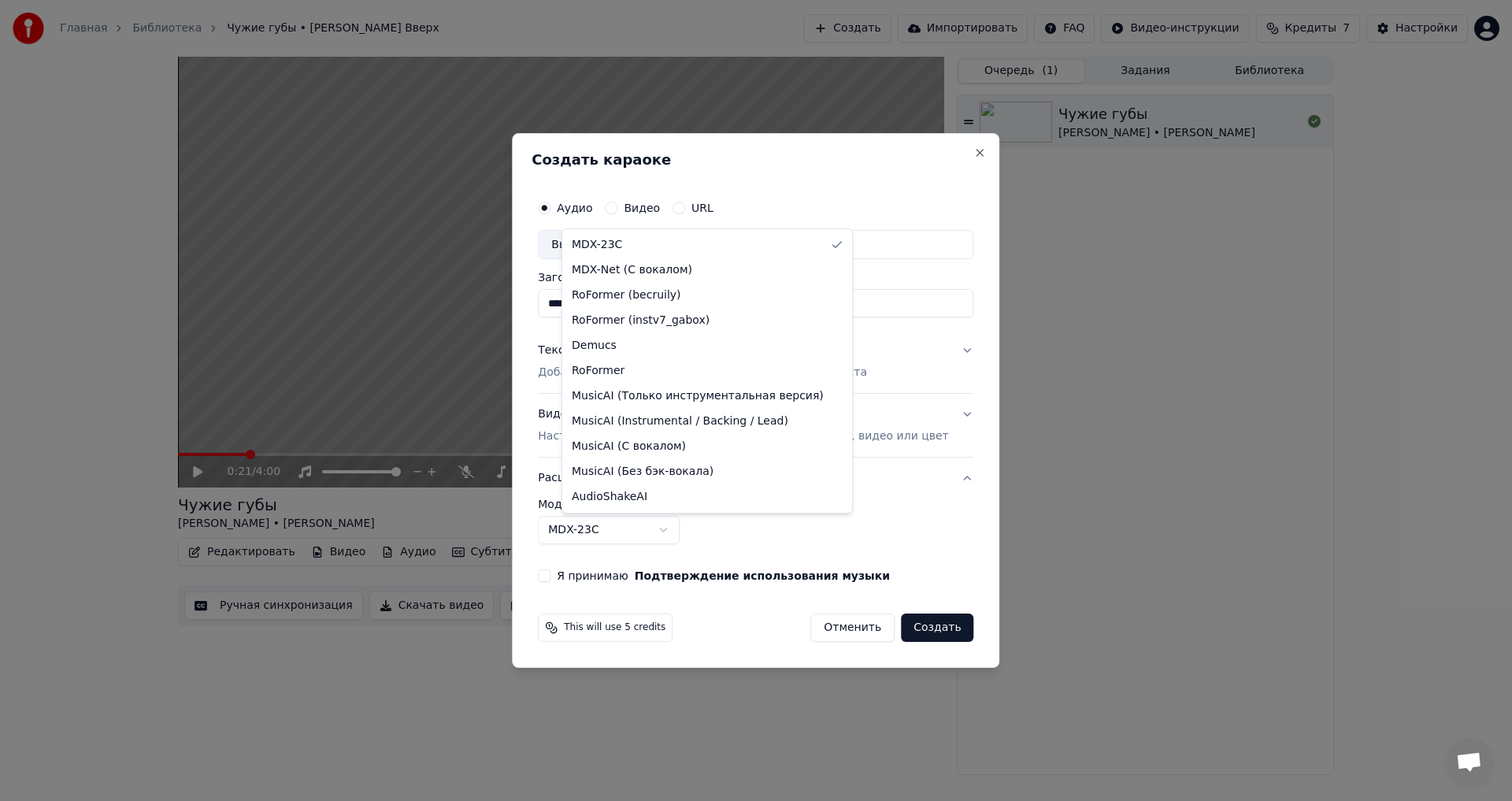
select select "**********"
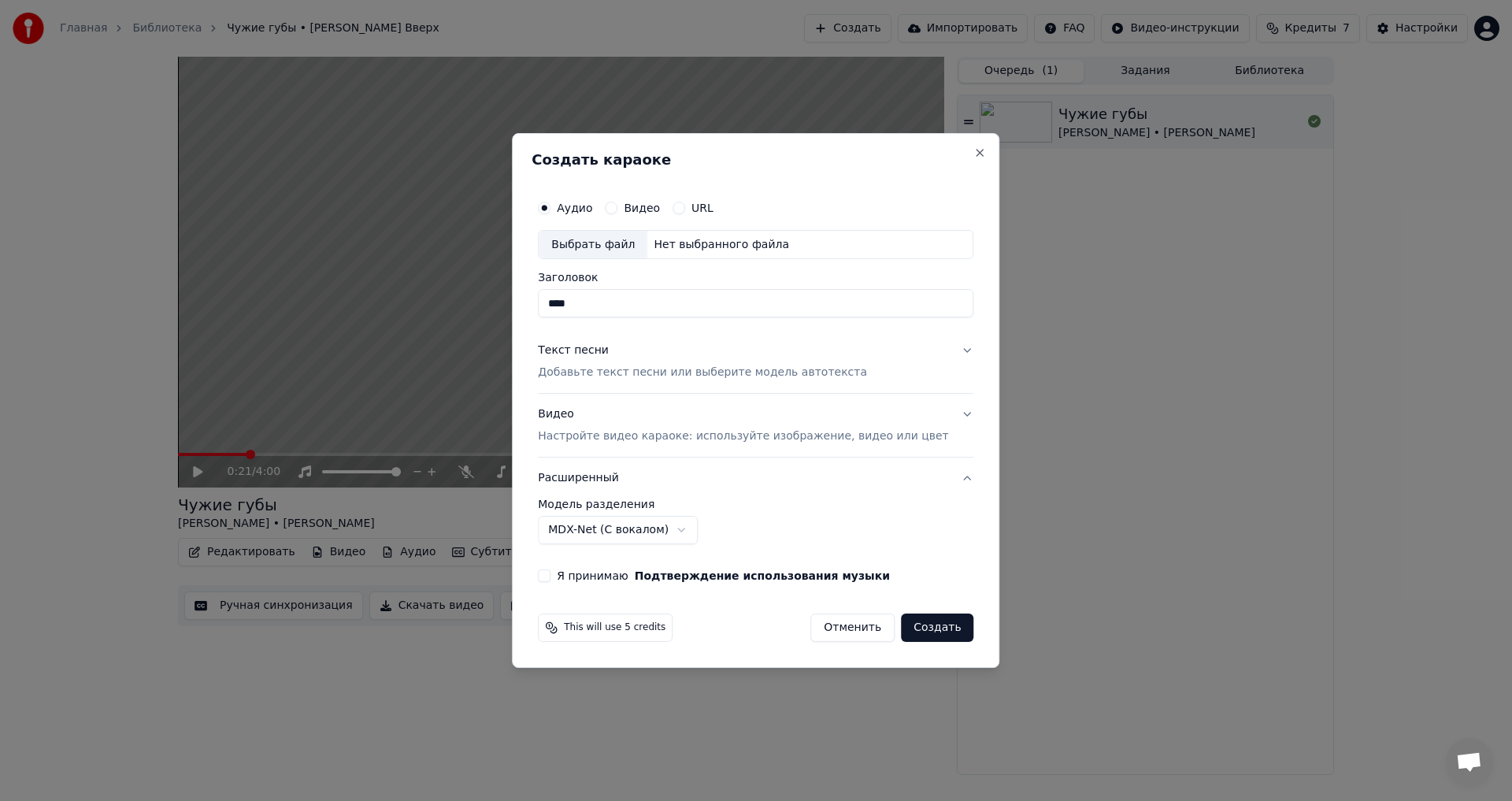
click at [623, 243] on div "Выбрать файл" at bounding box center [593, 244] width 109 height 29
type input "**********"
click at [695, 376] on p "Добавьте текст песни или выберите модель автотекста" at bounding box center [702, 373] width 329 height 16
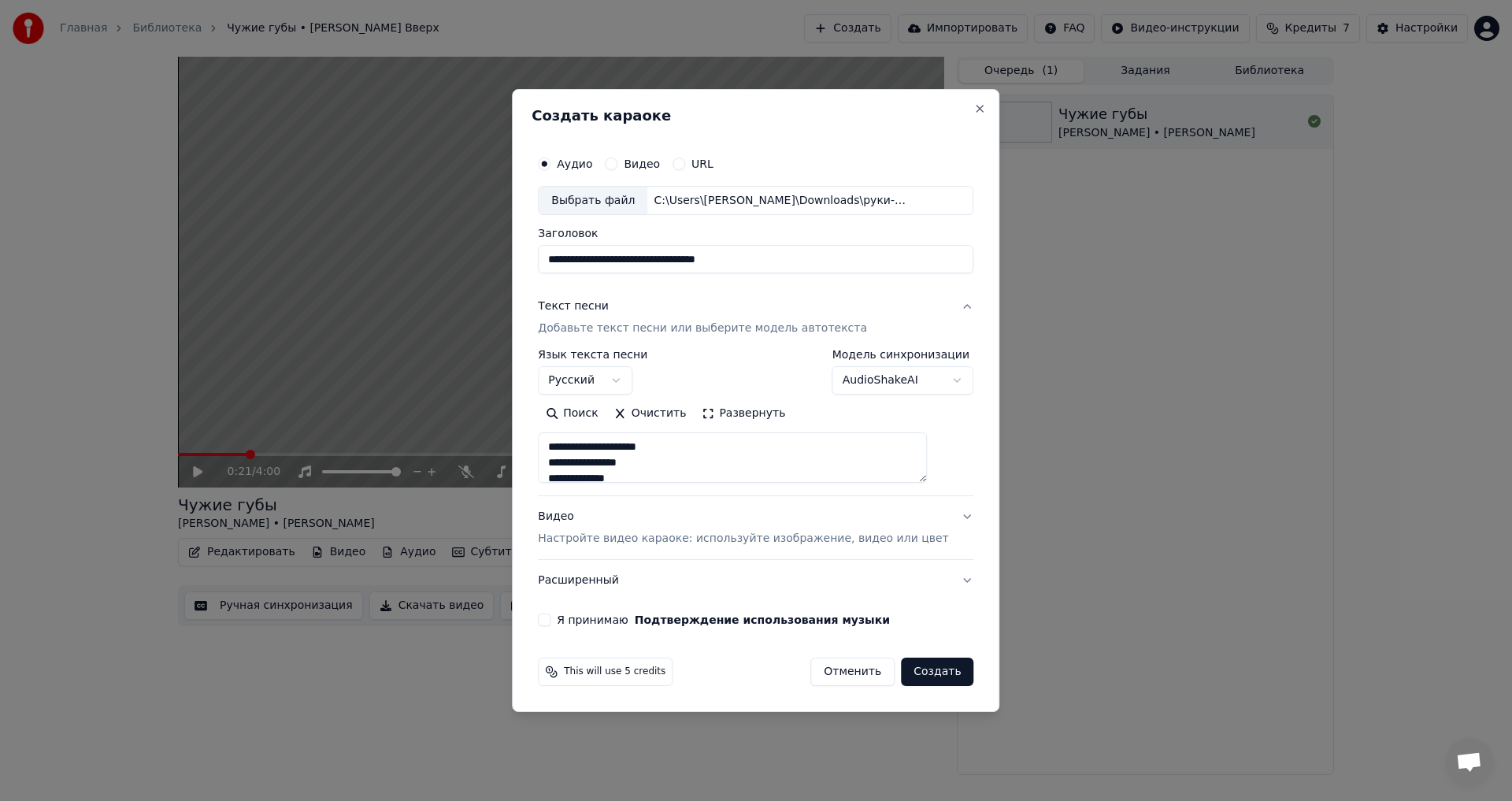
click at [551, 616] on button "Я принимаю Подтверждение использования музыки" at bounding box center [544, 619] width 13 height 13
click at [571, 445] on textarea at bounding box center [732, 458] width 389 height 50
type textarea "**********"
click at [921, 667] on button "Создать" at bounding box center [936, 671] width 72 height 29
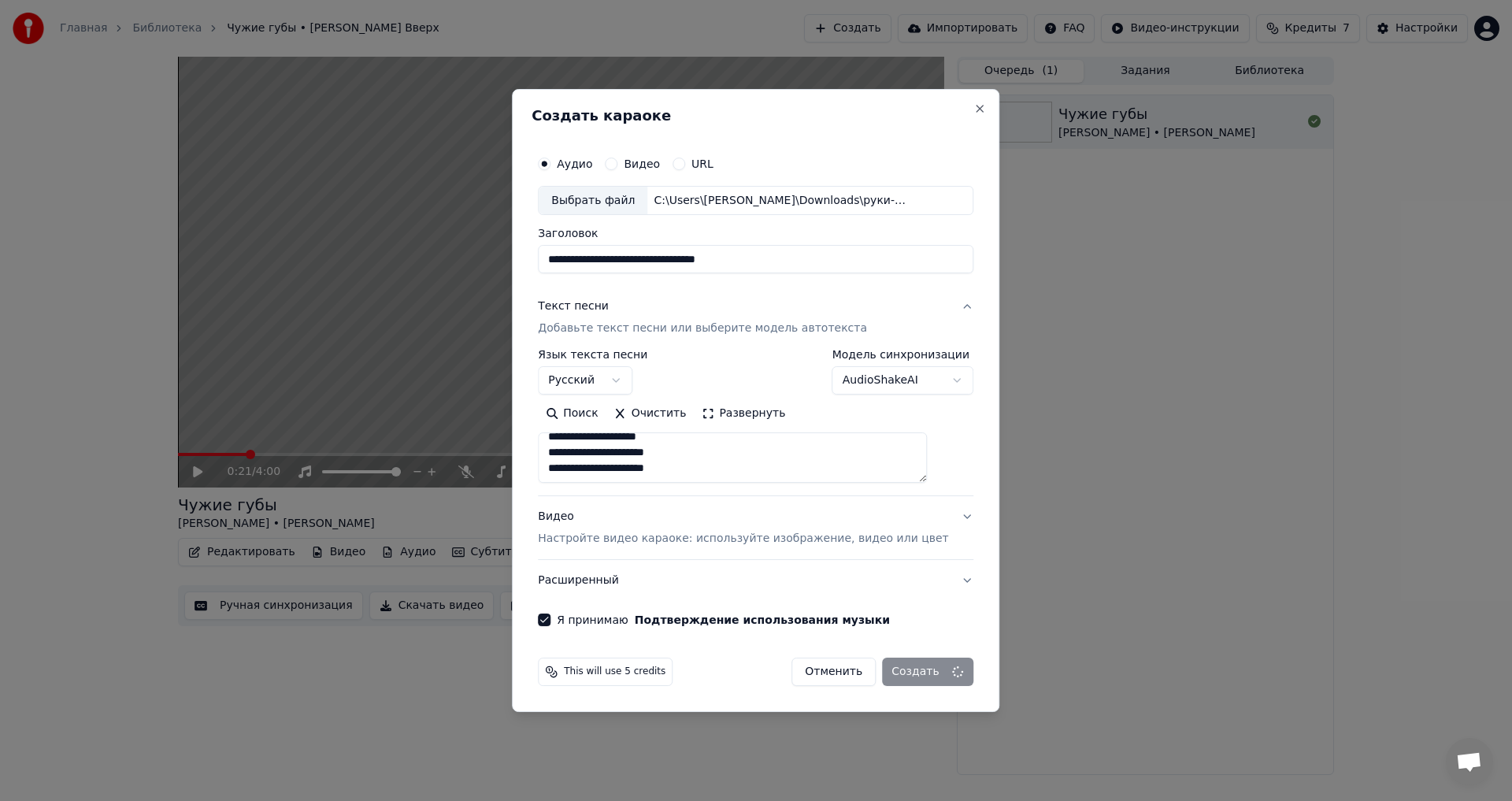
select select
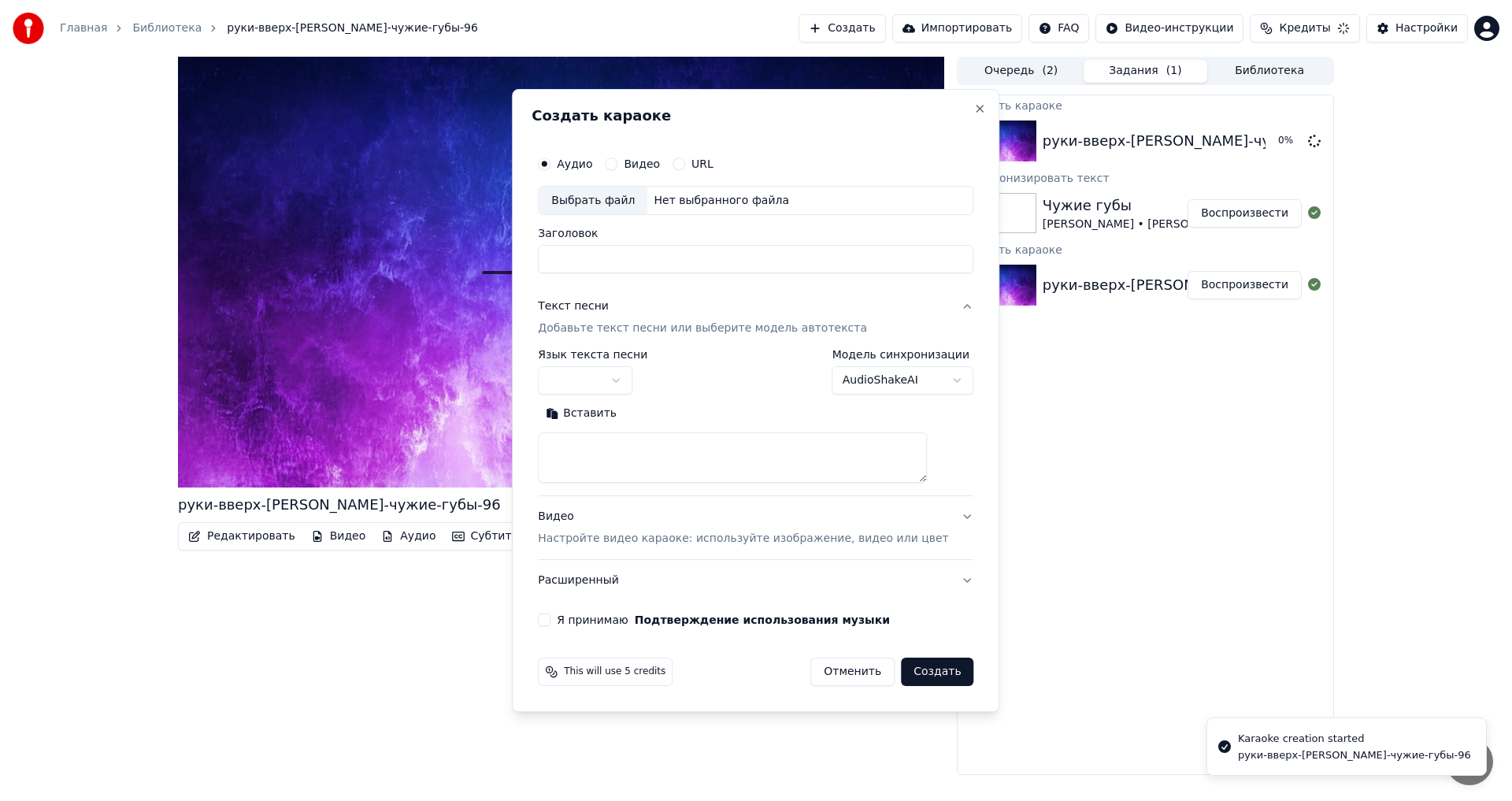
scroll to position [0, 0]
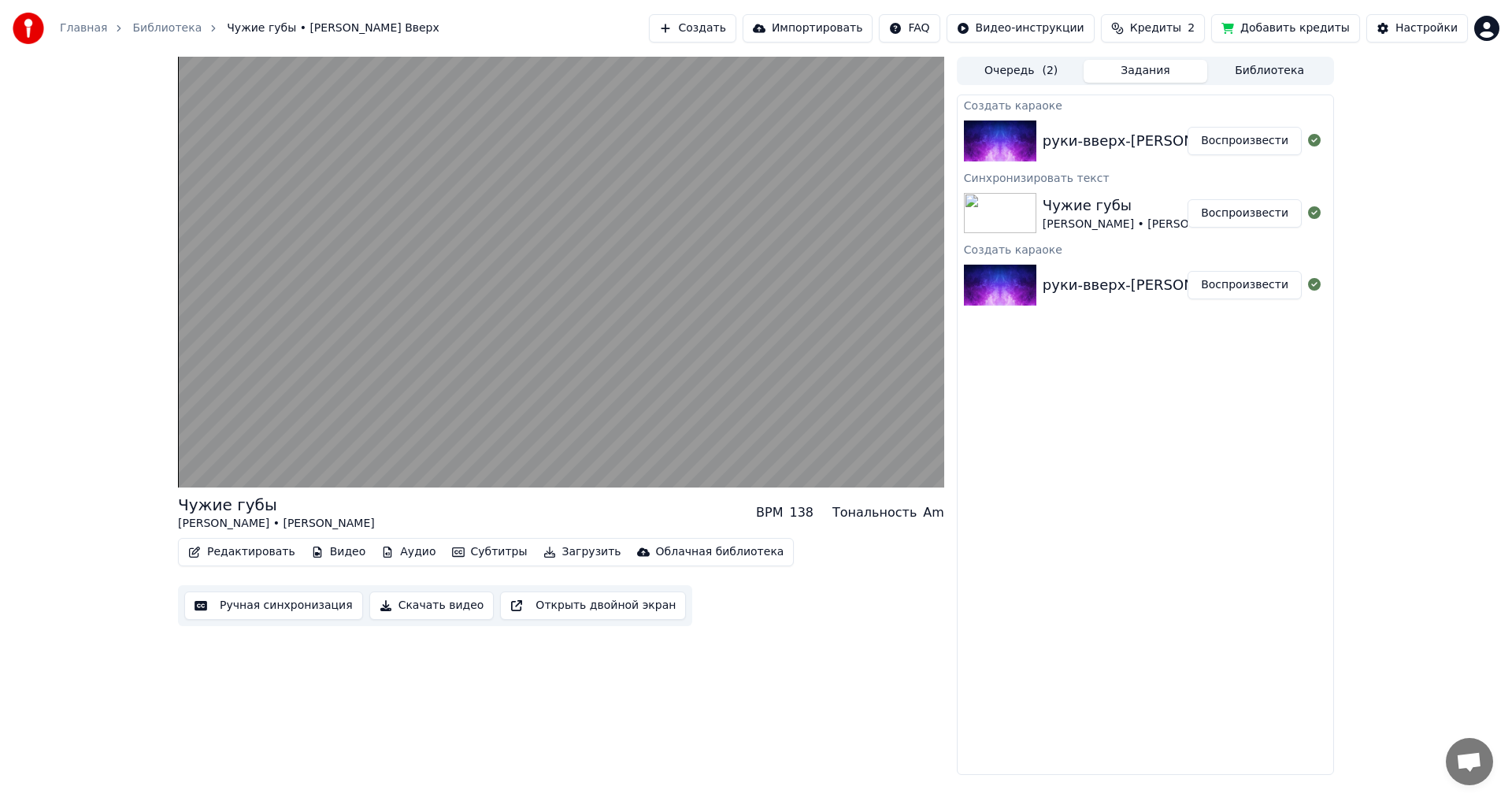
click at [552, 592] on button "Открыть двойной экран" at bounding box center [593, 605] width 186 height 29
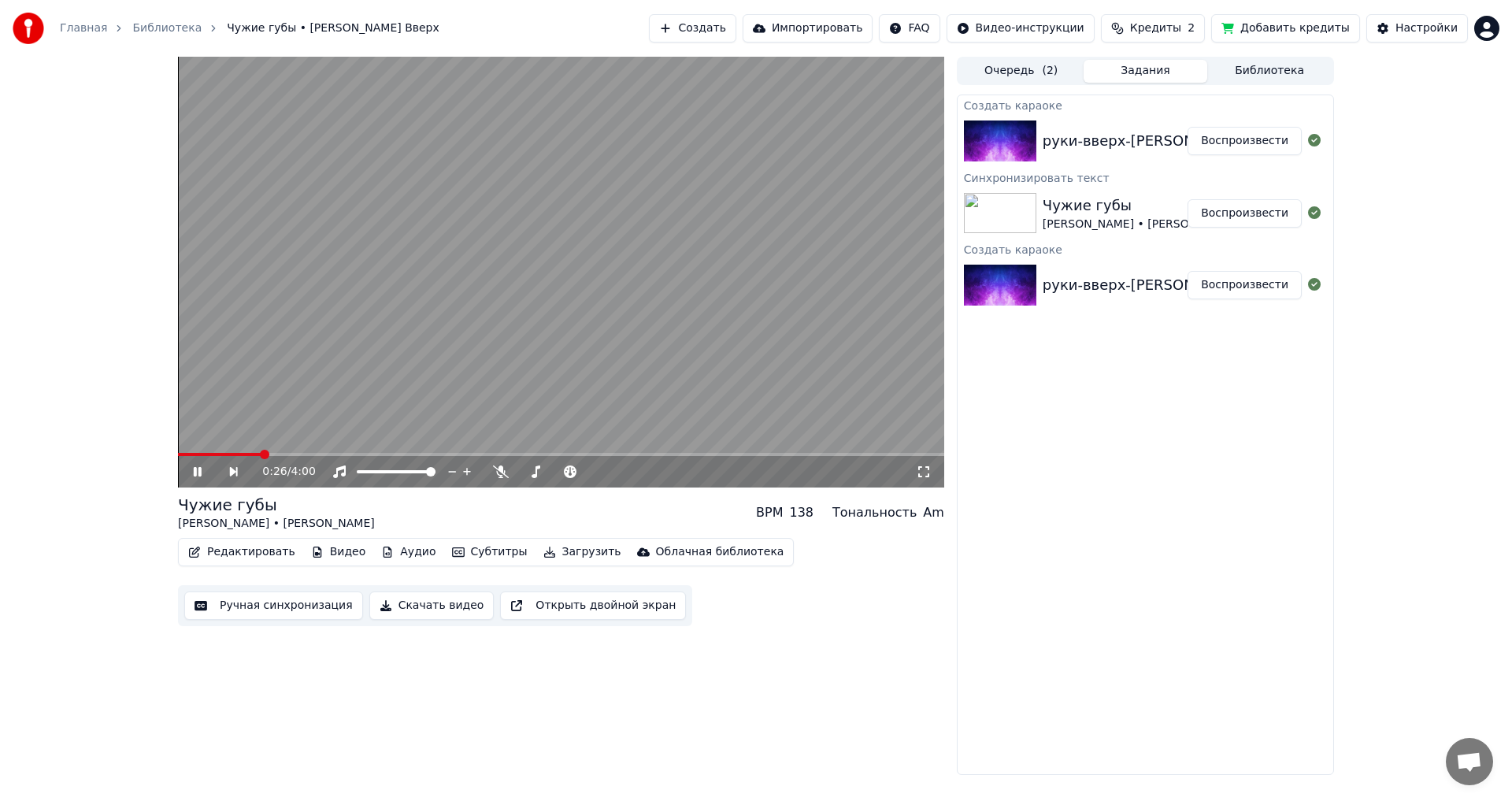
click at [552, 604] on button "Открыть двойной экран" at bounding box center [593, 605] width 186 height 29
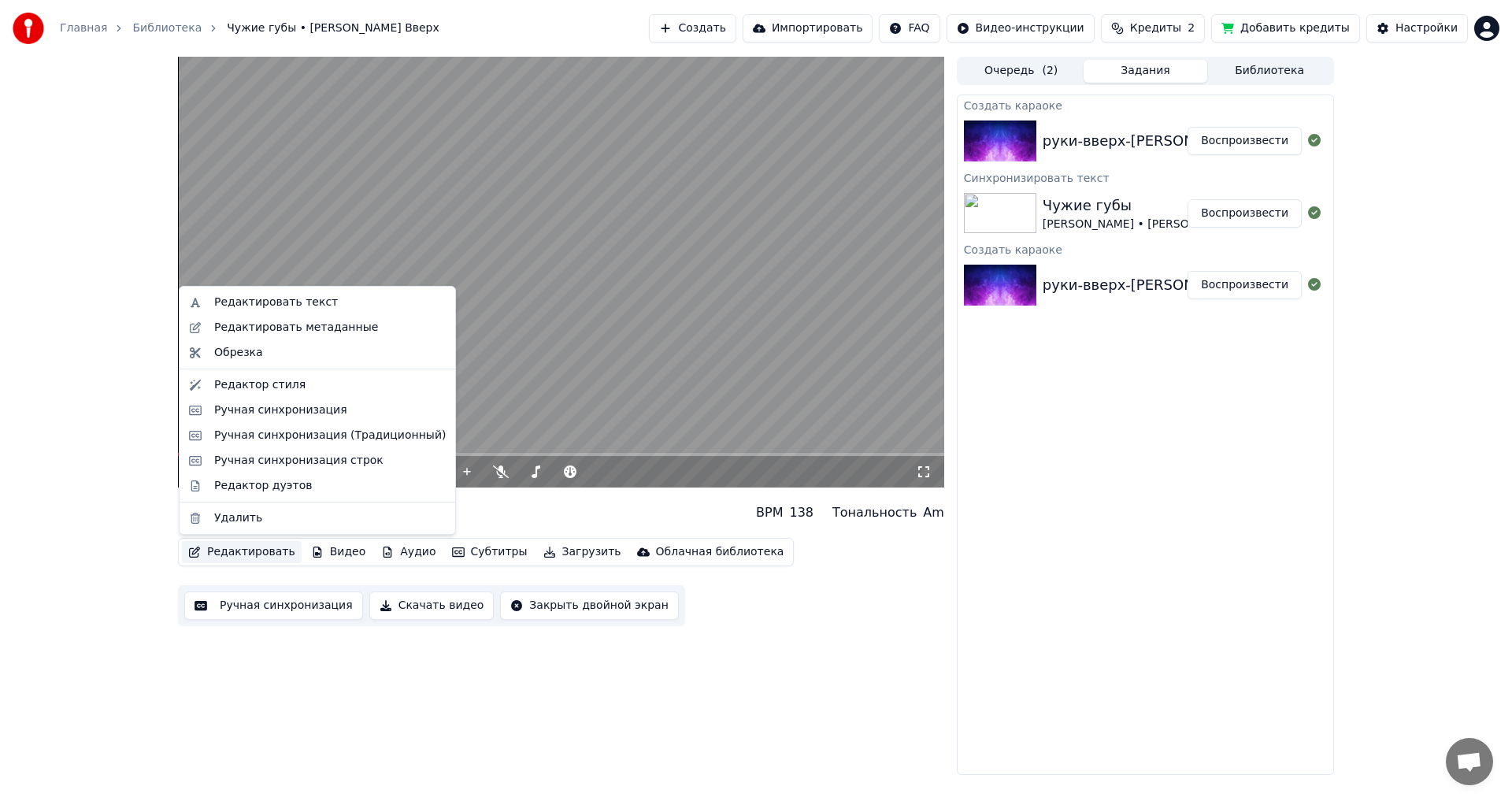
click at [252, 547] on button "Редактировать" at bounding box center [241, 552] width 120 height 22
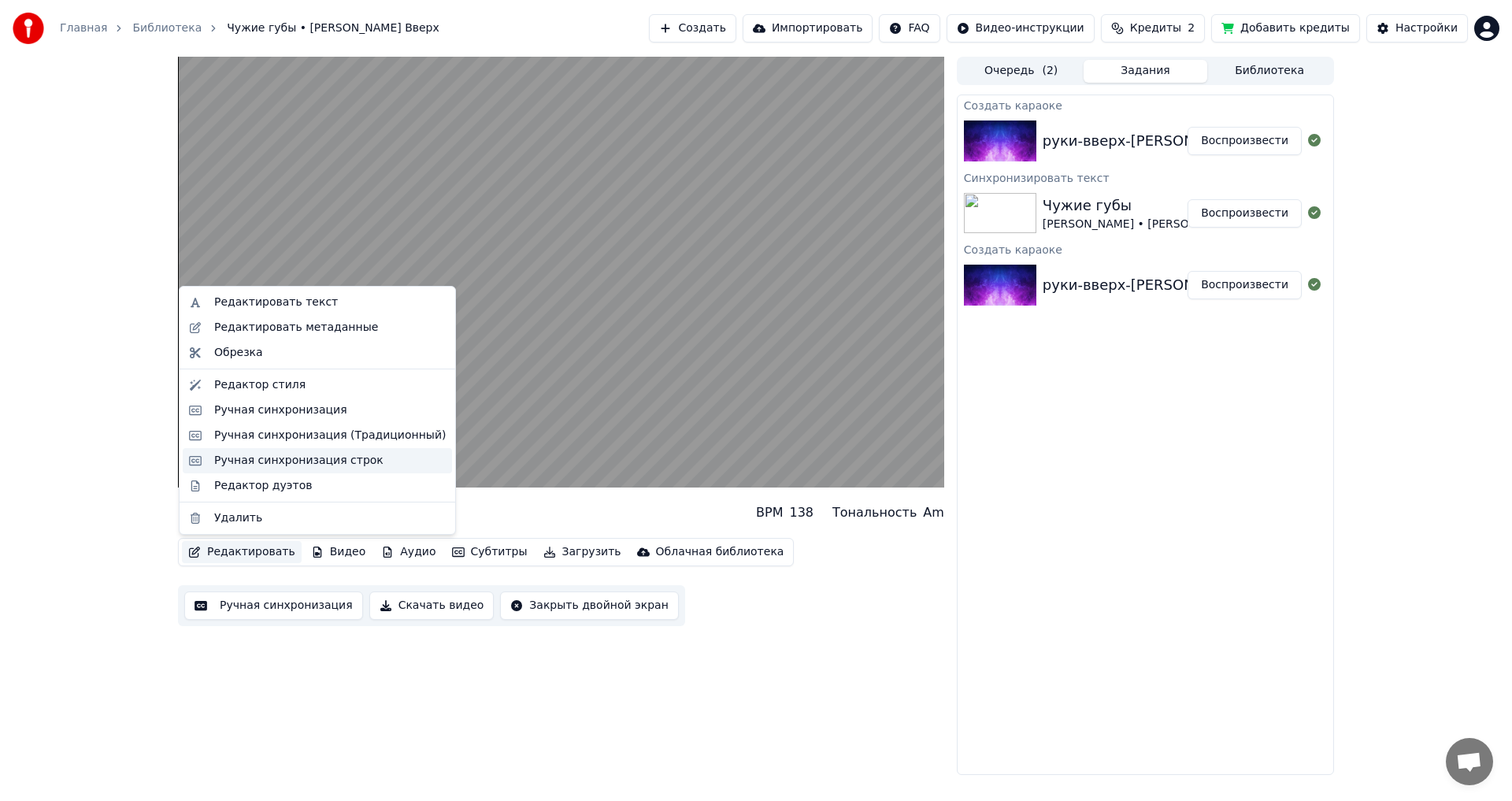
click at [295, 458] on div "Ручная синхронизация строк" at bounding box center [299, 461] width 169 height 16
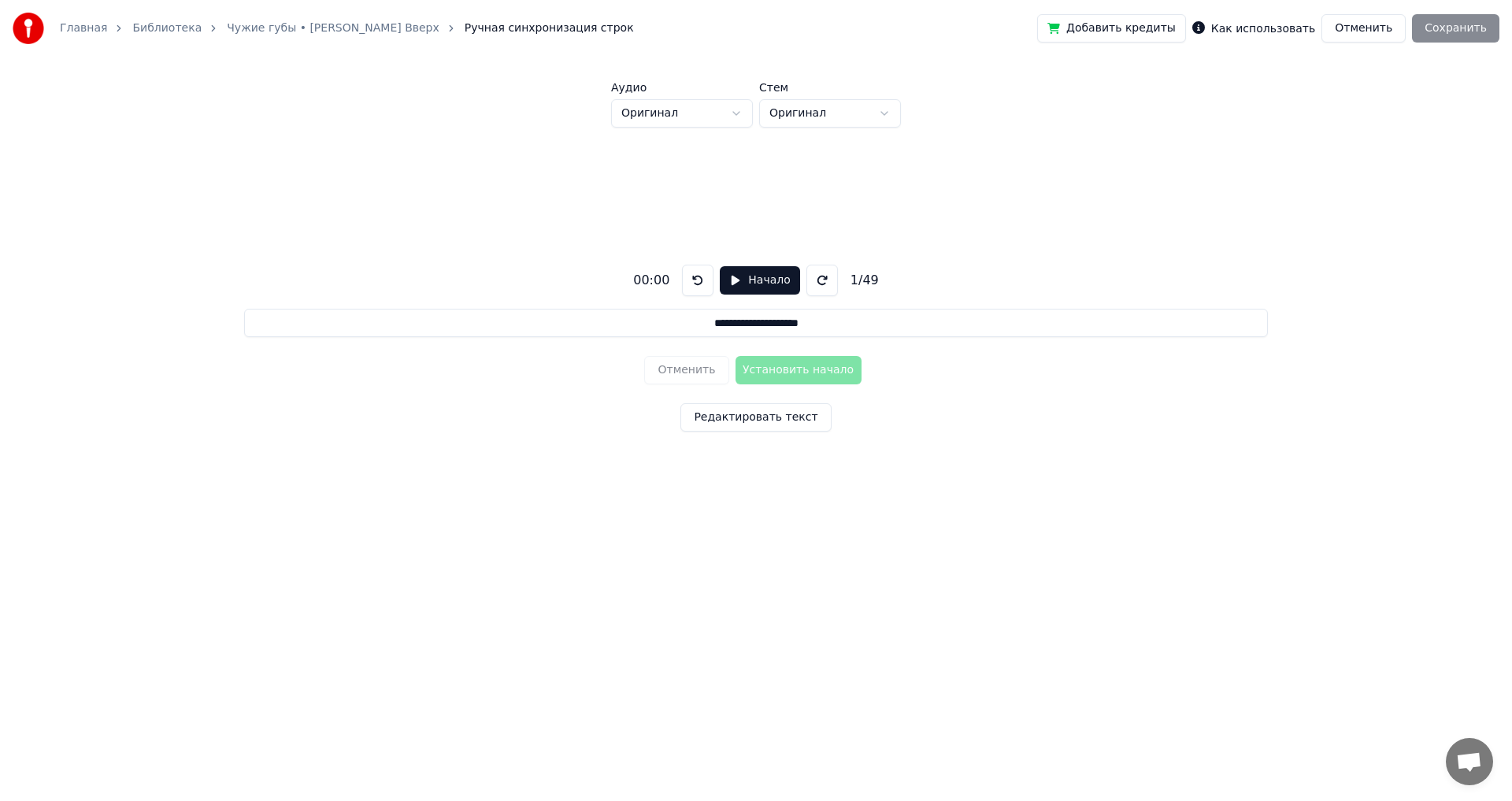
click at [814, 277] on button at bounding box center [822, 281] width 32 height 32
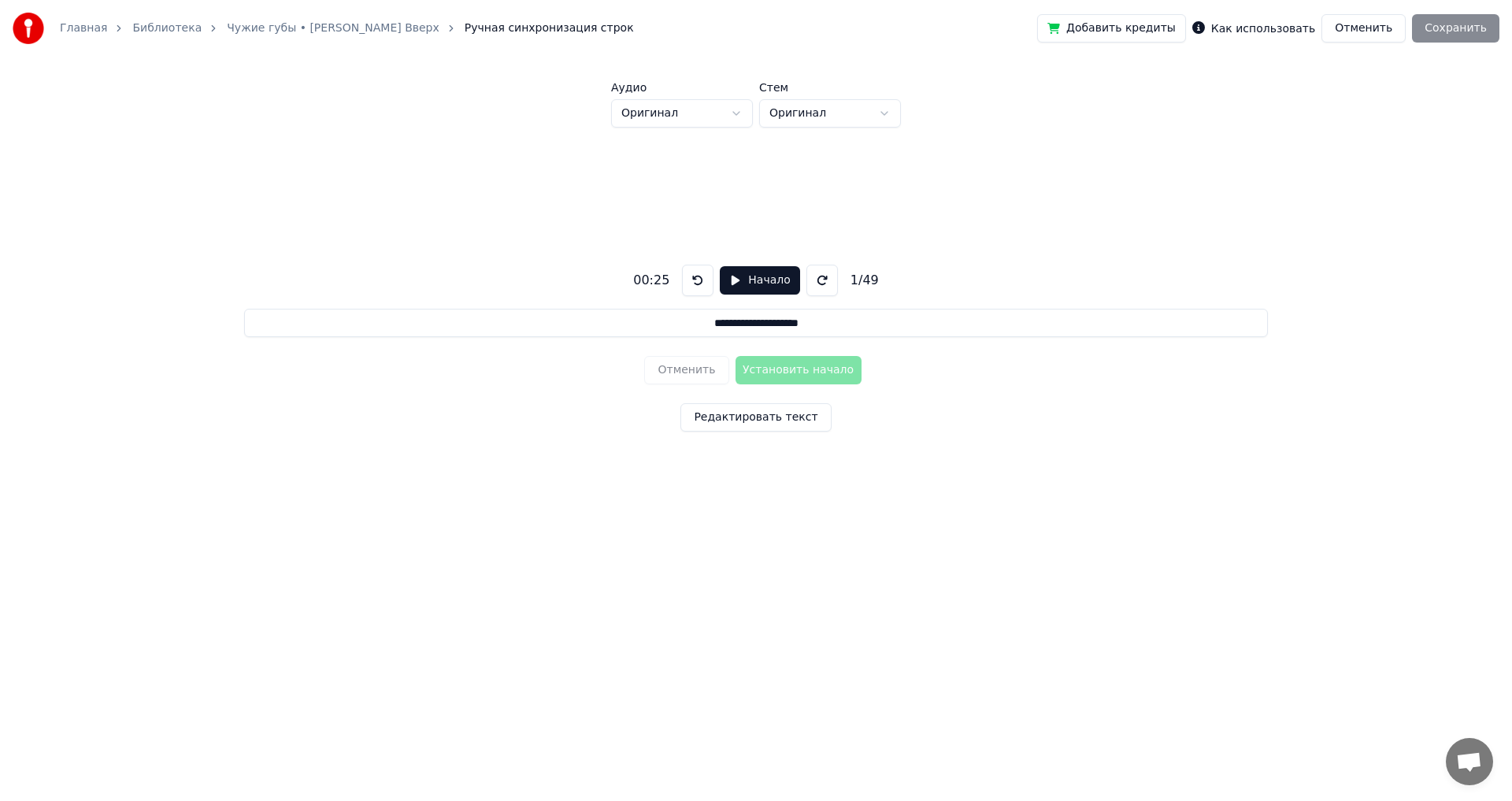
click at [814, 277] on button at bounding box center [822, 281] width 32 height 32
click at [792, 363] on div "Отменить Установить начало" at bounding box center [755, 369] width 222 height 41
click at [790, 371] on div "Отменить Установить начало" at bounding box center [755, 369] width 222 height 41
click at [736, 288] on button "Начало" at bounding box center [759, 280] width 79 height 29
click at [773, 359] on button "Установить начало" at bounding box center [798, 370] width 126 height 29
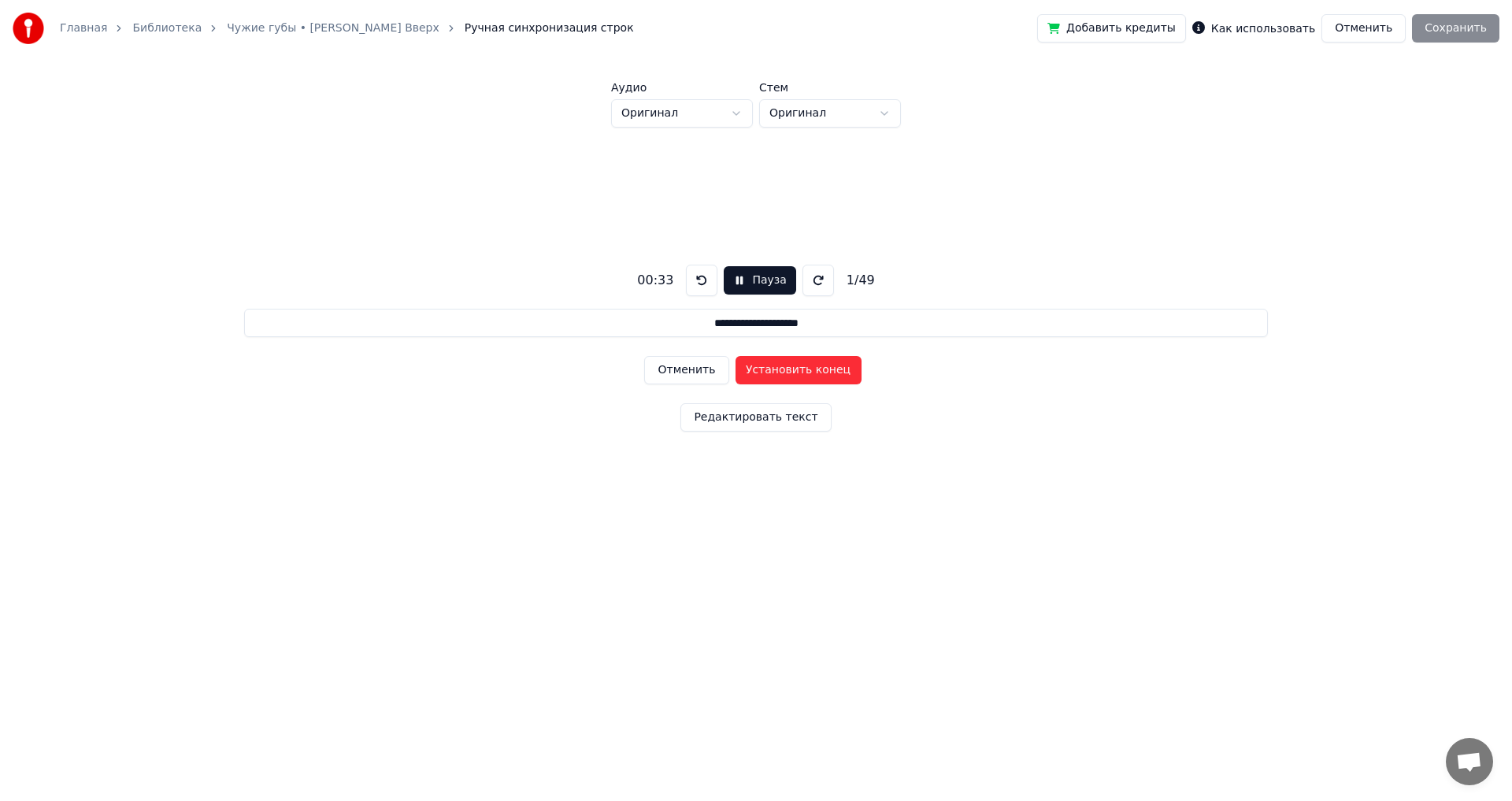
click at [781, 369] on button "Установить конец" at bounding box center [798, 370] width 126 height 29
click at [781, 369] on button "Установить начало" at bounding box center [798, 370] width 126 height 29
click at [781, 369] on button "Установить конец" at bounding box center [798, 370] width 126 height 29
click at [781, 369] on button "Установить начало" at bounding box center [798, 370] width 126 height 29
click at [781, 369] on button "Установить конец" at bounding box center [798, 370] width 126 height 29
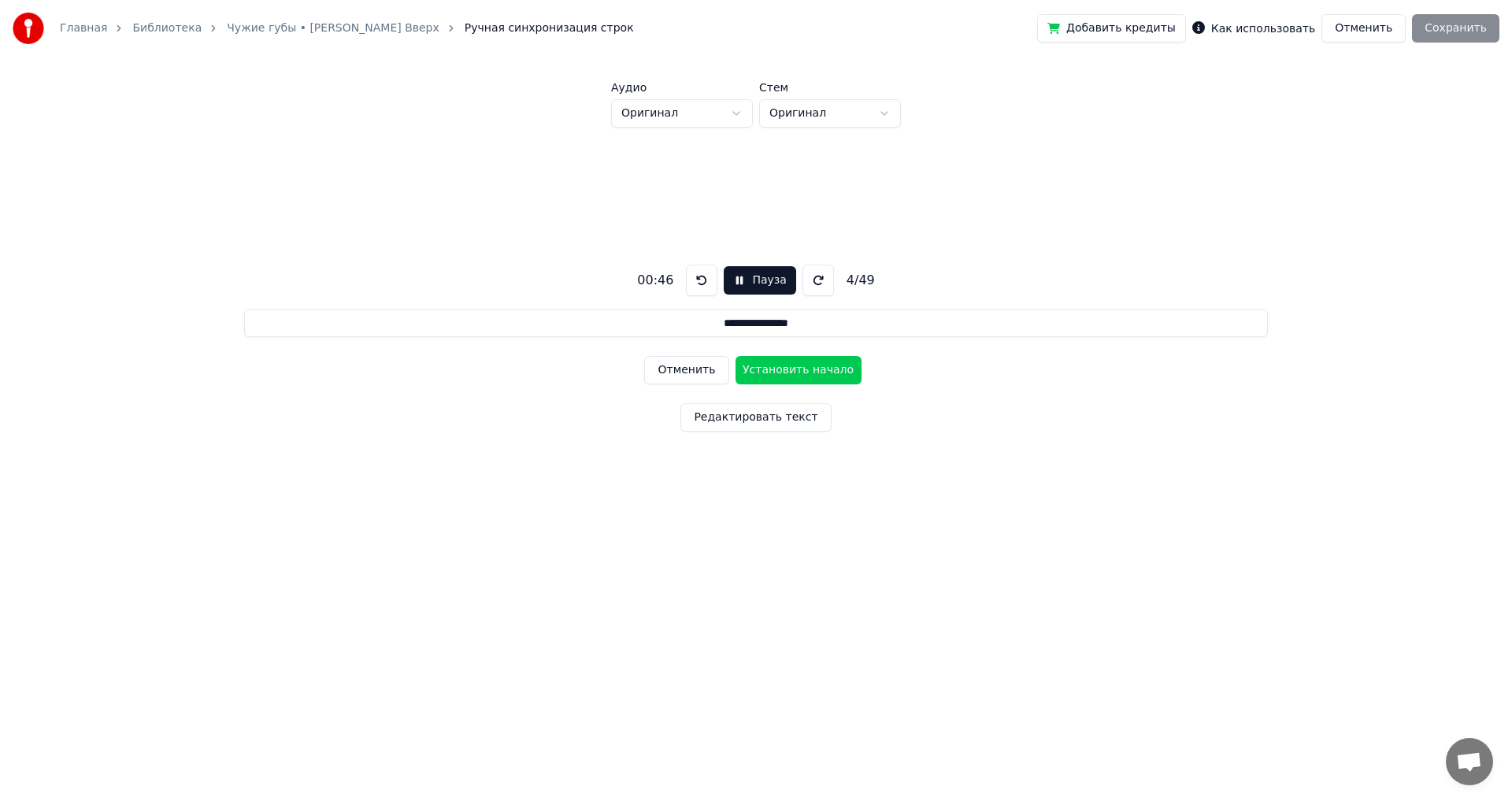
click at [781, 369] on button "Установить начало" at bounding box center [798, 370] width 126 height 29
click at [732, 280] on button "Пауза" at bounding box center [759, 280] width 71 height 29
click at [697, 367] on div "Отменить Установить конец" at bounding box center [755, 369] width 222 height 41
click at [732, 281] on button "Начало" at bounding box center [759, 280] width 79 height 29
click at [684, 369] on button "Отменить" at bounding box center [685, 370] width 84 height 29
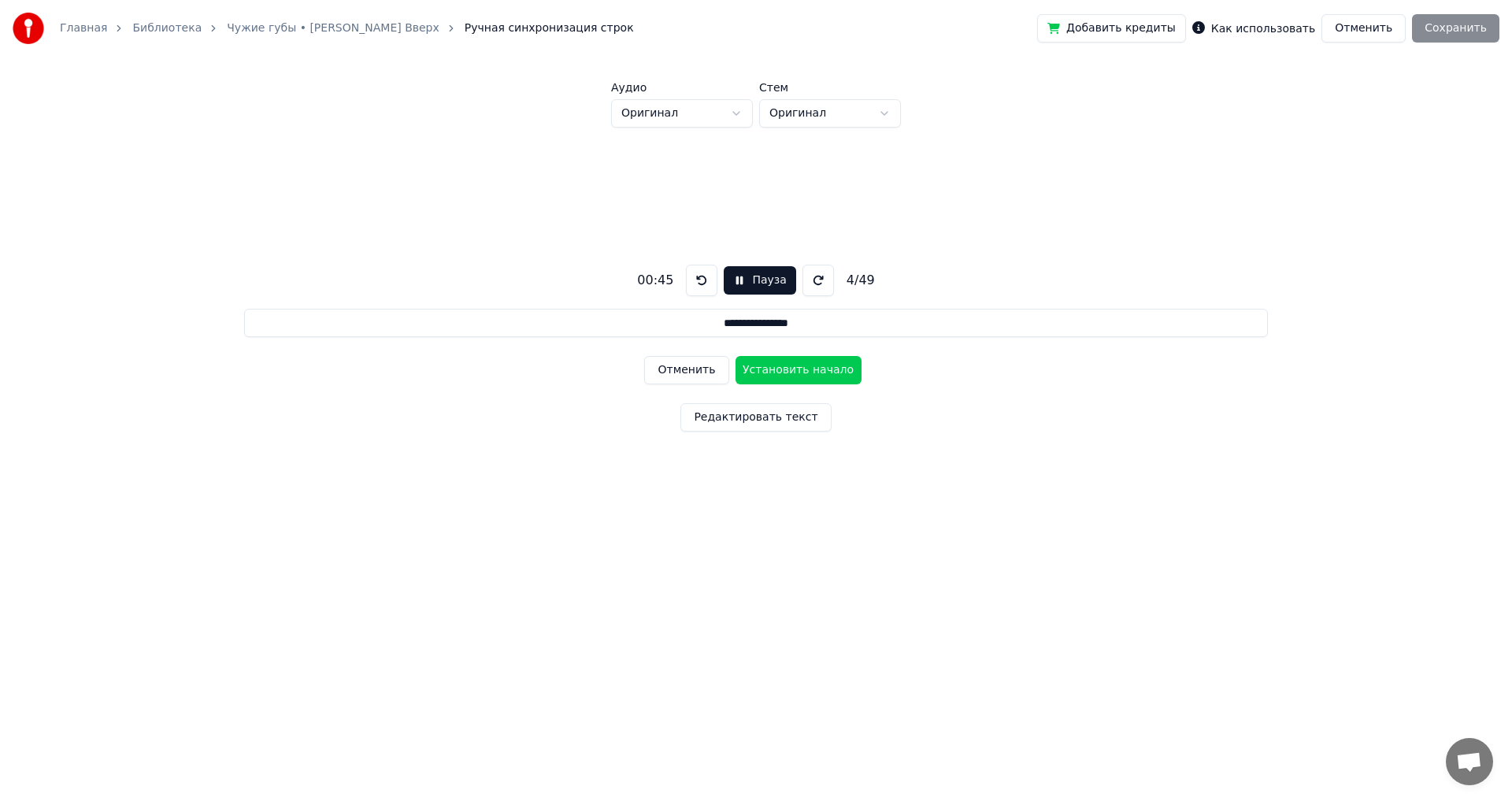
click at [685, 369] on button "Отменить" at bounding box center [685, 370] width 84 height 29
click at [687, 369] on button "Отменить" at bounding box center [685, 370] width 84 height 29
click at [688, 369] on button "Отменить" at bounding box center [685, 370] width 84 height 29
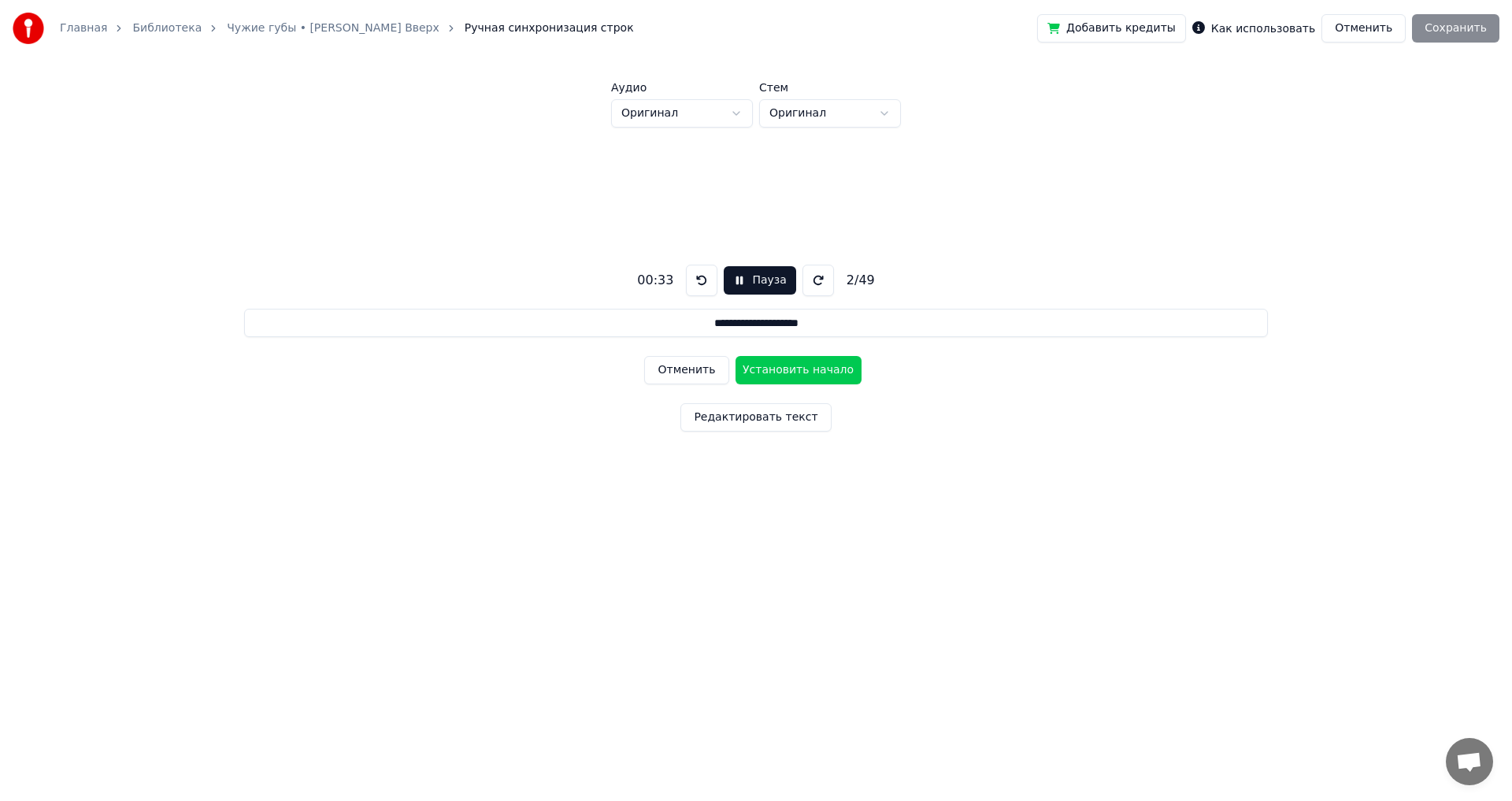
click at [688, 369] on button "Отменить" at bounding box center [685, 370] width 84 height 29
click at [688, 369] on div "Отменить Установить начало" at bounding box center [755, 369] width 222 height 41
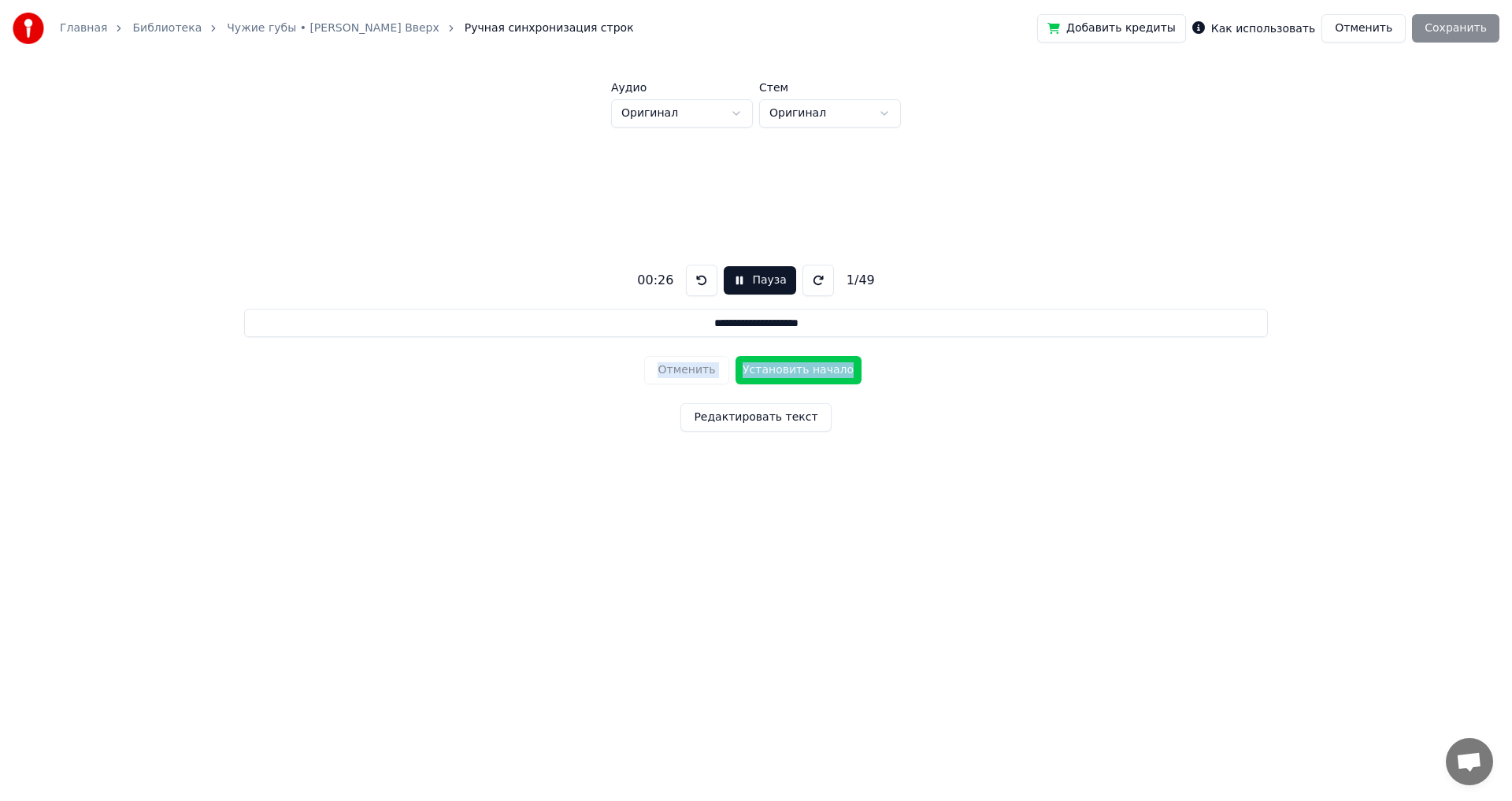
click at [688, 369] on div "Отменить Установить начало" at bounding box center [755, 369] width 222 height 41
click at [771, 413] on button "Редактировать текст" at bounding box center [756, 417] width 150 height 29
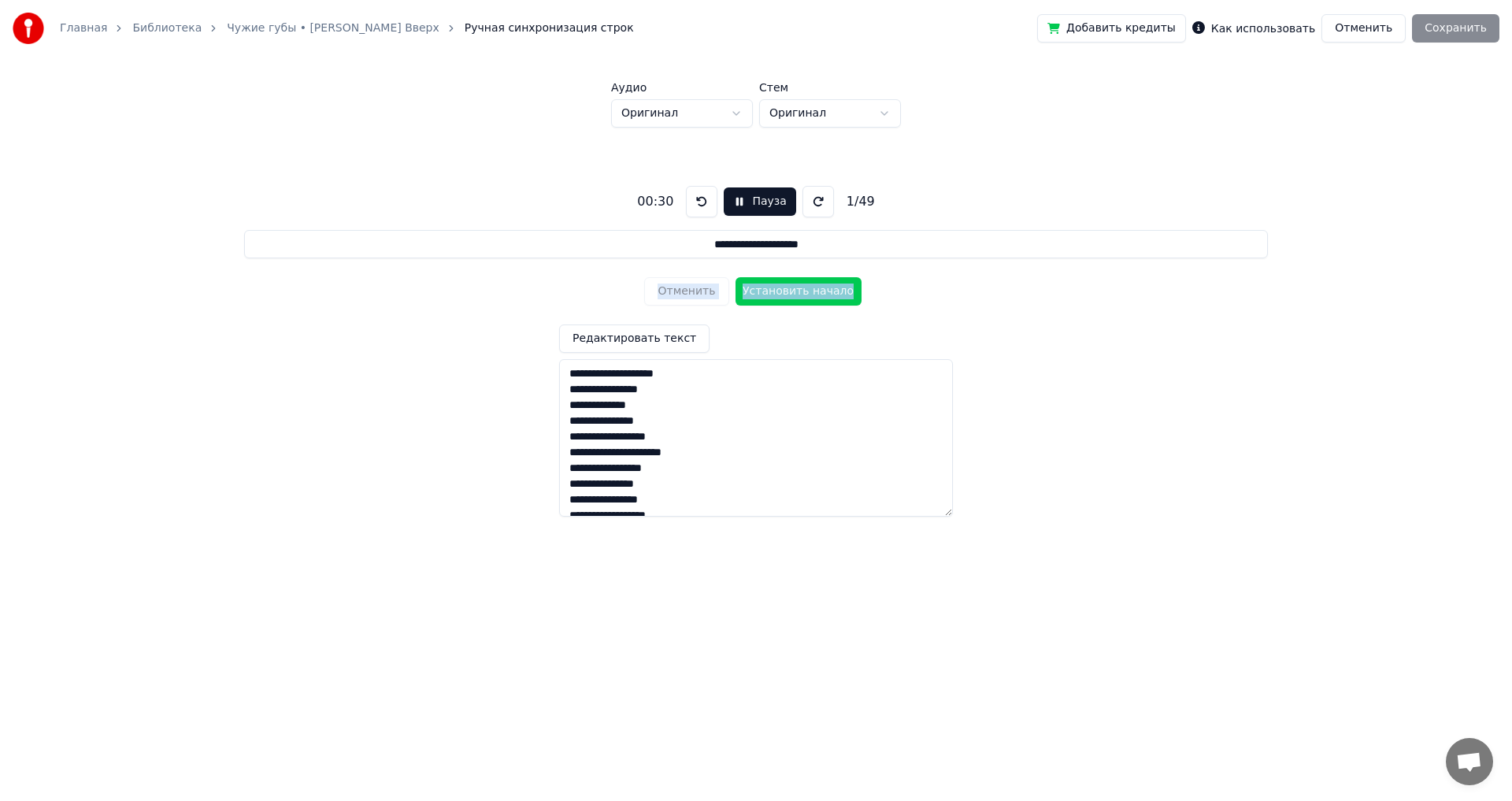
click at [781, 293] on button "Установить начало" at bounding box center [798, 291] width 126 height 29
click at [781, 291] on button "Установить конец" at bounding box center [798, 291] width 126 height 29
click at [781, 291] on button "Установить начало" at bounding box center [798, 291] width 126 height 29
click at [781, 291] on button "Установить конец" at bounding box center [798, 291] width 126 height 29
click at [781, 291] on button "Установить начало" at bounding box center [798, 291] width 126 height 29
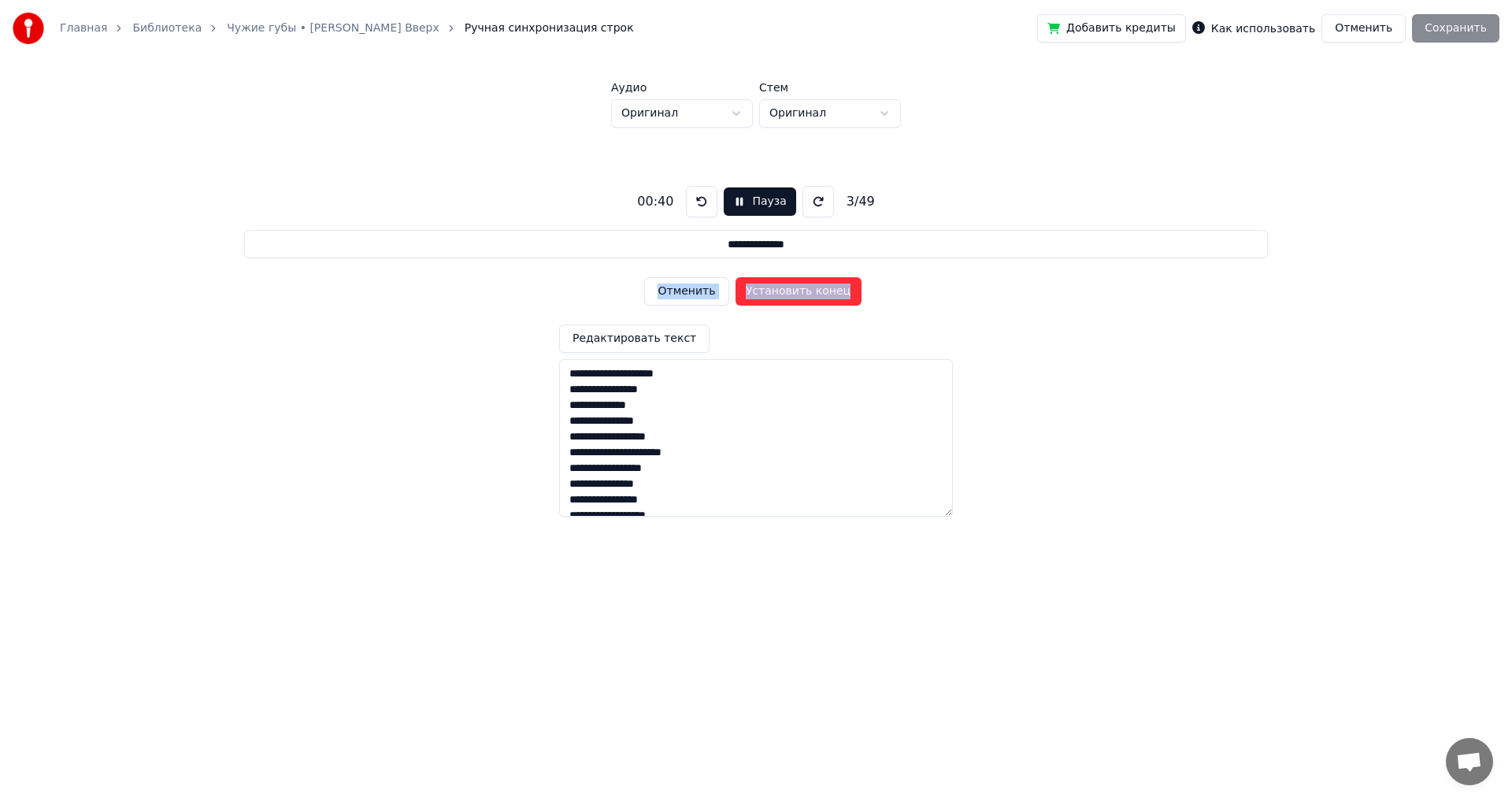
click at [781, 291] on button "Установить конец" at bounding box center [798, 291] width 126 height 29
click at [781, 291] on button "Установить начало" at bounding box center [798, 291] width 126 height 29
click at [781, 291] on button "Установить конец" at bounding box center [798, 291] width 126 height 29
click at [781, 291] on button "Установить начало" at bounding box center [798, 291] width 126 height 29
click at [781, 291] on button "Установить конец" at bounding box center [798, 291] width 126 height 29
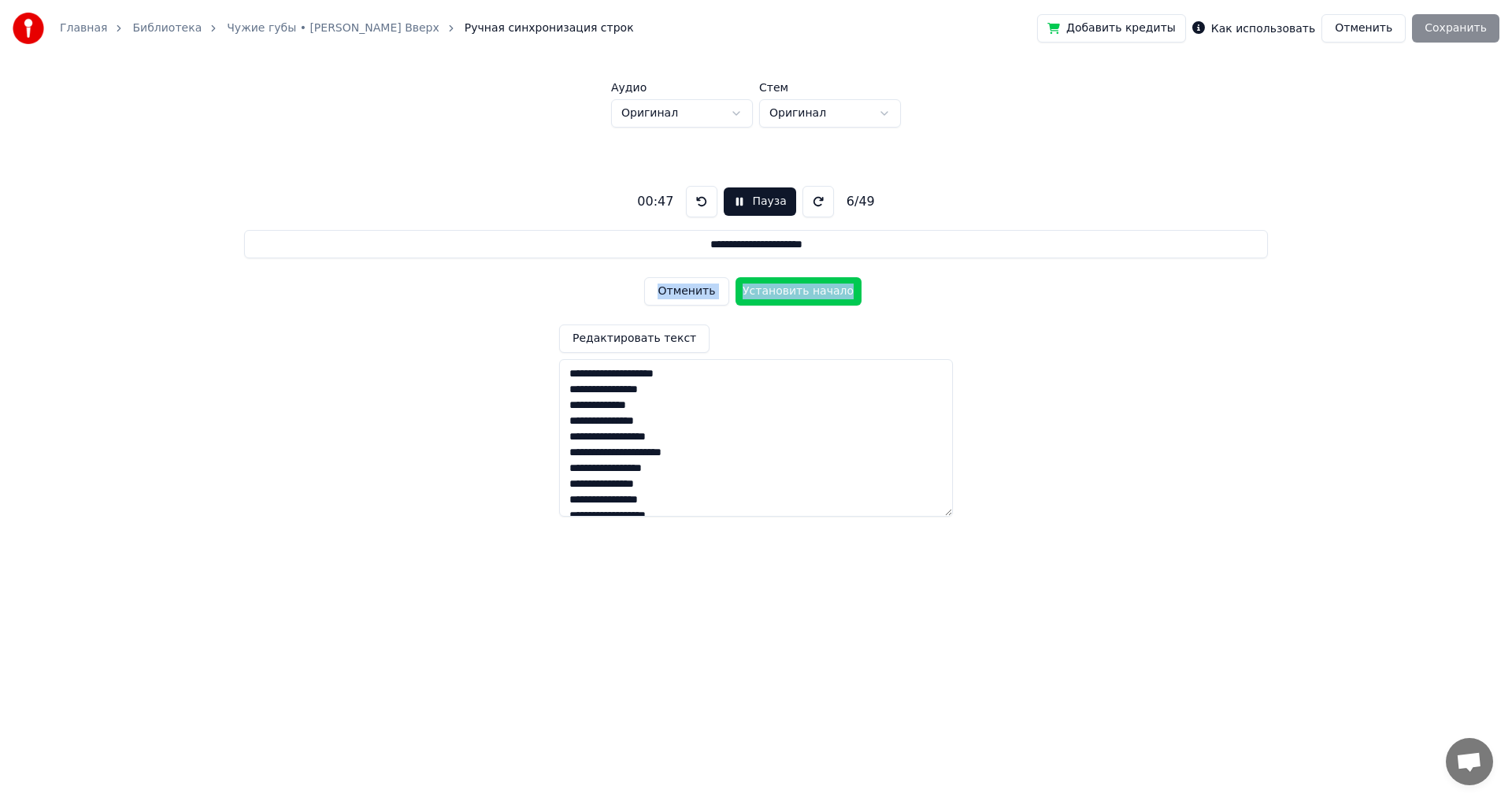
click at [781, 291] on button "Установить начало" at bounding box center [798, 291] width 126 height 29
click at [781, 291] on button "Установить конец" at bounding box center [798, 291] width 126 height 29
click at [781, 291] on button "Установить начало" at bounding box center [798, 291] width 126 height 29
click at [746, 201] on button "Пауза" at bounding box center [759, 201] width 71 height 29
click at [681, 288] on div "Отменить Установить конец" at bounding box center [755, 291] width 222 height 41
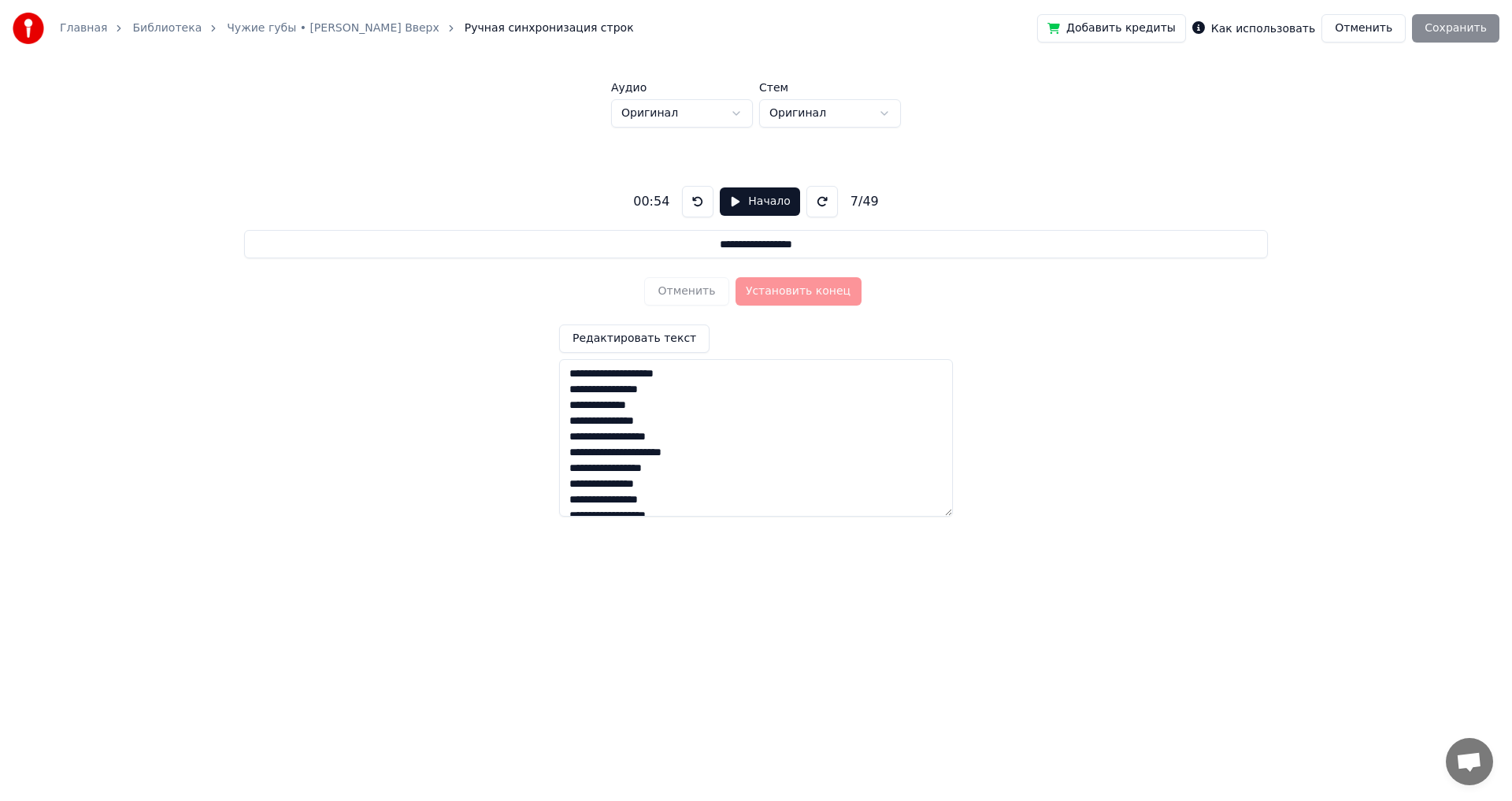
click at [681, 292] on div "Отменить Установить конец" at bounding box center [755, 291] width 222 height 41
click at [694, 202] on button at bounding box center [697, 202] width 32 height 32
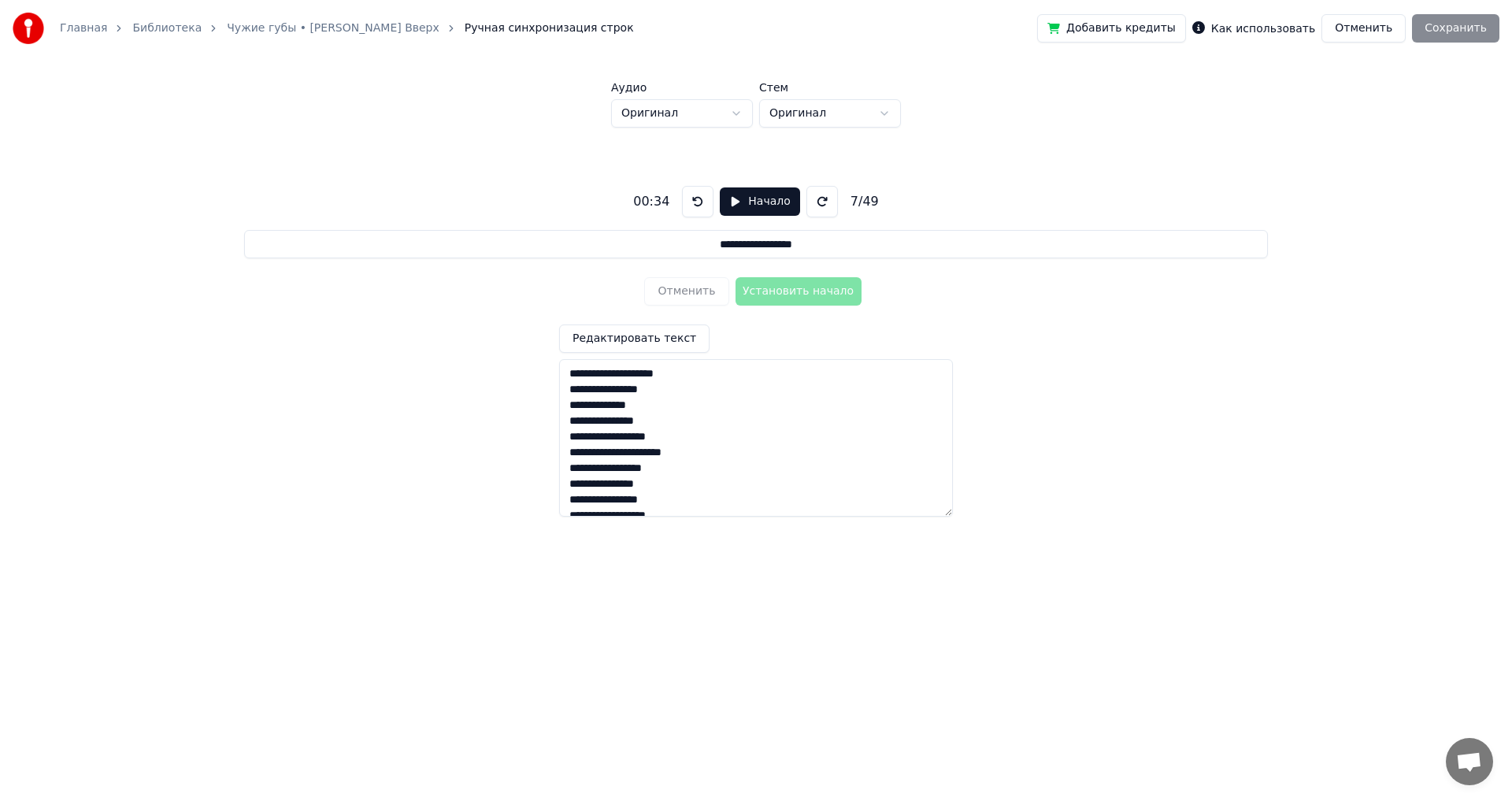
click at [694, 202] on button at bounding box center [697, 202] width 32 height 32
click at [812, 197] on button at bounding box center [822, 202] width 32 height 32
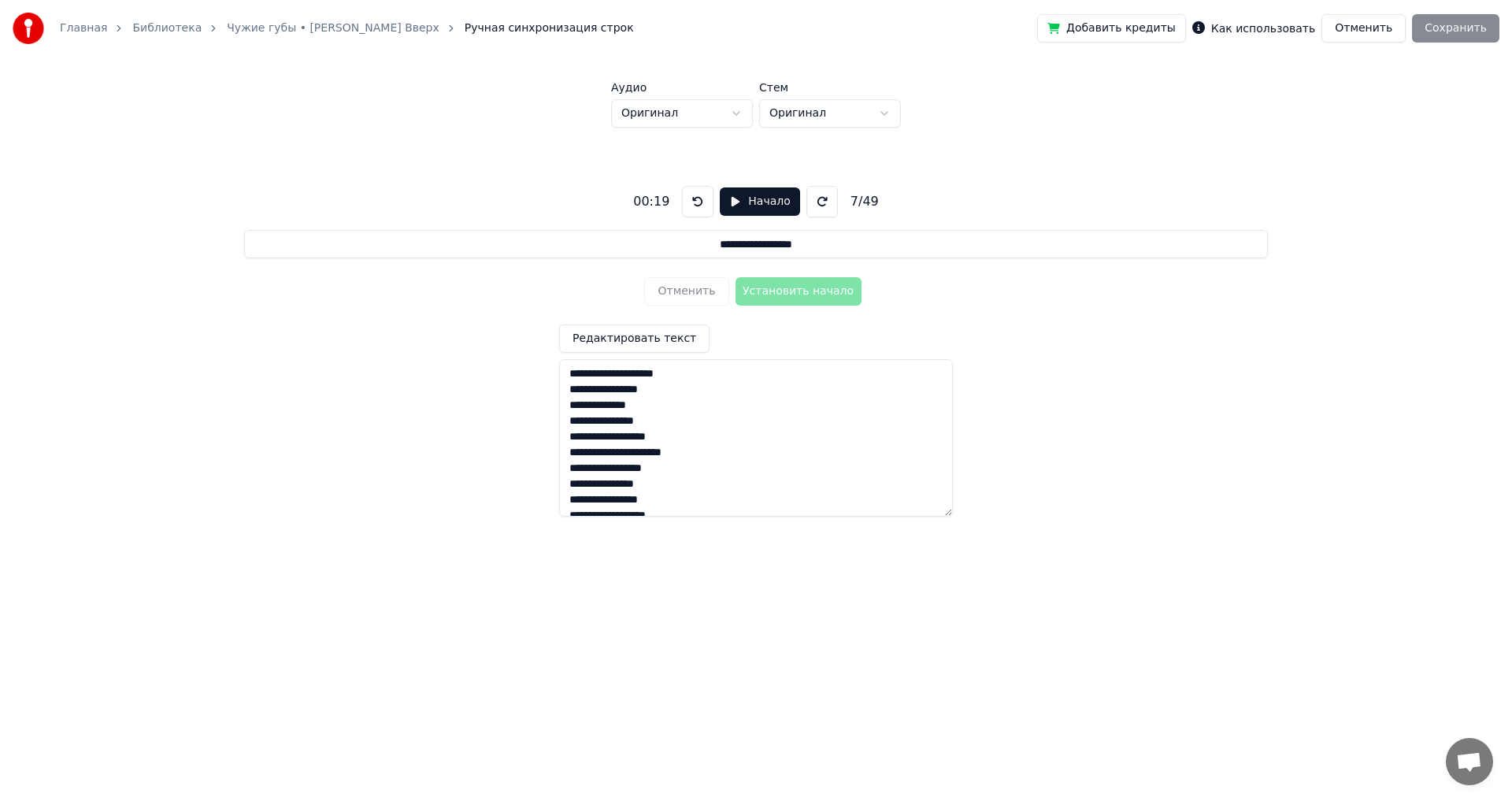
click at [812, 197] on button at bounding box center [822, 202] width 32 height 32
click at [812, 195] on button at bounding box center [822, 202] width 32 height 32
click at [690, 203] on button at bounding box center [697, 202] width 32 height 32
click at [677, 293] on div "Отменить Установить начало" at bounding box center [755, 291] width 222 height 41
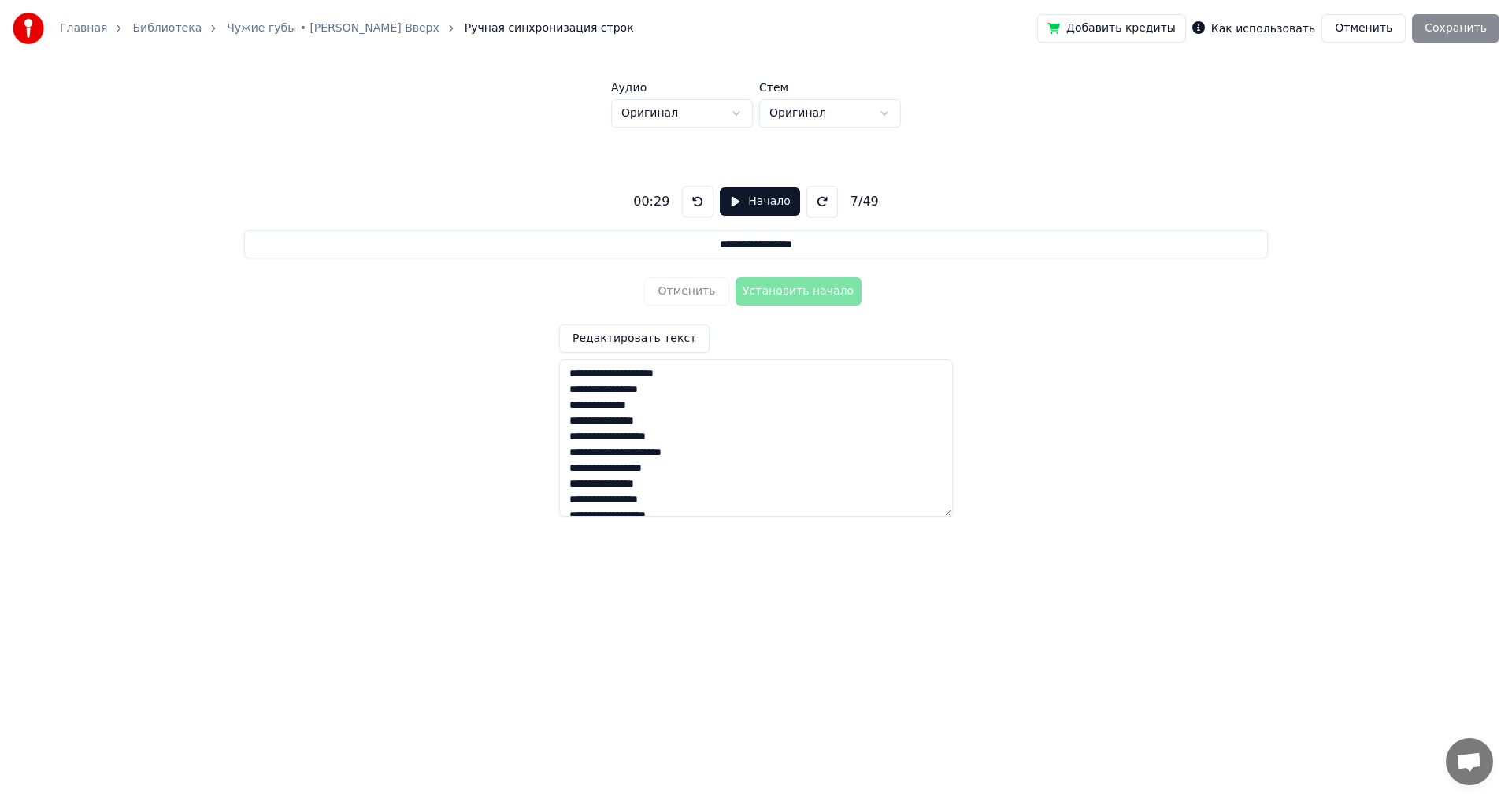
click at [677, 291] on div "Отменить Установить начало" at bounding box center [755, 291] width 222 height 41
click at [746, 207] on button "Начало" at bounding box center [759, 201] width 79 height 29
click at [688, 288] on button "Отменить" at bounding box center [685, 291] width 84 height 29
click at [687, 288] on button "Отменить" at bounding box center [685, 291] width 84 height 29
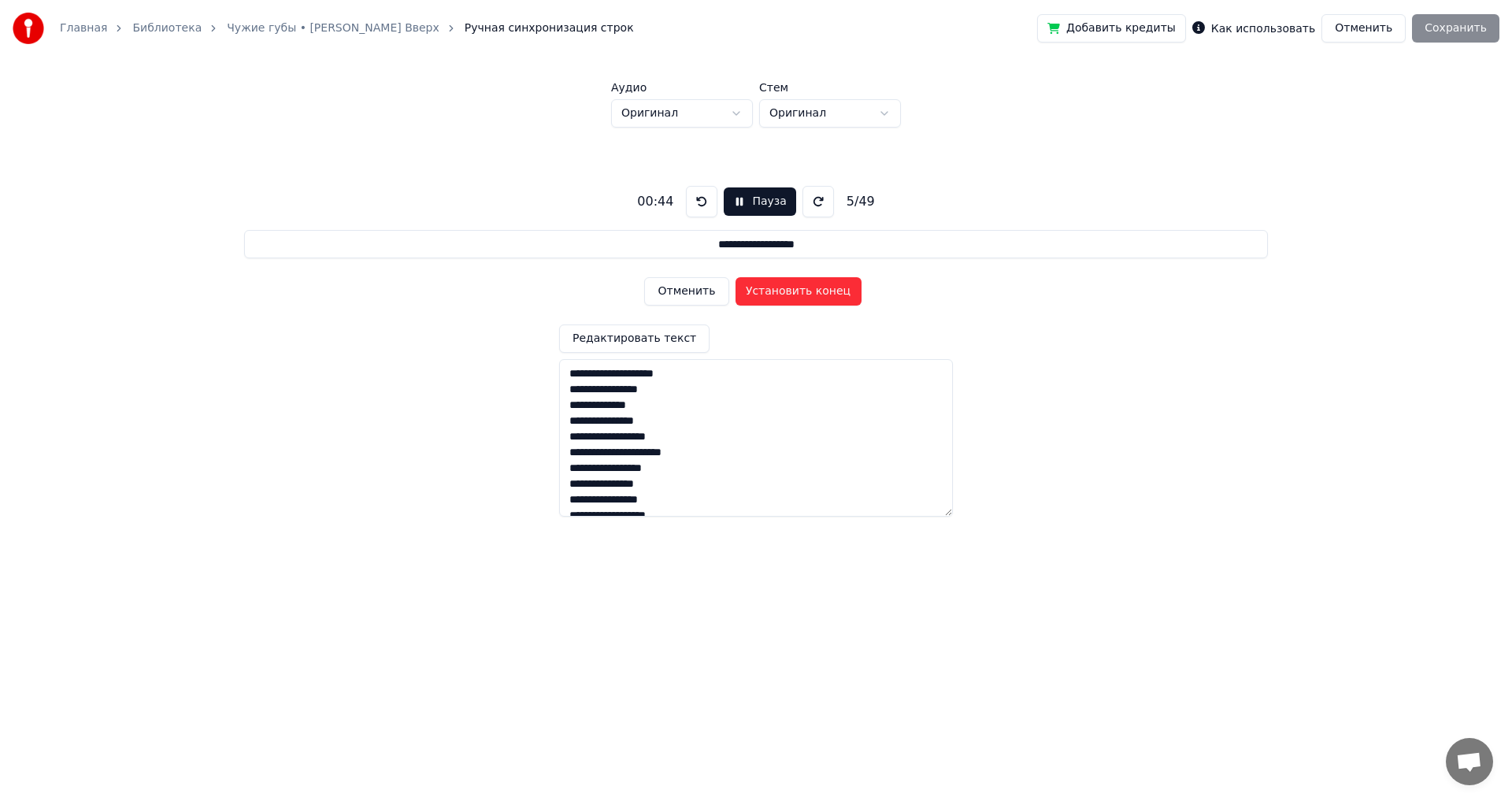
click at [687, 288] on button "Отменить" at bounding box center [685, 291] width 84 height 29
click at [687, 287] on button "Отменить" at bounding box center [685, 291] width 84 height 29
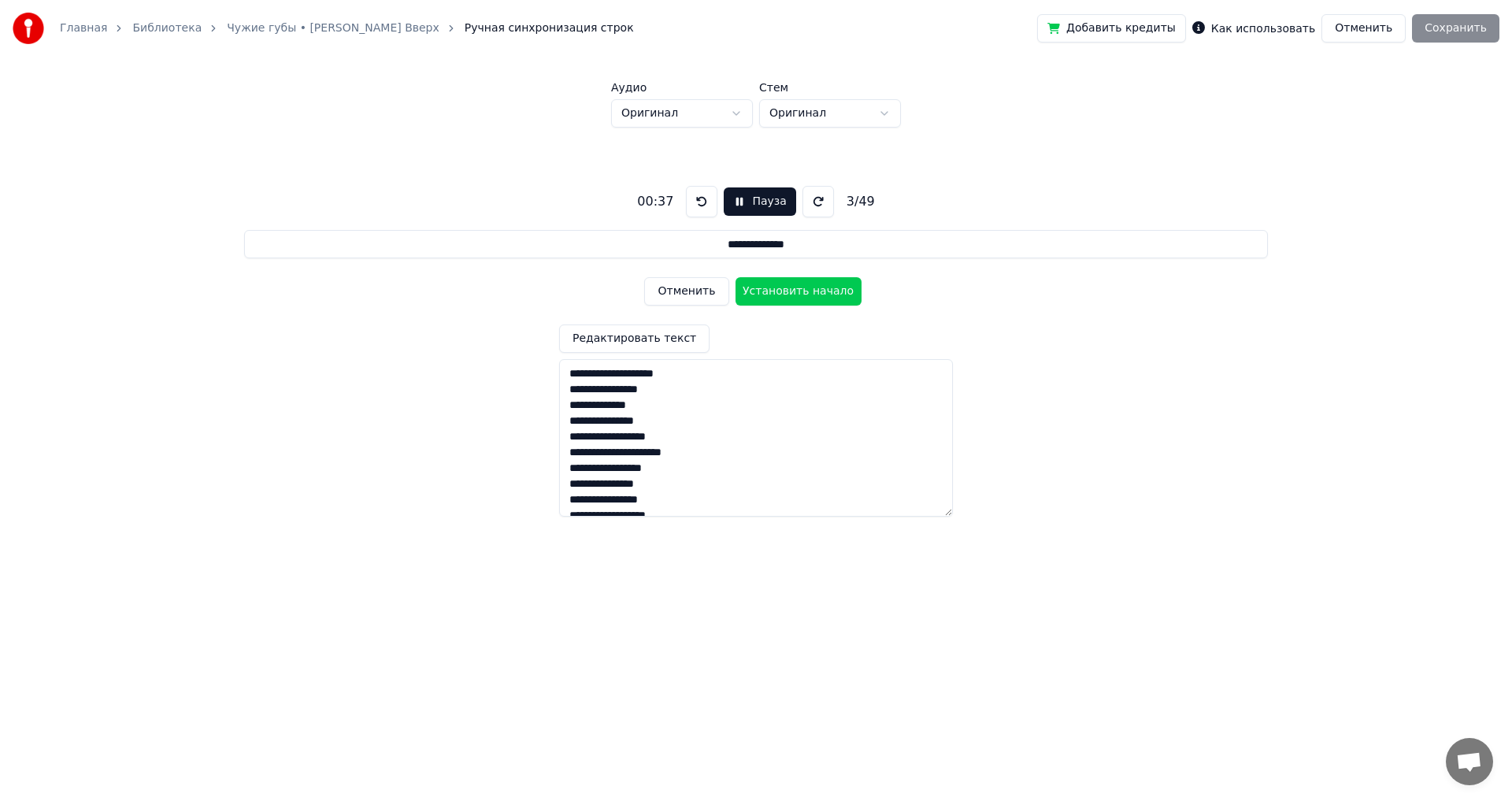
click at [687, 286] on button "Отменить" at bounding box center [685, 291] width 84 height 29
click at [687, 284] on button "Отменить" at bounding box center [685, 291] width 84 height 29
click at [687, 284] on div "Отменить Установить начало" at bounding box center [755, 291] width 222 height 41
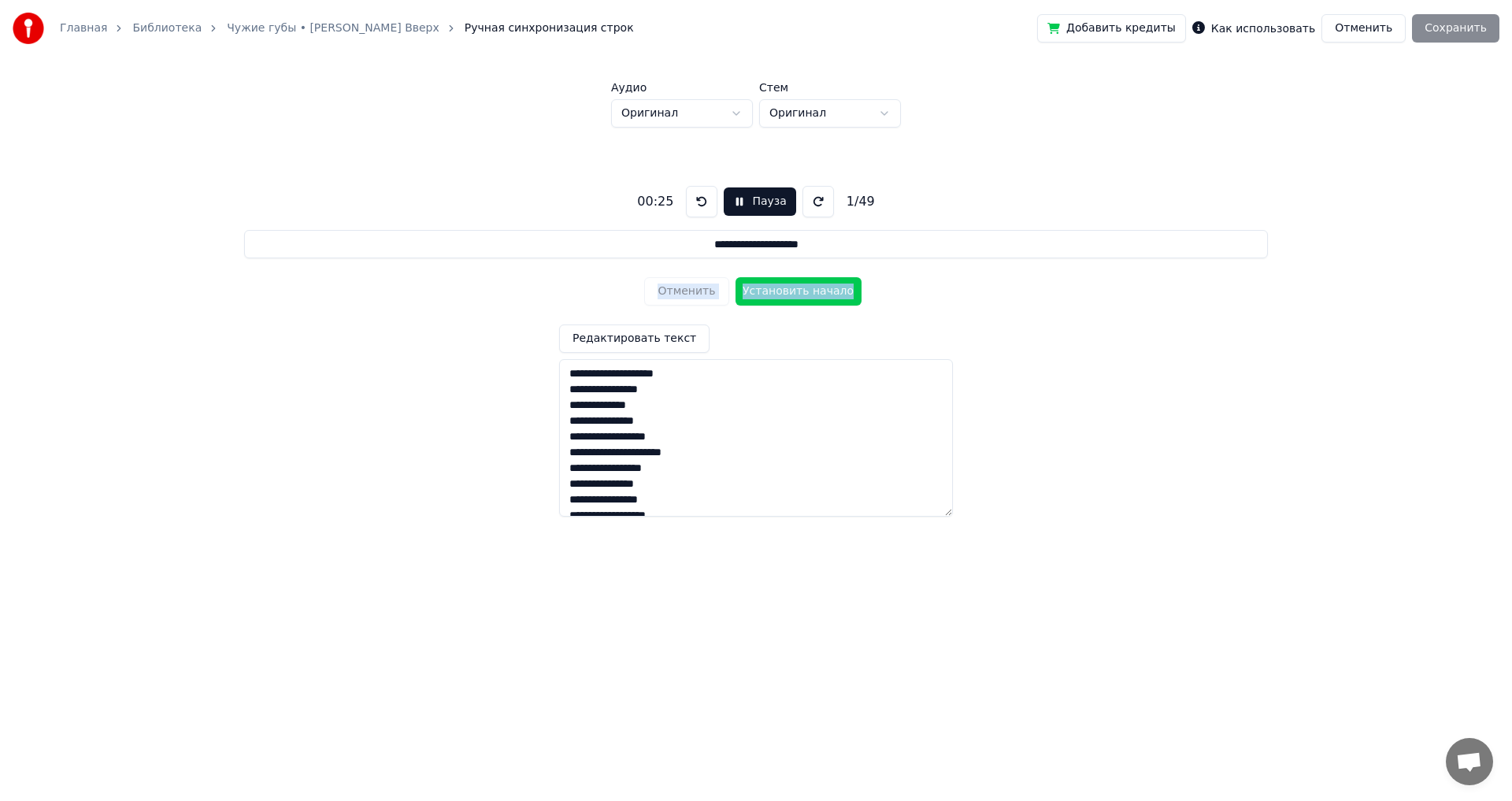
click at [687, 284] on div "Отменить Установить начало" at bounding box center [755, 291] width 222 height 41
click at [789, 296] on button "Установить начало" at bounding box center [798, 291] width 126 height 29
click at [791, 294] on button "Установить конец" at bounding box center [798, 291] width 126 height 29
click at [791, 294] on button "Установить начало" at bounding box center [798, 291] width 126 height 29
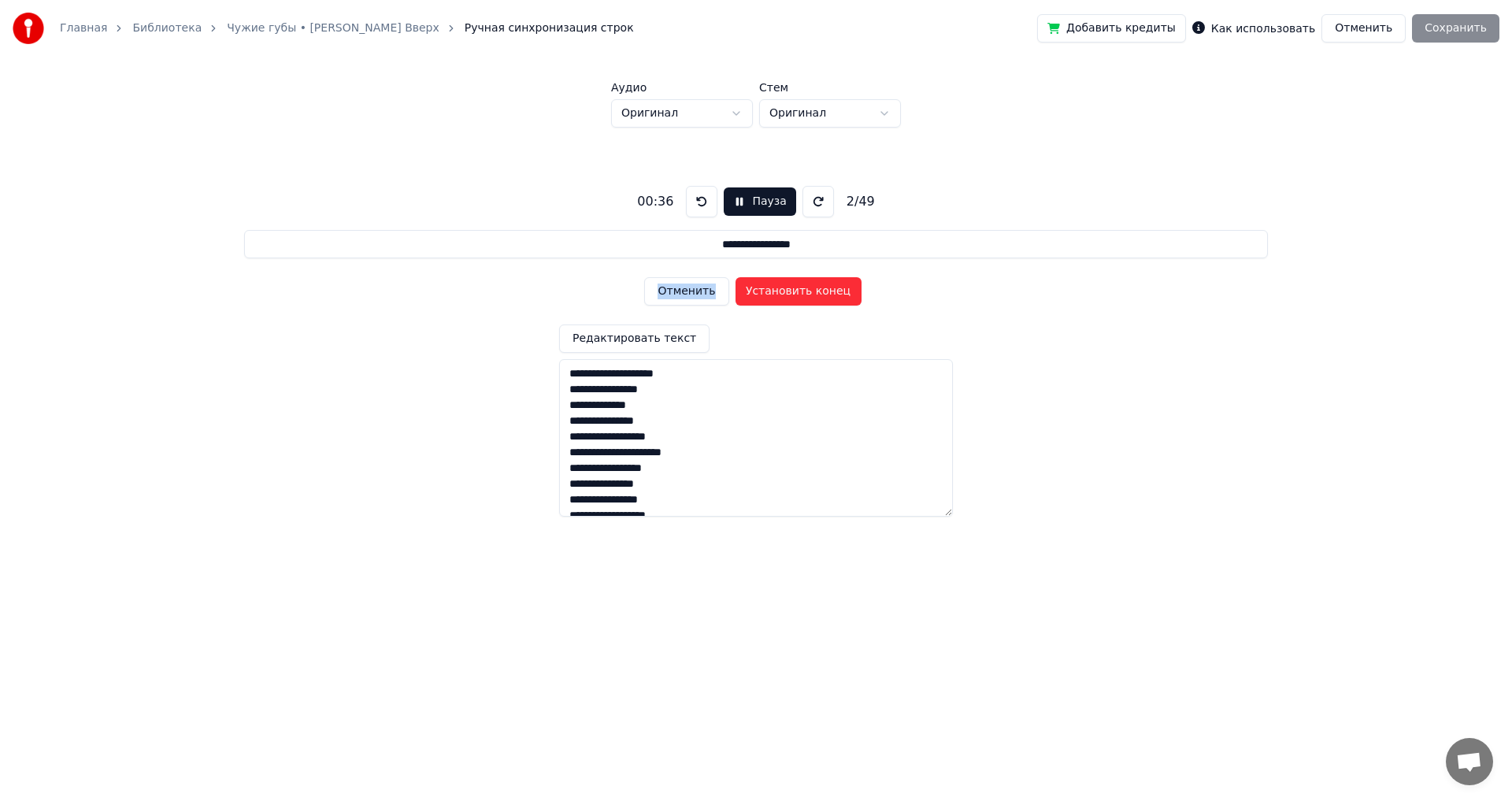
click at [792, 294] on button "Установить конец" at bounding box center [798, 291] width 126 height 29
click at [793, 293] on button "Установить начало" at bounding box center [798, 291] width 126 height 29
click at [793, 293] on button "Установить конец" at bounding box center [798, 291] width 126 height 29
click at [793, 293] on button "Установить начало" at bounding box center [798, 291] width 126 height 29
click at [793, 293] on button "Установить конец" at bounding box center [798, 291] width 126 height 29
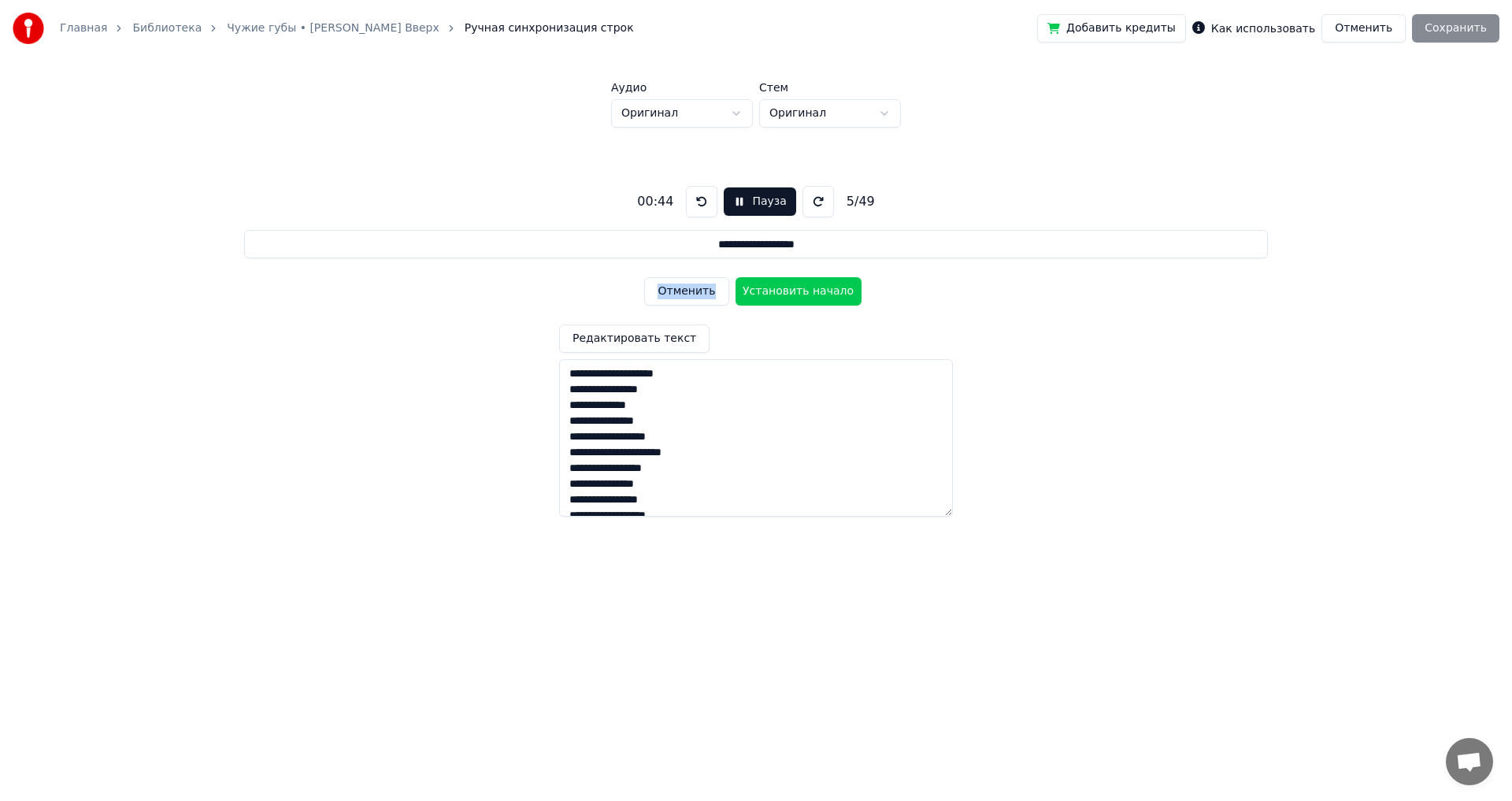
click at [793, 293] on button "Установить начало" at bounding box center [798, 291] width 126 height 29
click at [793, 293] on button "Установить конец" at bounding box center [798, 291] width 126 height 29
click at [793, 293] on button "Установить начало" at bounding box center [798, 291] width 126 height 29
click at [793, 293] on button "Установить конец" at bounding box center [798, 291] width 126 height 29
click at [793, 293] on button "Установить начало" at bounding box center [798, 291] width 126 height 29
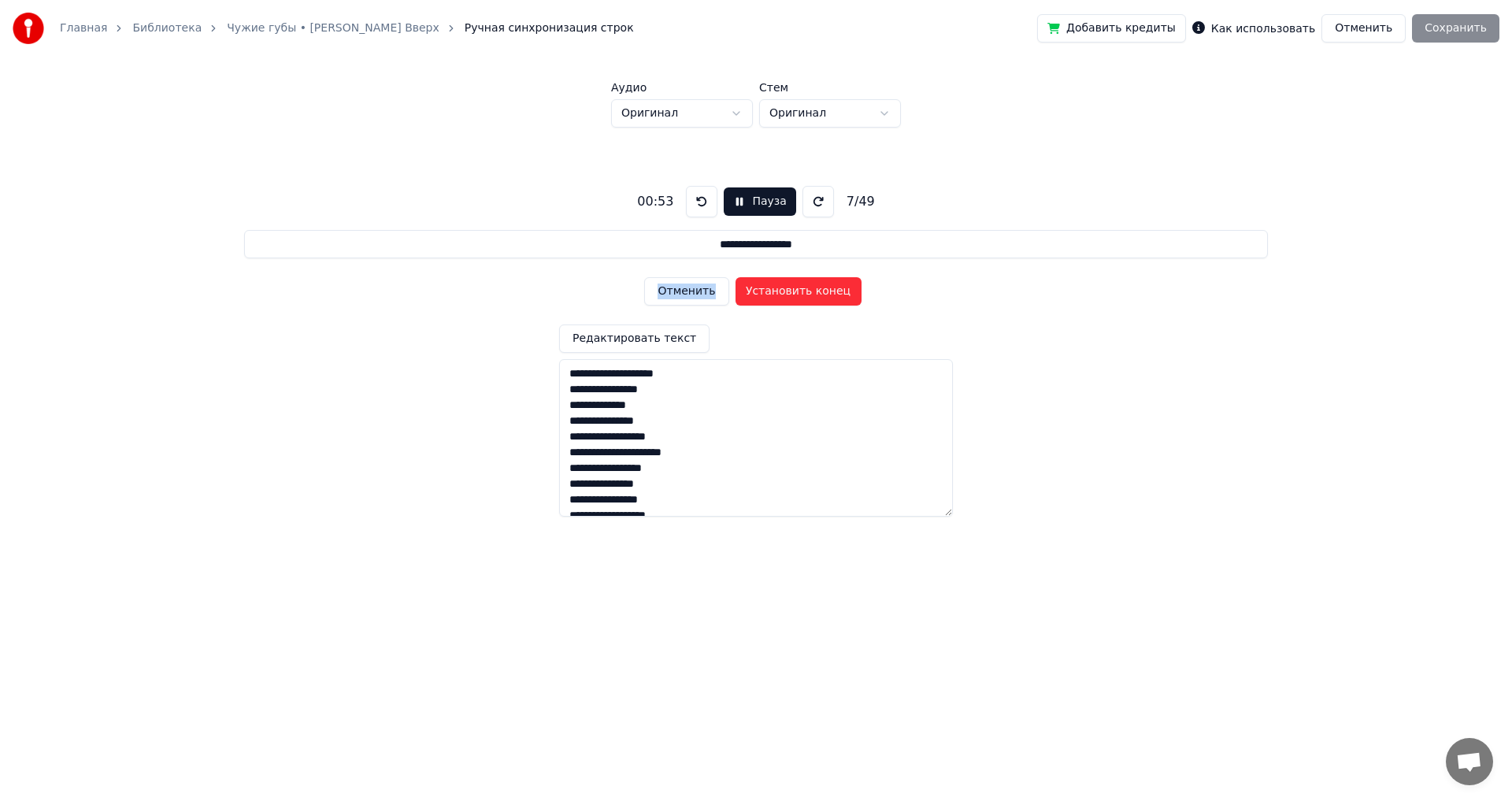
click at [793, 293] on button "Установить конец" at bounding box center [798, 291] width 126 height 29
click at [793, 293] on button "Установить начало" at bounding box center [798, 291] width 126 height 29
click at [793, 293] on button "Установить конец" at bounding box center [798, 291] width 126 height 29
click at [793, 293] on button "Установить начало" at bounding box center [798, 291] width 126 height 29
click at [793, 293] on button "Установить конец" at bounding box center [798, 291] width 126 height 29
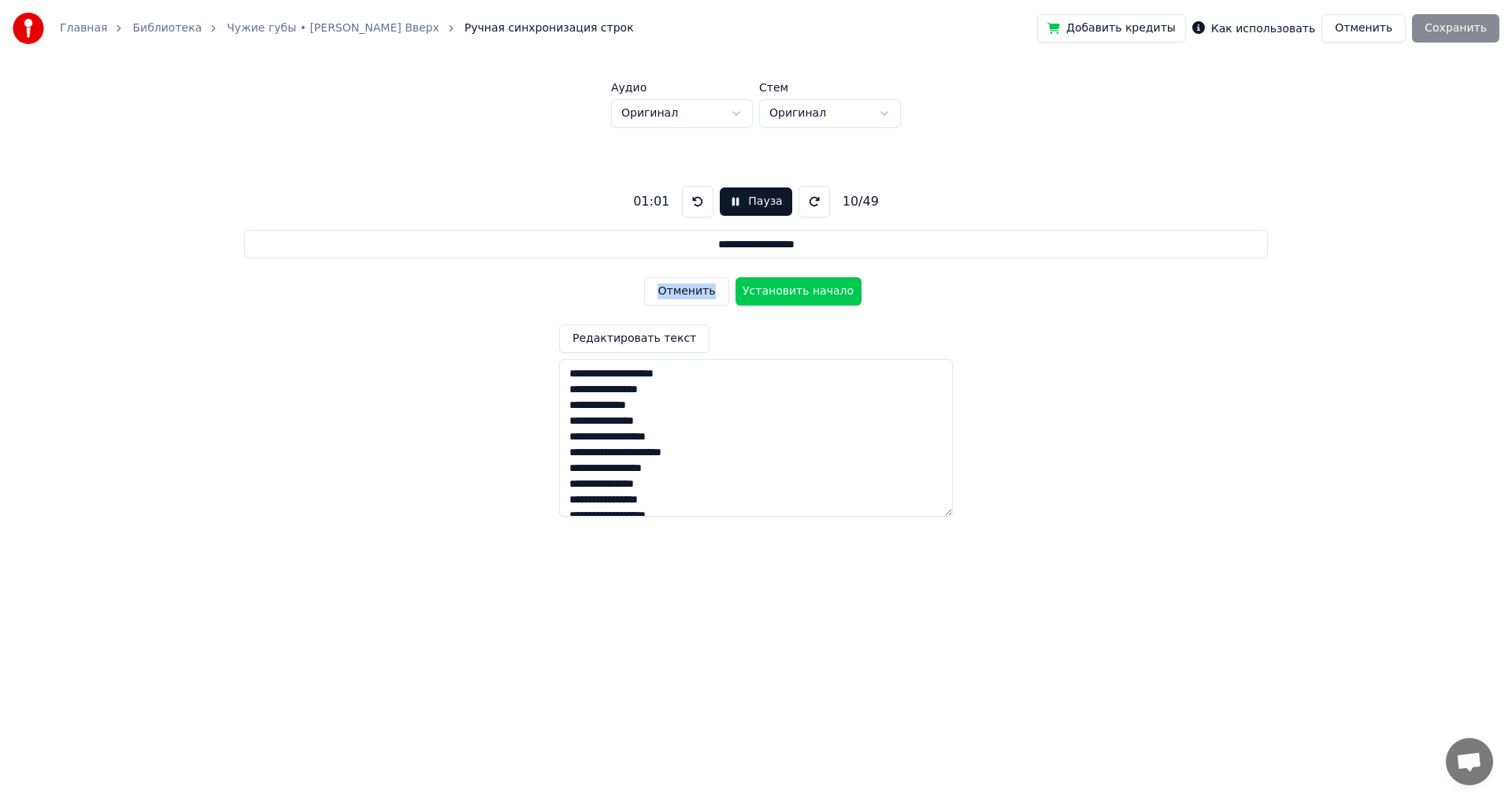
click at [809, 284] on button "Установить начало" at bounding box center [798, 291] width 126 height 29
click at [805, 292] on button "Установить конец" at bounding box center [798, 291] width 126 height 29
click at [805, 292] on button "Установить начало" at bounding box center [798, 291] width 126 height 29
click at [805, 292] on button "Установить конец" at bounding box center [798, 291] width 126 height 29
click at [805, 292] on button "Установить начало" at bounding box center [798, 291] width 126 height 29
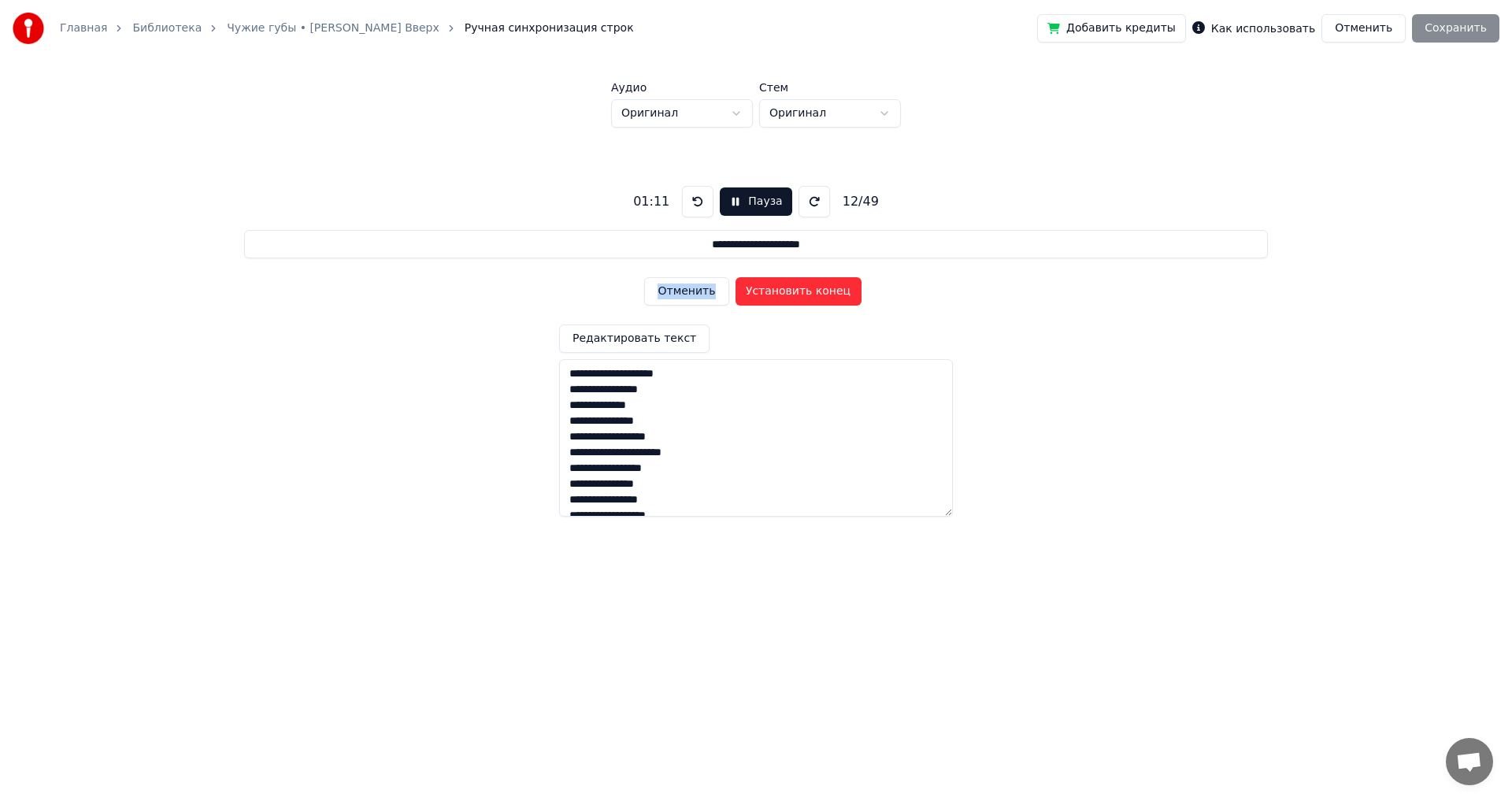
click at [805, 292] on button "Установить конец" at bounding box center [798, 291] width 126 height 29
click at [805, 292] on button "Установить начало" at bounding box center [798, 291] width 126 height 29
click at [805, 292] on button "Установить конец" at bounding box center [798, 291] width 126 height 29
click at [805, 292] on button "Установить начало" at bounding box center [798, 291] width 126 height 29
click at [805, 292] on button "Установить конец" at bounding box center [798, 291] width 126 height 29
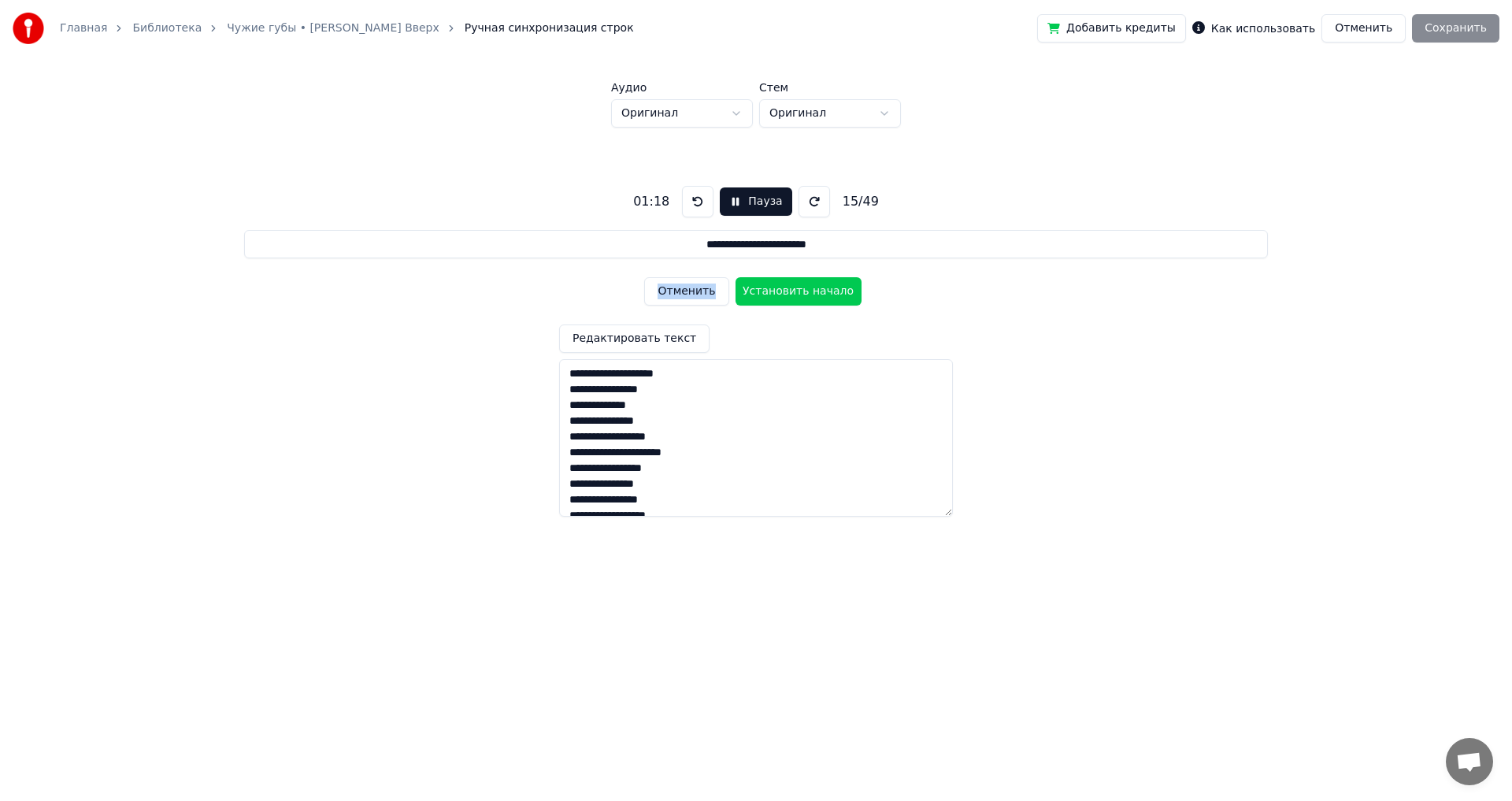
click at [805, 292] on button "Установить начало" at bounding box center [798, 291] width 126 height 29
click at [805, 292] on button "Установить конец" at bounding box center [798, 291] width 126 height 29
click at [805, 292] on button "Установить начало" at bounding box center [798, 291] width 126 height 29
click at [805, 292] on button "Установить конец" at bounding box center [798, 291] width 126 height 29
click at [805, 292] on button "Установить начало" at bounding box center [798, 291] width 126 height 29
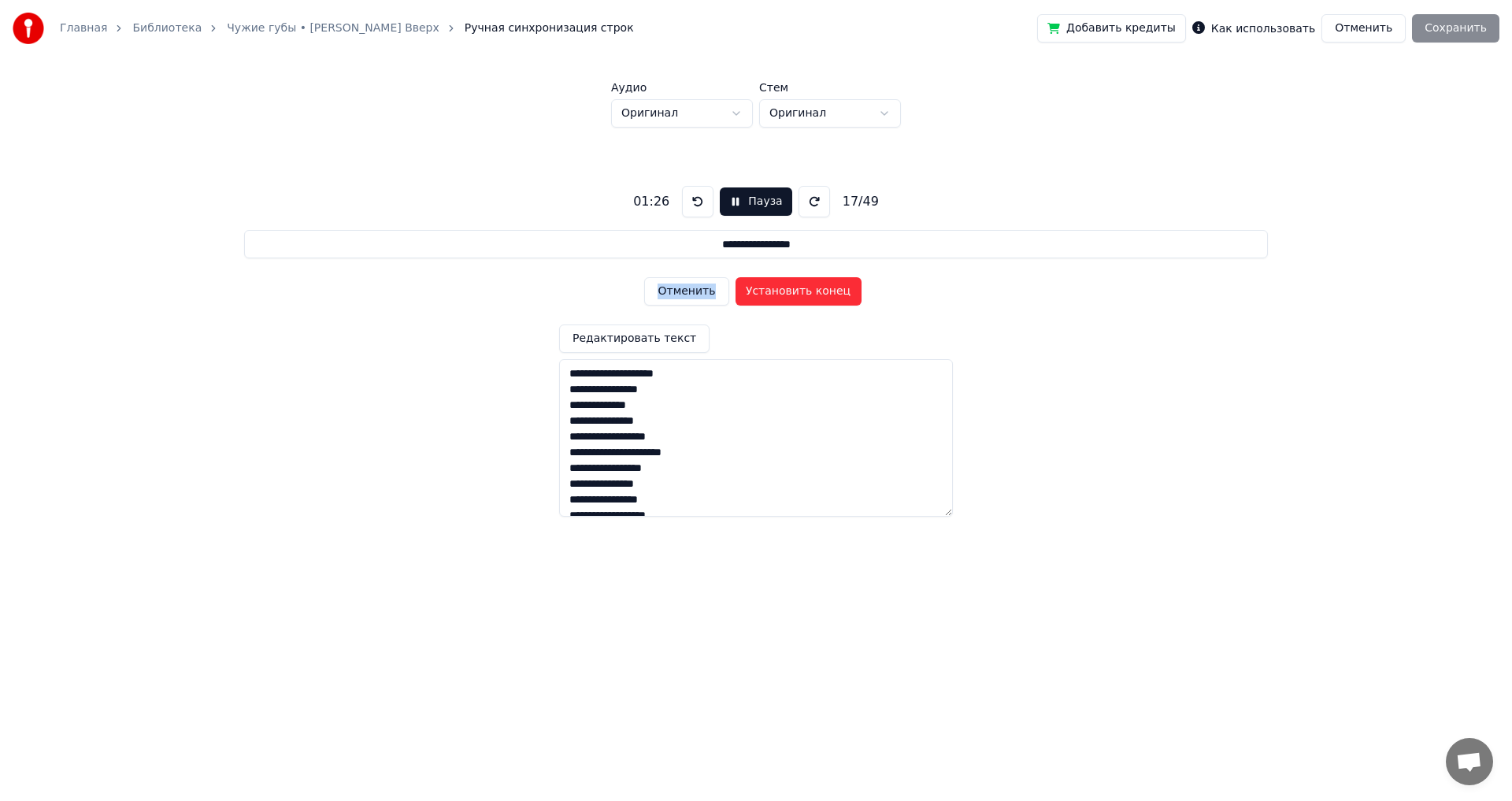
click at [805, 292] on button "Установить конец" at bounding box center [798, 291] width 126 height 29
click at [794, 121] on html "**********" at bounding box center [756, 294] width 1512 height 587
click at [795, 292] on html "**********" at bounding box center [756, 294] width 1512 height 587
click at [795, 292] on button "Установить начало" at bounding box center [798, 291] width 126 height 29
click at [795, 292] on button "Установить конец" at bounding box center [798, 291] width 126 height 29
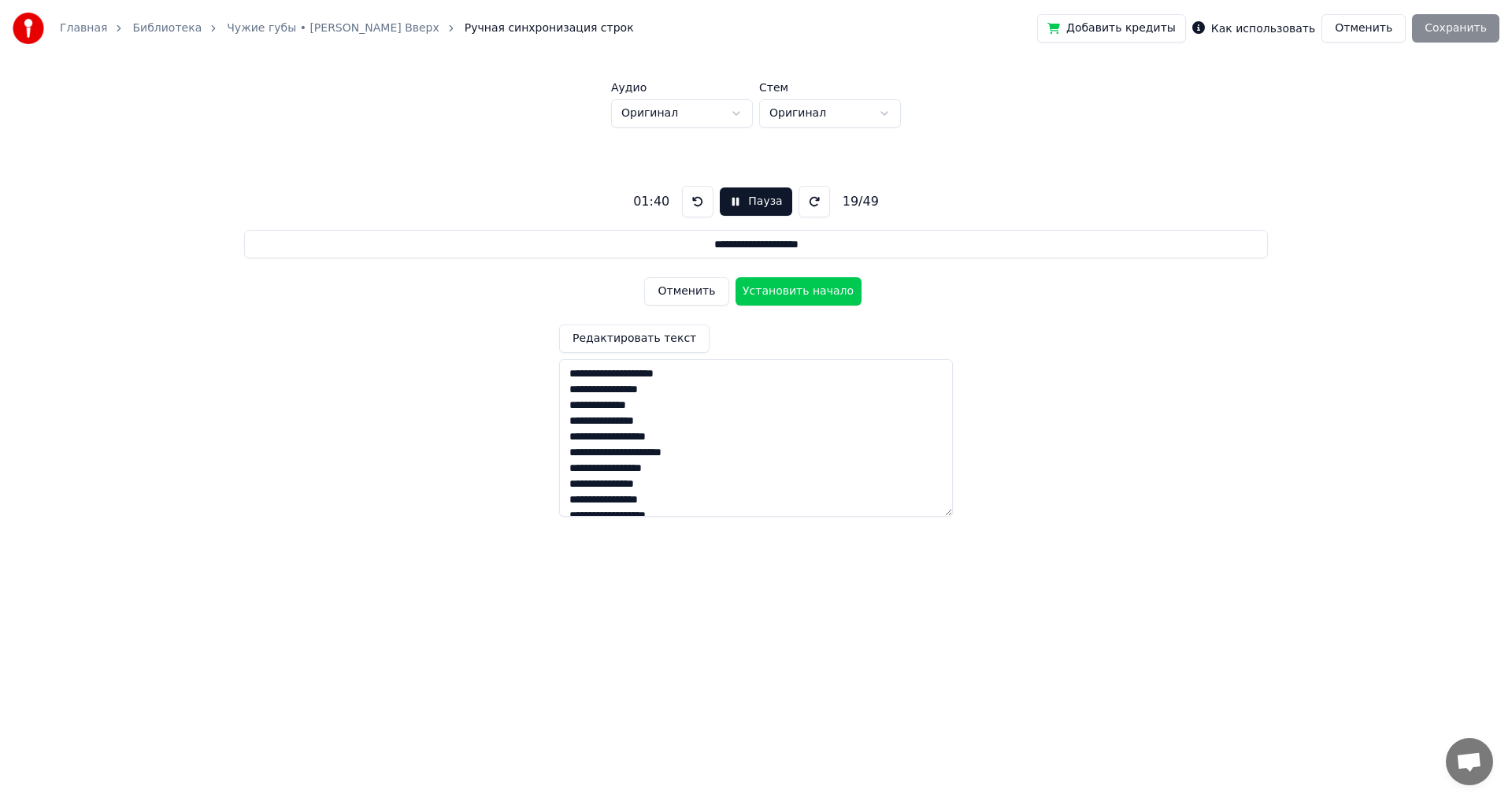
click at [795, 292] on button "Установить начало" at bounding box center [798, 291] width 126 height 29
click at [795, 292] on button "Установить конец" at bounding box center [798, 291] width 126 height 29
click at [795, 292] on button "Установить начало" at bounding box center [798, 291] width 126 height 29
click at [795, 292] on button "Установить конец" at bounding box center [798, 291] width 126 height 29
click at [795, 292] on button "Установить начало" at bounding box center [798, 291] width 126 height 29
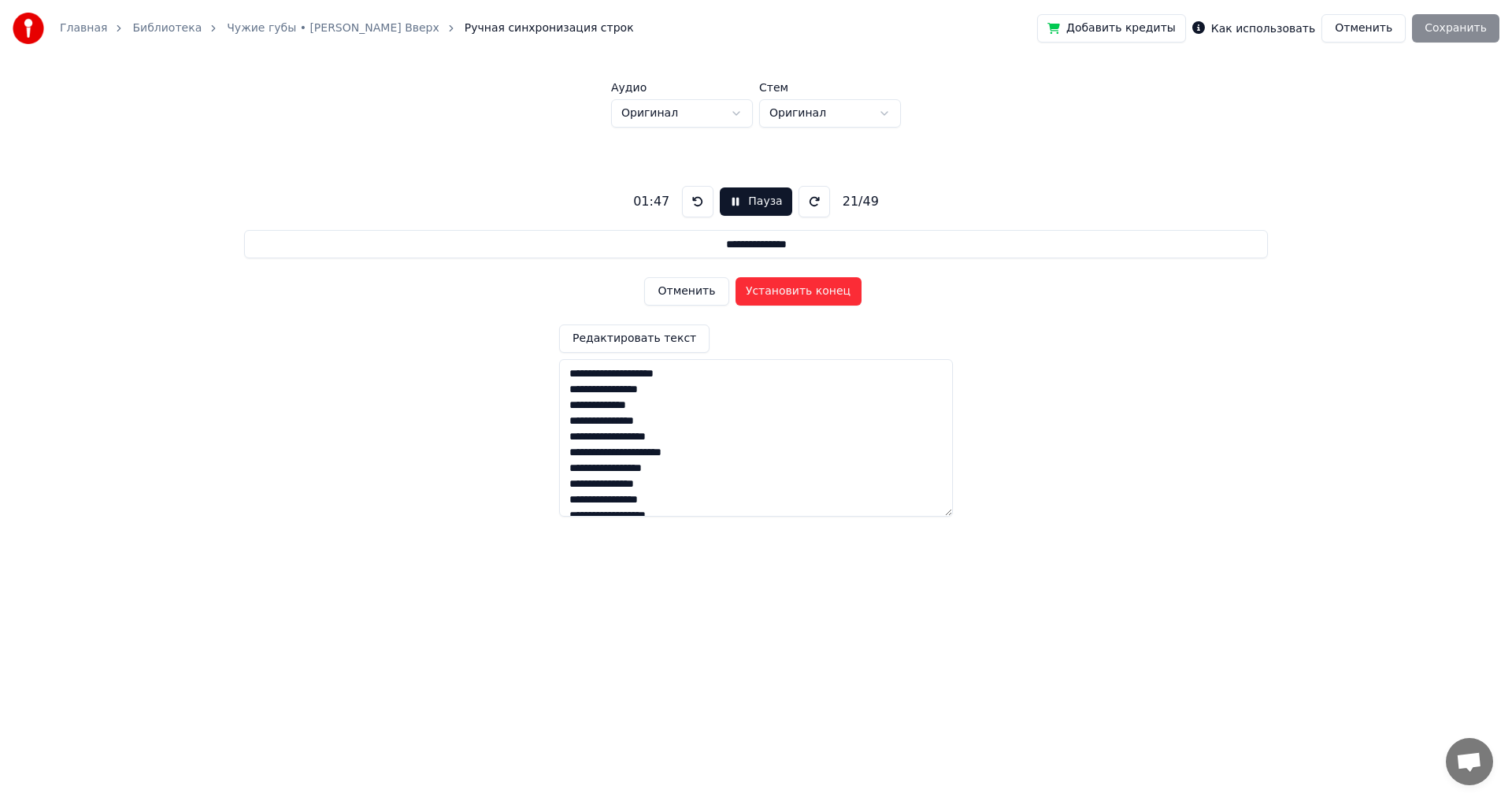
click at [795, 292] on button "Установить конец" at bounding box center [798, 291] width 126 height 29
click at [795, 292] on button "Установить начало" at bounding box center [798, 291] width 126 height 29
click at [795, 292] on button "Установить конец" at bounding box center [798, 291] width 126 height 29
click at [795, 292] on button "Установить начало" at bounding box center [798, 291] width 126 height 29
click at [795, 292] on button "Установить конец" at bounding box center [798, 291] width 126 height 29
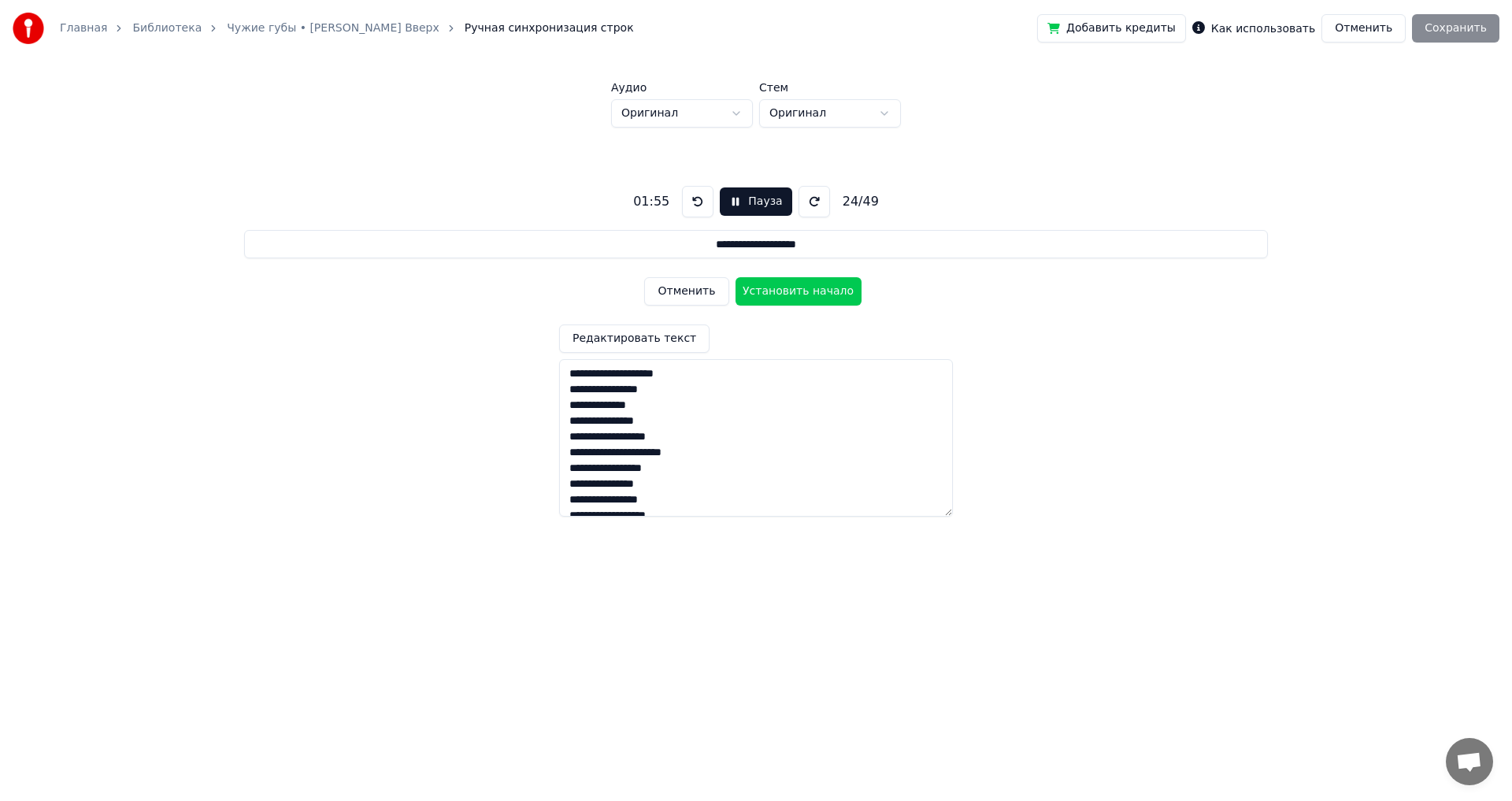
click at [795, 292] on button "Установить начало" at bounding box center [798, 291] width 126 height 29
click at [795, 292] on button "Установить конец" at bounding box center [798, 291] width 126 height 29
click at [795, 292] on button "Установить начало" at bounding box center [798, 291] width 126 height 29
click at [795, 292] on button "Установить конец" at bounding box center [798, 291] width 126 height 29
click at [795, 292] on button "Установить начало" at bounding box center [798, 291] width 126 height 29
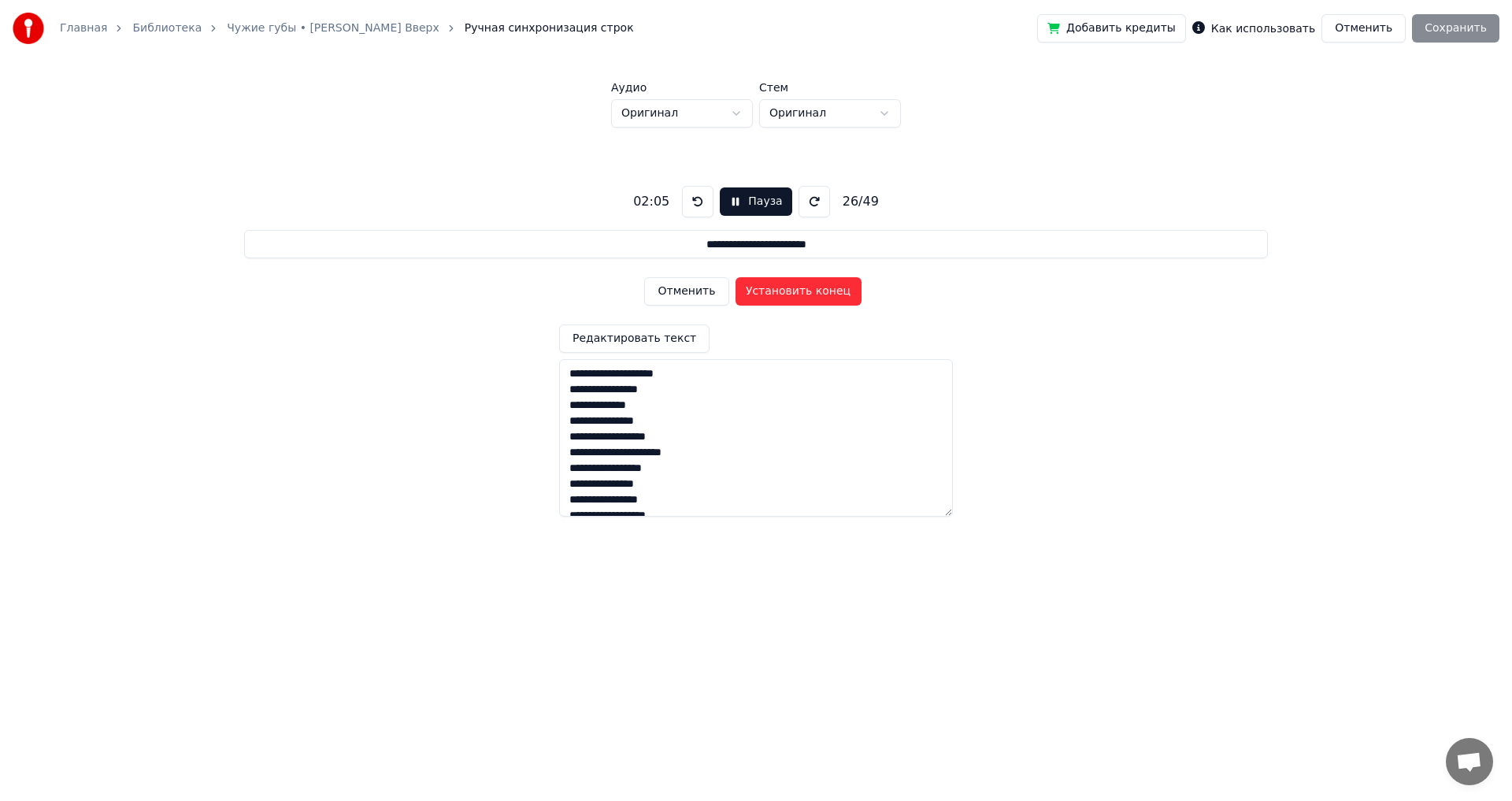
click at [795, 292] on button "Установить конец" at bounding box center [798, 291] width 126 height 29
click at [795, 292] on button "Установить начало" at bounding box center [798, 291] width 126 height 29
click at [770, 293] on button "Установить конец" at bounding box center [798, 291] width 126 height 29
click at [770, 292] on button "Установить начало" at bounding box center [798, 291] width 126 height 29
click at [770, 291] on button "Установить конец" at bounding box center [798, 291] width 126 height 29
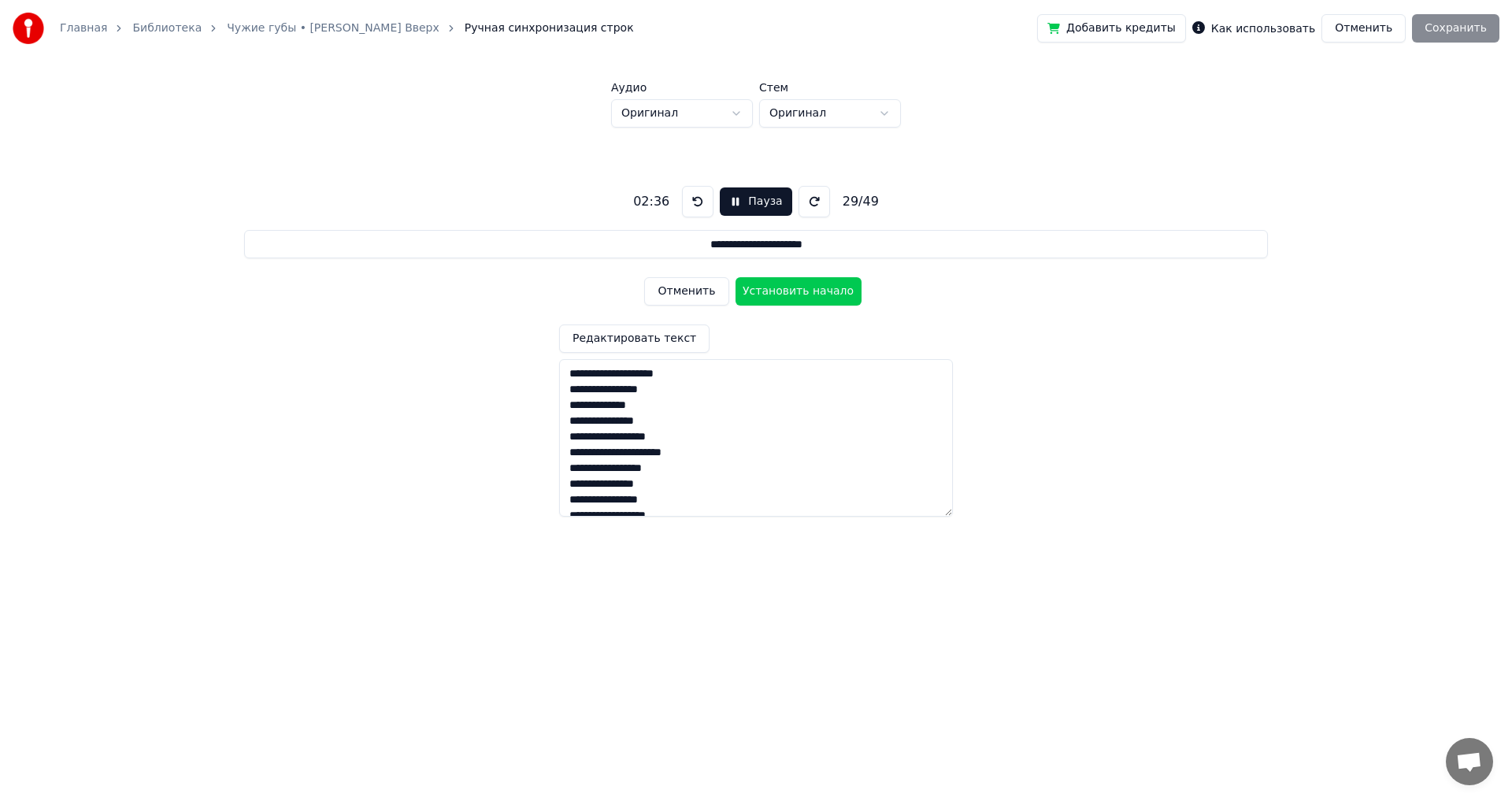
click at [770, 291] on button "Установить начало" at bounding box center [798, 291] width 126 height 29
click at [770, 291] on button "Установить конец" at bounding box center [798, 291] width 126 height 29
click at [770, 291] on button "Установить начало" at bounding box center [798, 291] width 126 height 29
click at [770, 291] on button "Установить конец" at bounding box center [798, 291] width 126 height 29
click at [770, 291] on button "Установить начало" at bounding box center [798, 291] width 126 height 29
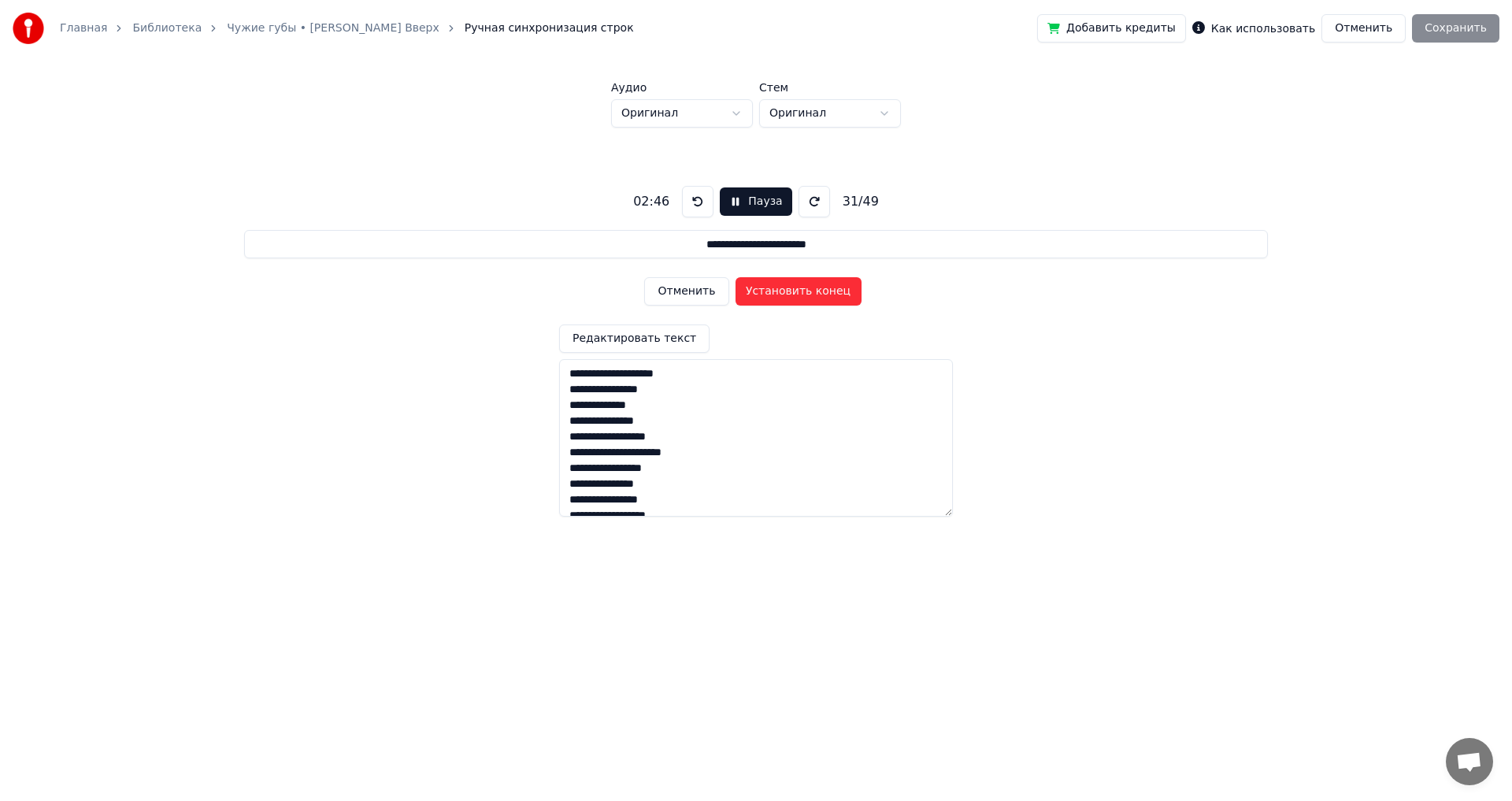
click at [770, 291] on button "Установить конец" at bounding box center [798, 291] width 126 height 29
click at [770, 291] on button "Установить начало" at bounding box center [798, 291] width 126 height 29
click at [770, 291] on button "Установить конец" at bounding box center [798, 291] width 126 height 29
click at [770, 291] on button "Установить начало" at bounding box center [798, 291] width 126 height 29
click at [770, 292] on button "Установить конец" at bounding box center [798, 291] width 126 height 29
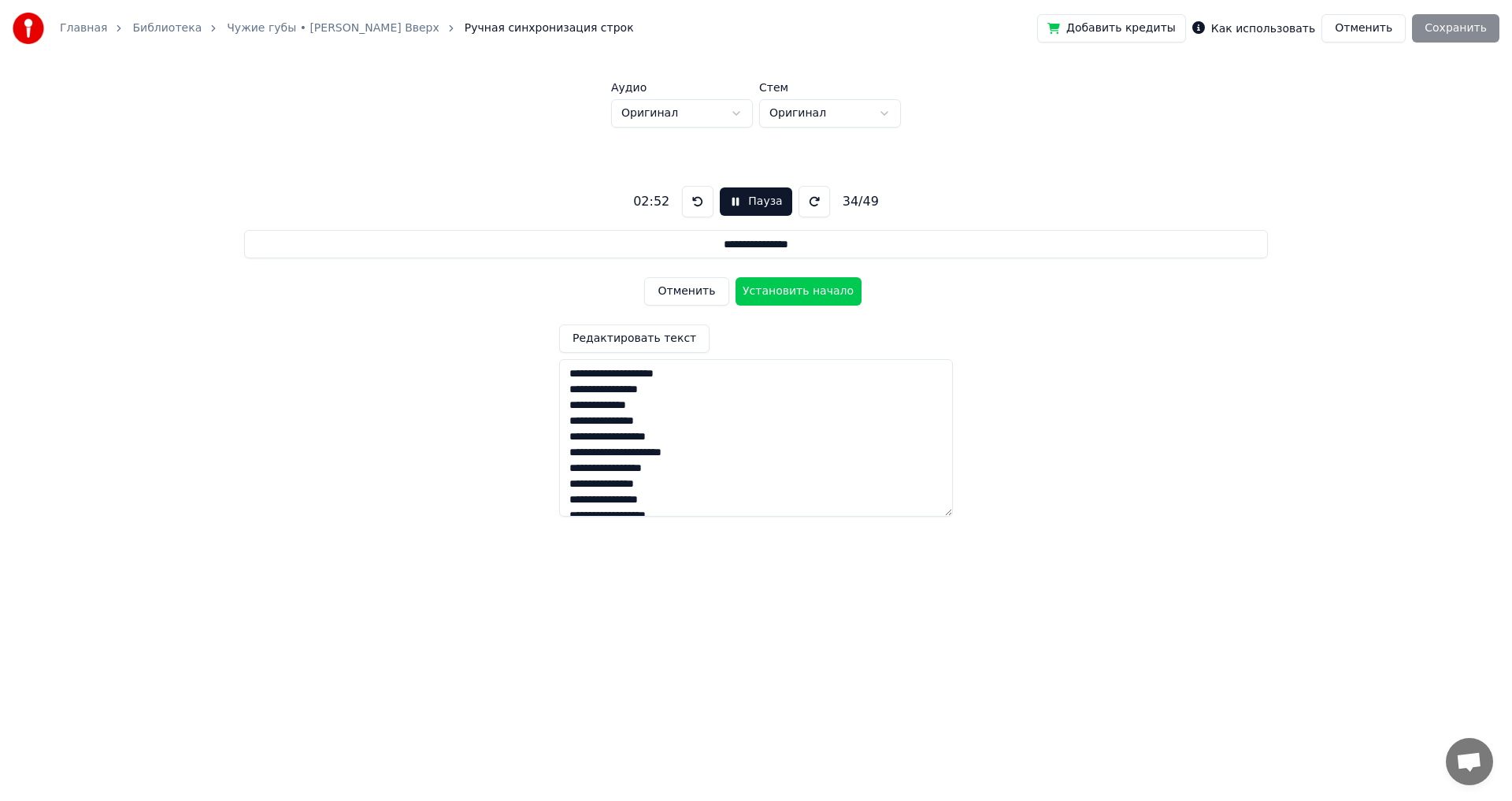
click at [770, 292] on button "Установить начало" at bounding box center [798, 291] width 126 height 29
click at [770, 292] on button "Установить конец" at bounding box center [798, 291] width 126 height 29
click at [770, 292] on button "Установить начало" at bounding box center [798, 291] width 126 height 29
click at [770, 292] on button "Установить конец" at bounding box center [798, 291] width 126 height 29
click at [770, 292] on button "Установить начало" at bounding box center [798, 291] width 126 height 29
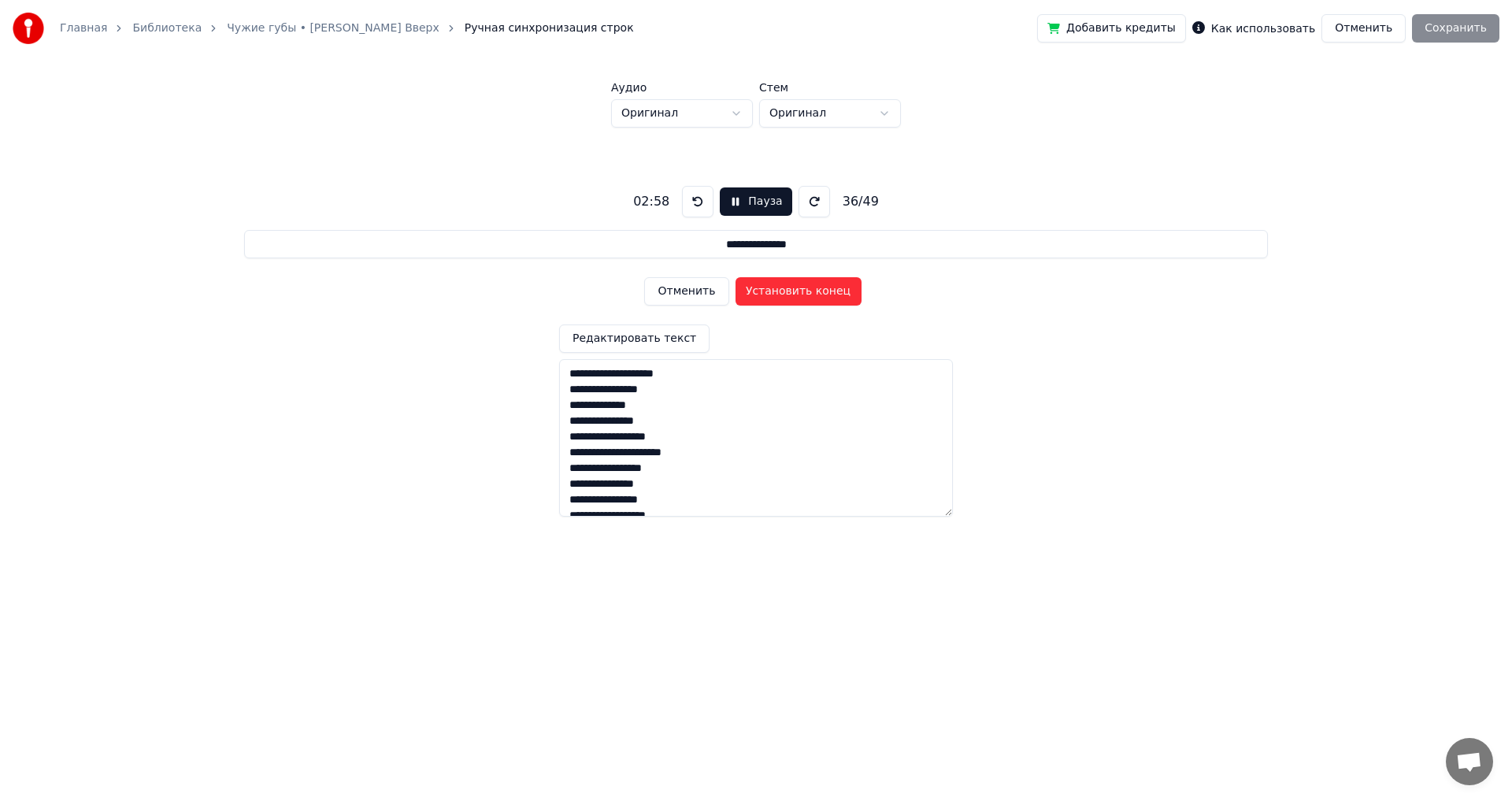
click at [770, 292] on button "Установить конец" at bounding box center [798, 291] width 126 height 29
click at [770, 292] on button "Установить начало" at bounding box center [798, 291] width 126 height 29
click at [770, 292] on button "Установить конец" at bounding box center [798, 291] width 126 height 29
click at [770, 292] on button "Установить начало" at bounding box center [798, 291] width 126 height 29
click at [770, 292] on button "Установить конец" at bounding box center [798, 291] width 126 height 29
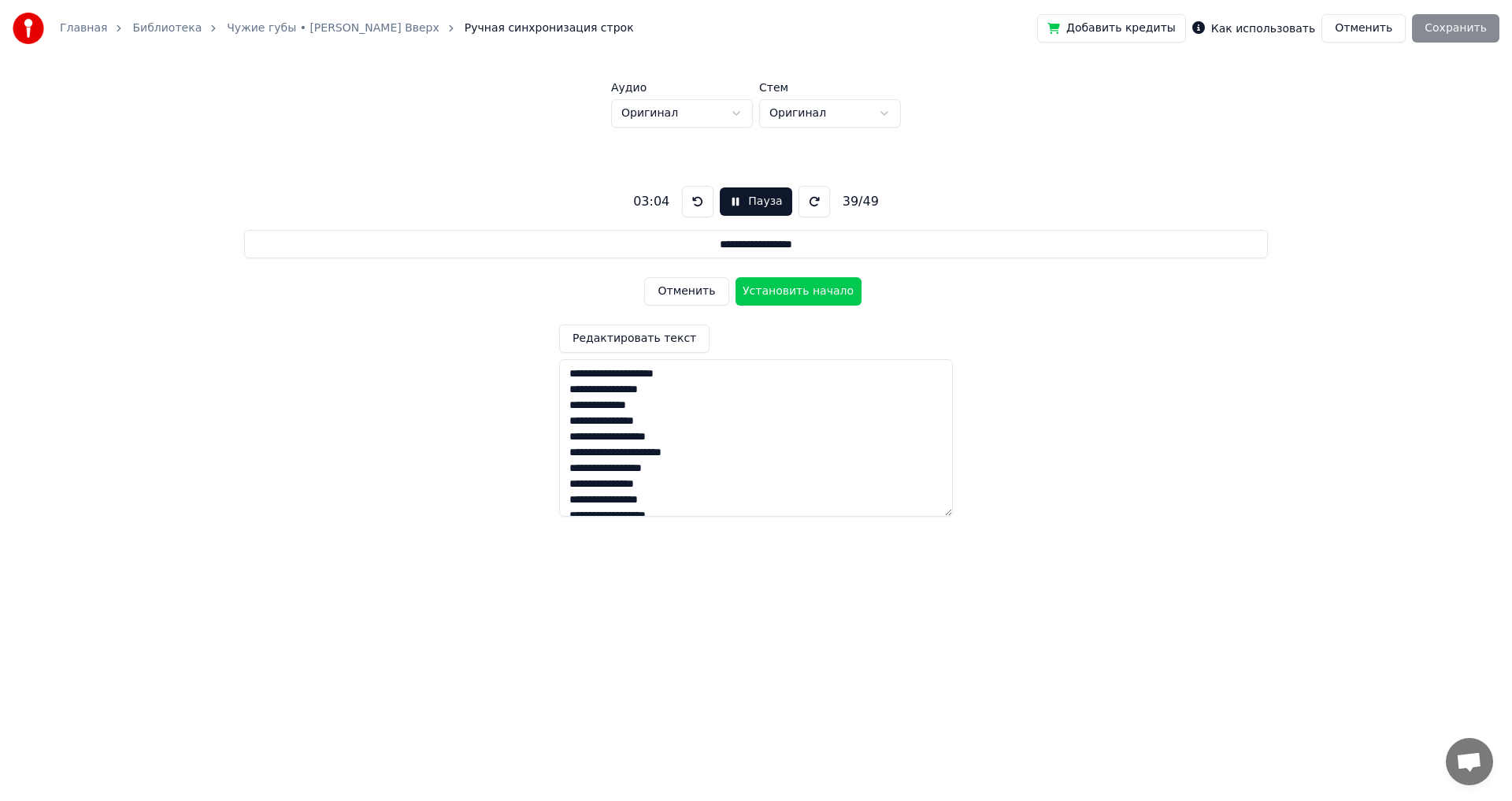
click at [770, 292] on button "Установить начало" at bounding box center [798, 291] width 126 height 29
click at [770, 292] on button "Установить конец" at bounding box center [798, 291] width 126 height 29
click at [770, 292] on button "Установить начало" at bounding box center [798, 291] width 126 height 29
click at [770, 292] on button "Установить конец" at bounding box center [798, 291] width 126 height 29
click at [770, 292] on button "Установить начало" at bounding box center [798, 291] width 126 height 29
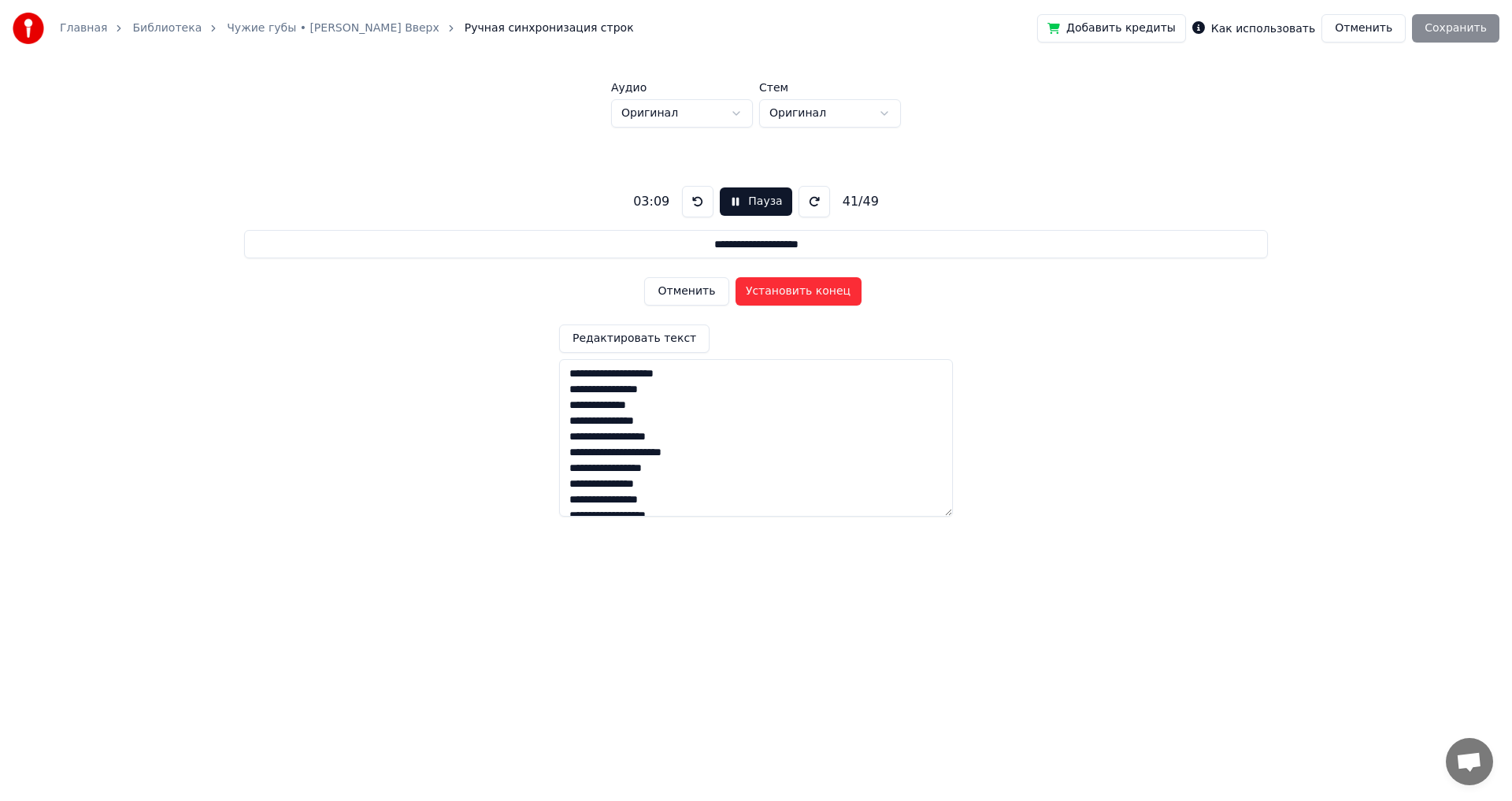
click at [770, 292] on button "Установить конец" at bounding box center [798, 291] width 126 height 29
click at [770, 292] on button "Установить начало" at bounding box center [798, 291] width 126 height 29
click at [770, 292] on button "Установить конец" at bounding box center [798, 291] width 126 height 29
click at [770, 292] on button "Установить начало" at bounding box center [798, 291] width 126 height 29
click at [770, 292] on button "Установить конец" at bounding box center [798, 291] width 126 height 29
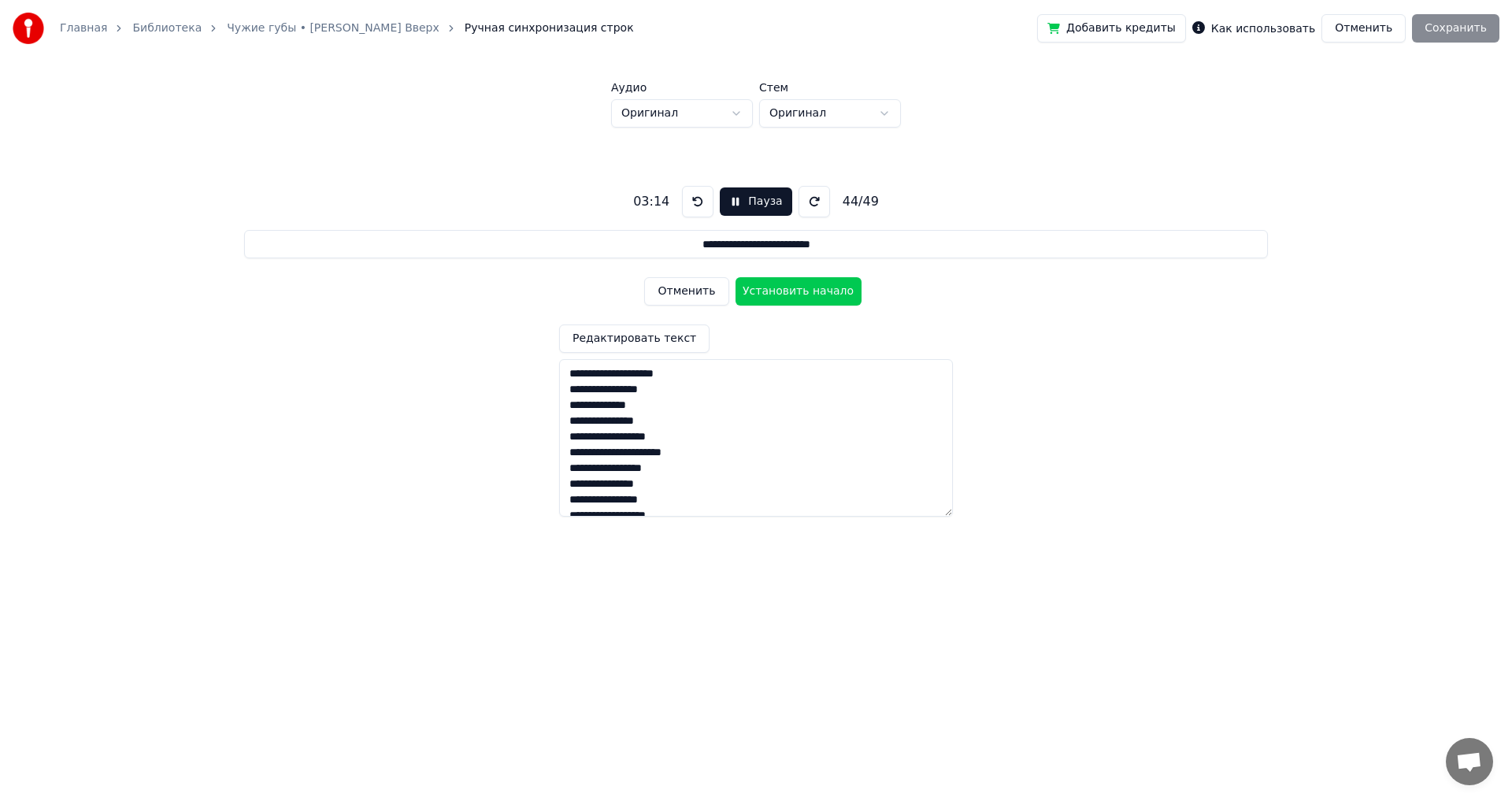
click at [770, 292] on button "Установить начало" at bounding box center [798, 291] width 126 height 29
click at [770, 292] on button "Установить конец" at bounding box center [798, 291] width 126 height 29
click at [770, 292] on button "Установить начало" at bounding box center [798, 291] width 126 height 29
click at [770, 292] on button "Установить конец" at bounding box center [798, 291] width 126 height 29
click at [770, 292] on button "Установить начало" at bounding box center [798, 291] width 126 height 29
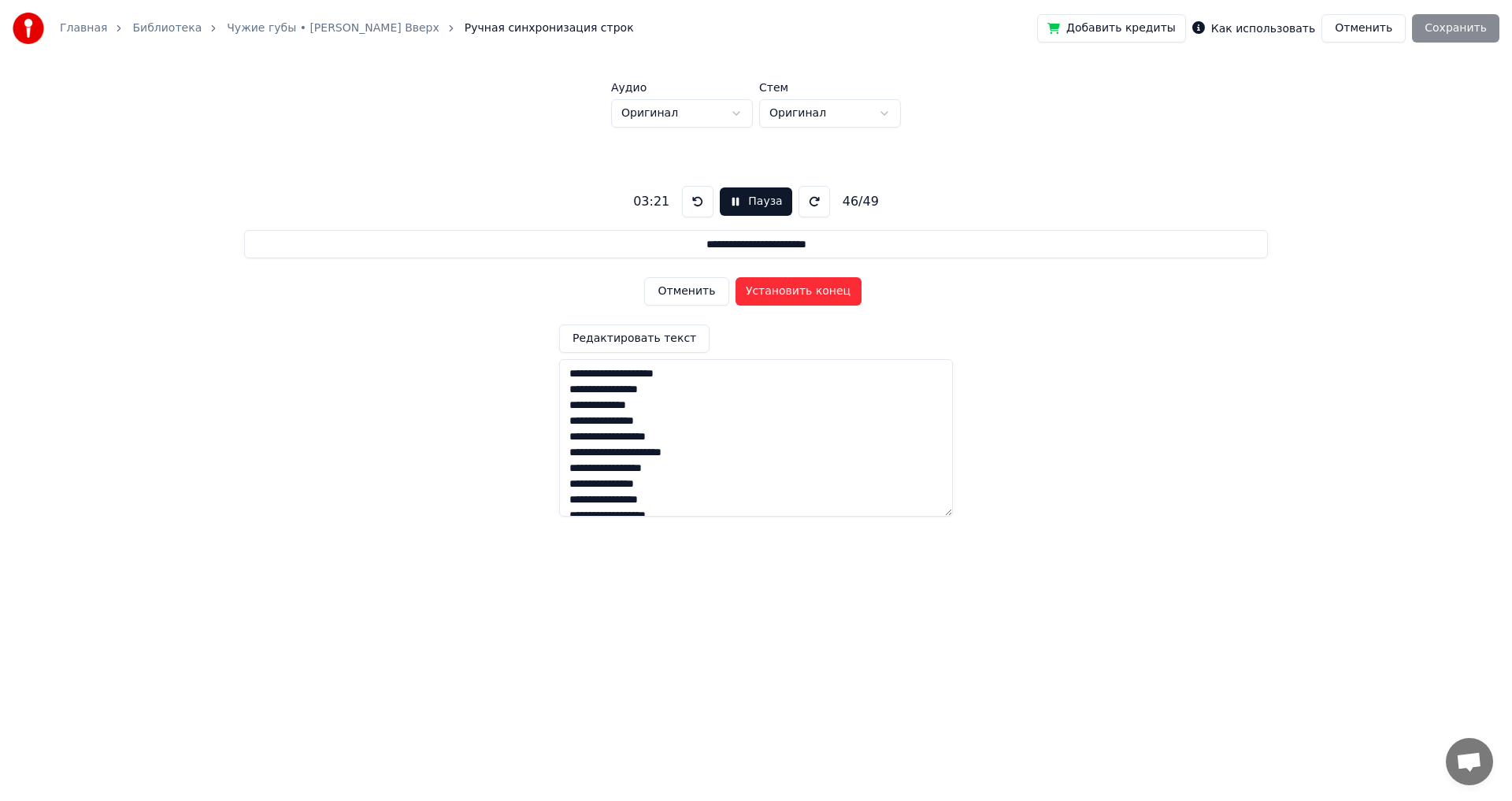
click at [770, 292] on button "Установить конец" at bounding box center [798, 291] width 126 height 29
click at [770, 292] on button "Установить начало" at bounding box center [798, 291] width 126 height 29
click at [770, 292] on button "Установить конец" at bounding box center [798, 291] width 126 height 29
click at [770, 292] on button "Установить начало" at bounding box center [798, 291] width 126 height 29
click at [770, 292] on button "Установить конец" at bounding box center [798, 291] width 126 height 29
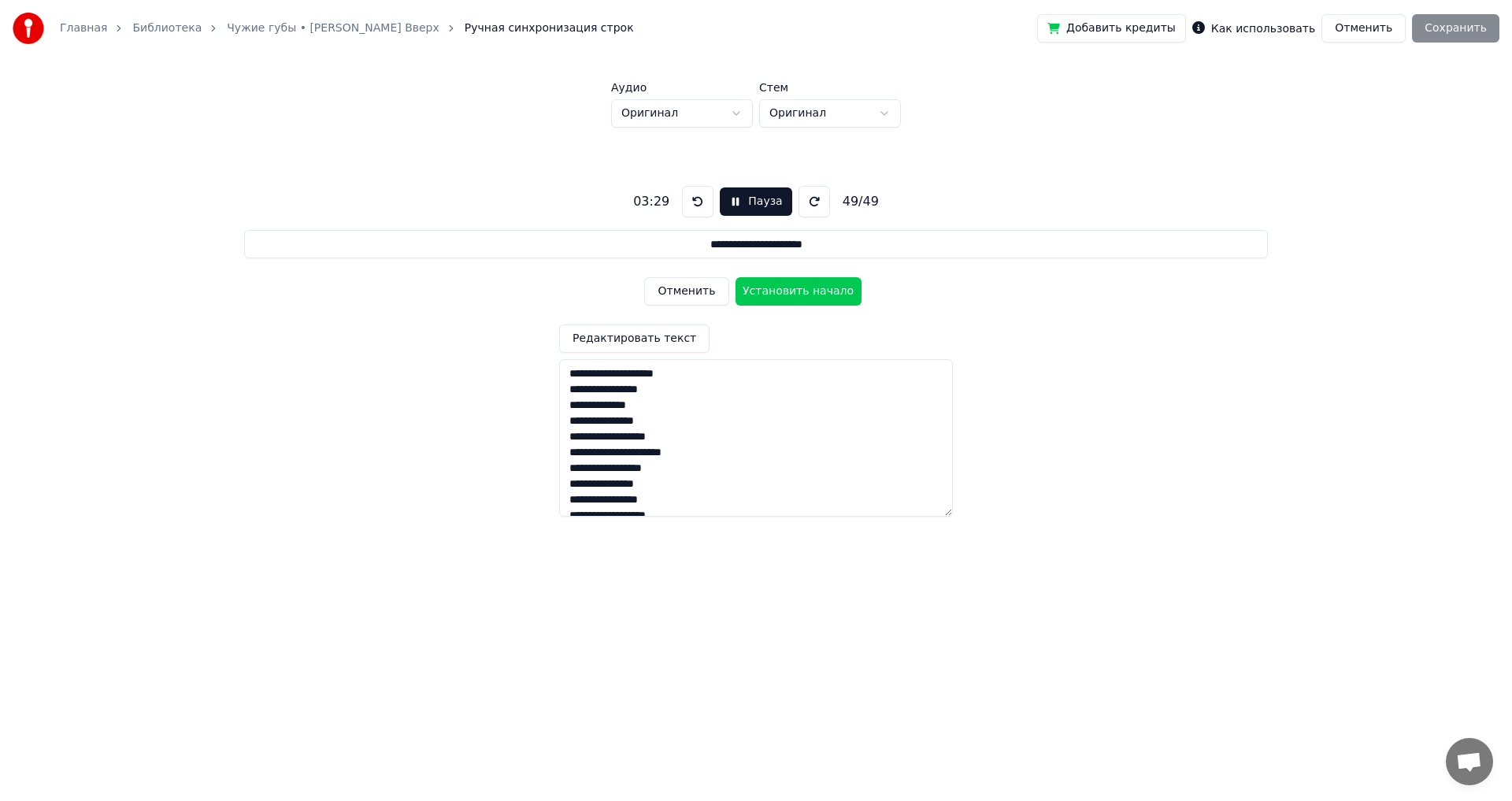
click at [770, 292] on button "Установить начало" at bounding box center [798, 291] width 126 height 29
click at [770, 292] on button "Установить конец" at bounding box center [798, 291] width 126 height 29
click at [677, 294] on div "Отменить Установить начало" at bounding box center [755, 291] width 222 height 41
click at [732, 203] on button "Начало" at bounding box center [756, 201] width 79 height 29
click at [679, 289] on button "Отменить" at bounding box center [685, 291] width 84 height 29
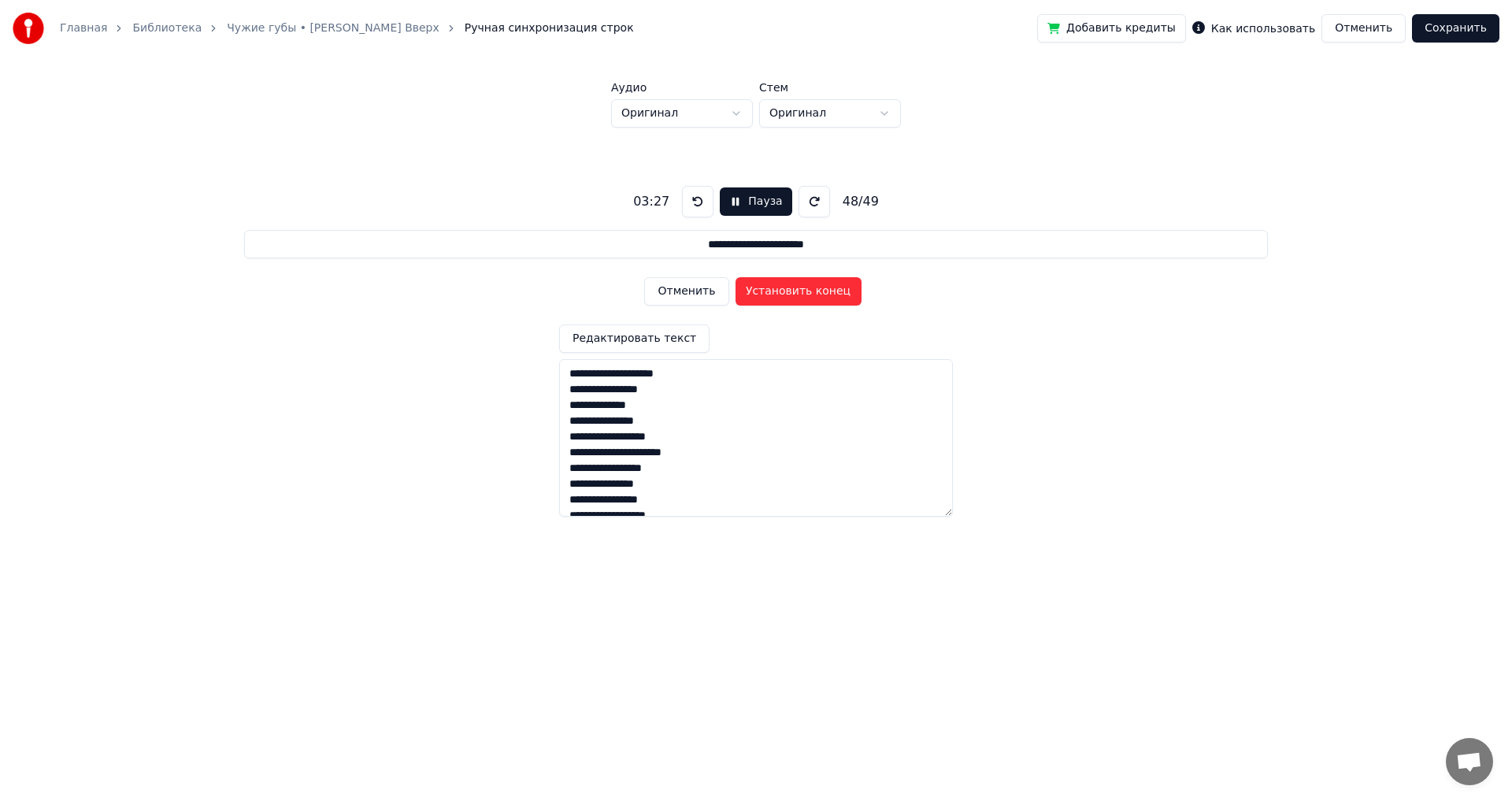
click at [679, 288] on button "Отменить" at bounding box center [685, 291] width 84 height 29
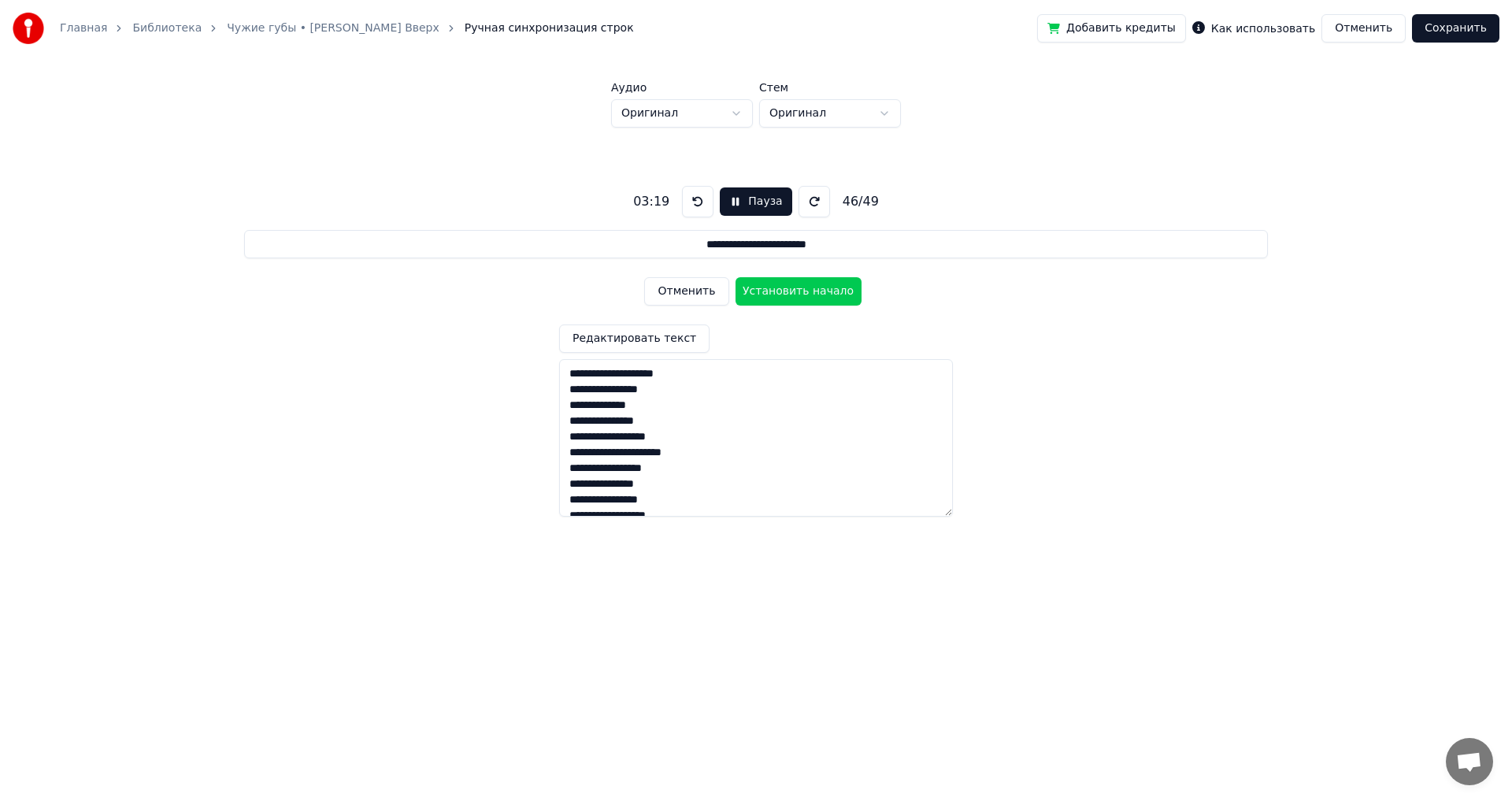
click at [679, 288] on button "Отменить" at bounding box center [685, 291] width 84 height 29
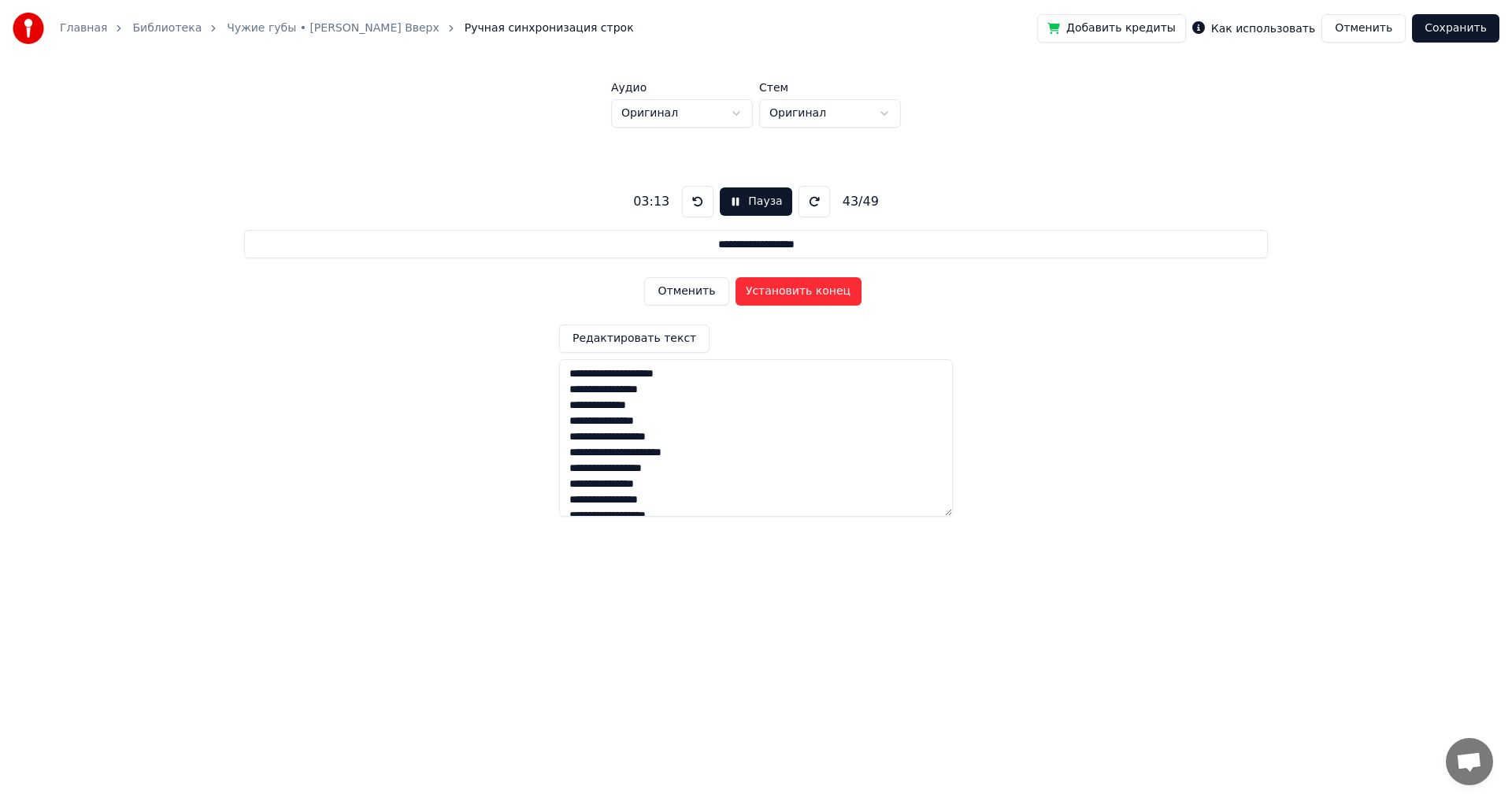
click at [679, 288] on button "Отменить" at bounding box center [685, 291] width 84 height 29
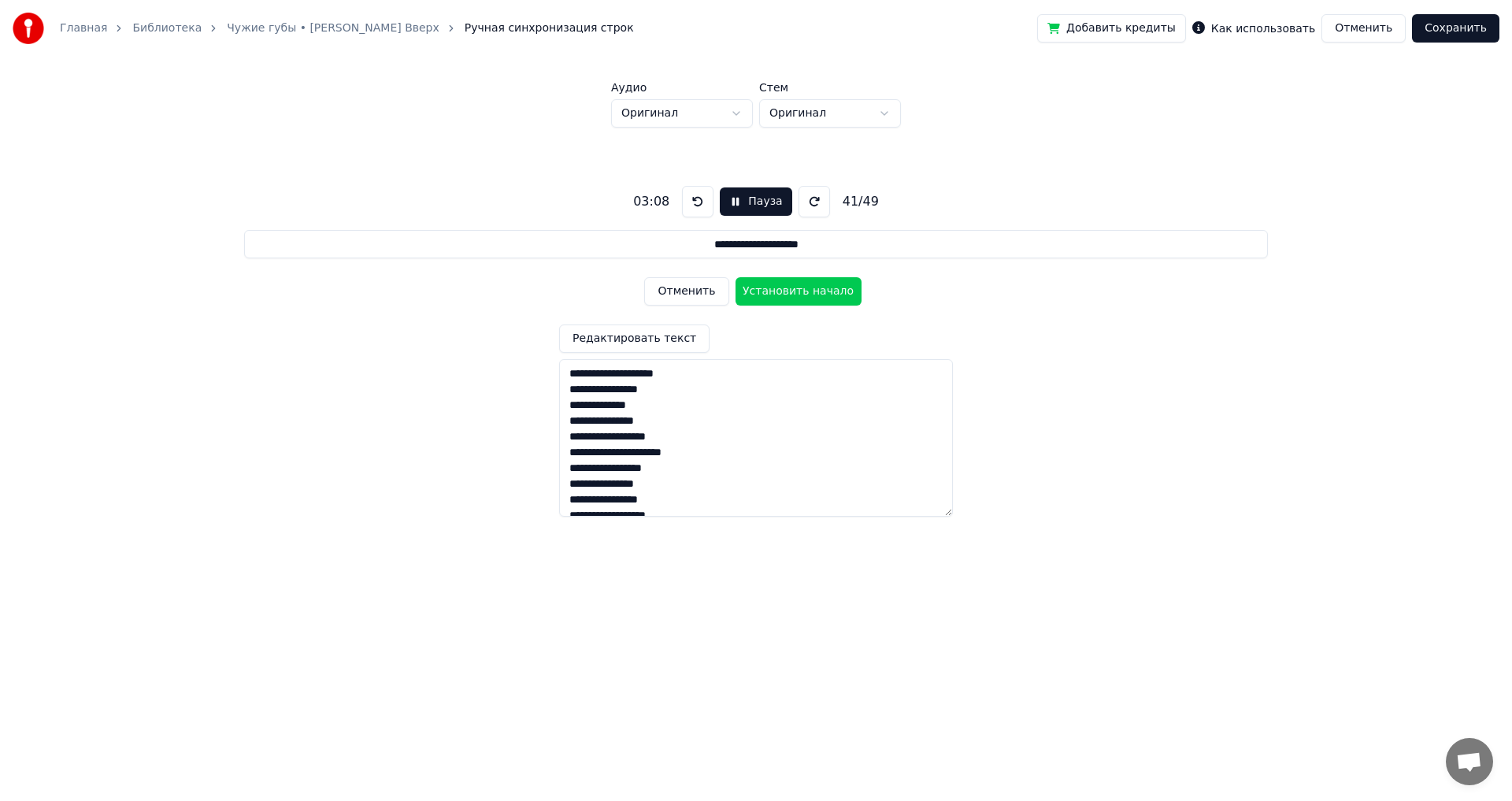
click at [679, 288] on button "Отменить" at bounding box center [685, 291] width 84 height 29
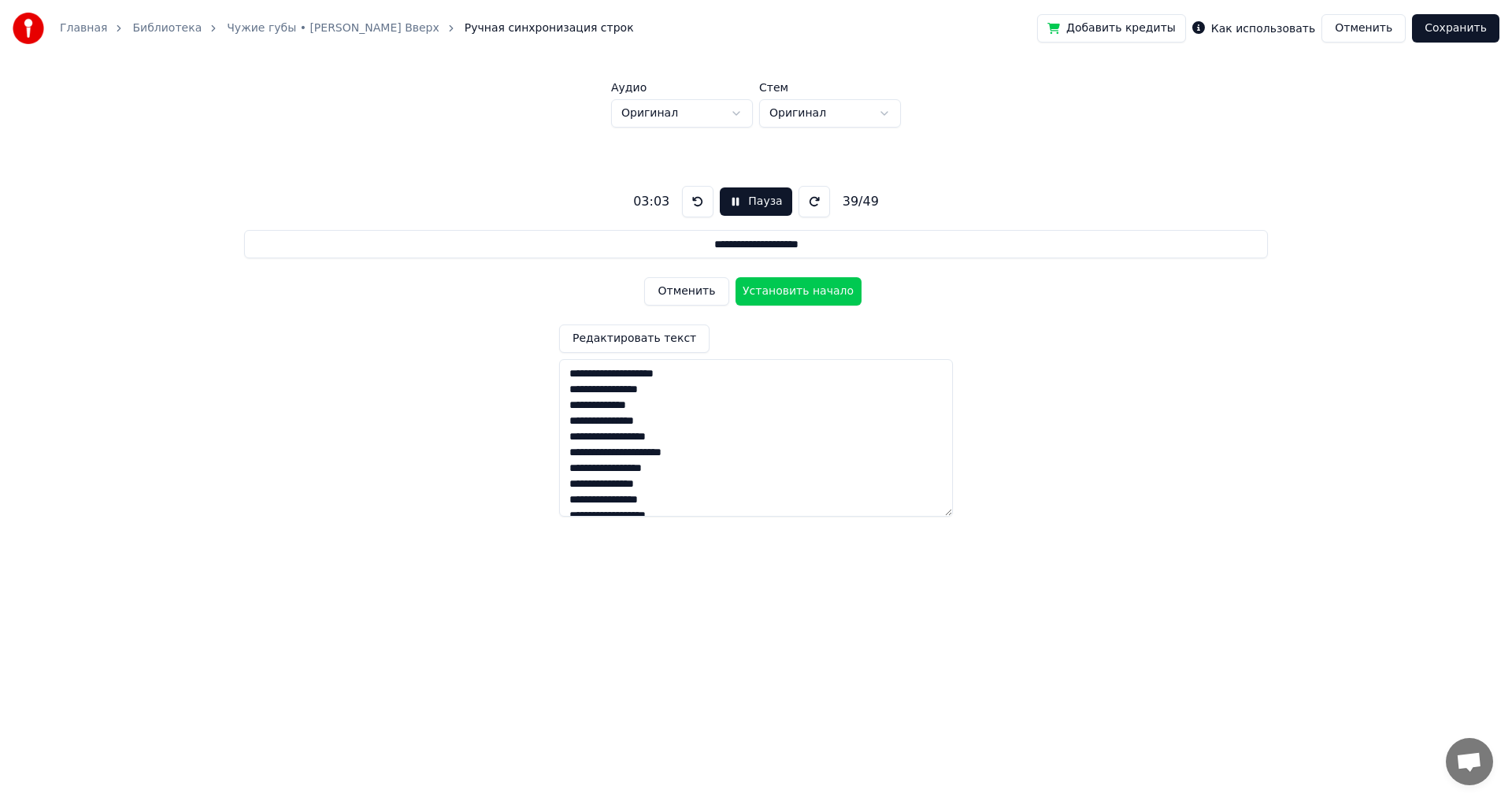
click at [679, 288] on button "Отменить" at bounding box center [685, 291] width 84 height 29
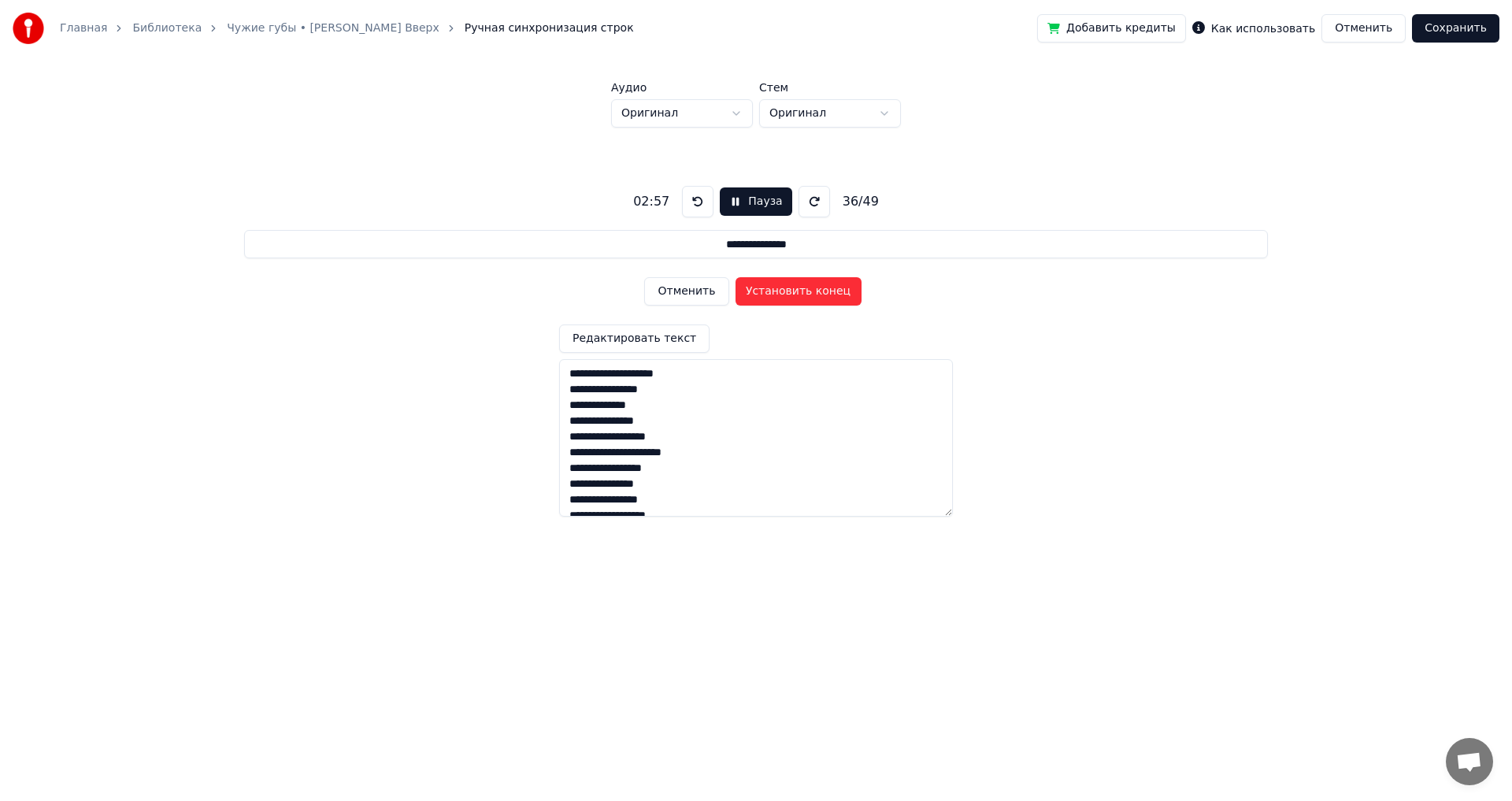
click at [679, 288] on button "Отменить" at bounding box center [685, 291] width 84 height 29
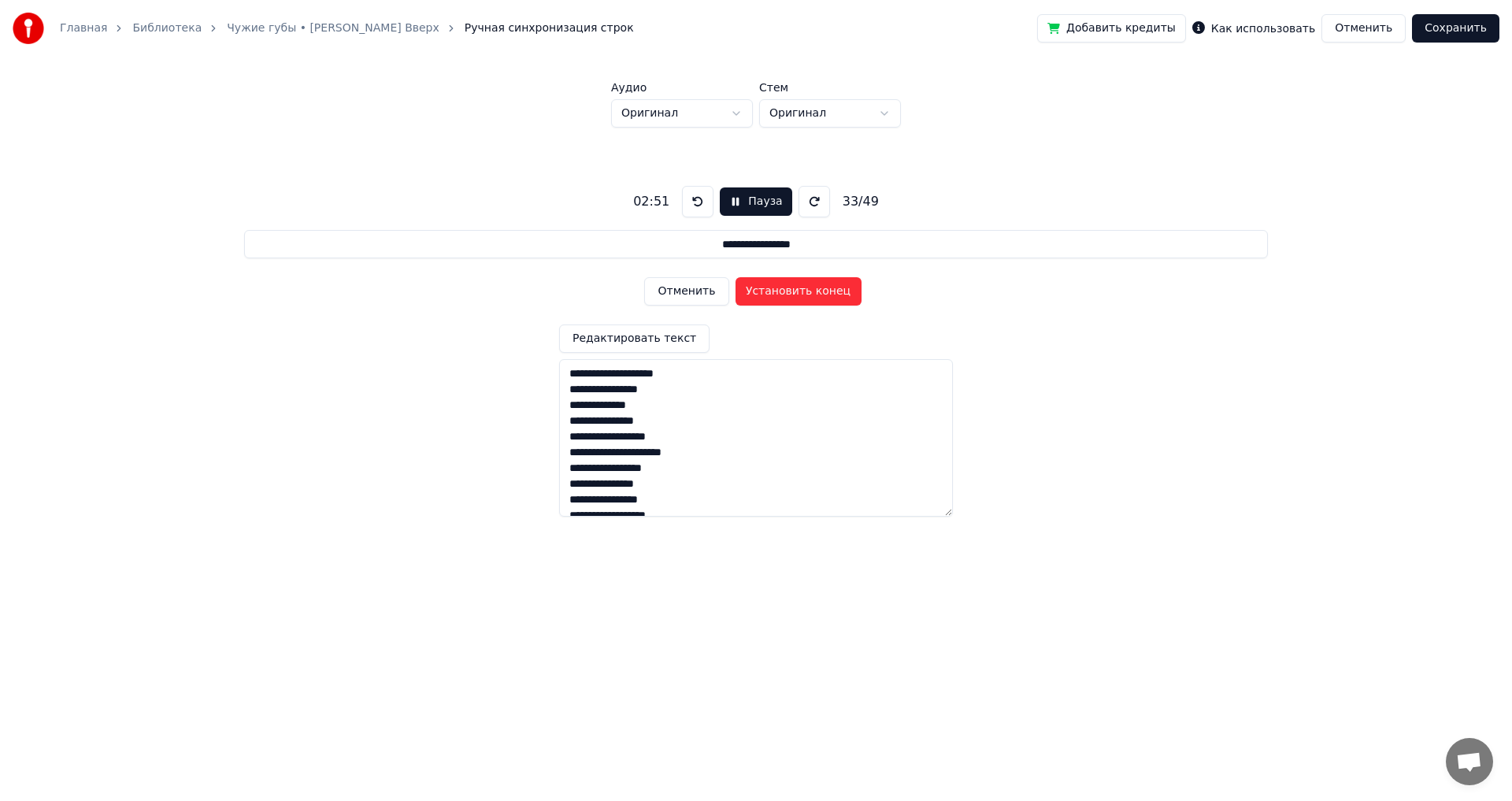
click at [679, 288] on button "Отменить" at bounding box center [685, 291] width 84 height 29
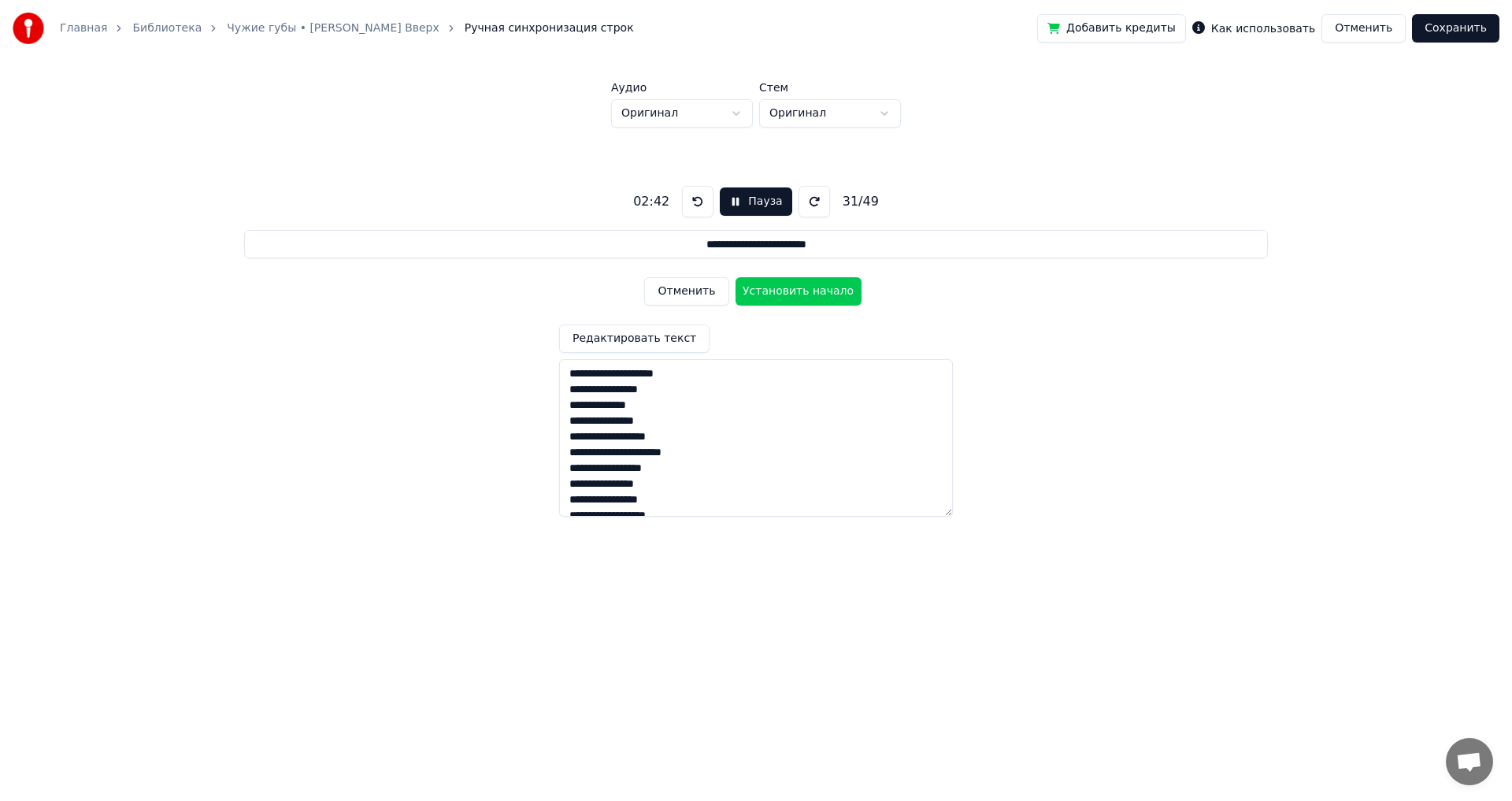
click at [679, 288] on button "Отменить" at bounding box center [685, 291] width 84 height 29
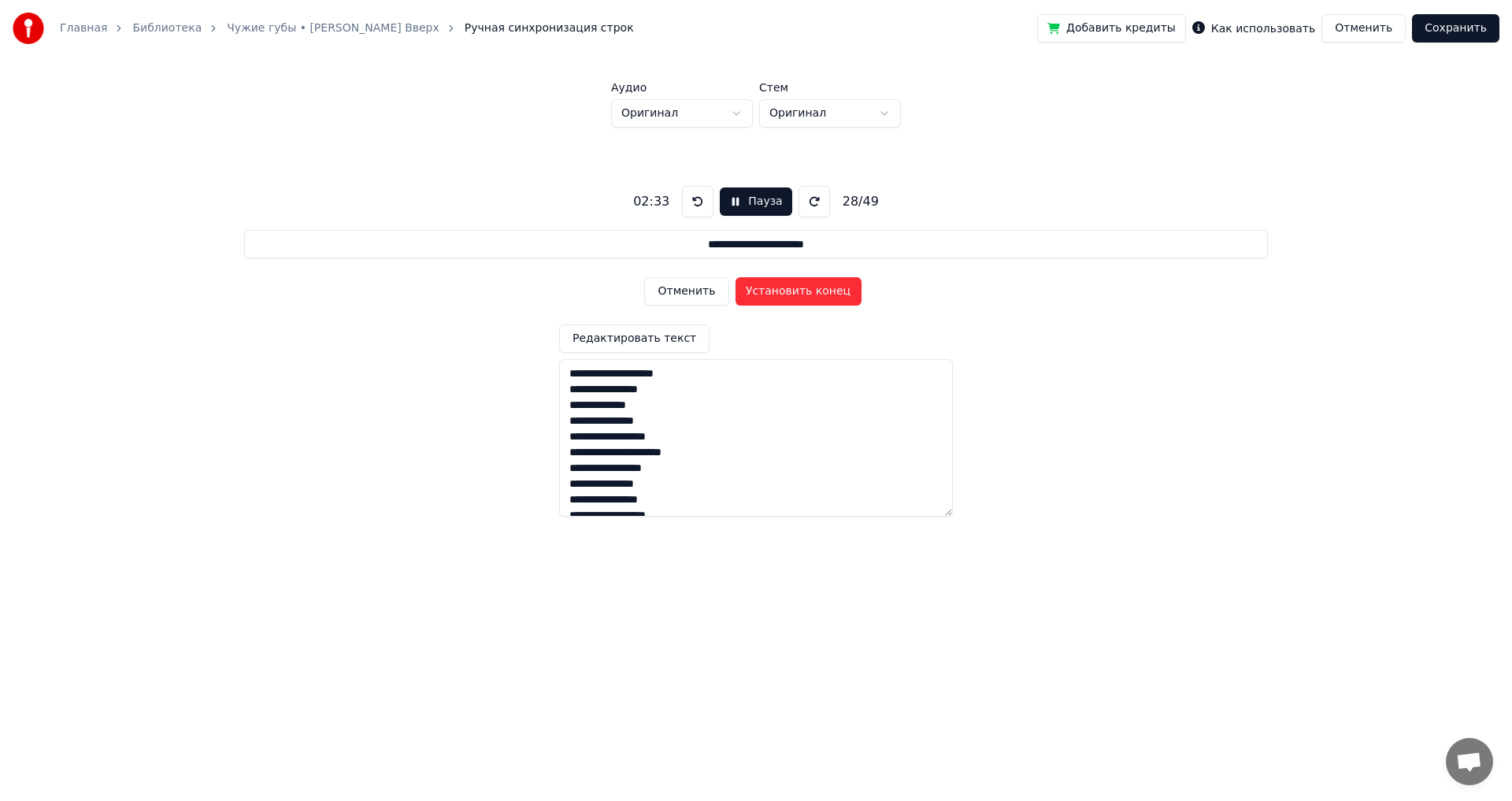
click at [679, 288] on button "Отменить" at bounding box center [685, 291] width 84 height 29
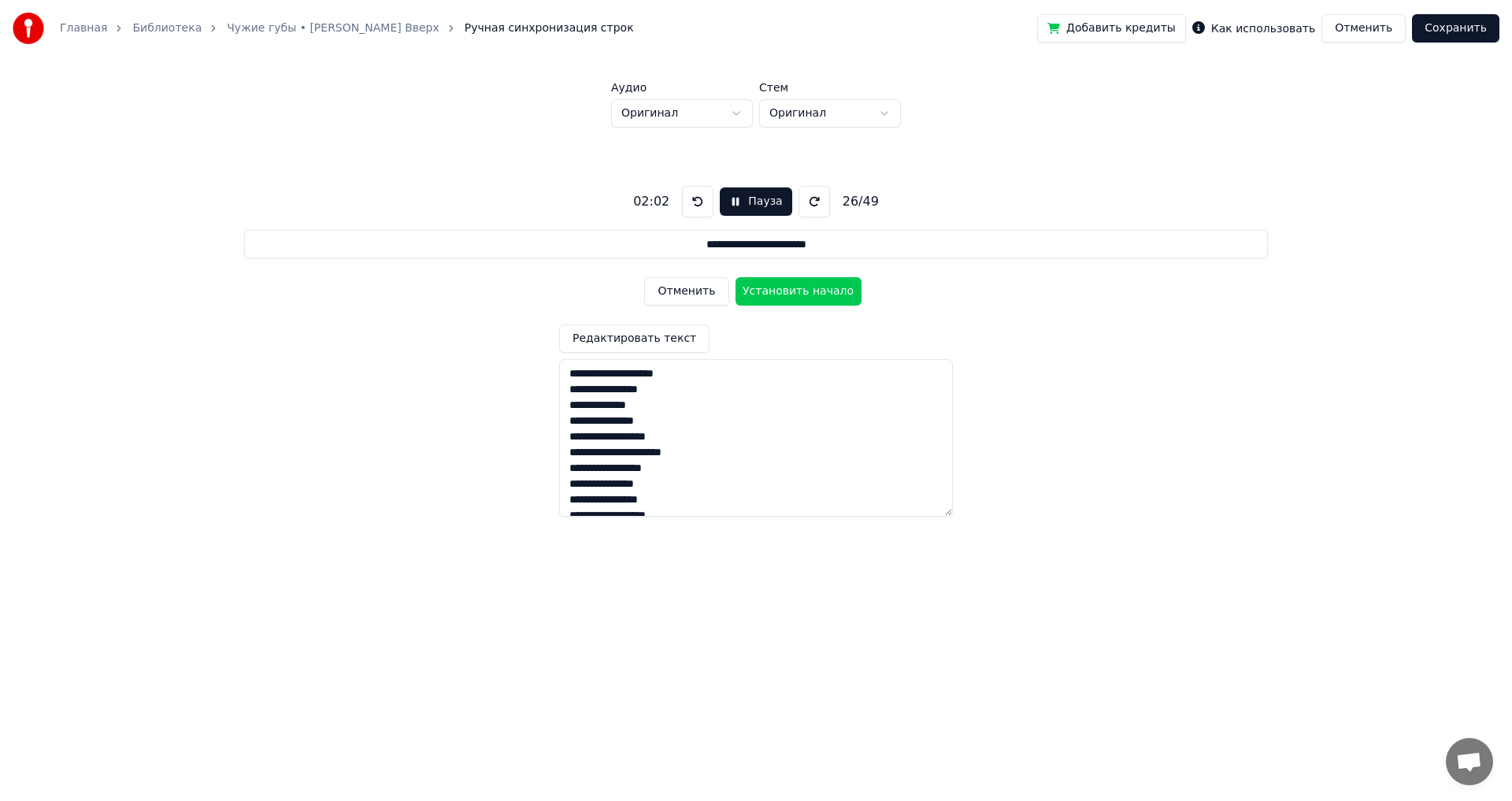
click at [679, 288] on button "Отменить" at bounding box center [685, 291] width 84 height 29
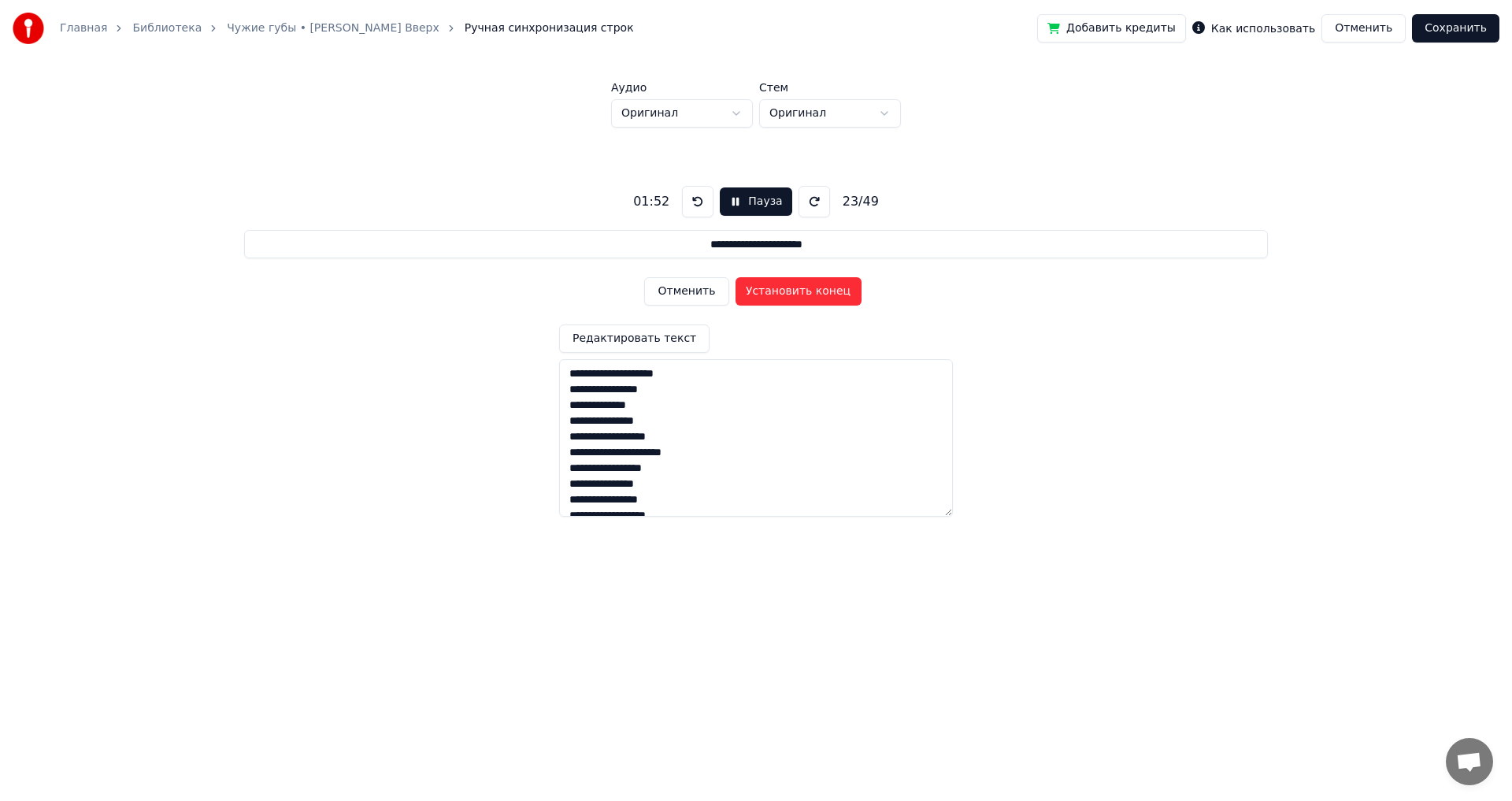
click at [679, 288] on button "Отменить" at bounding box center [685, 291] width 84 height 29
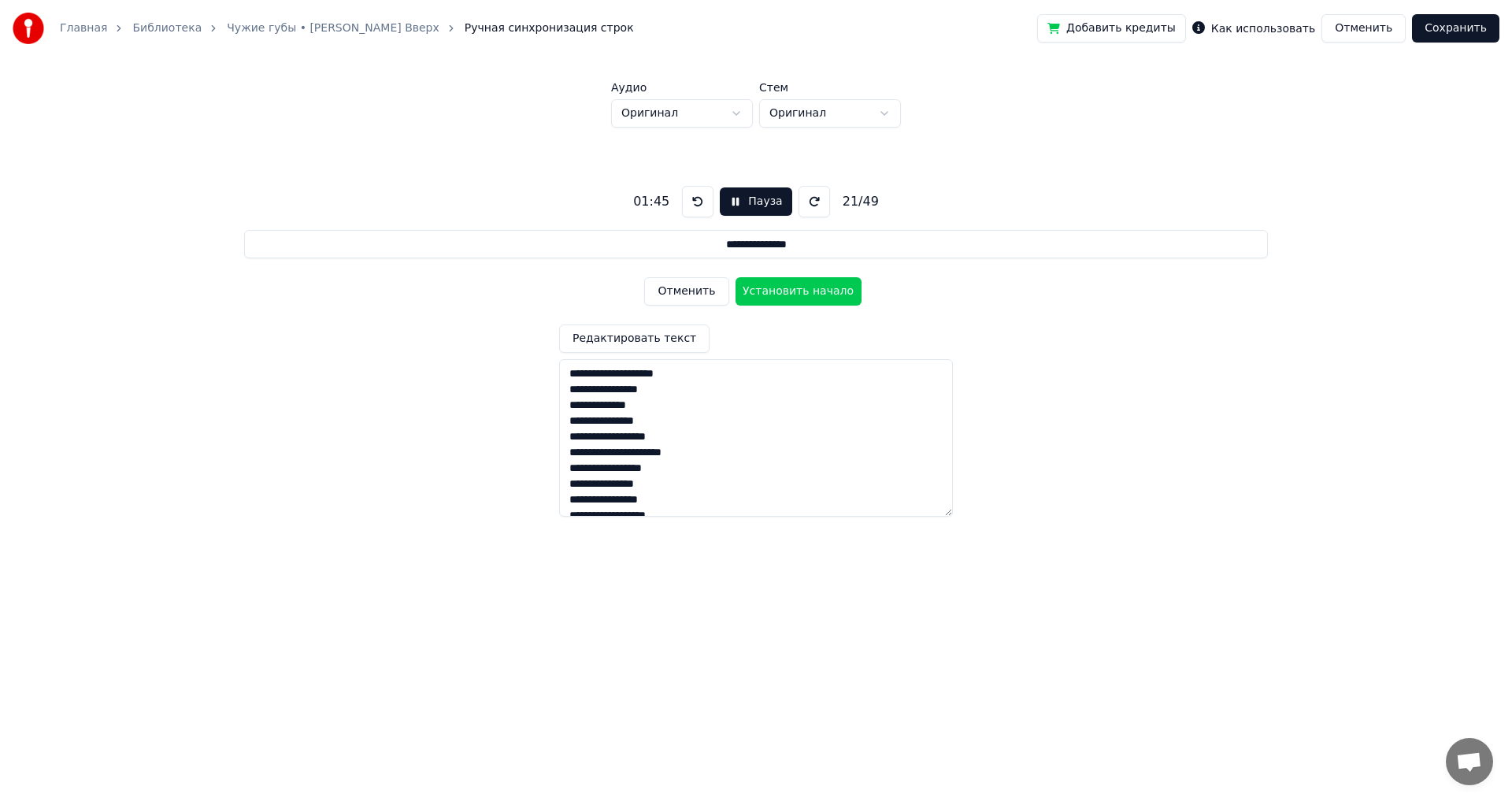
click at [679, 288] on button "Отменить" at bounding box center [685, 291] width 84 height 29
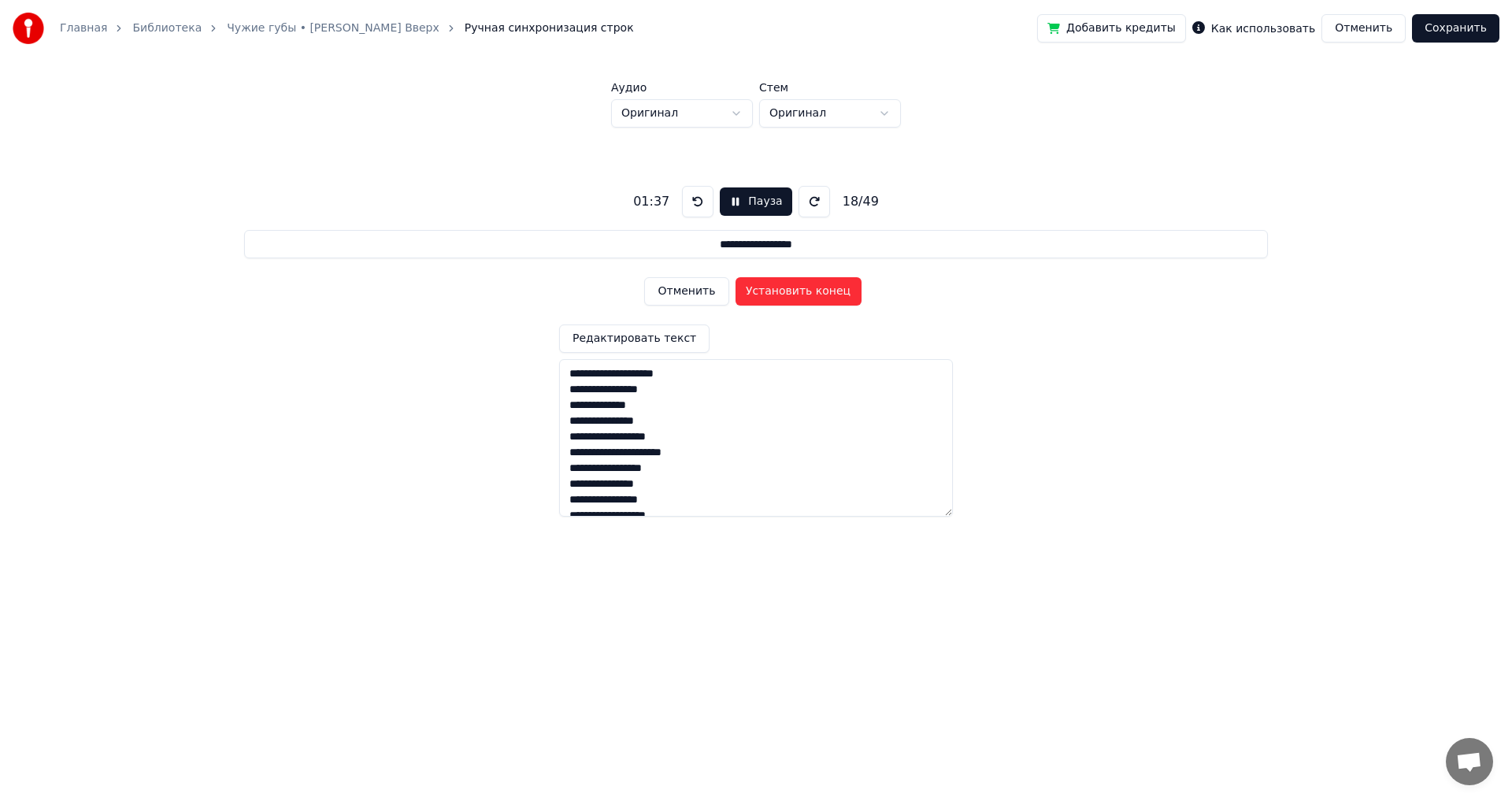
click at [679, 288] on button "Отменить" at bounding box center [685, 291] width 84 height 29
click at [680, 288] on button "Отменить" at bounding box center [685, 291] width 84 height 29
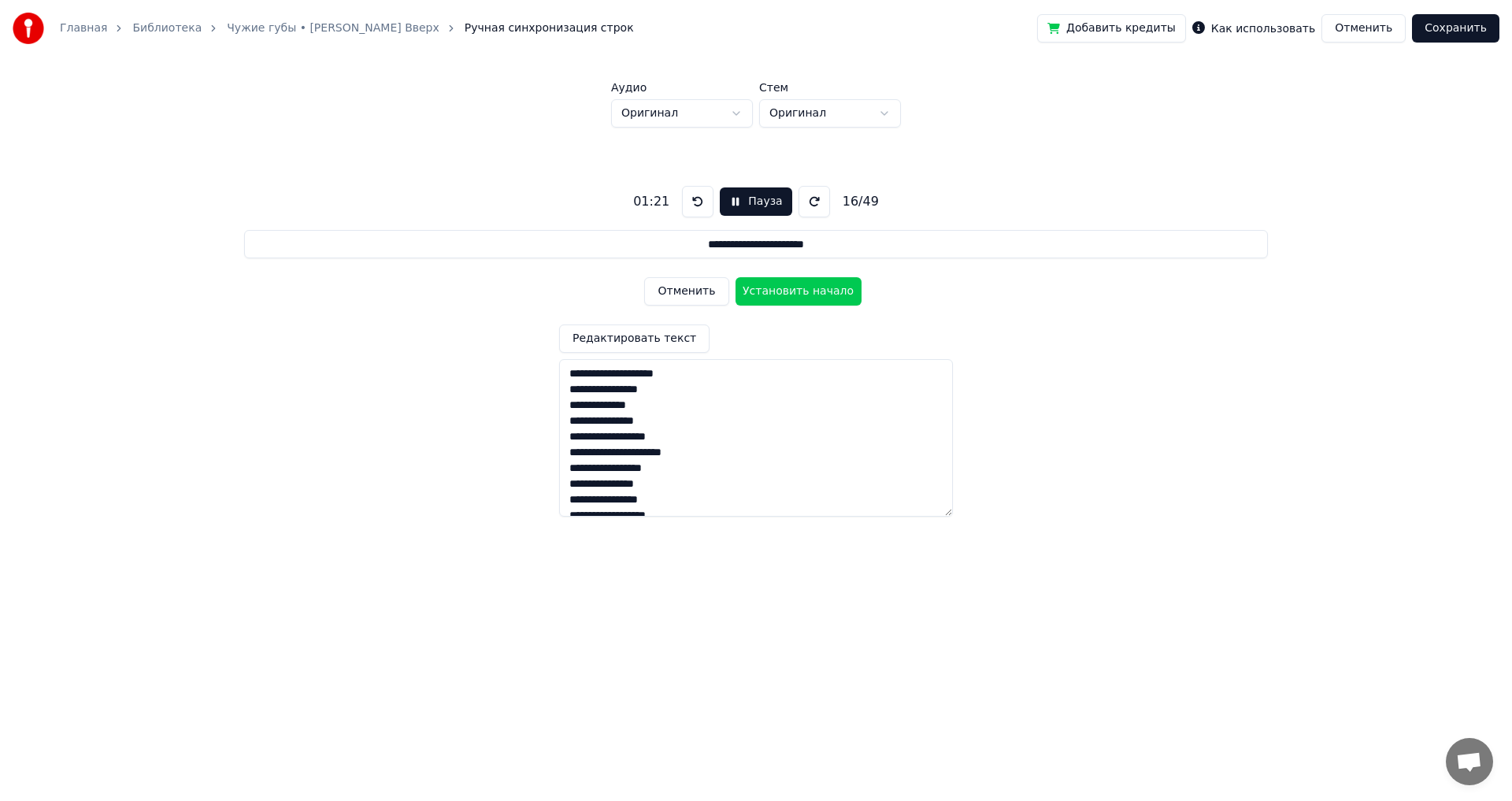
click at [681, 287] on button "Отменить" at bounding box center [685, 291] width 84 height 29
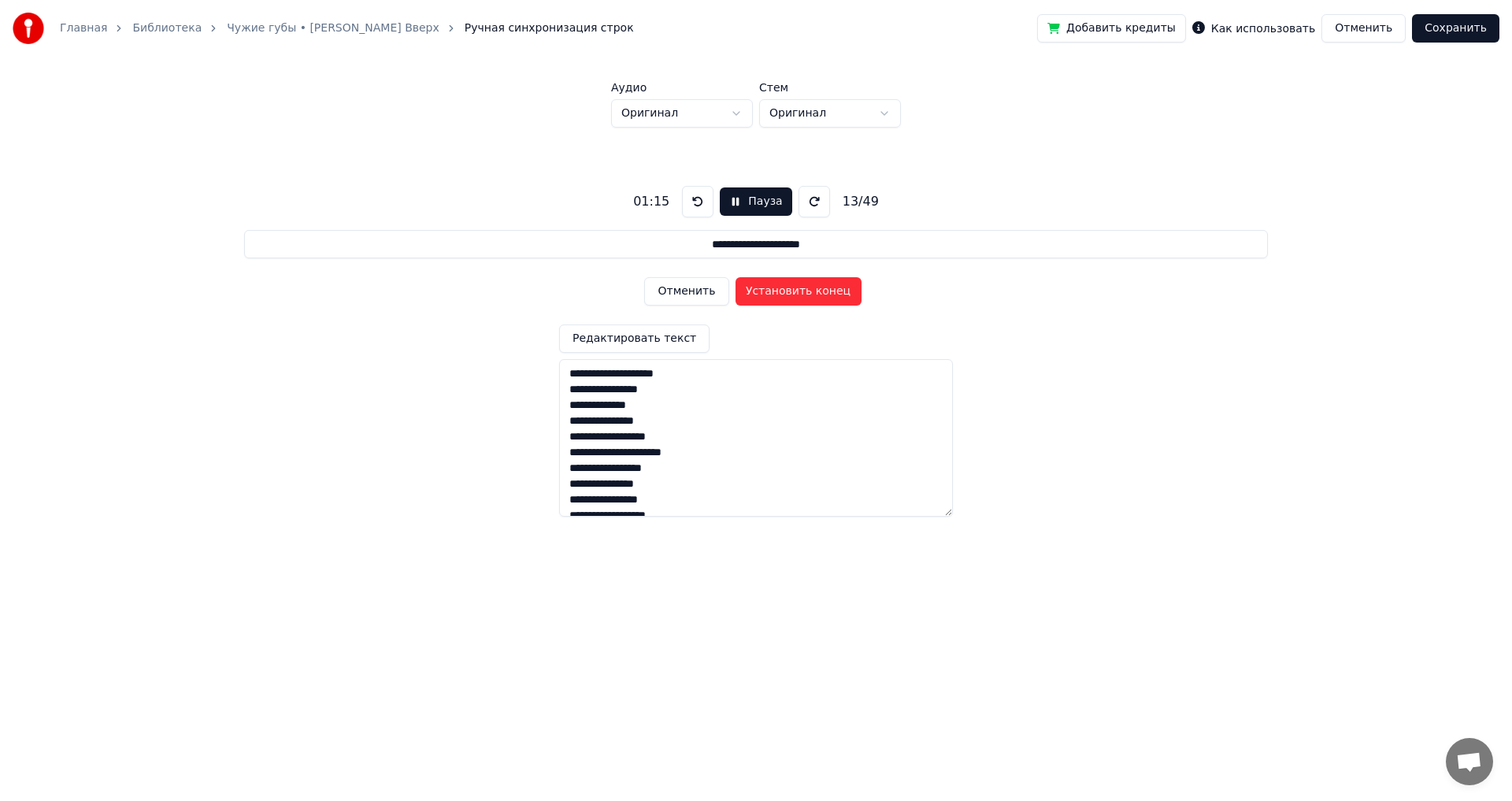
click at [681, 287] on button "Отменить" at bounding box center [685, 291] width 84 height 29
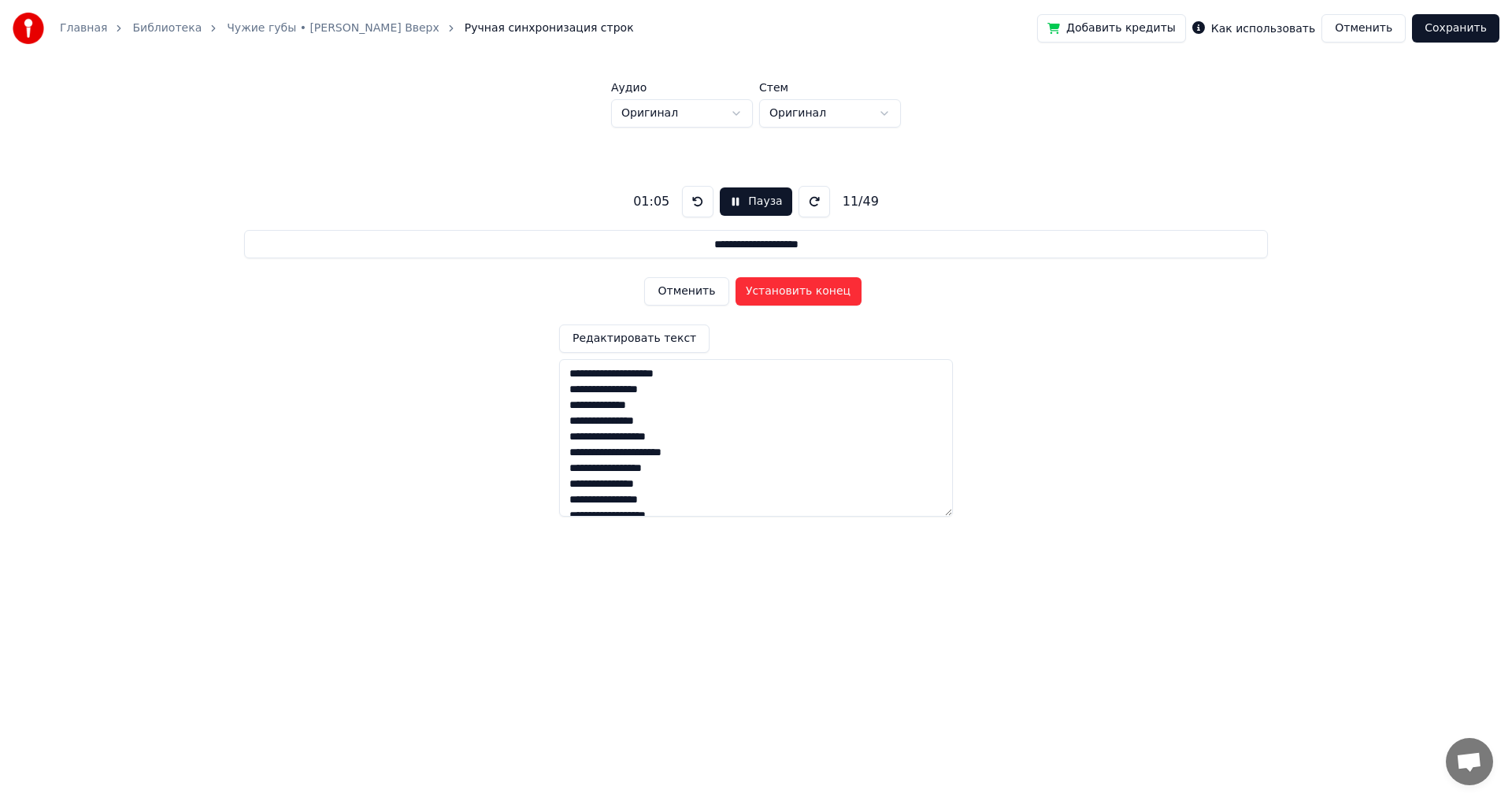
click at [681, 287] on button "Отменить" at bounding box center [685, 291] width 84 height 29
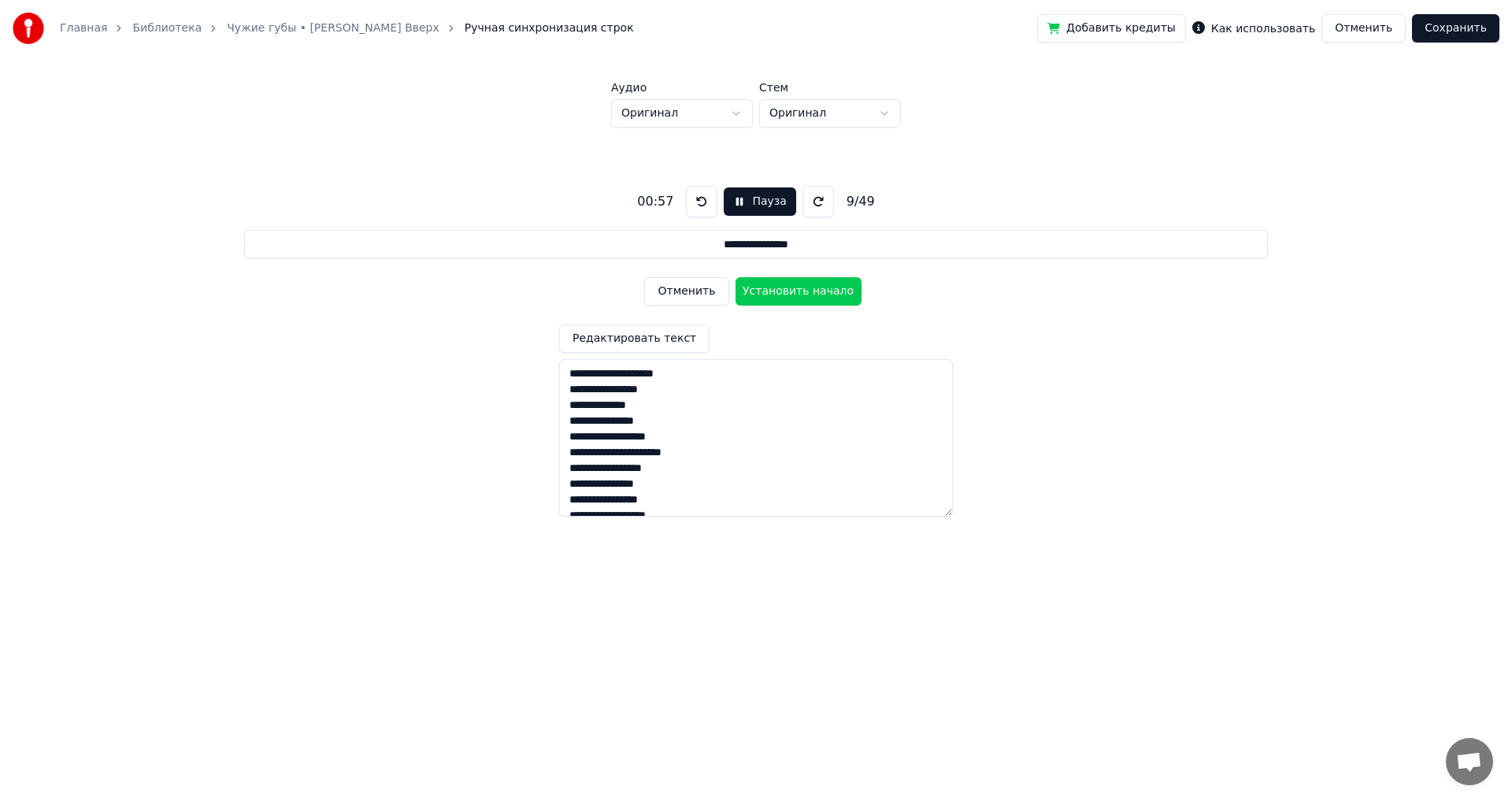
click at [681, 287] on button "Отменить" at bounding box center [685, 291] width 84 height 29
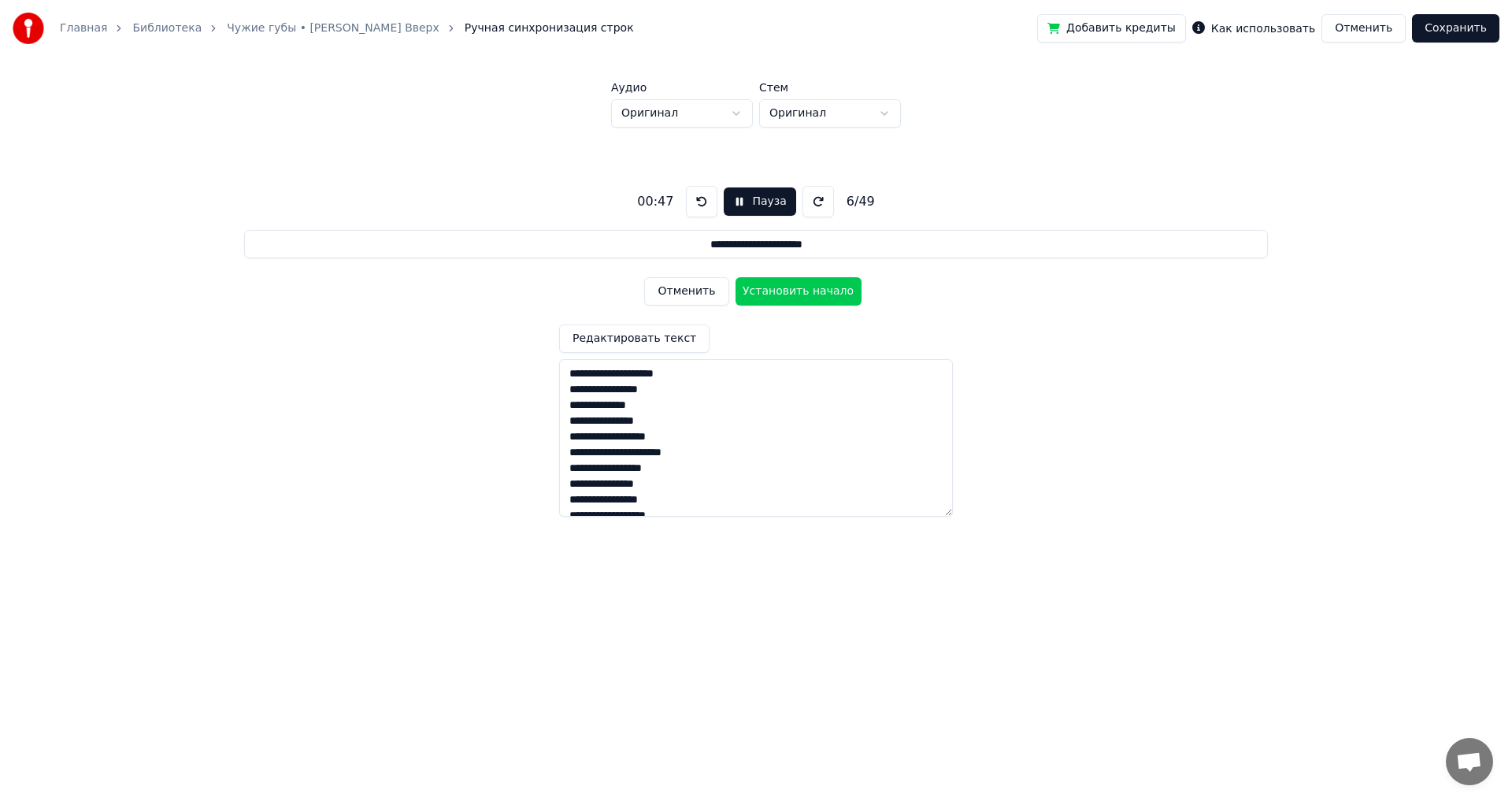
click at [681, 287] on button "Отменить" at bounding box center [685, 291] width 84 height 29
click at [682, 288] on button "Отменить" at bounding box center [685, 291] width 84 height 29
click at [683, 288] on button "Отменить" at bounding box center [685, 291] width 84 height 29
click at [684, 288] on button "Отменить" at bounding box center [685, 291] width 84 height 29
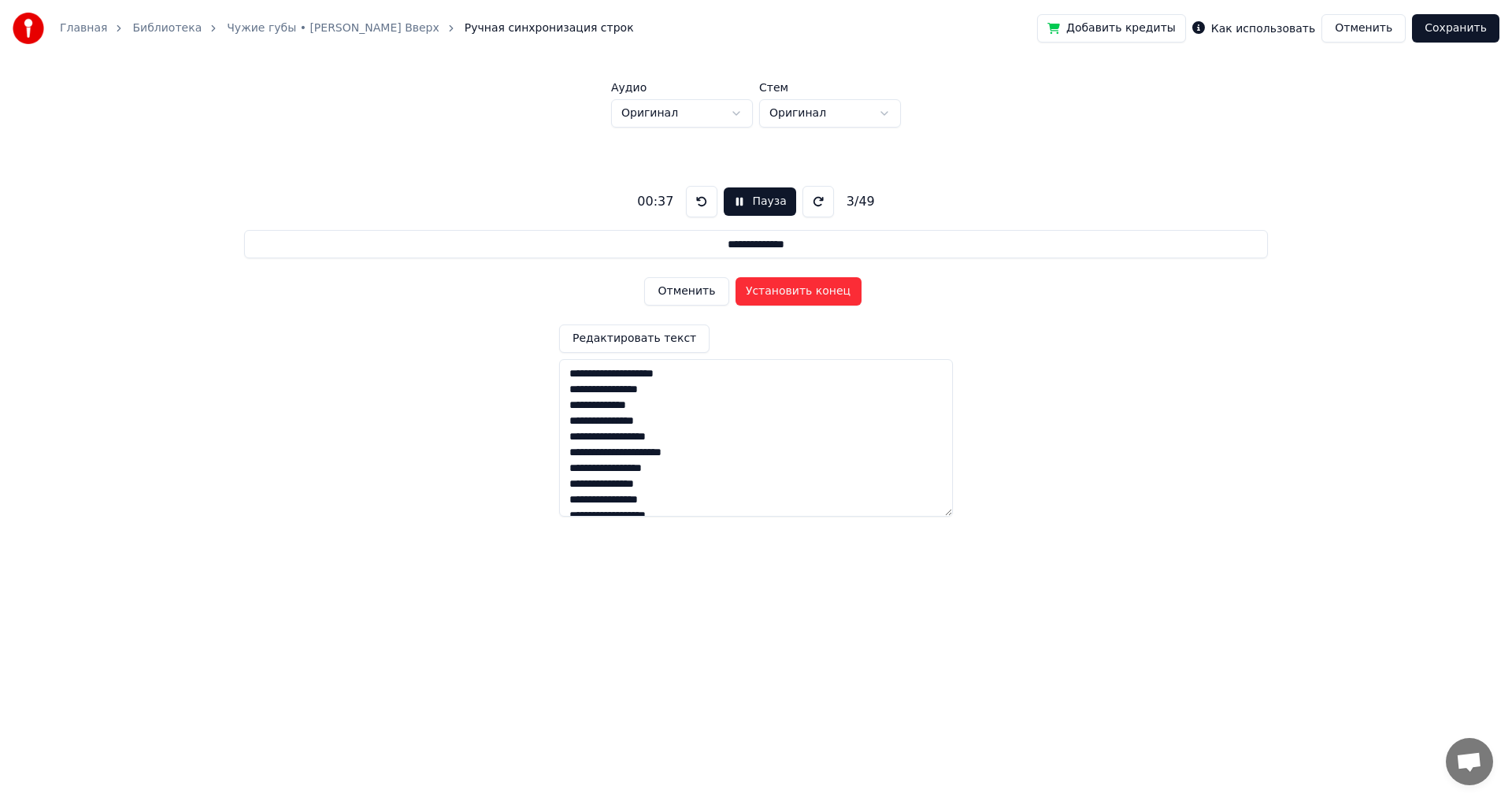
click at [684, 288] on button "Отменить" at bounding box center [685, 291] width 84 height 29
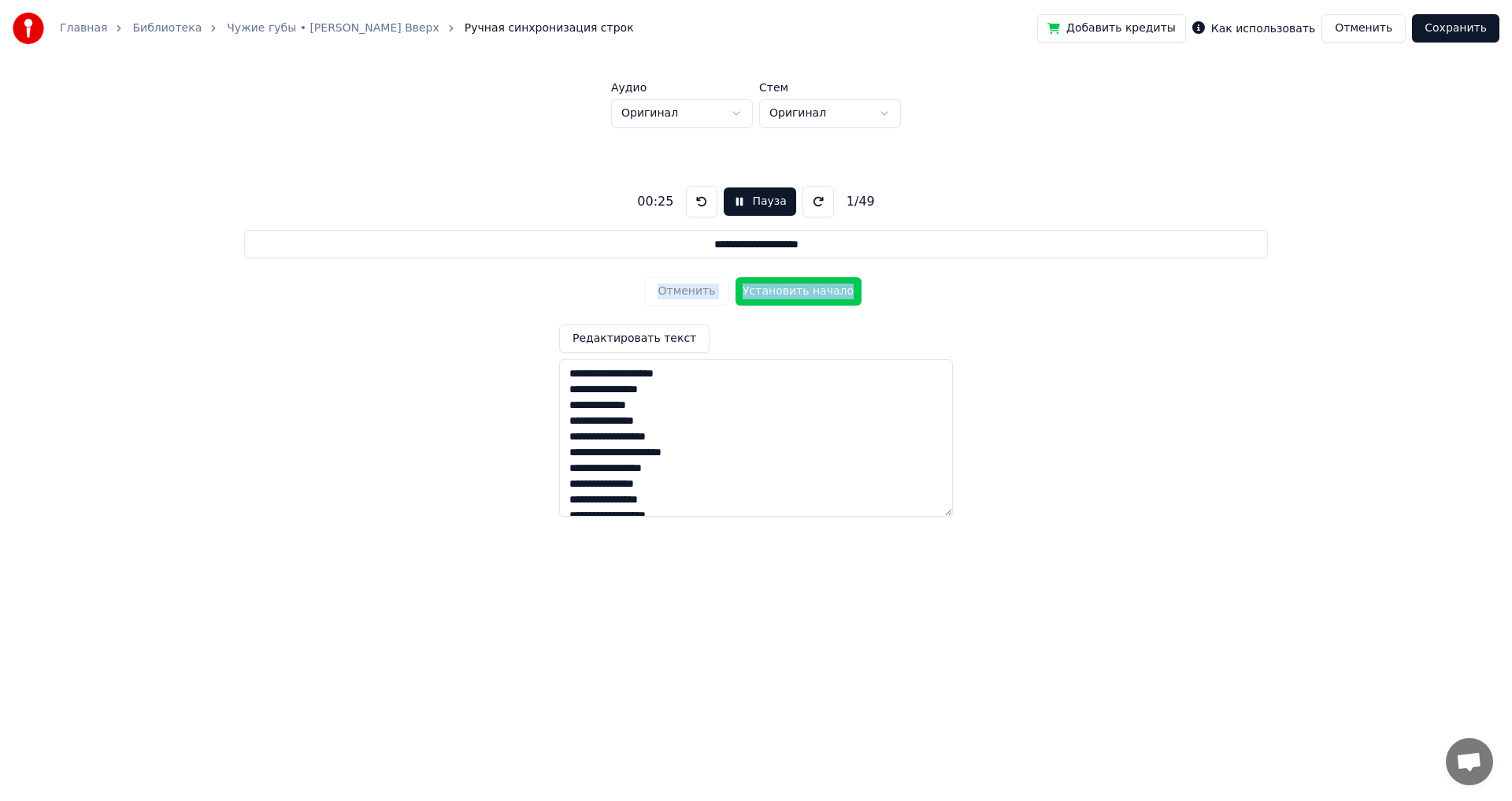
click at [684, 288] on div "Отменить Установить начало" at bounding box center [755, 291] width 222 height 41
click at [786, 288] on button "Установить начало" at bounding box center [798, 291] width 126 height 29
click at [786, 288] on button "Установить конец" at bounding box center [798, 291] width 126 height 29
click at [786, 288] on button "Установить начало" at bounding box center [798, 291] width 126 height 29
click at [786, 288] on button "Установить конец" at bounding box center [798, 291] width 126 height 29
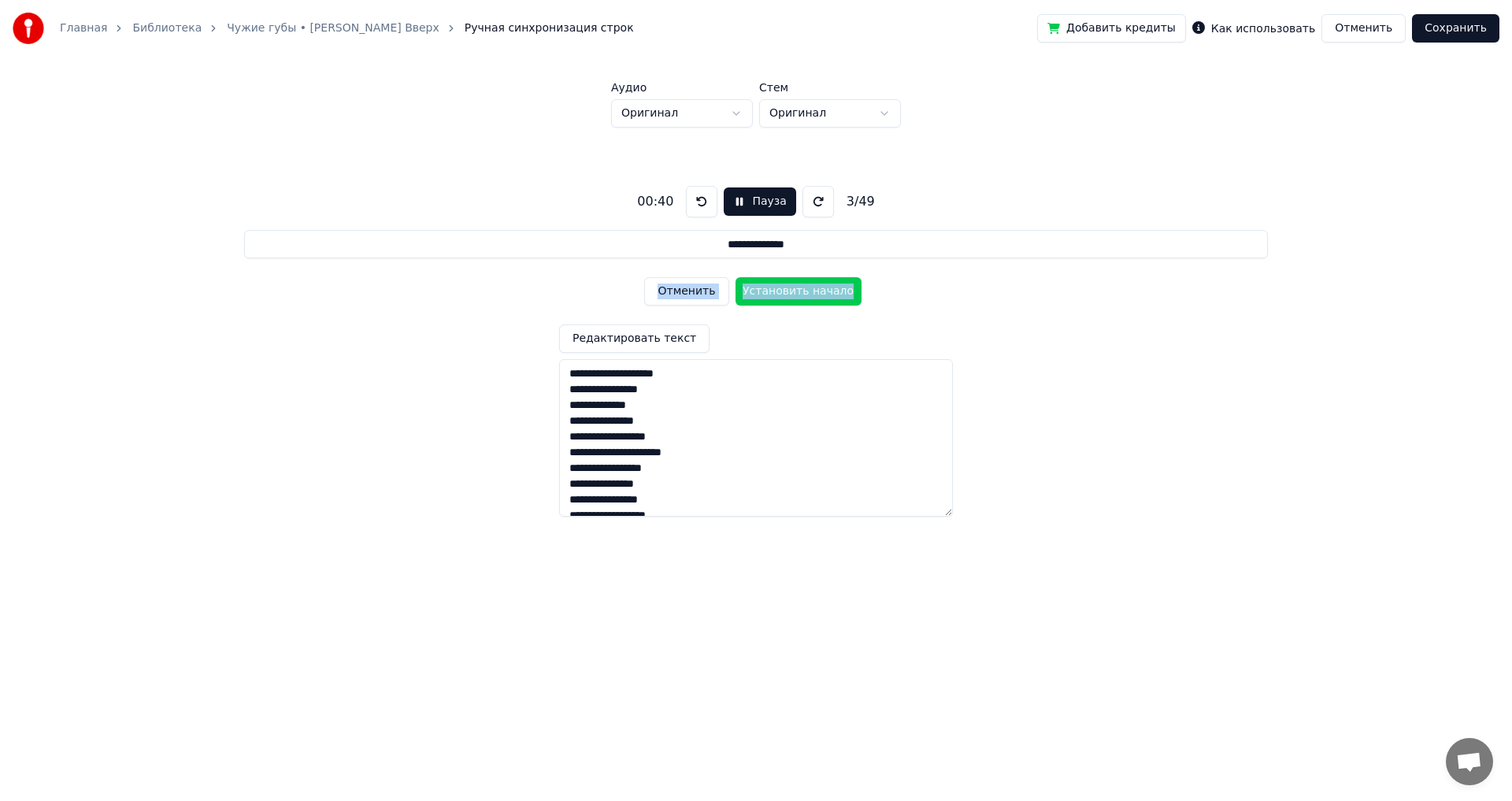
click at [786, 288] on button "Установить начало" at bounding box center [798, 291] width 126 height 29
click at [786, 288] on button "Установить конец" at bounding box center [798, 291] width 126 height 29
click at [786, 288] on button "Установить начало" at bounding box center [798, 291] width 126 height 29
click at [786, 288] on button "Установить конец" at bounding box center [798, 291] width 126 height 29
click at [786, 288] on button "Установить начало" at bounding box center [798, 291] width 126 height 29
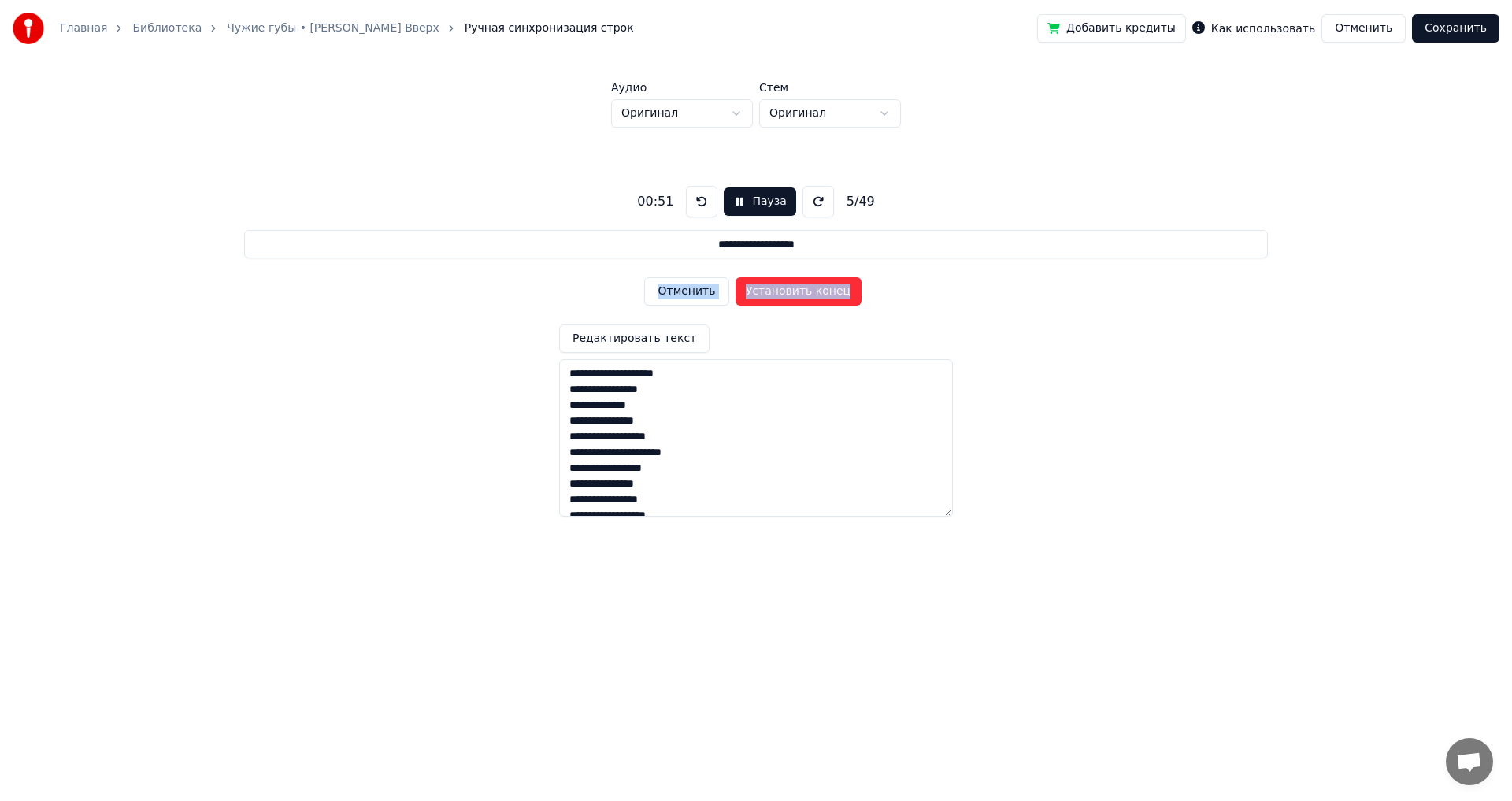
click at [786, 288] on button "Установить конец" at bounding box center [798, 291] width 126 height 29
click at [786, 288] on button "Установить начало" at bounding box center [798, 291] width 126 height 29
click at [786, 288] on button "Установить конец" at bounding box center [798, 291] width 126 height 29
click at [705, 285] on button "Отменить" at bounding box center [685, 291] width 84 height 29
click at [698, 201] on button at bounding box center [701, 202] width 32 height 32
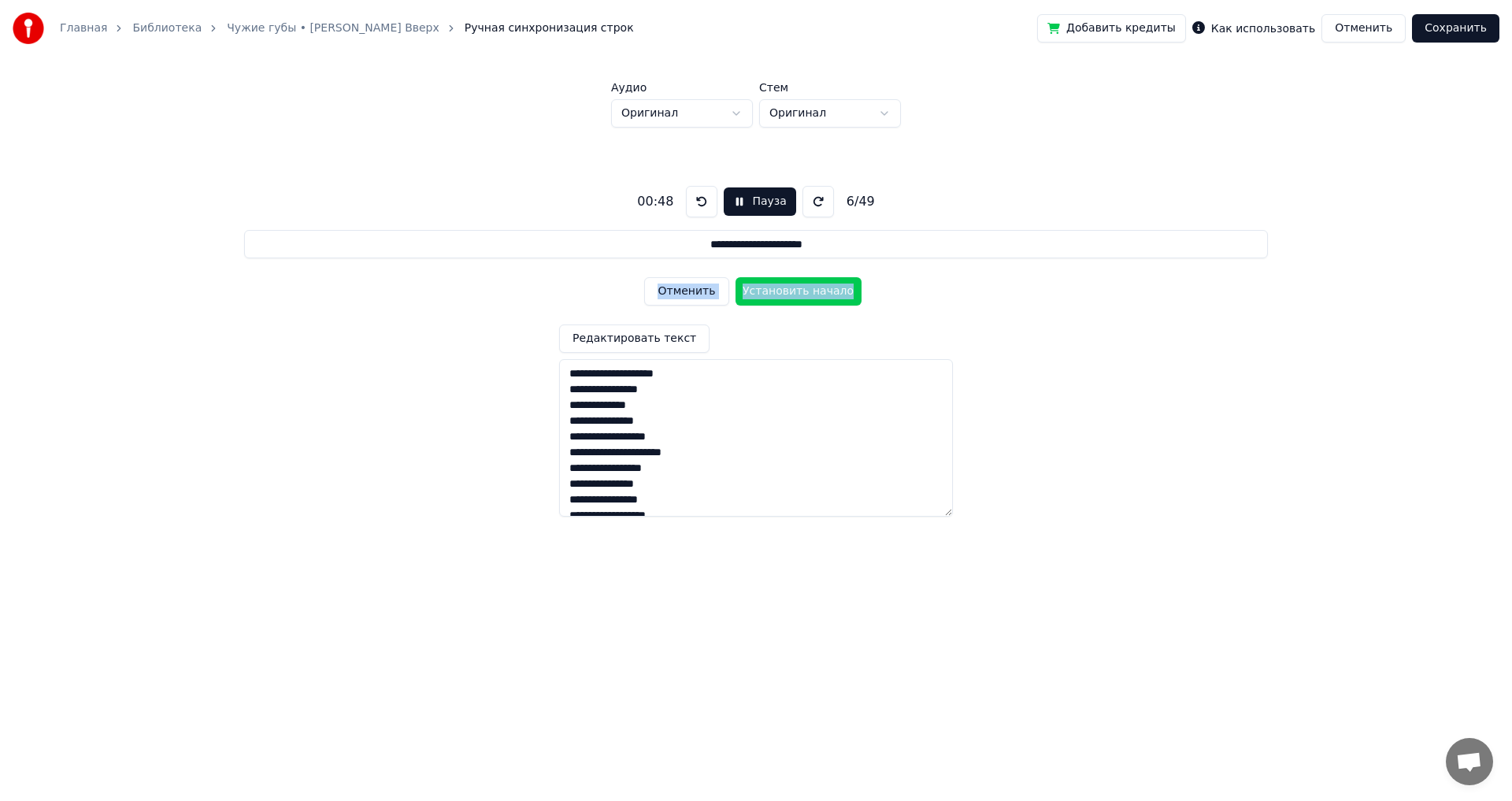
click at [698, 201] on button at bounding box center [701, 202] width 32 height 32
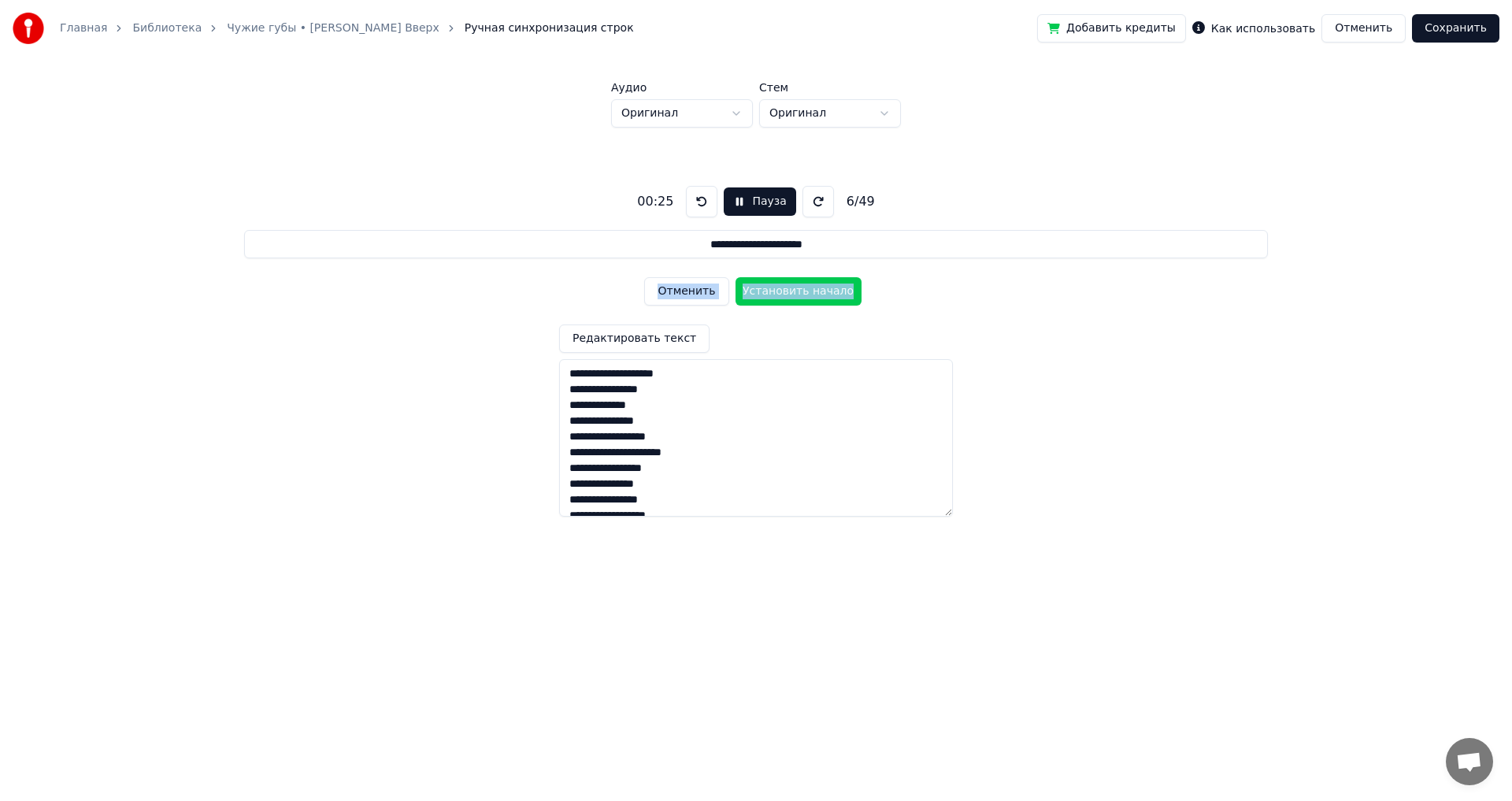
click at [691, 286] on button "Отменить" at bounding box center [685, 291] width 84 height 29
click at [703, 201] on button at bounding box center [701, 202] width 32 height 32
click at [680, 291] on button "Отменить" at bounding box center [685, 291] width 84 height 29
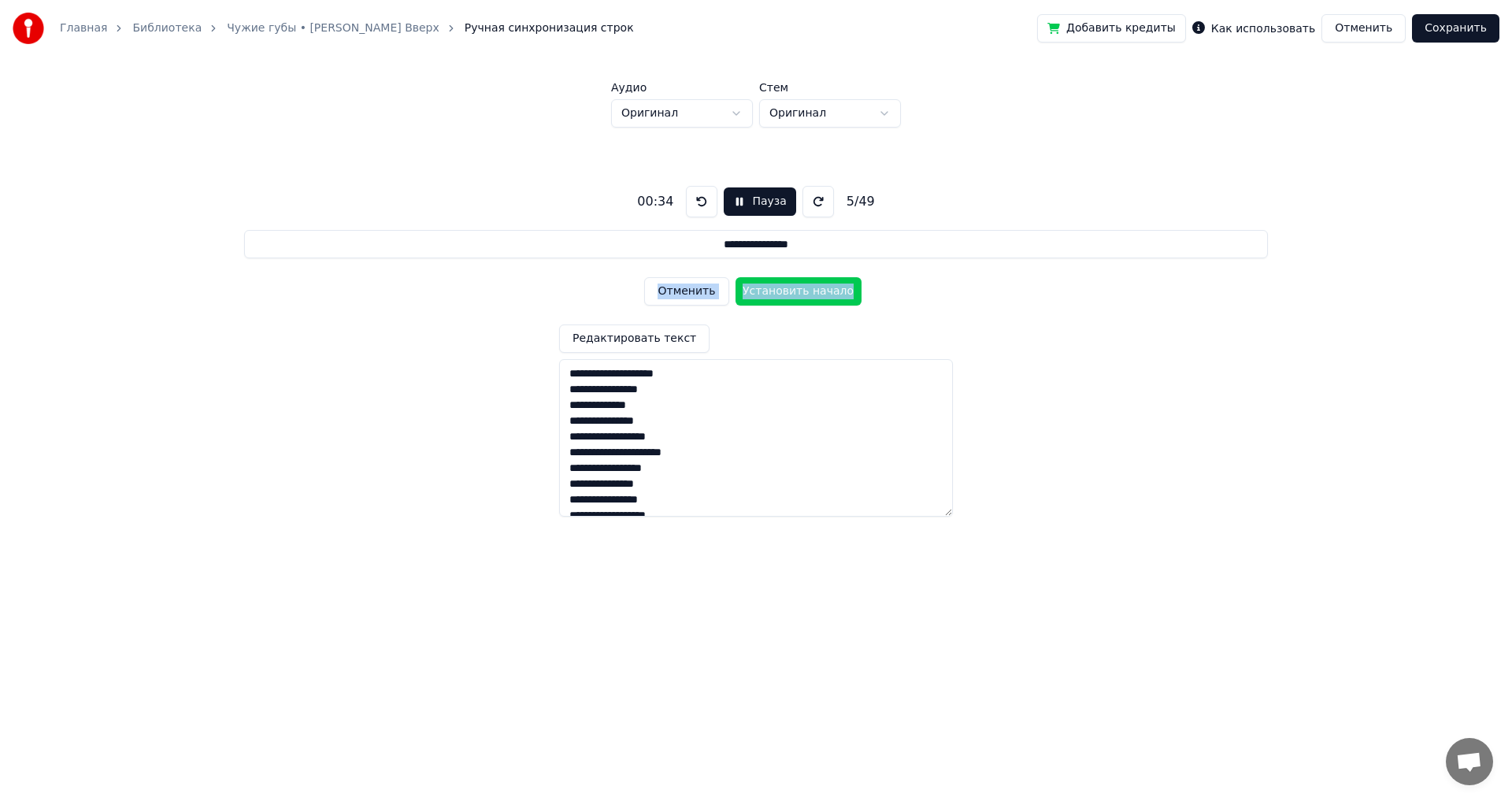
click at [679, 291] on button "Отменить" at bounding box center [685, 291] width 84 height 29
click at [679, 288] on button "Отменить" at bounding box center [685, 291] width 84 height 29
click at [678, 288] on button "Отменить" at bounding box center [685, 291] width 84 height 29
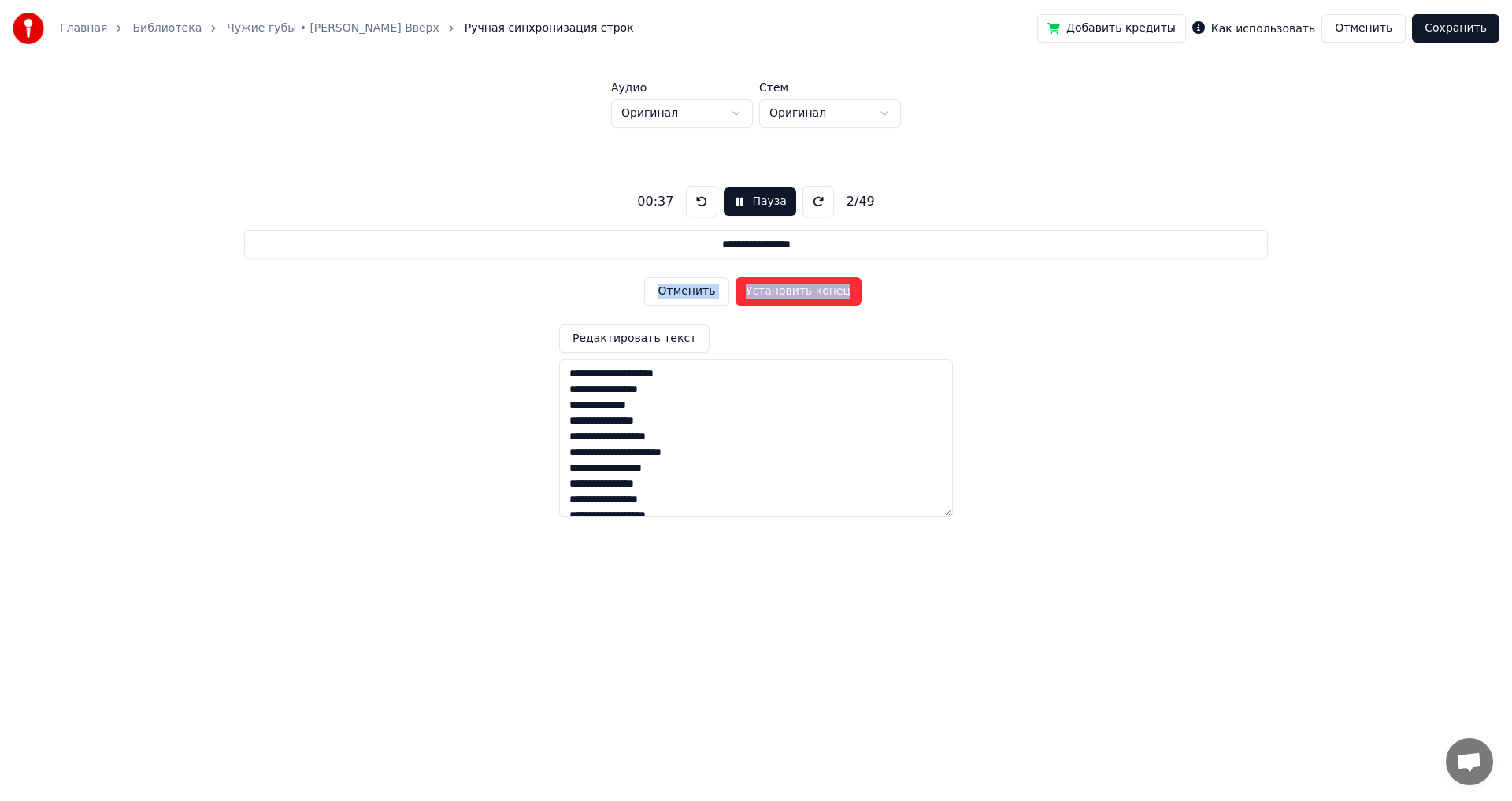
click at [678, 288] on button "Отменить" at bounding box center [685, 291] width 84 height 29
click at [678, 288] on div "Отменить Установить начало" at bounding box center [755, 291] width 222 height 41
click at [800, 288] on button "Установить начало" at bounding box center [798, 291] width 126 height 29
click at [800, 288] on button "Установить конец" at bounding box center [798, 291] width 126 height 29
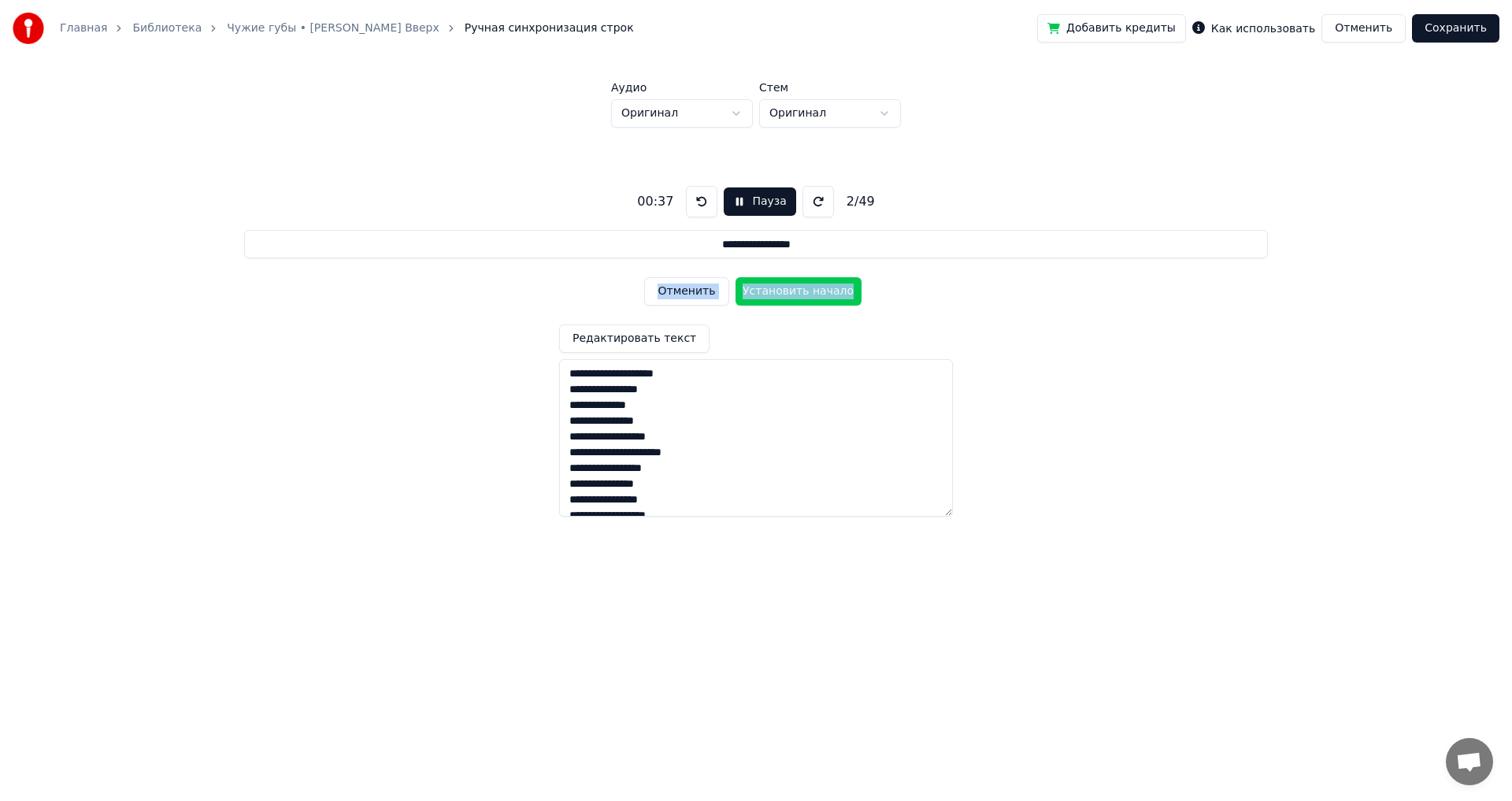
click at [800, 288] on button "Установить начало" at bounding box center [798, 291] width 126 height 29
click at [684, 288] on button "Отменить" at bounding box center [685, 291] width 84 height 29
click at [684, 287] on button "Отменить" at bounding box center [685, 291] width 84 height 29
click at [809, 295] on button "Установить начало" at bounding box center [798, 291] width 126 height 29
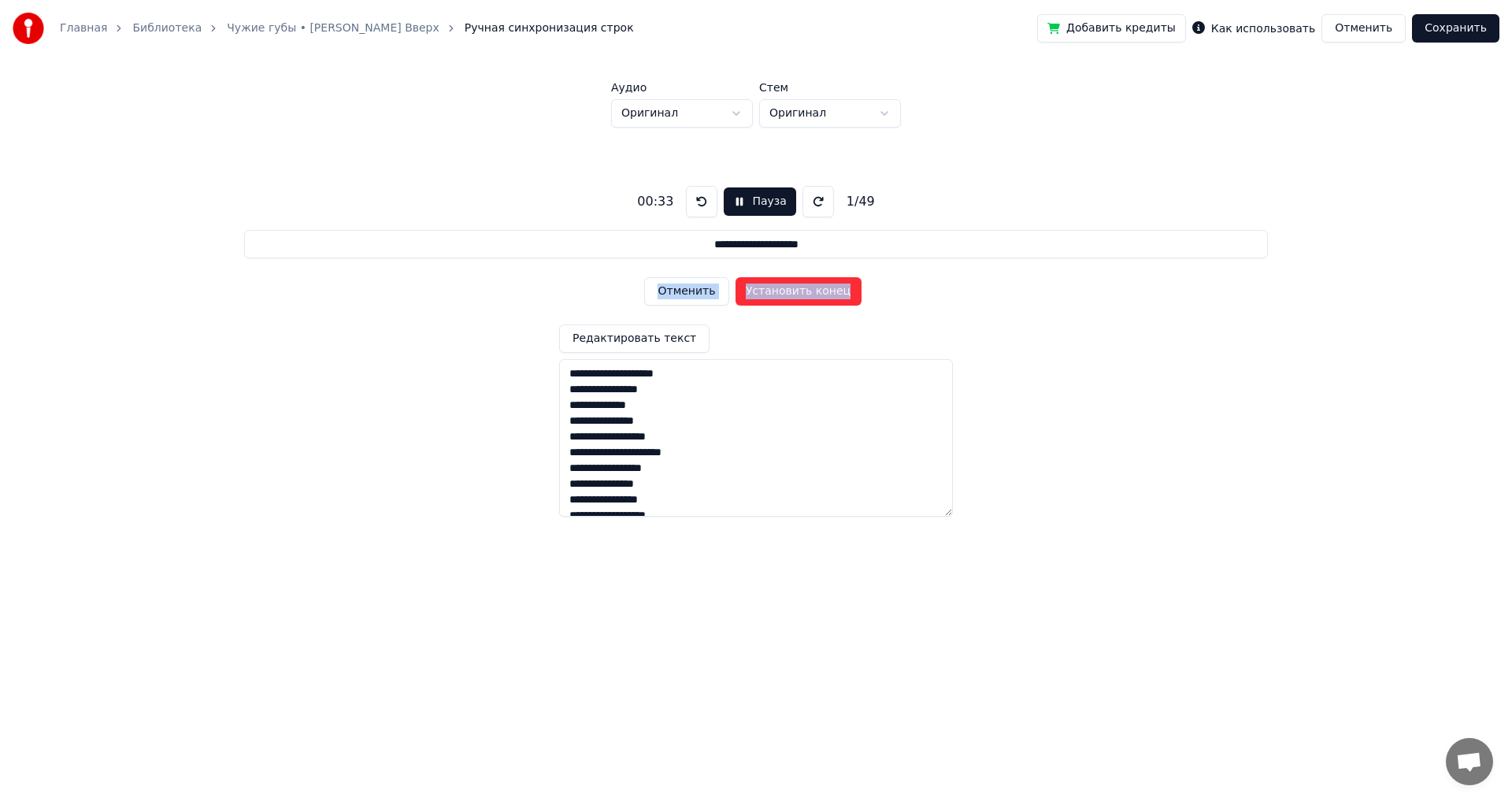
click at [809, 295] on button "Установить конец" at bounding box center [798, 291] width 126 height 29
click at [809, 295] on button "Установить начало" at bounding box center [798, 291] width 126 height 29
click at [809, 295] on button "Установить конец" at bounding box center [798, 291] width 126 height 29
click at [809, 295] on button "Установить начало" at bounding box center [798, 291] width 126 height 29
click at [809, 295] on button "Установить конец" at bounding box center [798, 291] width 126 height 29
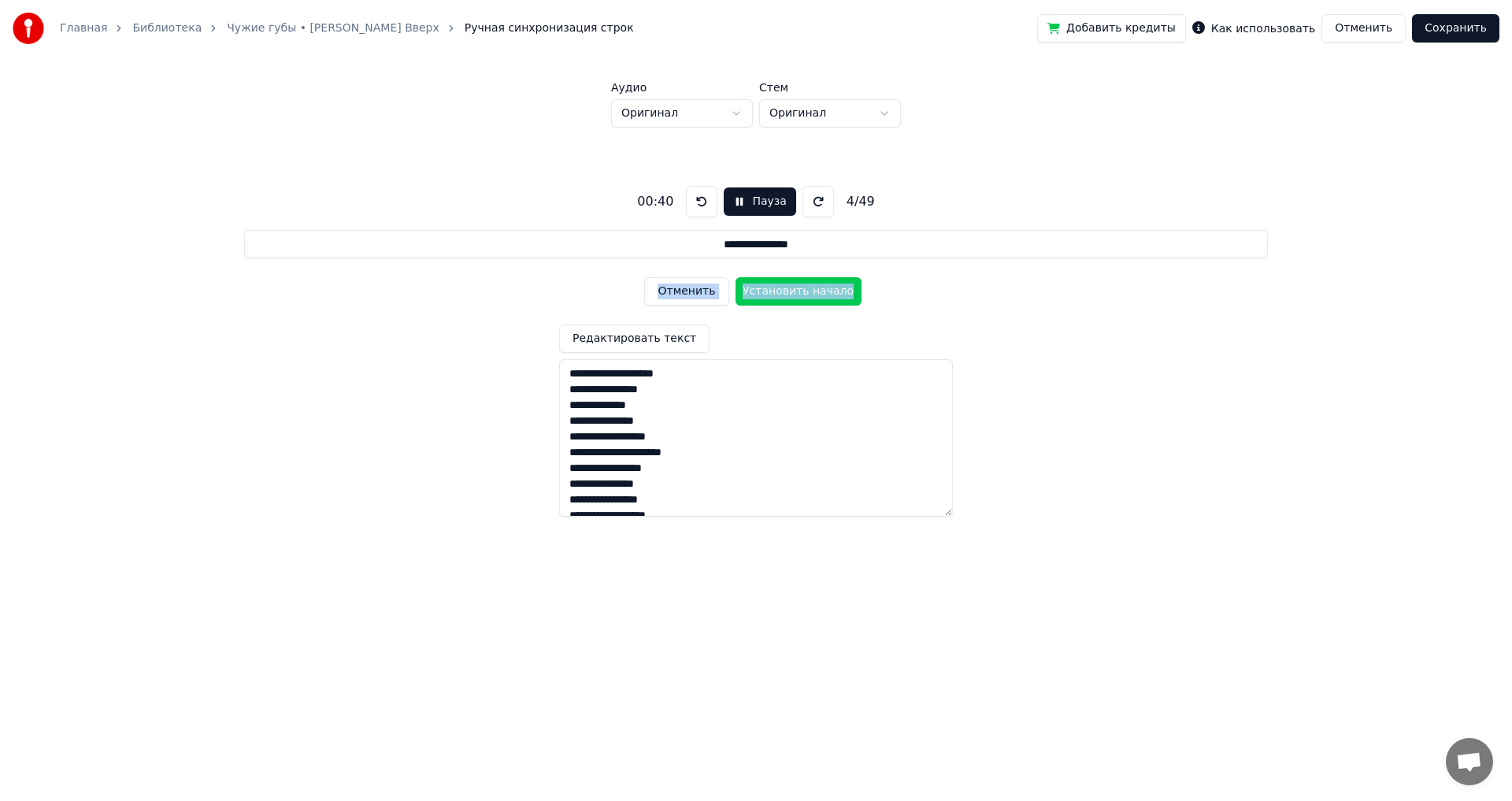
click at [809, 295] on button "Установить начало" at bounding box center [798, 291] width 126 height 29
click at [809, 295] on button "Установить конец" at bounding box center [798, 291] width 126 height 29
click at [809, 295] on button "Установить начало" at bounding box center [798, 291] width 126 height 29
click at [809, 295] on button "Установить конец" at bounding box center [798, 291] width 126 height 29
click at [809, 295] on button "Установить начало" at bounding box center [798, 291] width 126 height 29
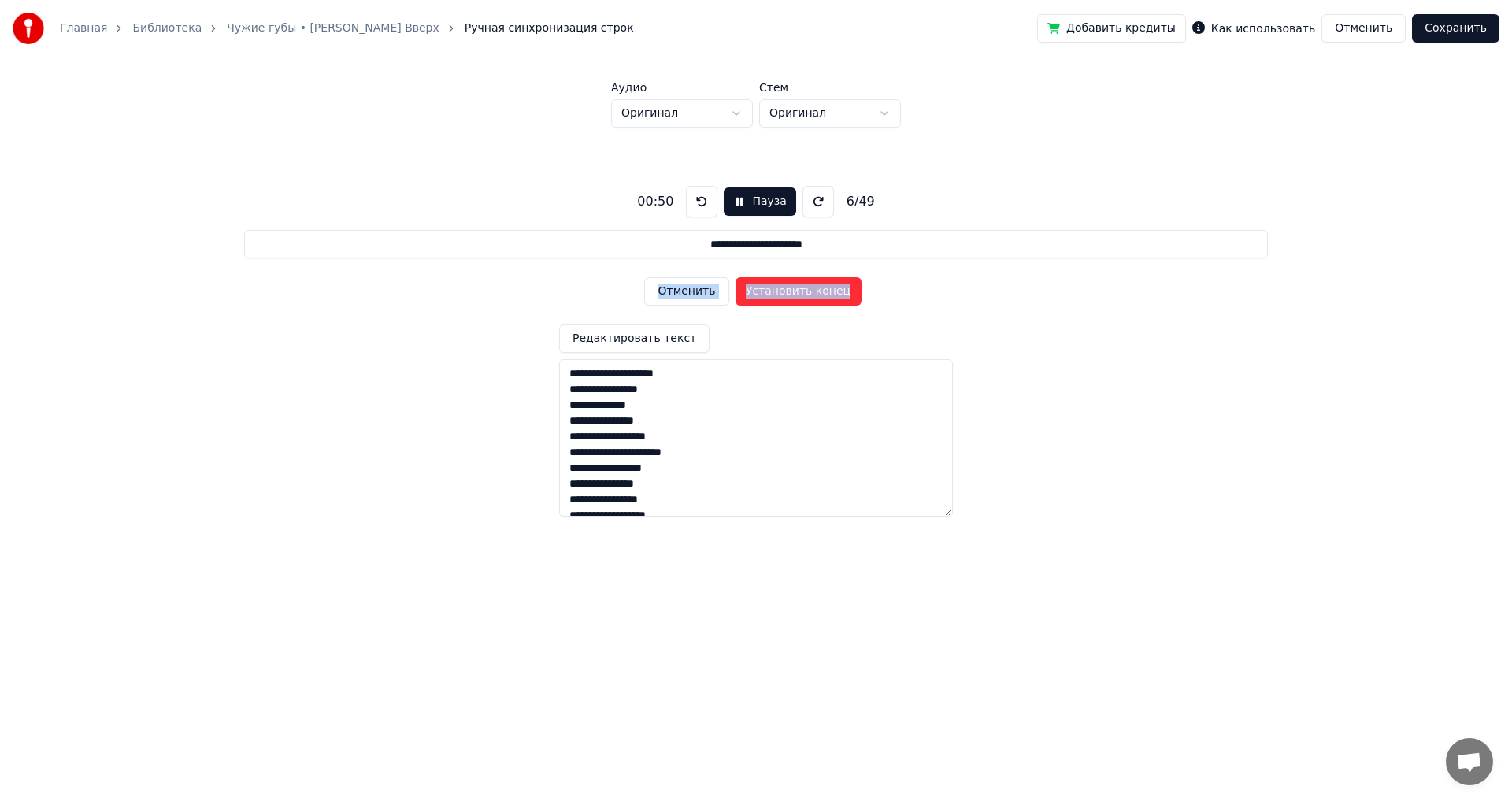
click at [809, 295] on button "Установить конец" at bounding box center [798, 291] width 126 height 29
click at [809, 295] on button "Установить начало" at bounding box center [798, 291] width 126 height 29
click at [809, 295] on button "Установить конец" at bounding box center [798, 291] width 126 height 29
click at [809, 295] on button "Установить начало" at bounding box center [798, 291] width 126 height 29
click at [809, 295] on button "Установить конец" at bounding box center [798, 291] width 126 height 29
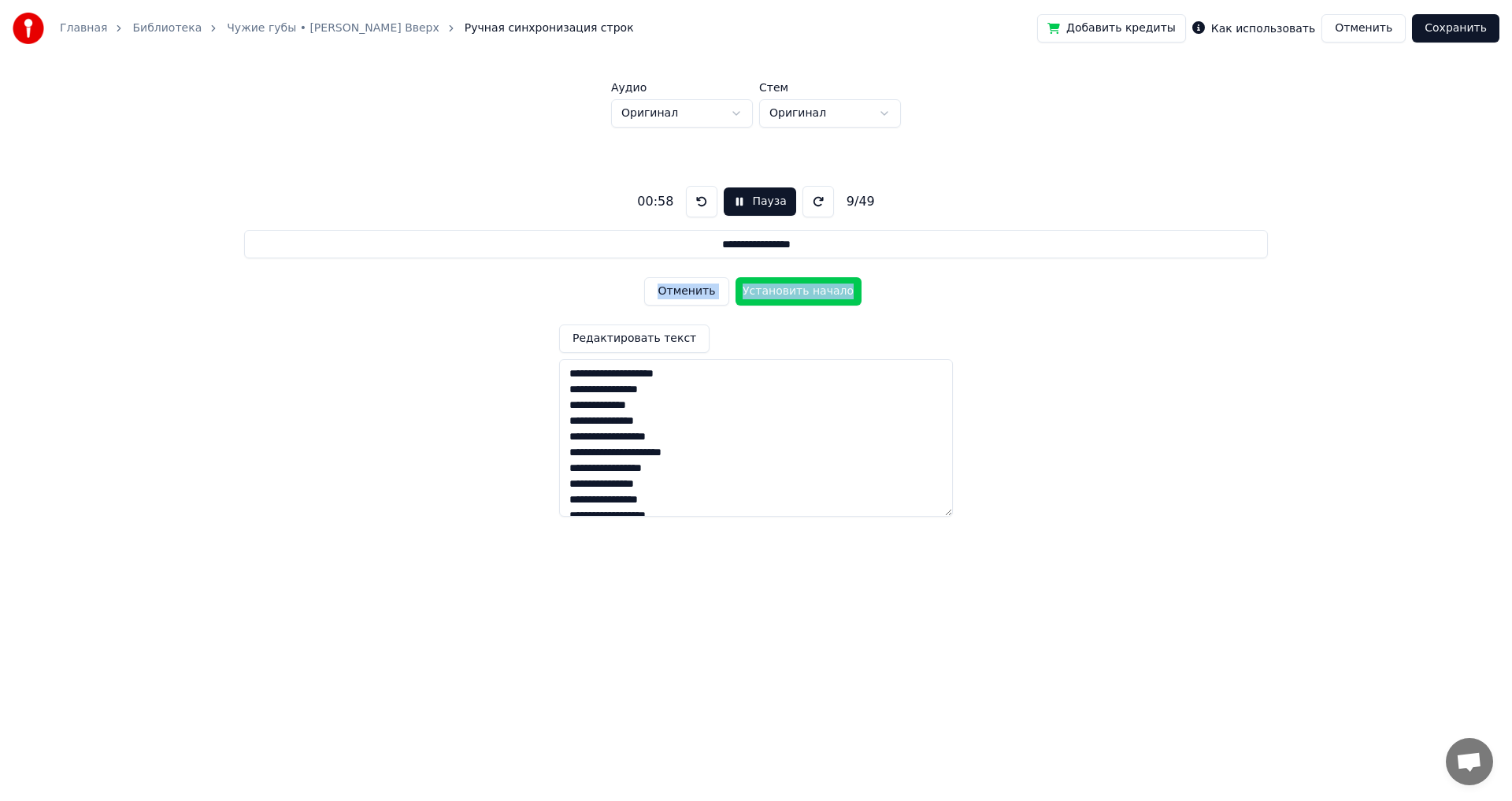
click at [809, 295] on button "Установить начало" at bounding box center [798, 291] width 126 height 29
click at [809, 295] on button "Установить конец" at bounding box center [798, 291] width 126 height 29
click at [809, 295] on button "Установить начало" at bounding box center [798, 291] width 126 height 29
click at [809, 295] on button "Установить конец" at bounding box center [798, 291] width 126 height 29
click at [809, 295] on button "Установить начало" at bounding box center [798, 291] width 126 height 29
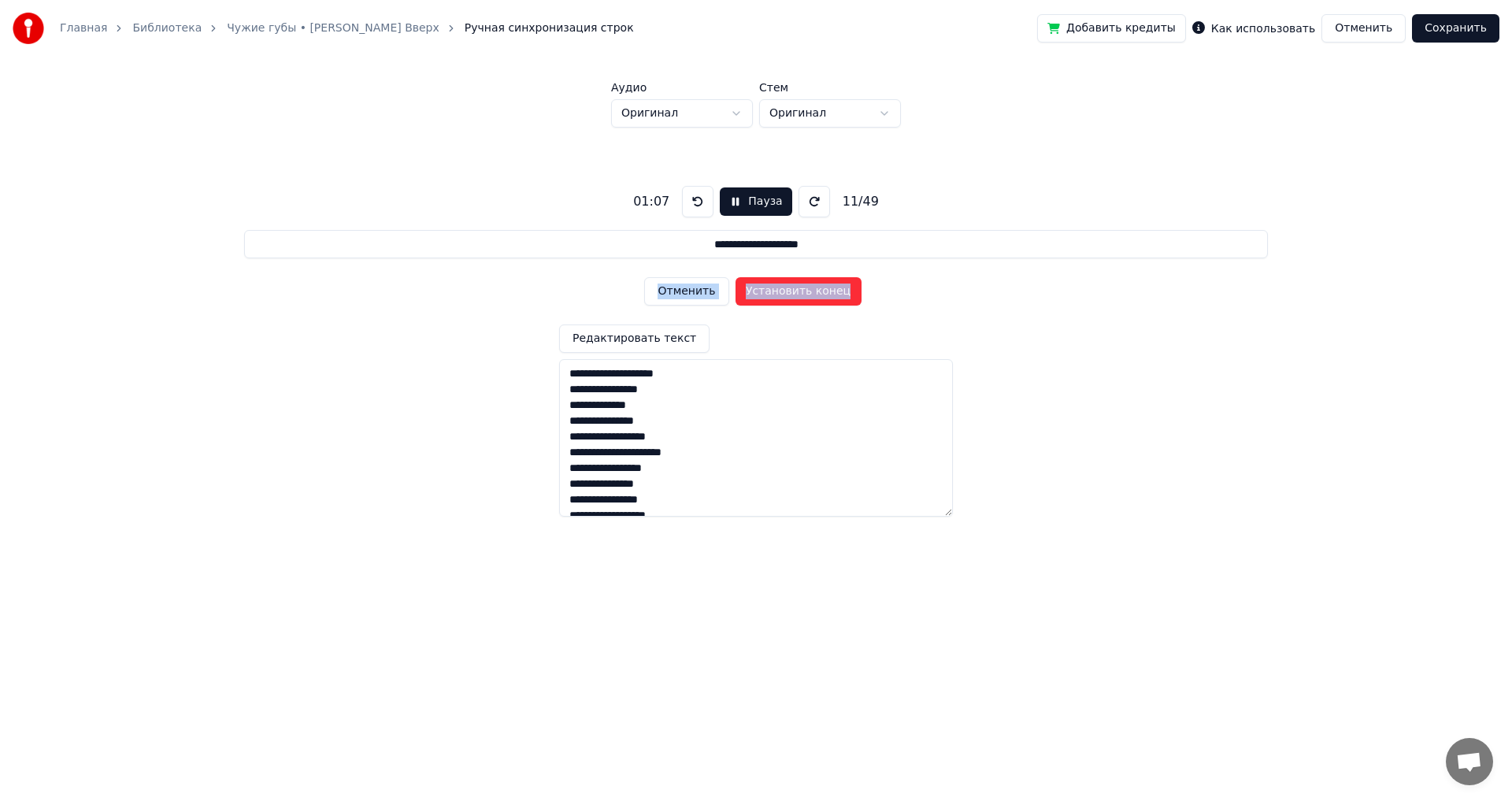
click at [809, 295] on button "Установить конец" at bounding box center [798, 291] width 126 height 29
click at [809, 295] on button "Установить начало" at bounding box center [798, 291] width 126 height 29
click at [809, 295] on button "Установить конец" at bounding box center [798, 291] width 126 height 29
click at [809, 295] on button "Установить начало" at bounding box center [798, 291] width 126 height 29
click at [809, 295] on button "Установить конец" at bounding box center [798, 291] width 126 height 29
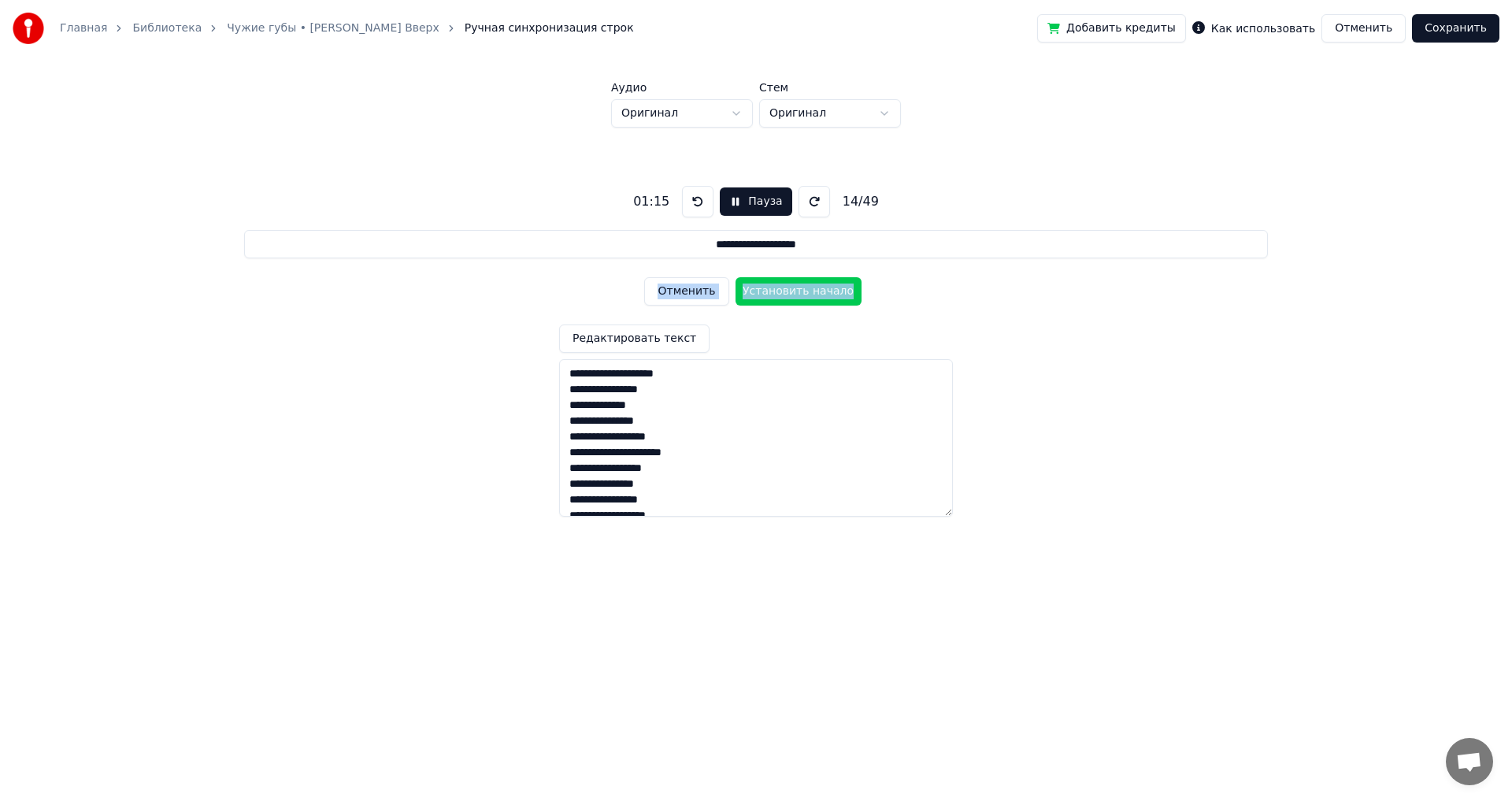
click at [809, 295] on button "Установить начало" at bounding box center [798, 291] width 126 height 29
click at [809, 295] on button "Установить конец" at bounding box center [798, 291] width 126 height 29
click at [809, 295] on button "Установить начало" at bounding box center [798, 291] width 126 height 29
click at [809, 295] on button "Установить конец" at bounding box center [798, 291] width 126 height 29
click at [809, 295] on button "Установить начало" at bounding box center [798, 291] width 126 height 29
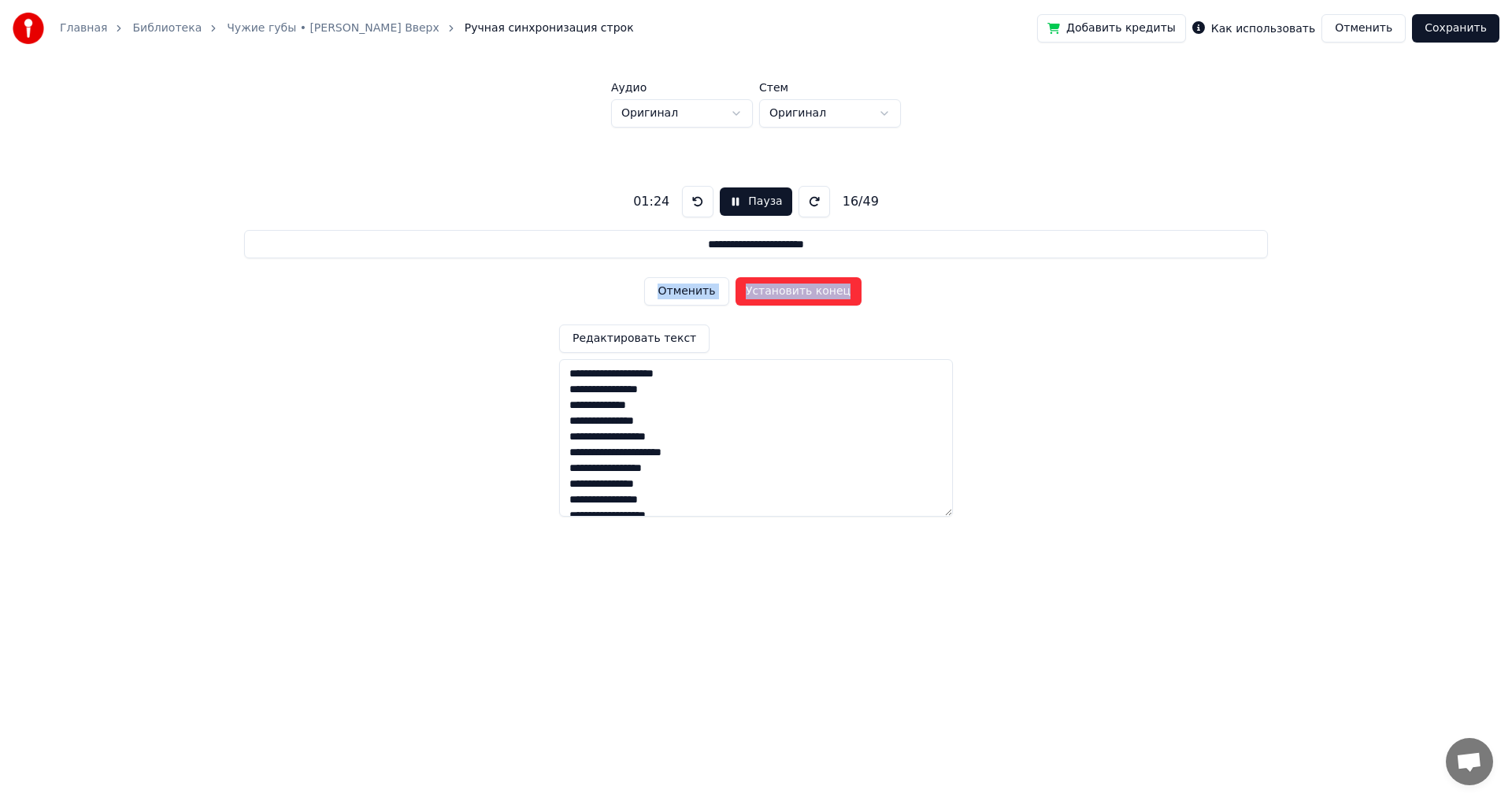
click at [809, 295] on button "Установить конец" at bounding box center [798, 291] width 126 height 29
click at [809, 295] on button "Установить начало" at bounding box center [798, 291] width 126 height 29
click at [809, 295] on button "Установить конец" at bounding box center [798, 291] width 126 height 29
click at [809, 295] on button "Установить начало" at bounding box center [798, 291] width 126 height 29
click at [696, 294] on button "Отменить" at bounding box center [685, 291] width 84 height 29
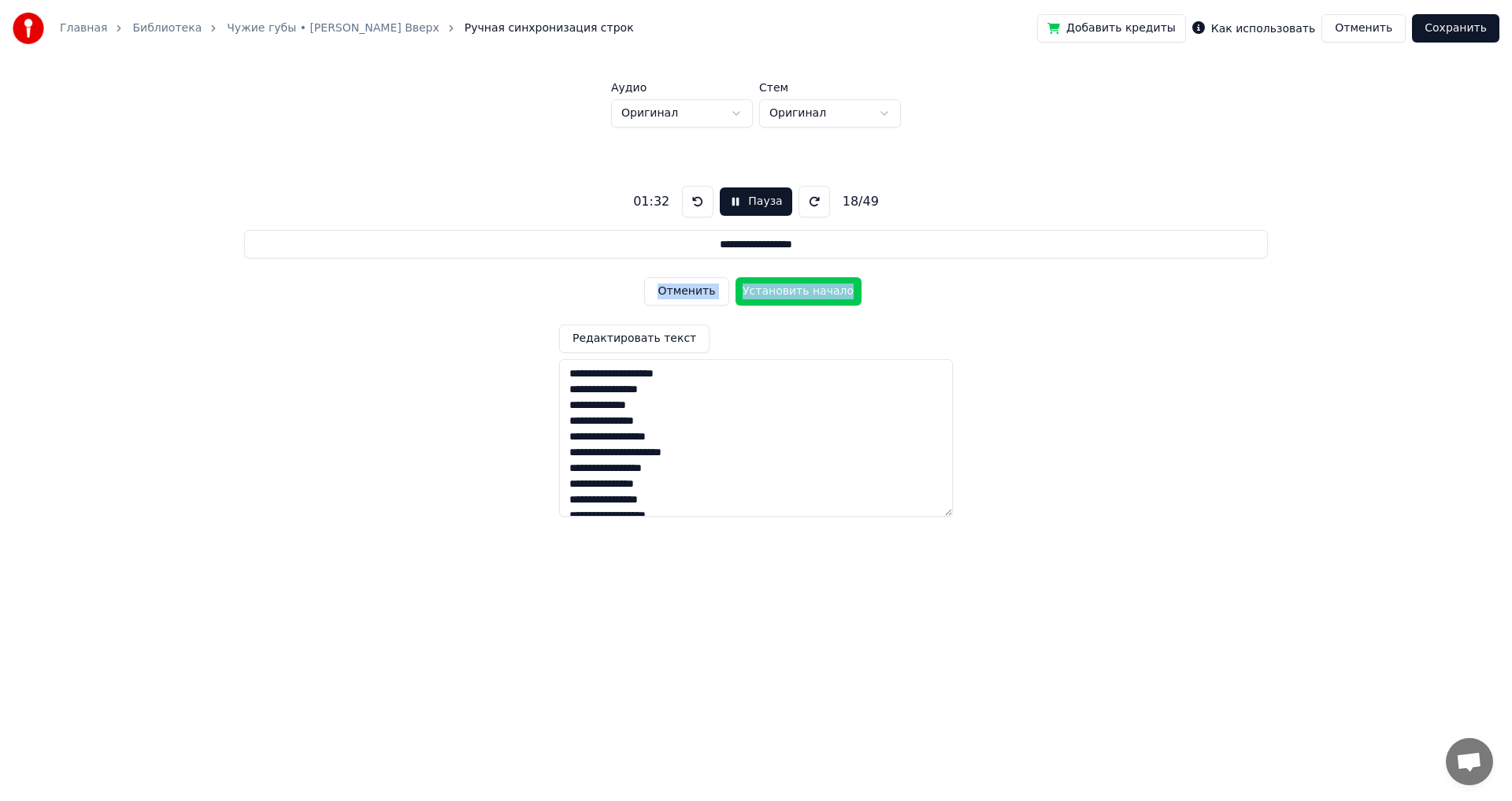
click at [696, 294] on button "Отменить" at bounding box center [685, 291] width 84 height 29
click at [683, 293] on button "Отменить" at bounding box center [685, 291] width 84 height 29
click at [782, 295] on button "Установить конец" at bounding box center [798, 291] width 126 height 29
click at [782, 295] on button "Установить начало" at bounding box center [798, 291] width 126 height 29
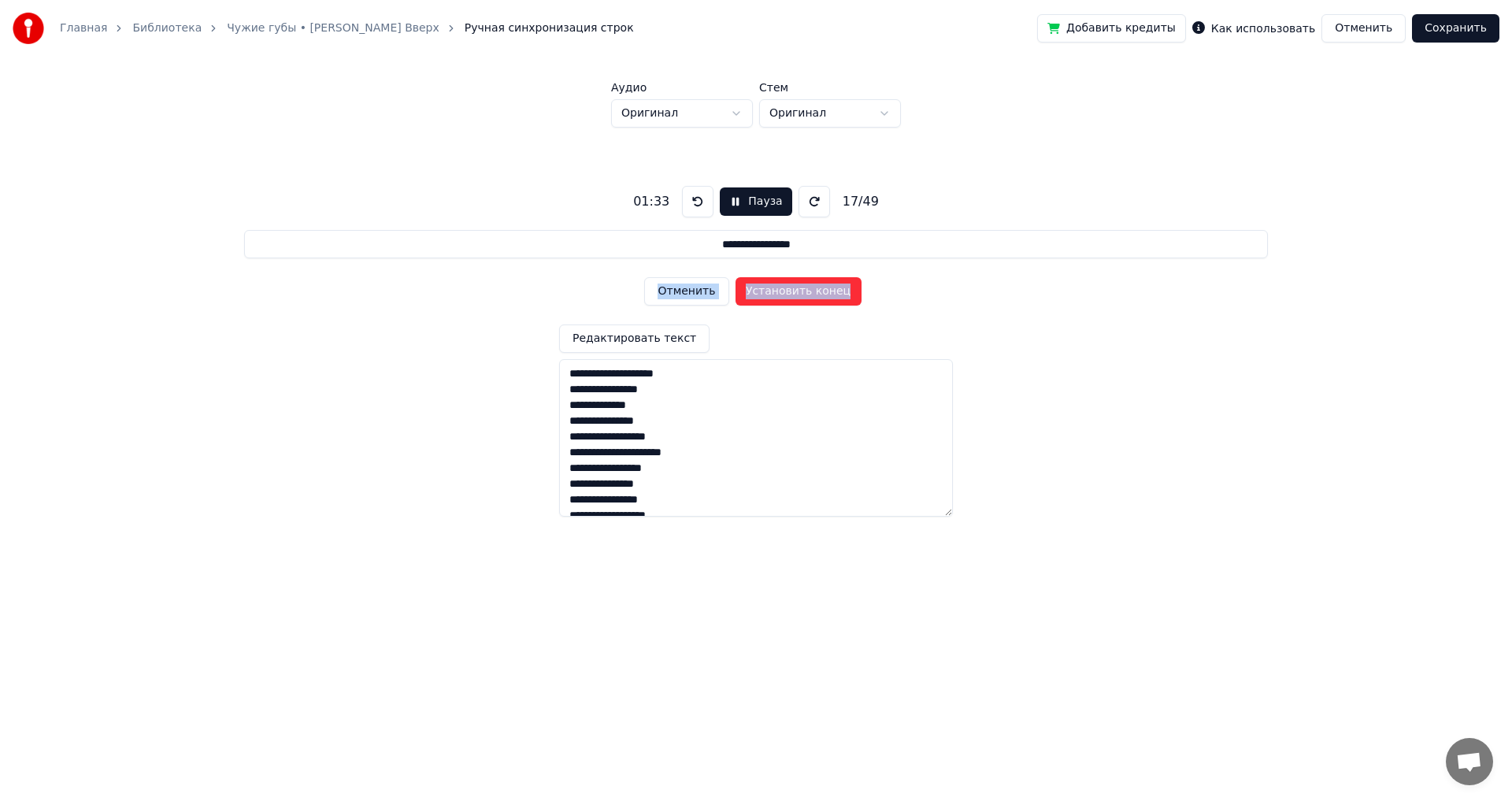
click at [708, 292] on button "Отменить" at bounding box center [685, 291] width 84 height 29
click at [770, 293] on button "Установить начало" at bounding box center [798, 291] width 126 height 29
click at [770, 293] on button "Установить конец" at bounding box center [798, 291] width 126 height 29
click at [770, 293] on button "Установить начало" at bounding box center [798, 291] width 126 height 29
click at [770, 293] on button "Установить конец" at bounding box center [798, 291] width 126 height 29
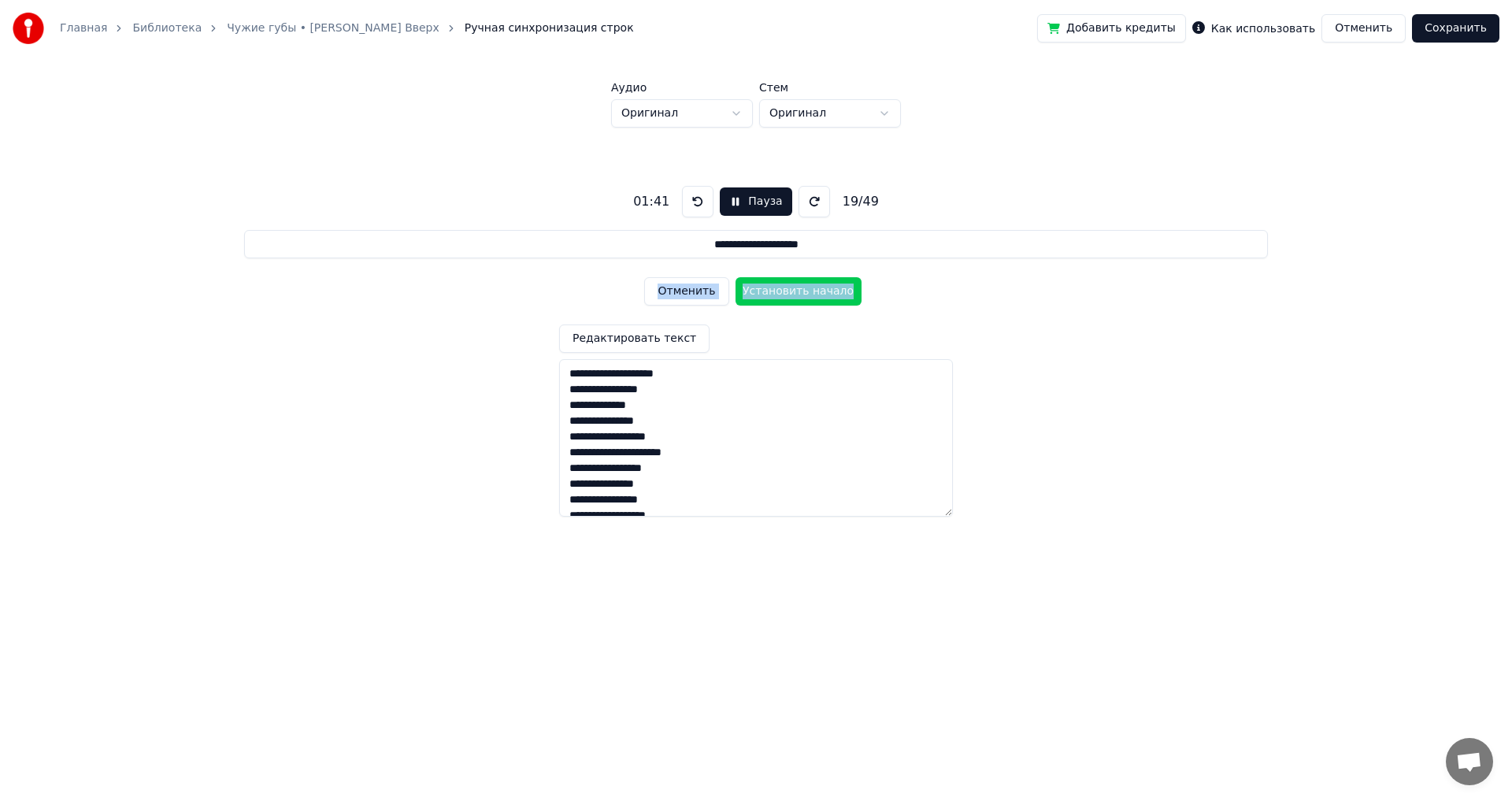
click at [770, 293] on button "Установить начало" at bounding box center [798, 291] width 126 height 29
click at [770, 293] on button "Установить конец" at bounding box center [798, 291] width 126 height 29
click at [770, 293] on button "Установить начало" at bounding box center [798, 291] width 126 height 29
click at [770, 293] on button "Установить конец" at bounding box center [798, 291] width 126 height 29
click at [770, 293] on button "Установить начало" at bounding box center [798, 291] width 126 height 29
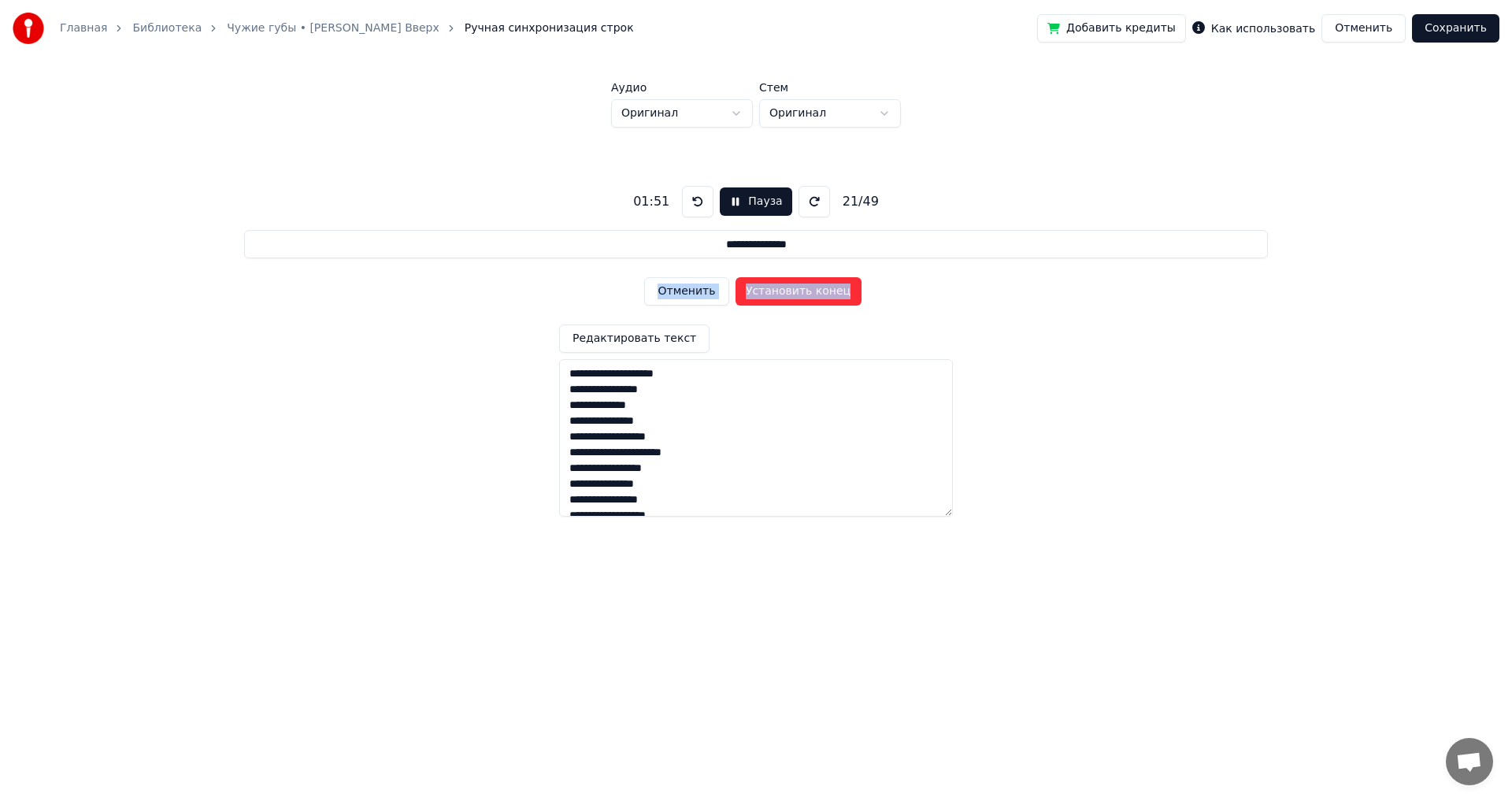
click at [770, 293] on button "Установить конец" at bounding box center [798, 291] width 126 height 29
click at [770, 293] on button "Установить начало" at bounding box center [798, 291] width 126 height 29
click at [770, 293] on button "Установить конец" at bounding box center [798, 291] width 126 height 29
click at [770, 294] on button "Установить начало" at bounding box center [798, 291] width 126 height 29
click at [770, 294] on button "Установить конец" at bounding box center [798, 291] width 126 height 29
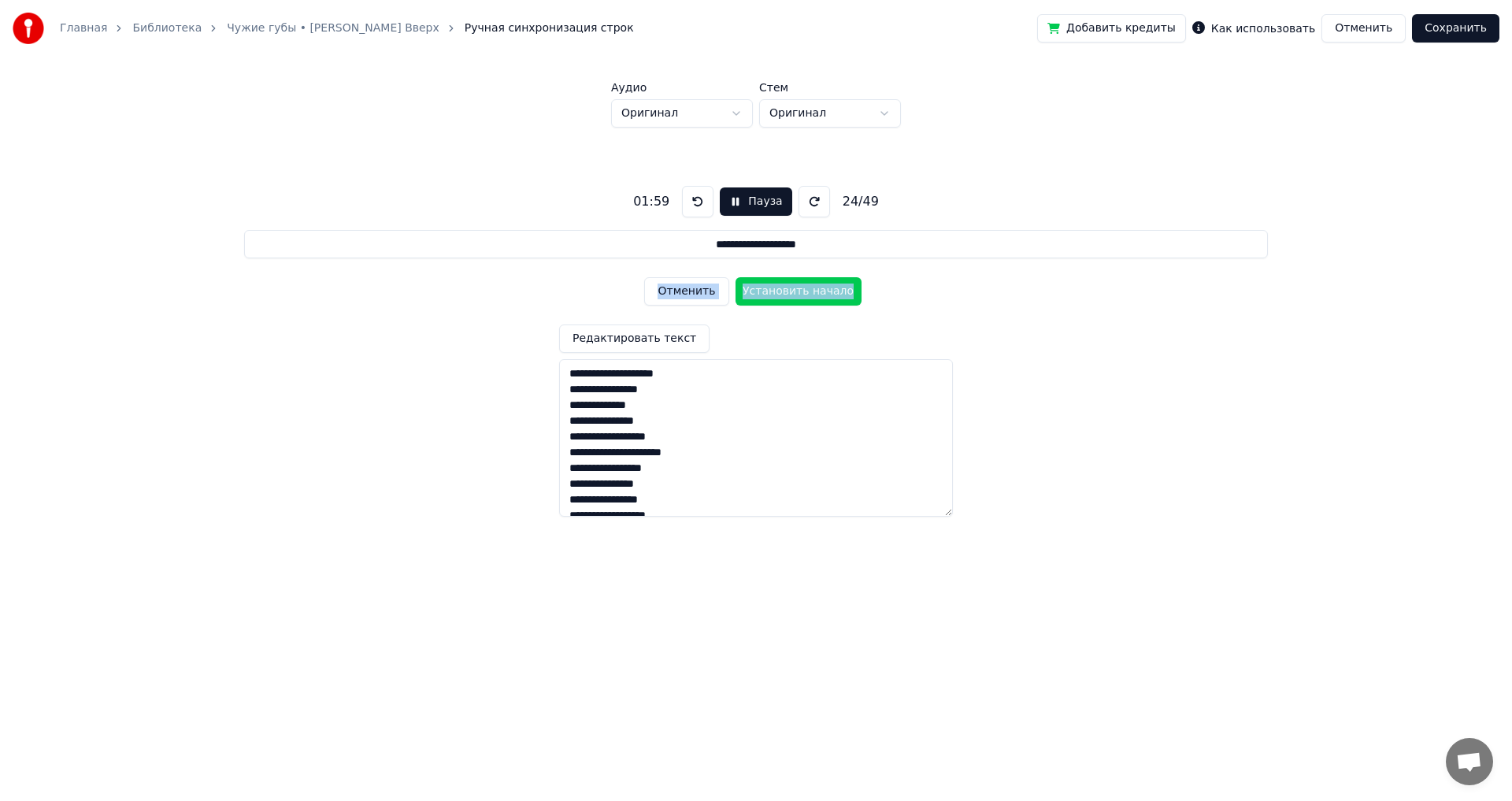
click at [770, 294] on button "Установить начало" at bounding box center [798, 291] width 126 height 29
click at [770, 294] on button "Установить конец" at bounding box center [798, 291] width 126 height 29
click at [690, 291] on button "Отменить" at bounding box center [685, 291] width 84 height 29
click at [805, 296] on button "Установить конец" at bounding box center [798, 291] width 126 height 29
click at [805, 296] on button "Установить начало" at bounding box center [798, 291] width 126 height 29
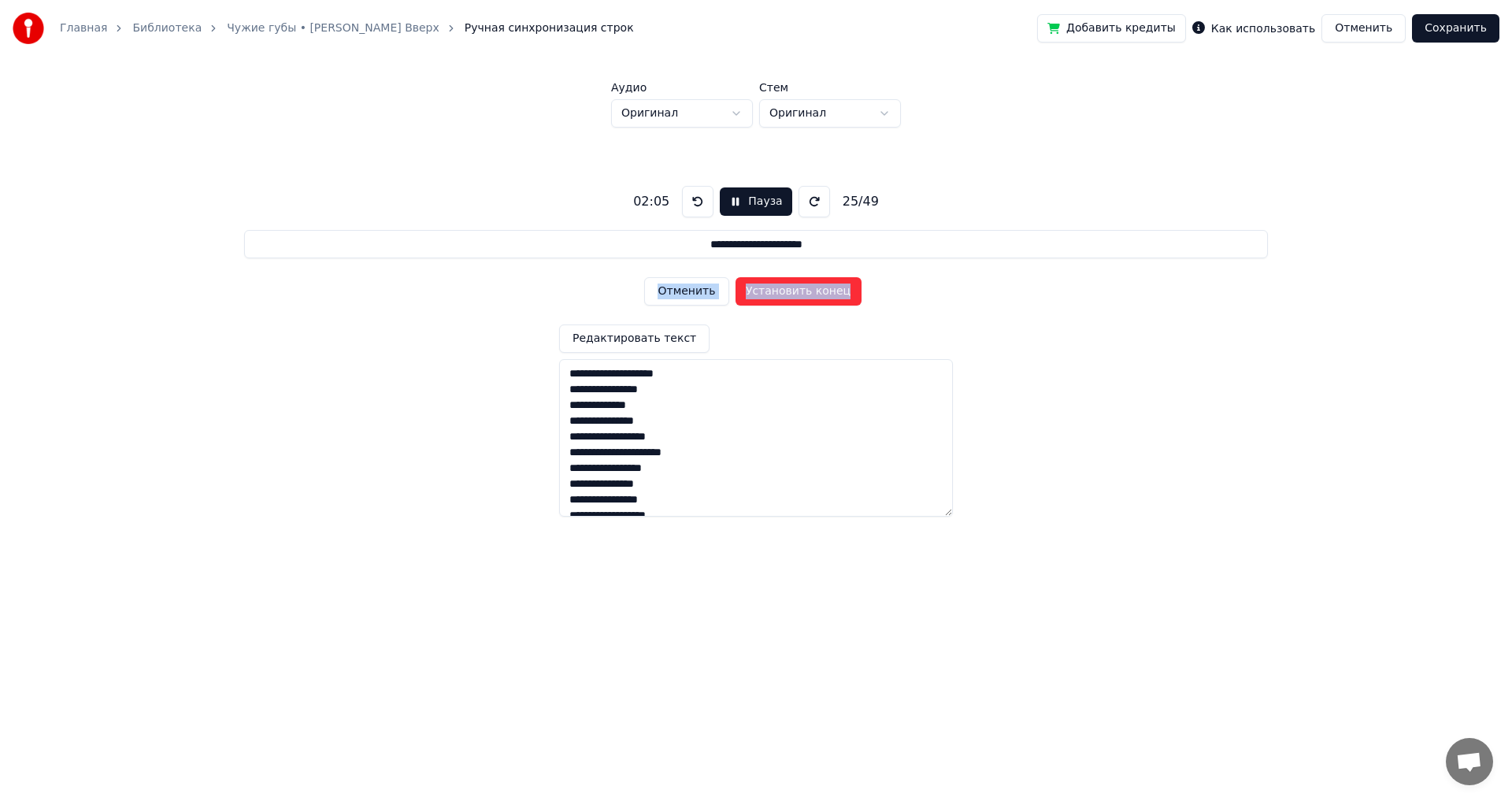
click at [805, 296] on button "Установить конец" at bounding box center [798, 291] width 126 height 29
click at [805, 296] on button "Установить начало" at bounding box center [798, 291] width 126 height 29
click at [805, 296] on button "Установить конец" at bounding box center [798, 291] width 126 height 29
click at [805, 296] on button "Установить начало" at bounding box center [798, 291] width 126 height 29
click at [805, 296] on button "Установить конец" at bounding box center [798, 291] width 126 height 29
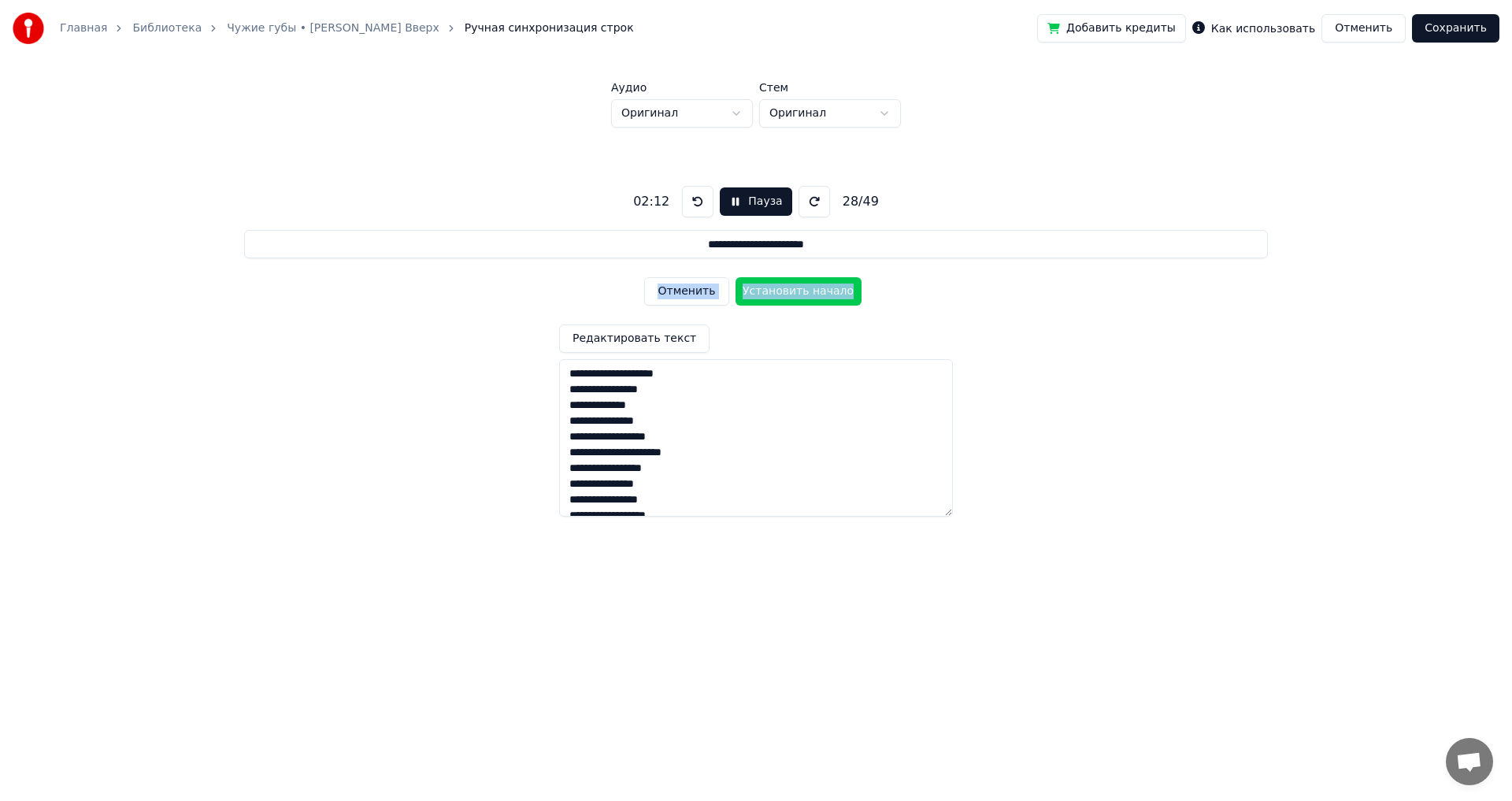
click at [805, 296] on button "Установить начало" at bounding box center [798, 291] width 126 height 29
click at [805, 296] on button "Установить конец" at bounding box center [798, 291] width 126 height 29
click at [805, 296] on button "Установить начало" at bounding box center [798, 291] width 126 height 29
click at [805, 296] on button "Установить конец" at bounding box center [798, 291] width 126 height 29
click at [805, 296] on button "Установить начало" at bounding box center [798, 291] width 126 height 29
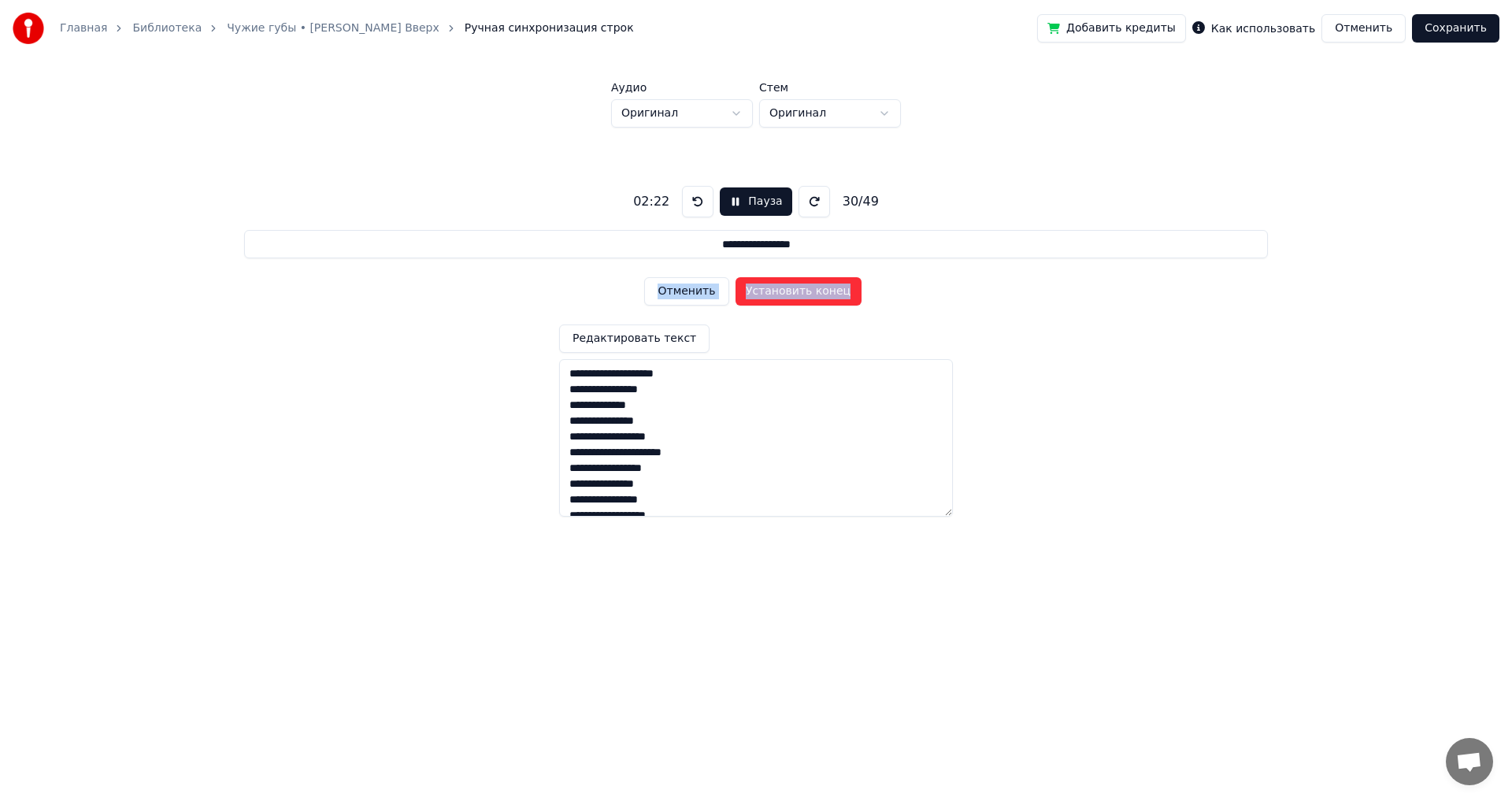
click at [805, 296] on button "Установить конец" at bounding box center [798, 291] width 126 height 29
click at [805, 296] on button "Установить начало" at bounding box center [798, 291] width 126 height 29
click at [805, 296] on button "Установить конец" at bounding box center [798, 291] width 126 height 29
click at [805, 296] on button "Установить начало" at bounding box center [798, 291] width 126 height 29
click at [805, 296] on button "Установить конец" at bounding box center [798, 291] width 126 height 29
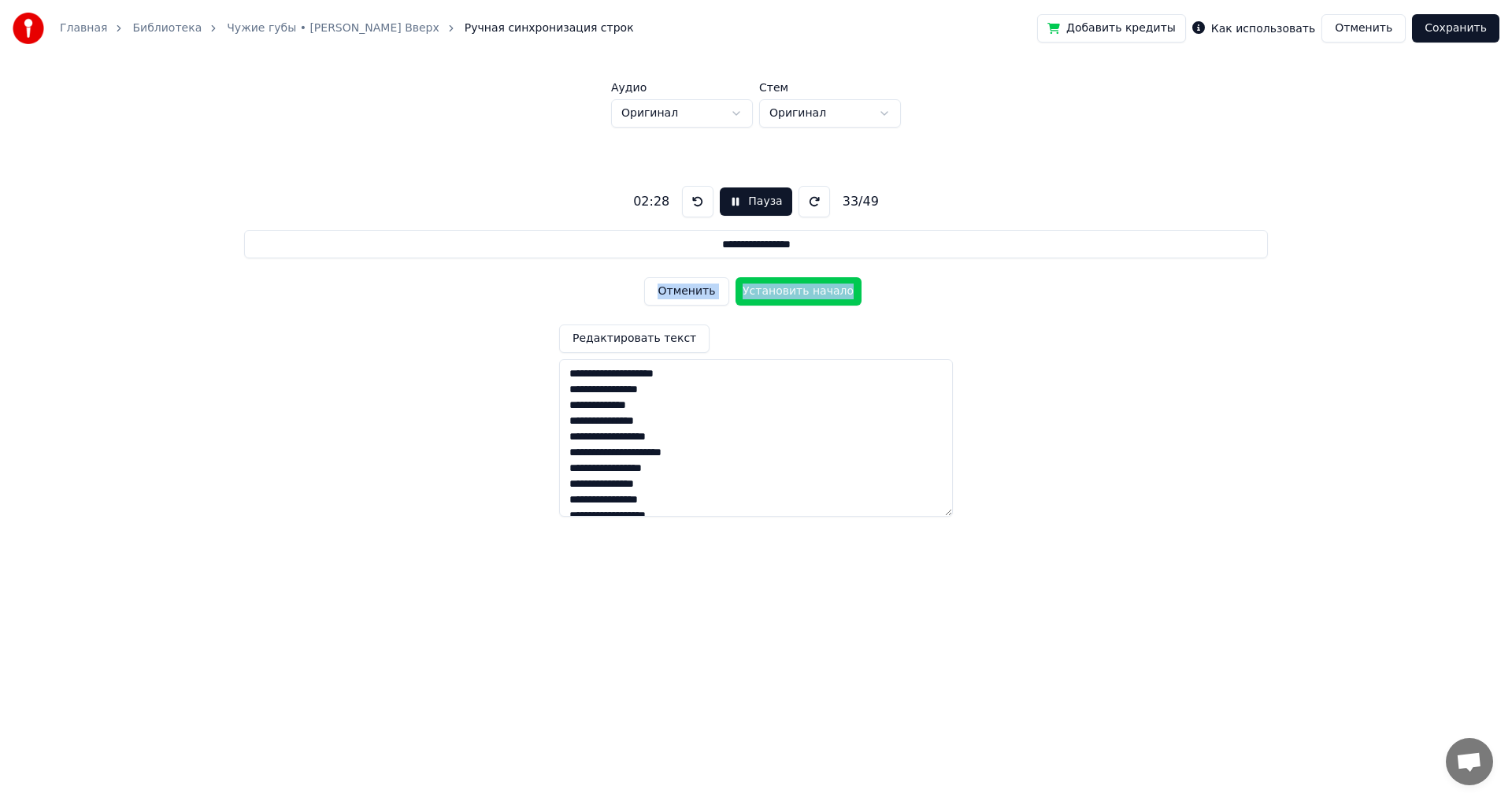
click at [805, 296] on button "Установить начало" at bounding box center [798, 291] width 126 height 29
click at [805, 296] on button "Установить конец" at bounding box center [798, 291] width 126 height 29
click at [805, 296] on button "Установить начало" at bounding box center [798, 291] width 126 height 29
click at [805, 294] on button "Установить конец" at bounding box center [798, 291] width 126 height 29
click at [805, 294] on button "Установить начало" at bounding box center [798, 291] width 126 height 29
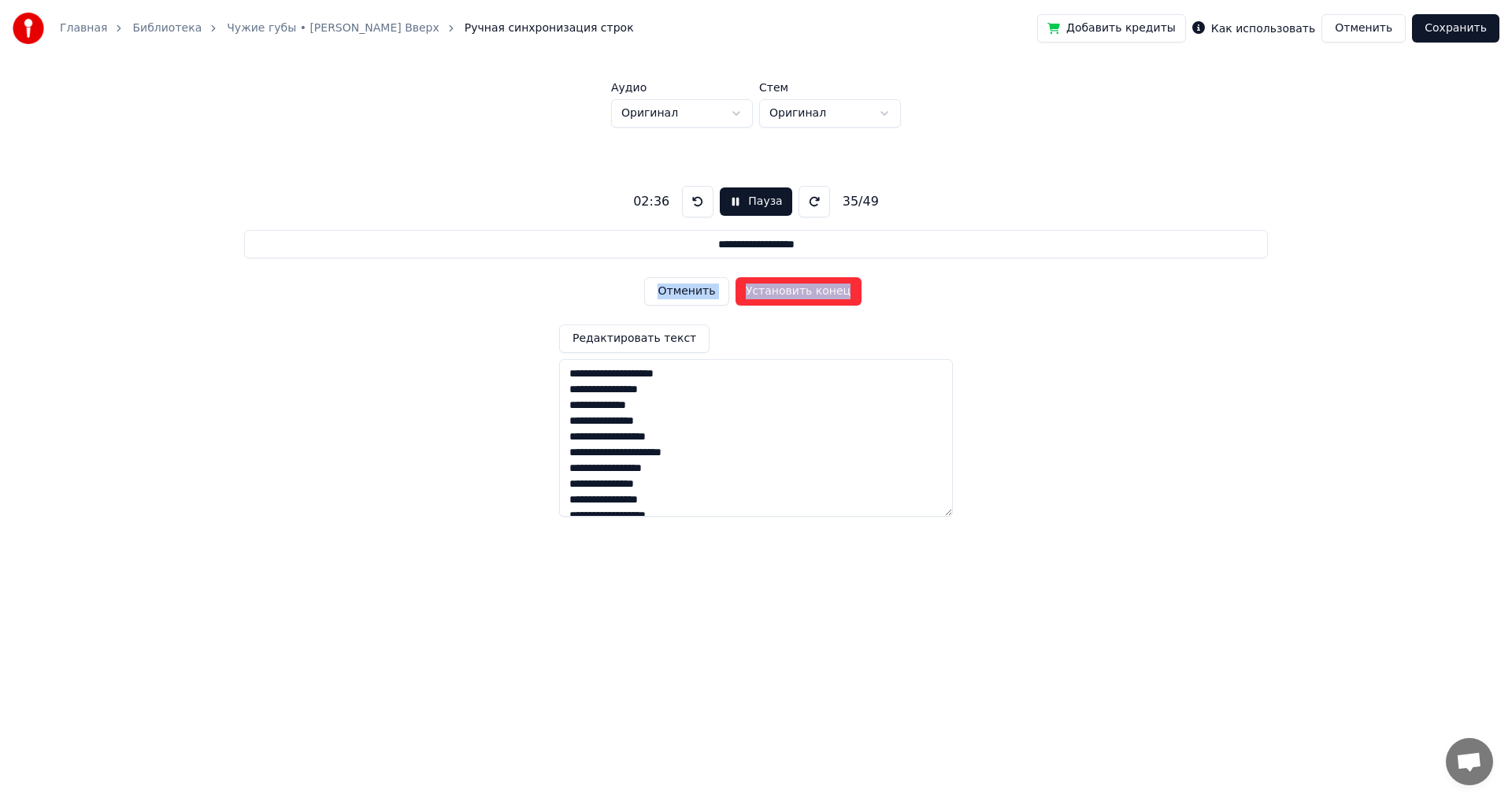
click at [805, 294] on button "Установить конец" at bounding box center [798, 291] width 126 height 29
click at [805, 295] on button "Установить начало" at bounding box center [798, 291] width 126 height 29
click at [805, 295] on button "Установить конец" at bounding box center [798, 291] width 126 height 29
click at [805, 295] on button "Установить начало" at bounding box center [798, 291] width 126 height 29
click at [805, 295] on button "Установить конец" at bounding box center [798, 291] width 126 height 29
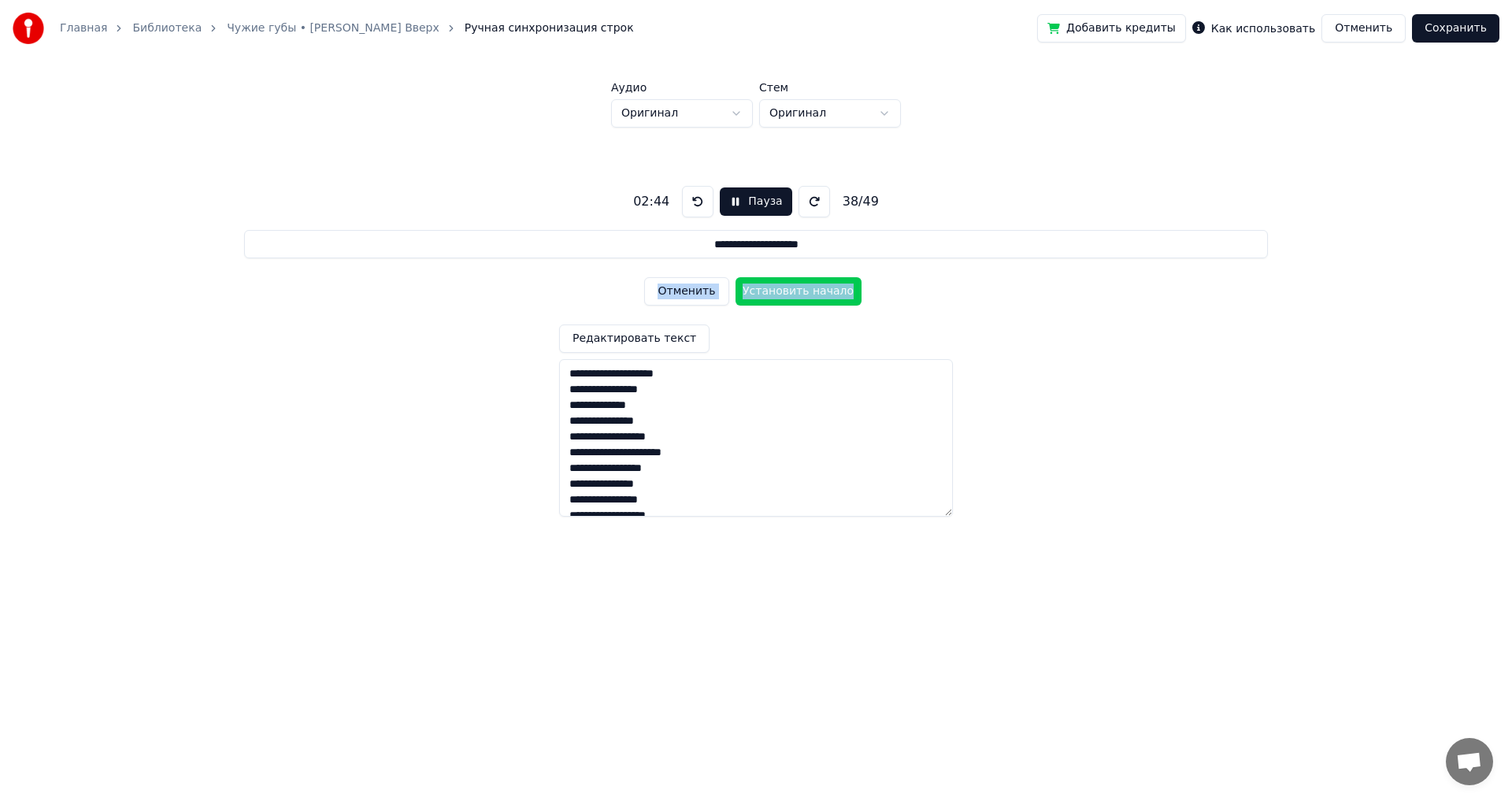
click at [803, 298] on button "Установить начало" at bounding box center [798, 291] width 126 height 29
click at [803, 298] on button "Установить конец" at bounding box center [798, 291] width 126 height 29
click at [803, 298] on button "Установить начало" at bounding box center [798, 291] width 126 height 29
click at [803, 298] on button "Установить конец" at bounding box center [798, 291] width 126 height 29
click at [803, 298] on button "Установить начало" at bounding box center [798, 291] width 126 height 29
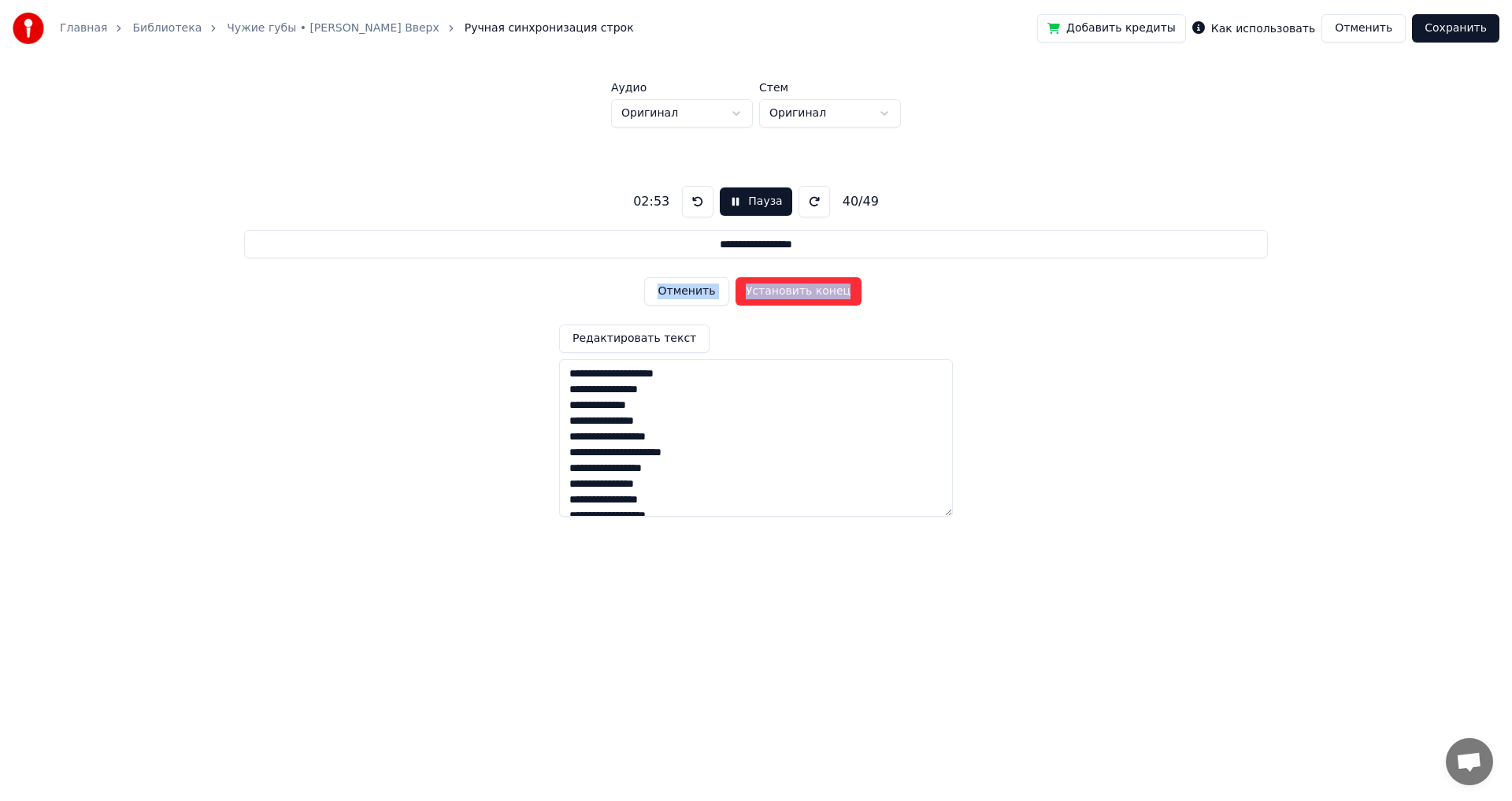
click at [803, 298] on button "Установить конец" at bounding box center [798, 291] width 126 height 29
click at [803, 298] on button "Установить начало" at bounding box center [798, 291] width 126 height 29
click at [803, 298] on button "Установить конец" at bounding box center [798, 291] width 126 height 29
click at [803, 298] on button "Установить начало" at bounding box center [798, 291] width 126 height 29
click at [803, 298] on button "Установить конец" at bounding box center [798, 291] width 126 height 29
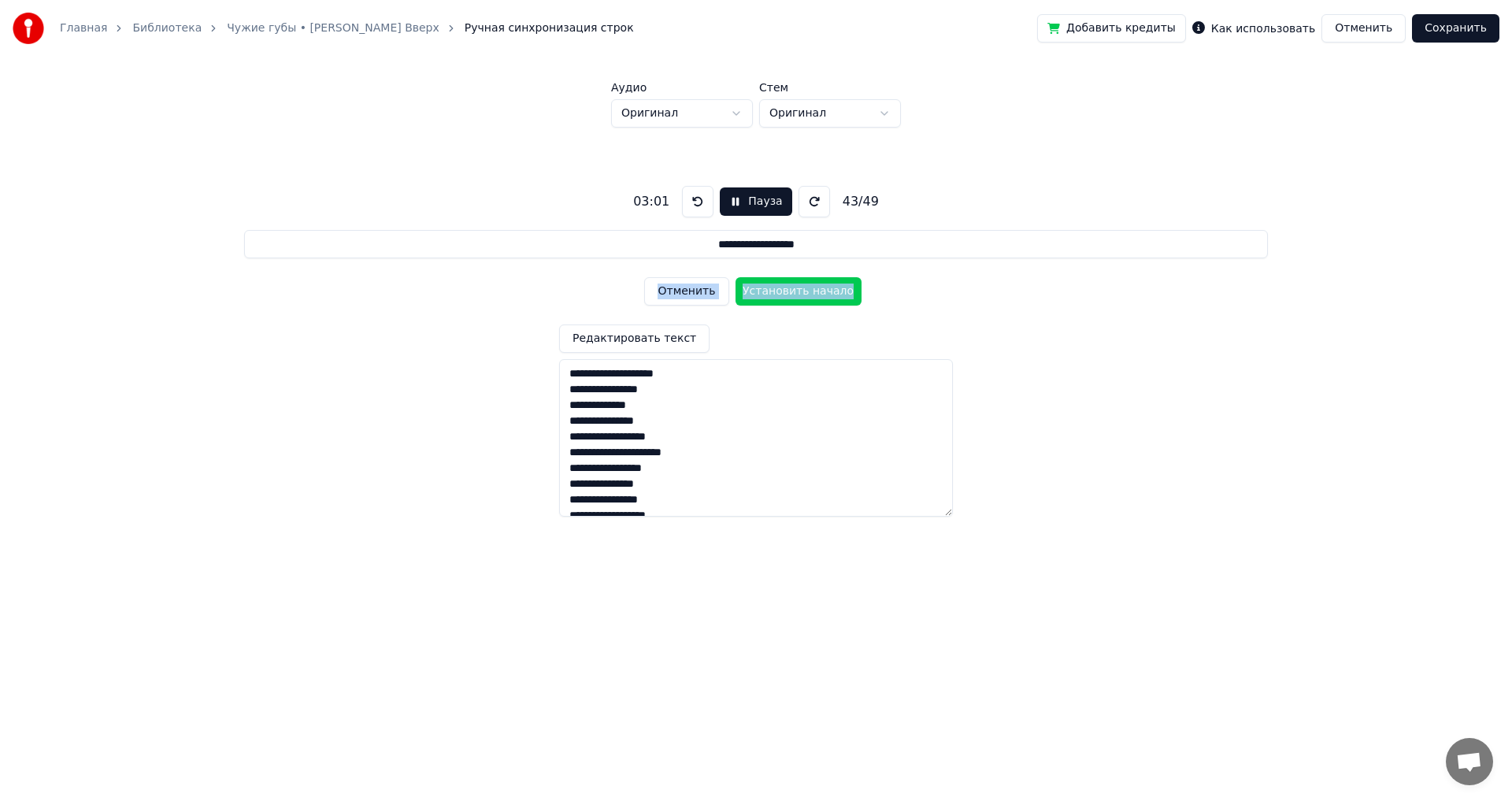
click at [803, 298] on button "Установить начало" at bounding box center [798, 291] width 126 height 29
click at [803, 298] on button "Установить конец" at bounding box center [798, 291] width 126 height 29
click at [803, 298] on button "Установить начало" at bounding box center [798, 291] width 126 height 29
click at [803, 298] on button "Установить конец" at bounding box center [798, 291] width 126 height 29
click at [803, 298] on button "Установить начало" at bounding box center [798, 291] width 126 height 29
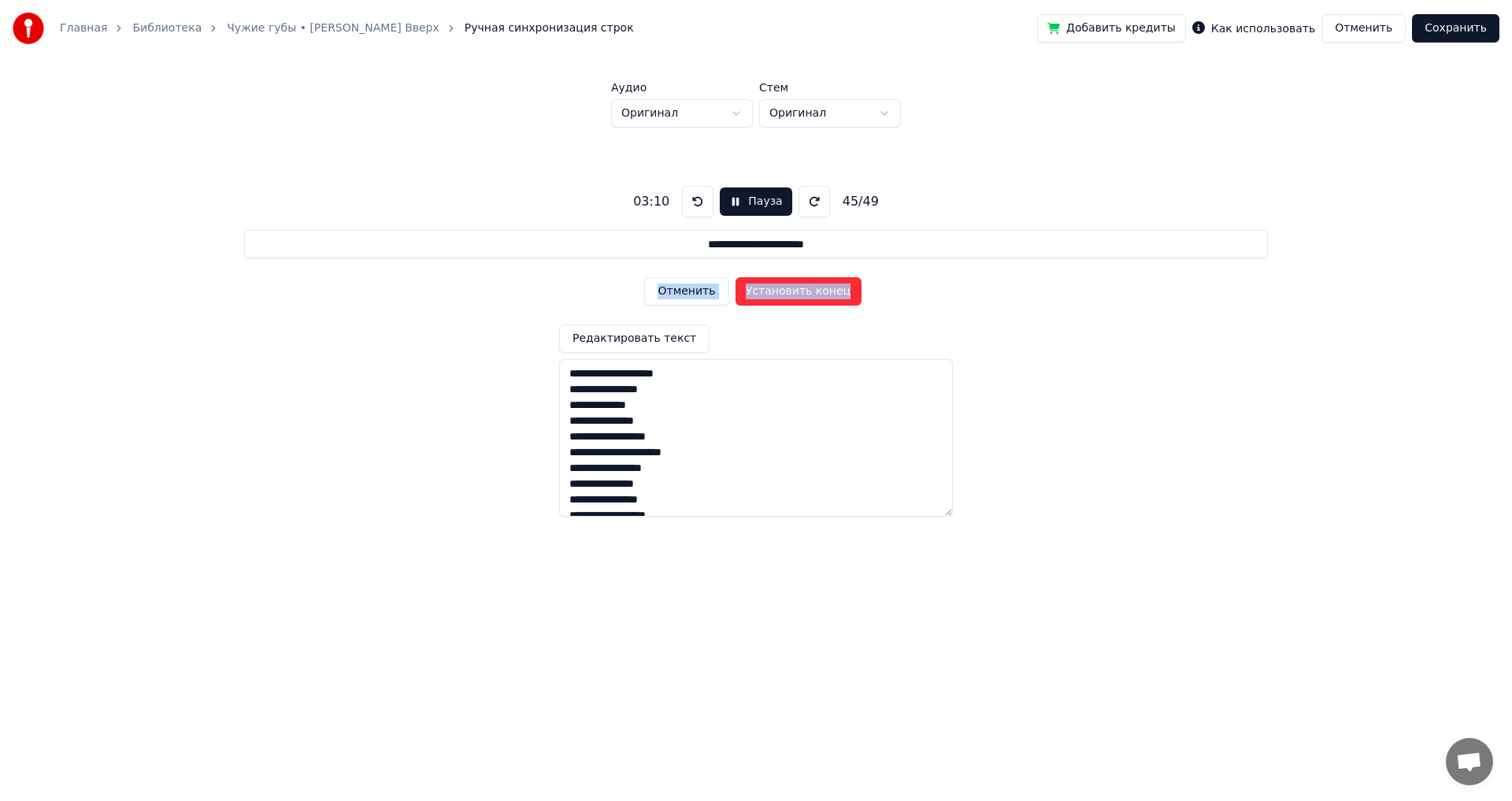
click at [803, 298] on button "Установить конец" at bounding box center [798, 291] width 126 height 29
click at [803, 298] on button "Установить начало" at bounding box center [798, 291] width 126 height 29
click at [803, 298] on button "Установить конец" at bounding box center [798, 291] width 126 height 29
click at [803, 298] on button "Установить начало" at bounding box center [798, 291] width 126 height 29
click at [803, 298] on button "Установить конец" at bounding box center [798, 291] width 126 height 29
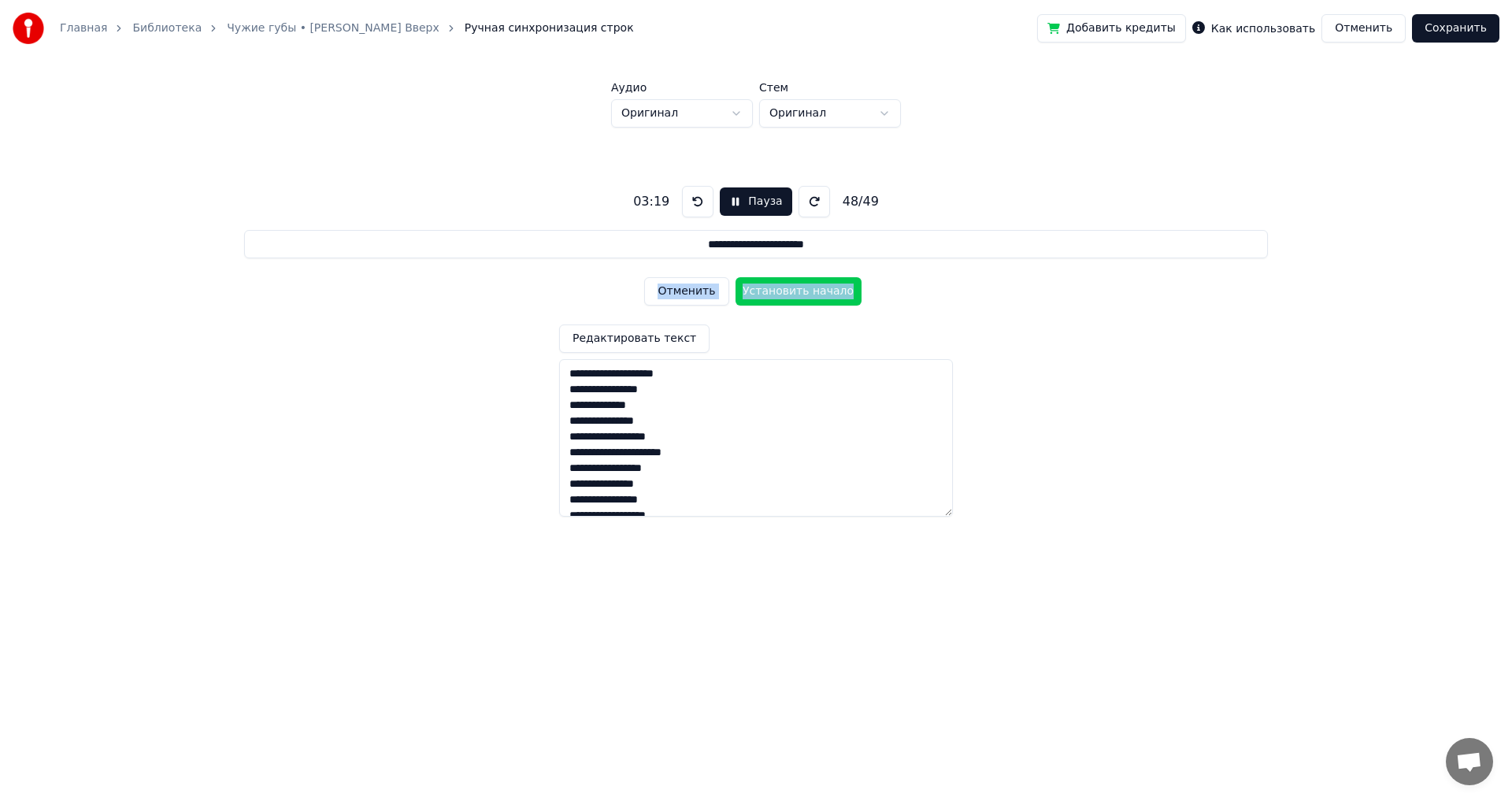
click at [803, 298] on button "Установить начало" at bounding box center [798, 291] width 126 height 29
click at [803, 298] on button "Установить конец" at bounding box center [798, 291] width 126 height 29
type input "**********"
click at [803, 298] on button "Установить начало" at bounding box center [798, 291] width 126 height 29
click at [803, 298] on button "Установить конец" at bounding box center [798, 291] width 126 height 29
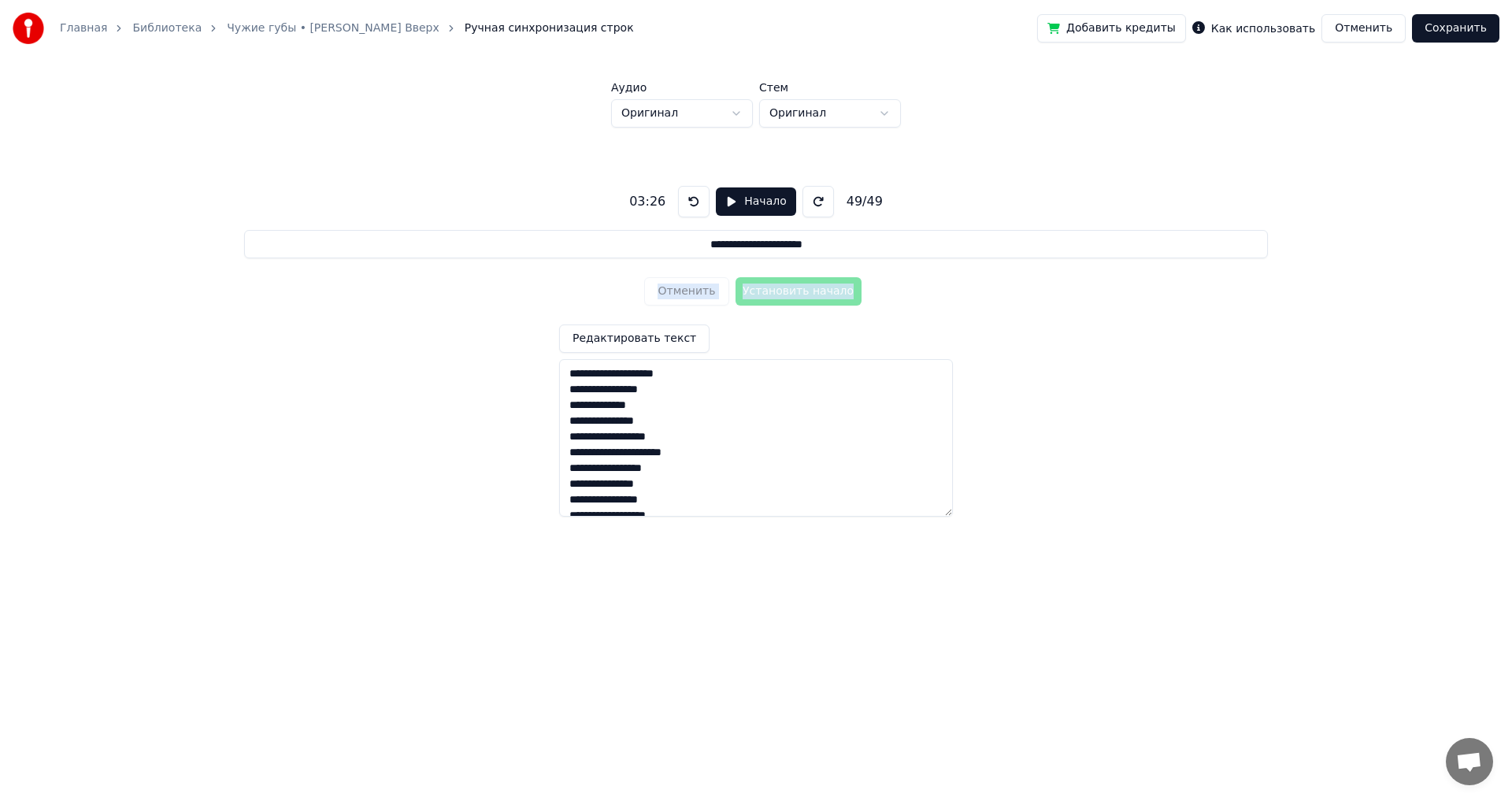
click at [1459, 33] on button "Сохранить" at bounding box center [1455, 28] width 87 height 29
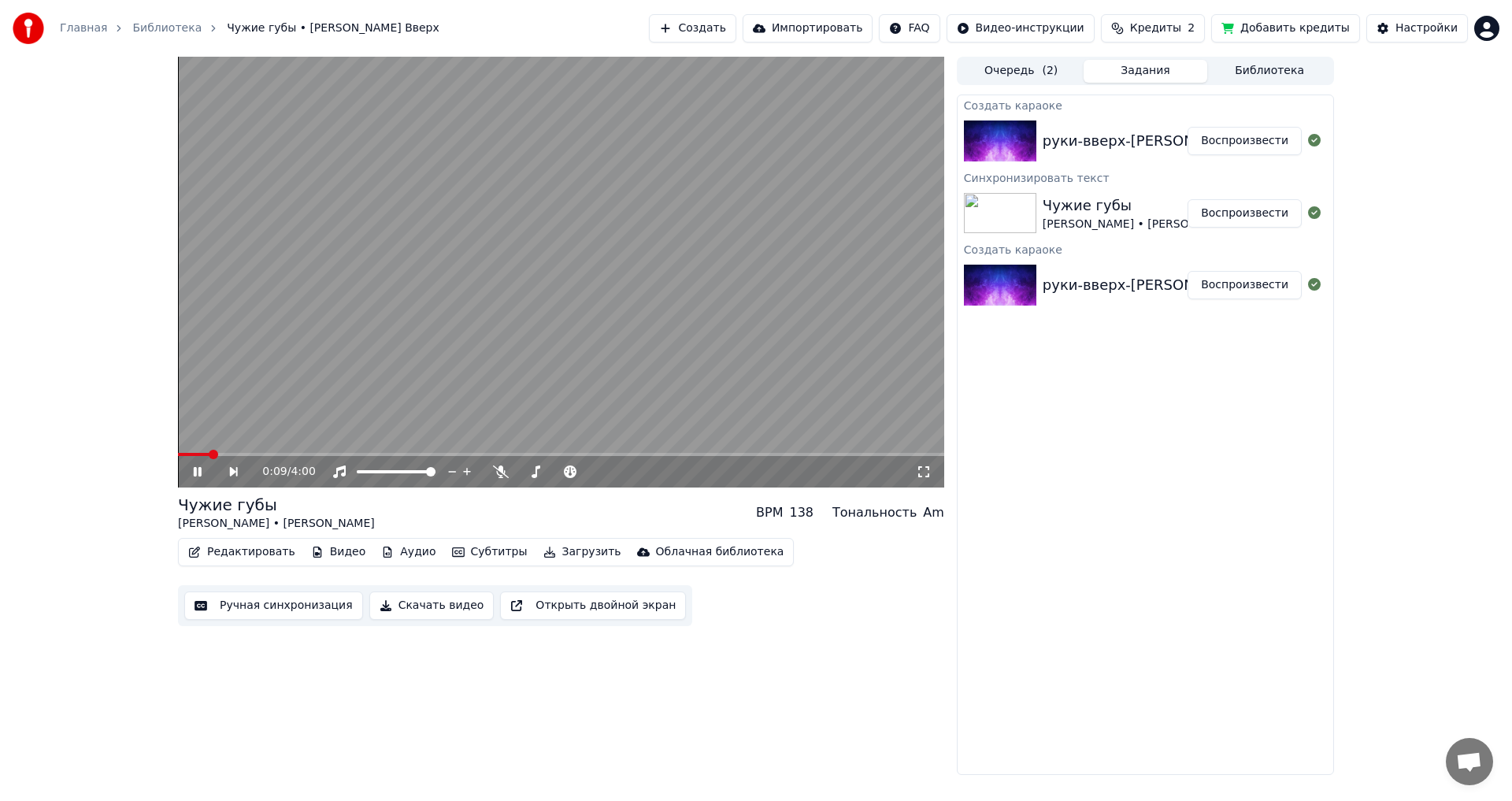
click at [228, 454] on span at bounding box center [561, 454] width 766 height 3
click at [254, 454] on span at bounding box center [561, 454] width 766 height 3
click at [403, 603] on button "Скачать видео" at bounding box center [431, 605] width 126 height 29
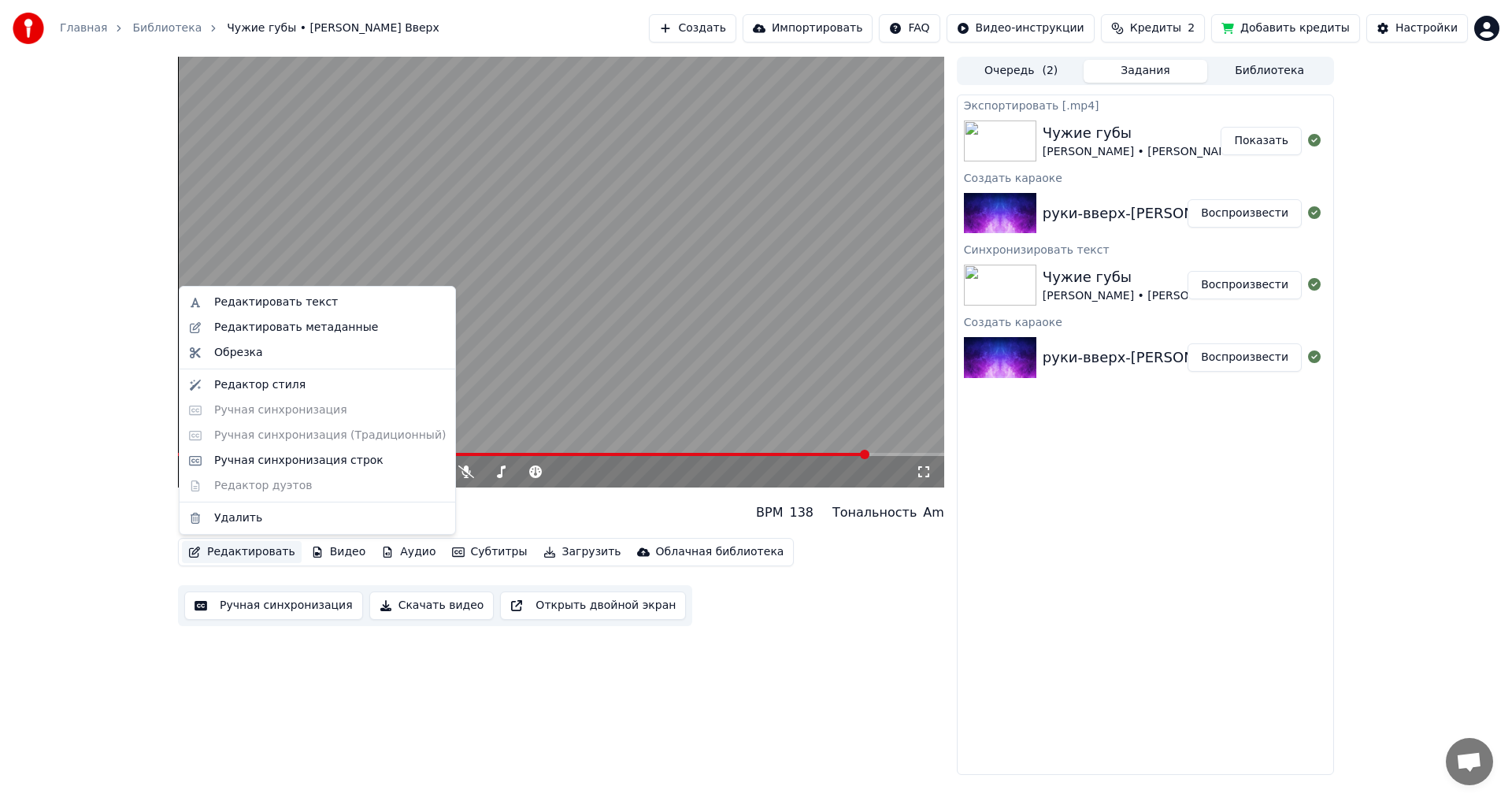
click at [260, 553] on button "Редактировать" at bounding box center [241, 552] width 120 height 22
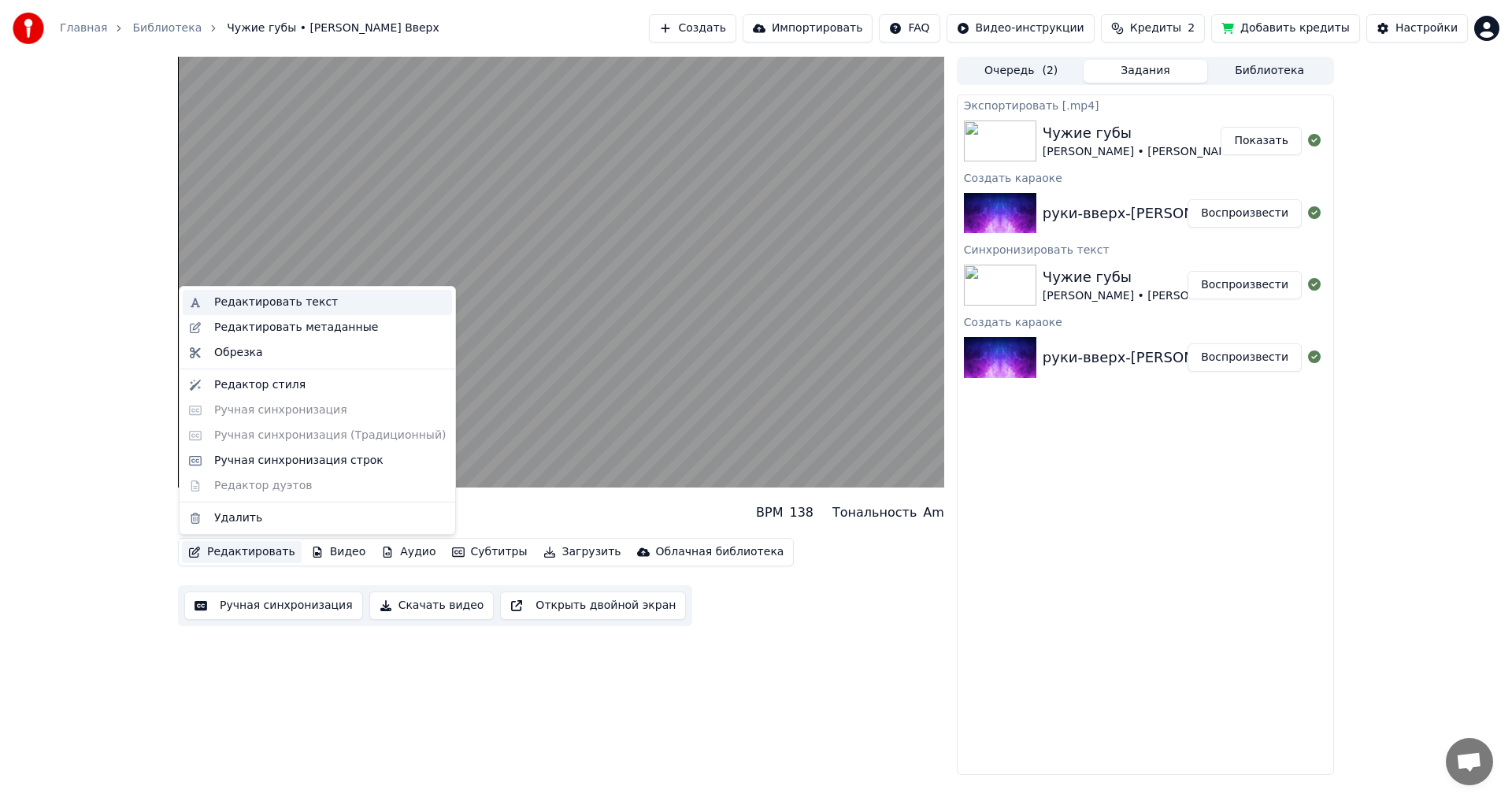
click at [306, 301] on div "Редактировать текст" at bounding box center [276, 303] width 124 height 16
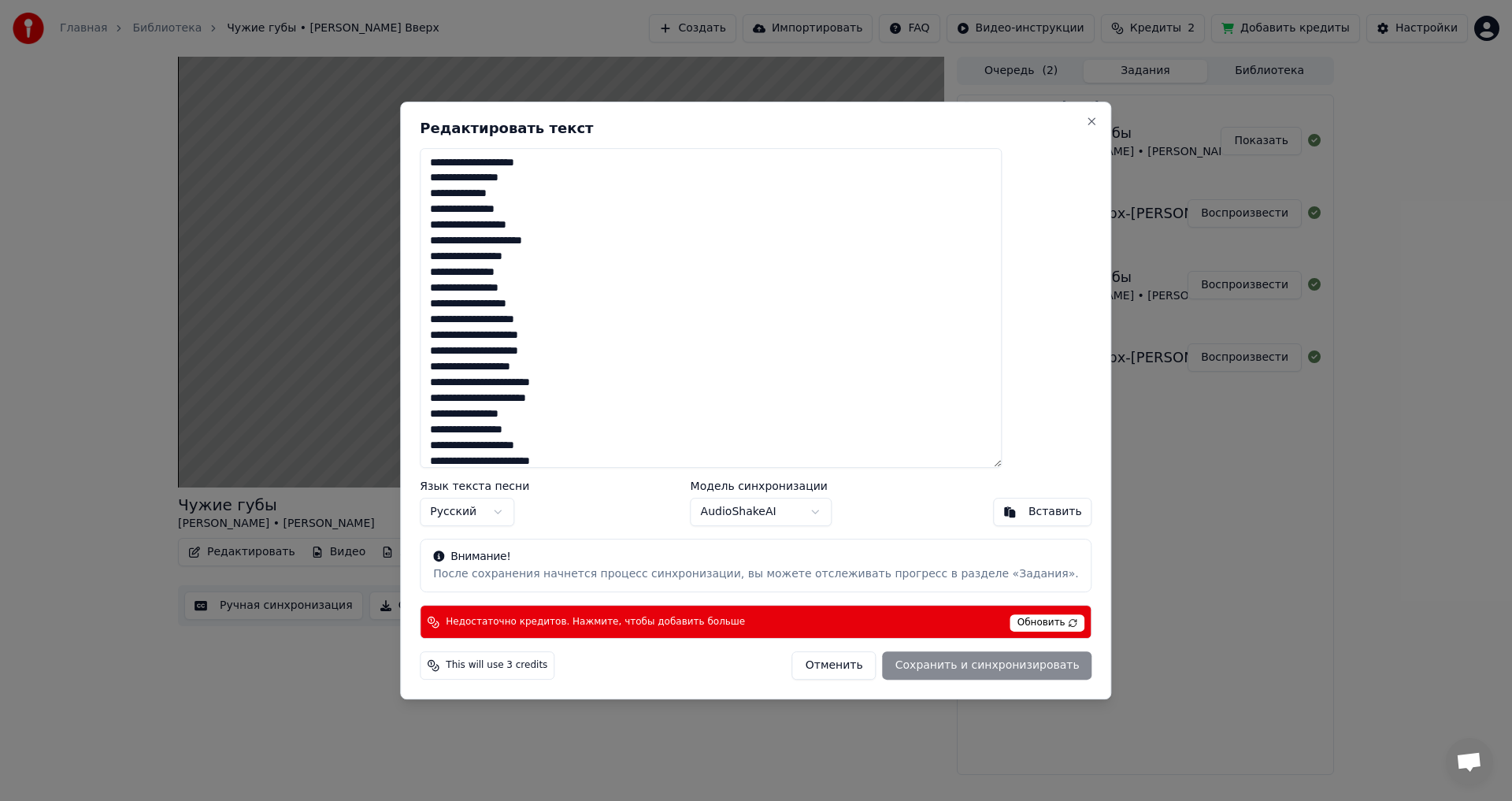
click at [478, 240] on textarea at bounding box center [710, 309] width 581 height 320
click at [590, 245] on textarea at bounding box center [710, 309] width 581 height 320
click at [510, 277] on textarea at bounding box center [710, 309] width 581 height 320
click at [540, 275] on textarea at bounding box center [710, 309] width 581 height 320
click at [509, 274] on textarea at bounding box center [710, 309] width 581 height 320
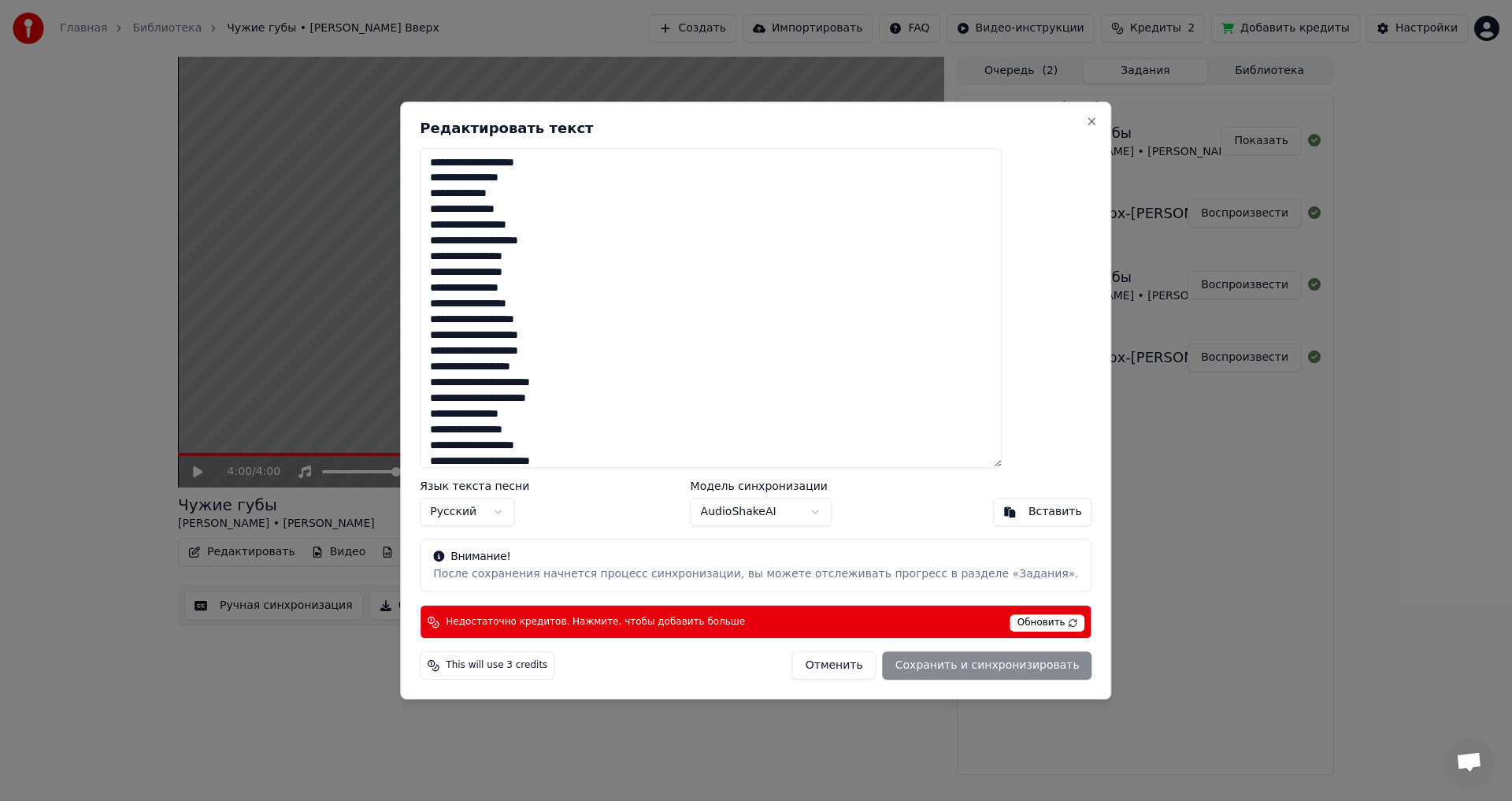
drag, startPoint x: 513, startPoint y: 353, endPoint x: 492, endPoint y: 353, distance: 21.0
click at [492, 353] on textarea at bounding box center [710, 309] width 581 height 320
click at [501, 385] on textarea at bounding box center [710, 309] width 581 height 320
click at [475, 335] on textarea at bounding box center [710, 309] width 581 height 320
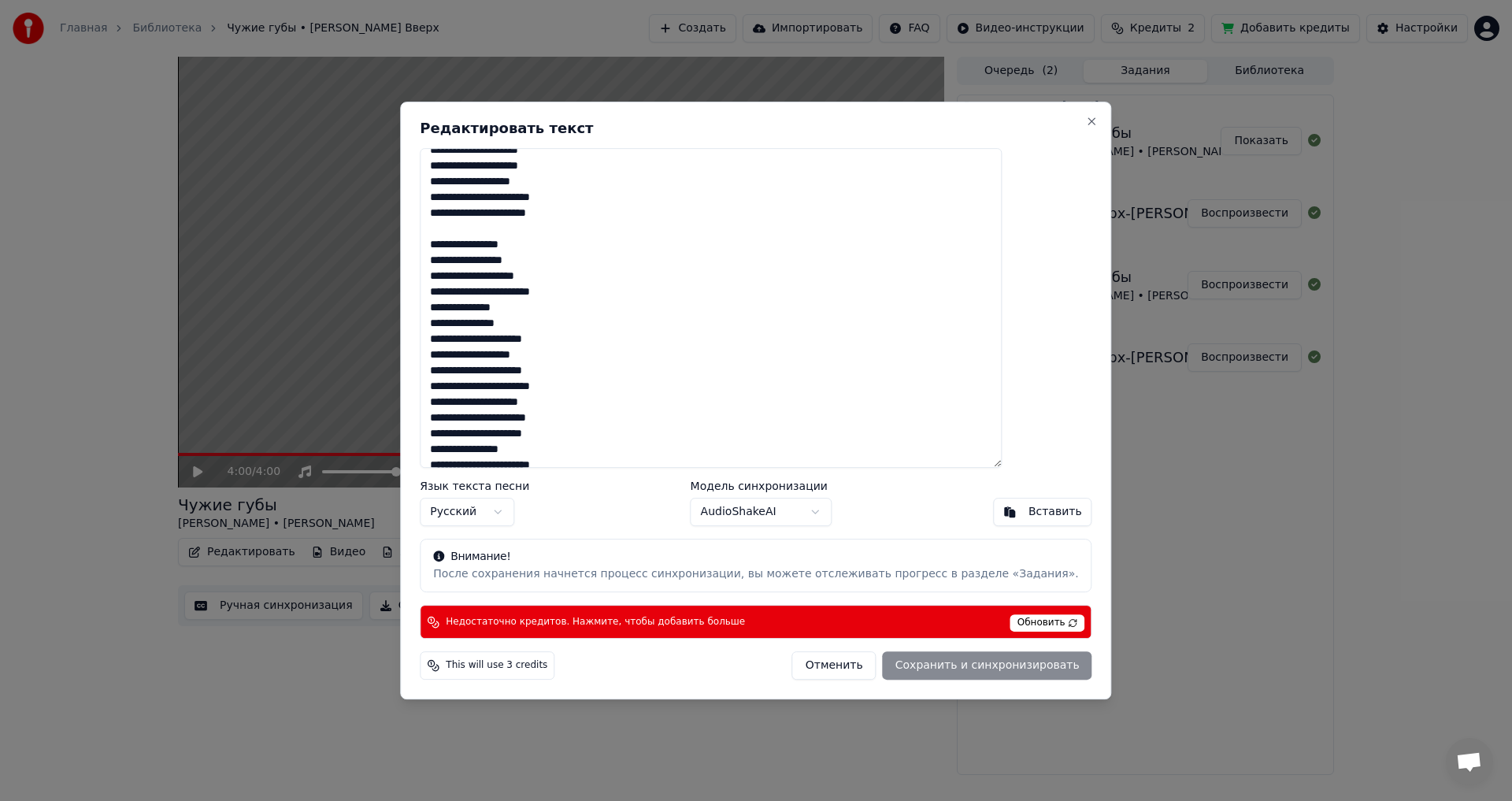
scroll to position [195, 0]
click at [477, 362] on textarea at bounding box center [710, 309] width 581 height 320
click at [478, 283] on textarea at bounding box center [710, 309] width 581 height 320
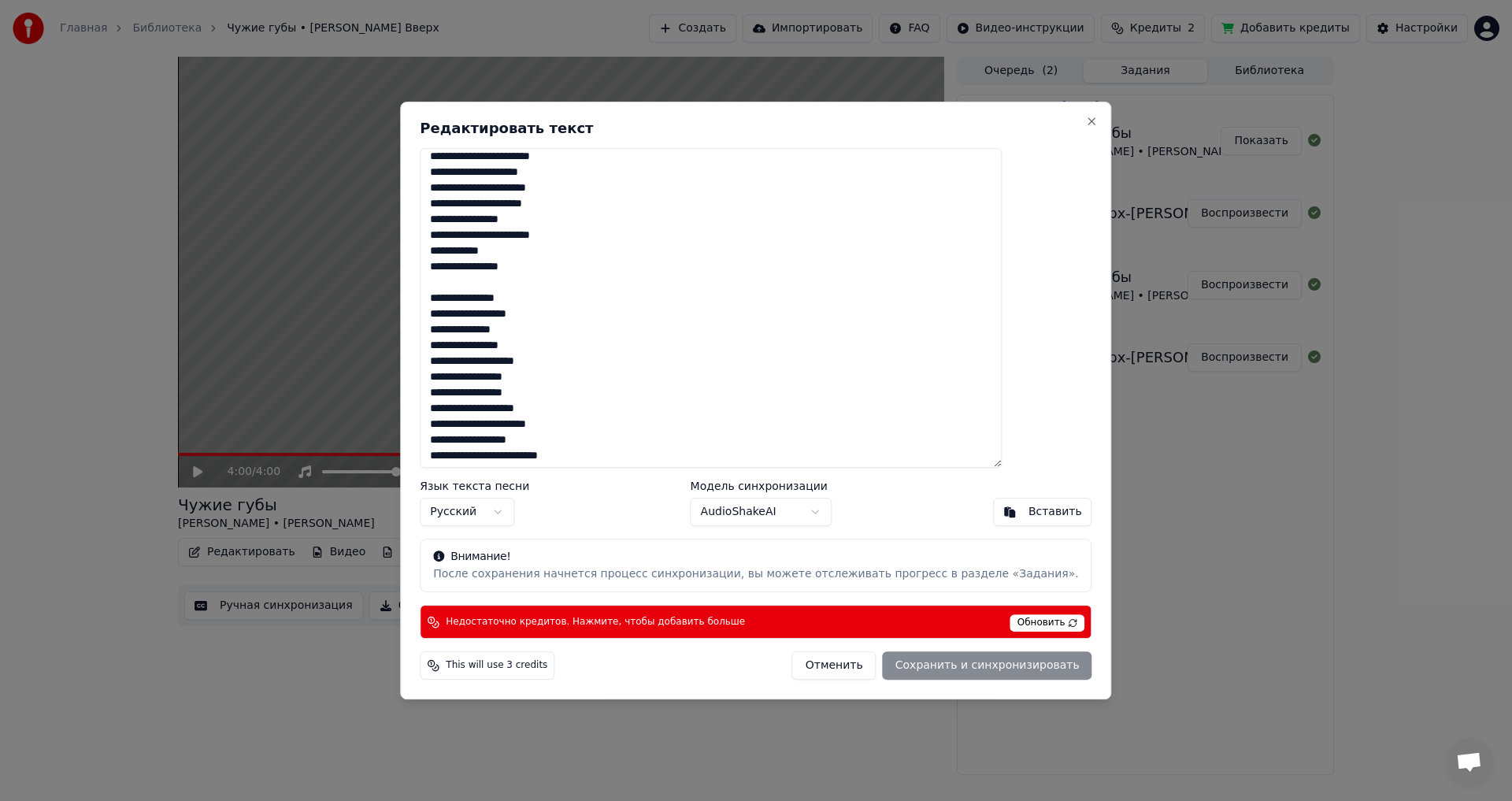
scroll to position [511, 0]
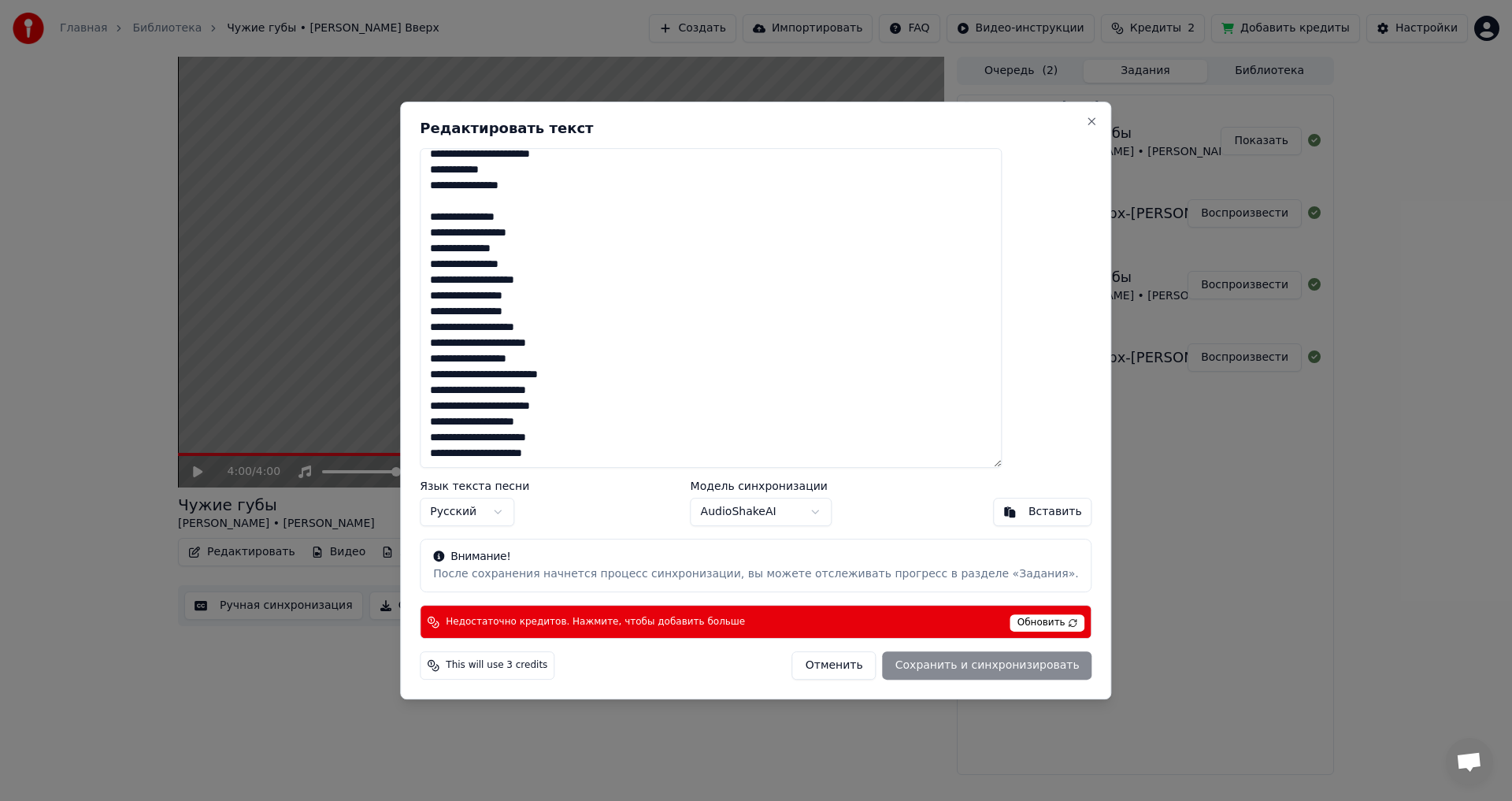
click at [1010, 620] on span "Обновить" at bounding box center [1047, 623] width 75 height 18
click at [925, 665] on div "Отменить Сохранить и синхронизировать" at bounding box center [941, 665] width 300 height 29
click at [805, 665] on button "Отменить" at bounding box center [834, 665] width 84 height 29
type textarea "**********"
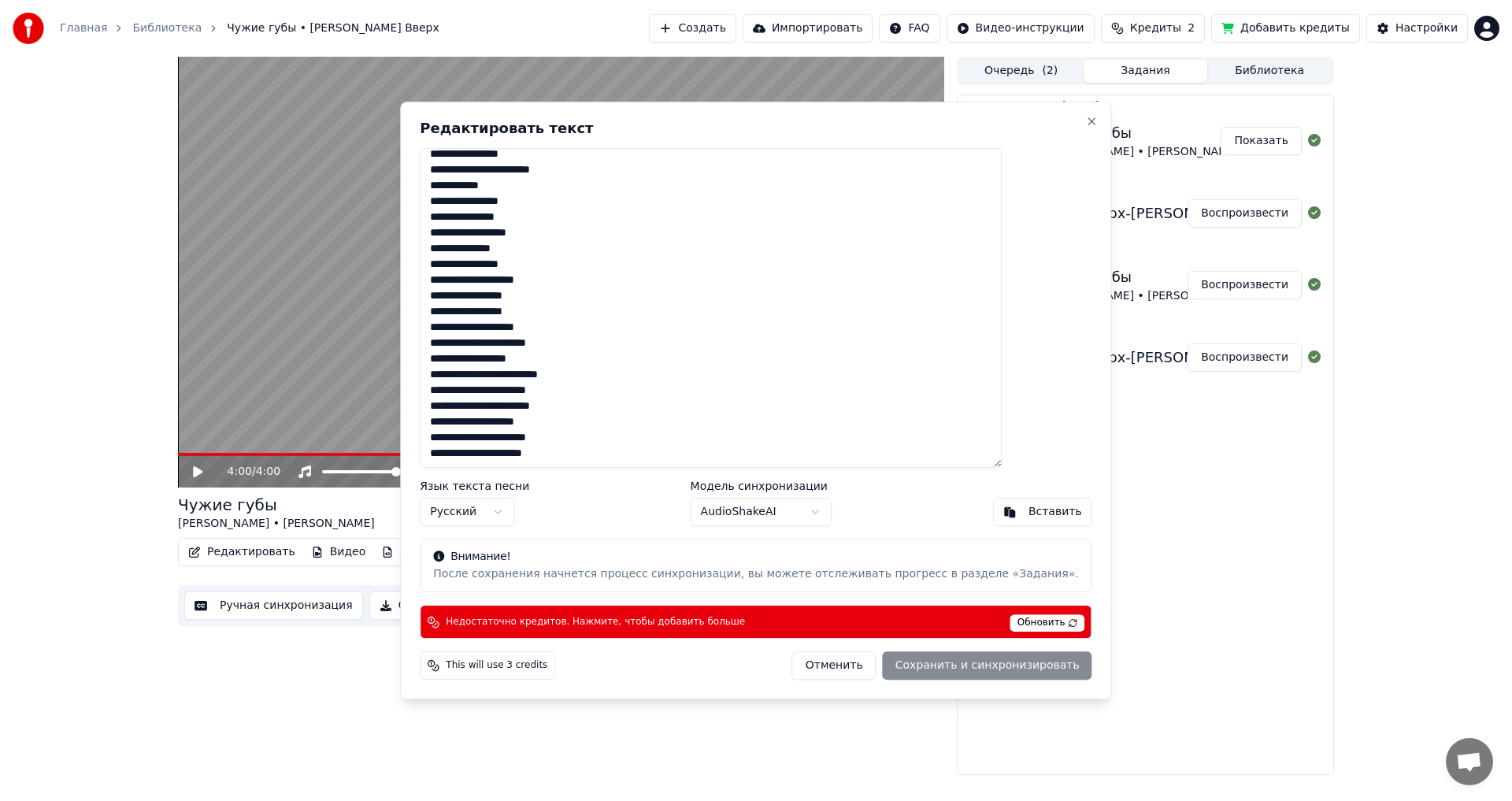
scroll to position [465, 0]
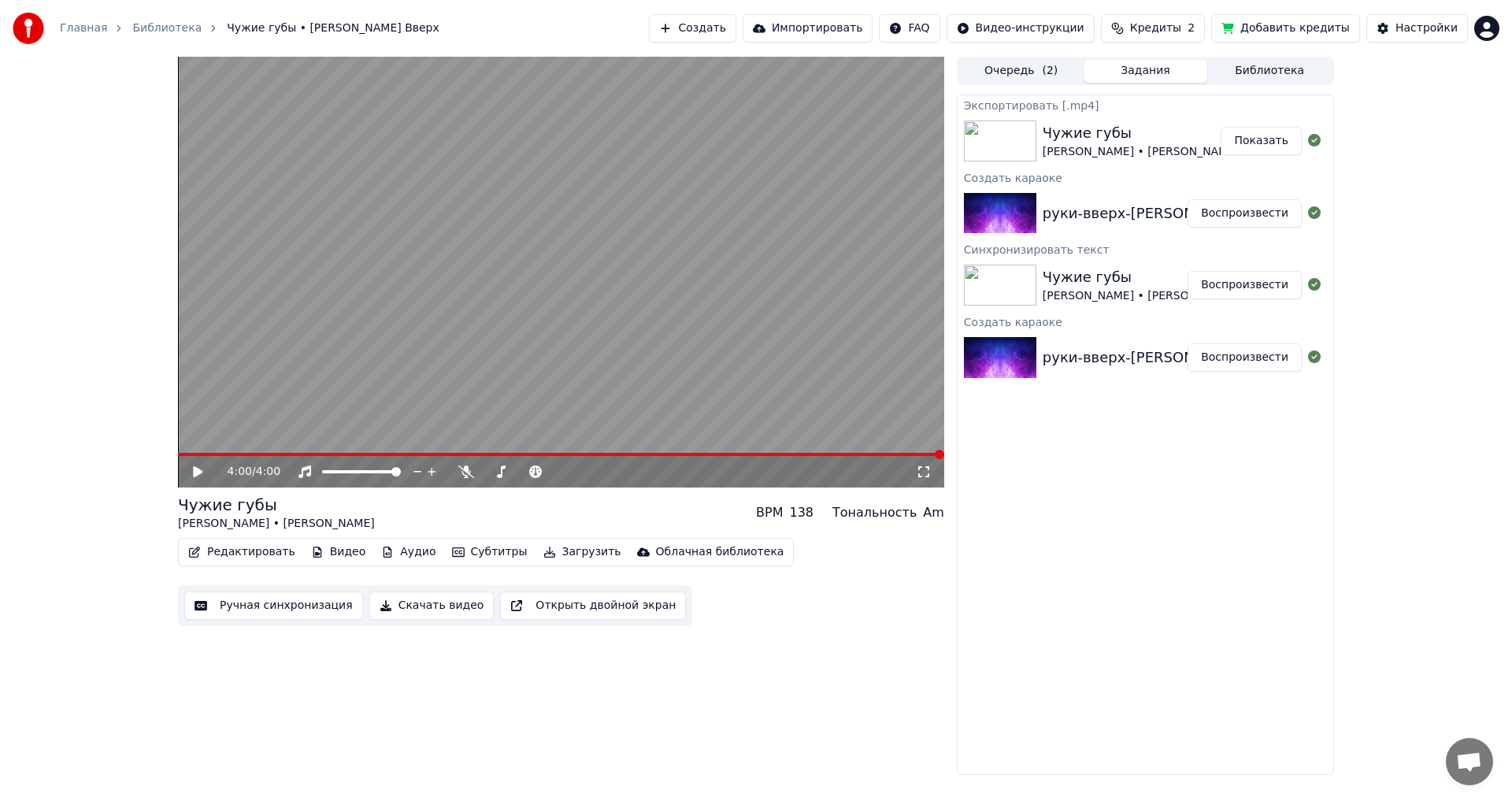
click at [1055, 134] on div "Чужие губы" at bounding box center [1140, 133] width 197 height 22
click at [1019, 136] on img at bounding box center [999, 140] width 72 height 41
click at [1278, 141] on button "Показать" at bounding box center [1261, 140] width 81 height 29
